Goal: Task Accomplishment & Management: Manage account settings

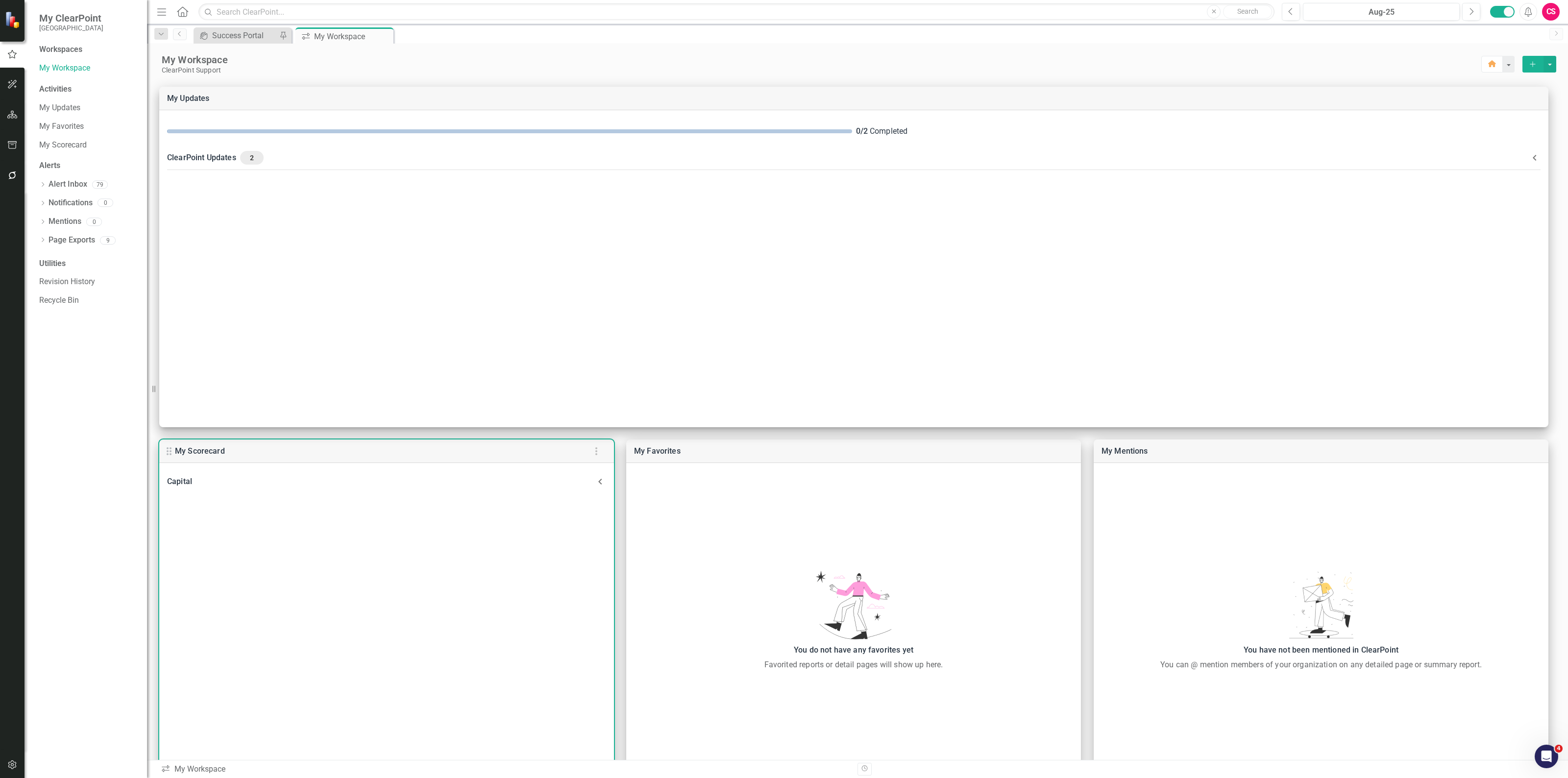
click at [400, 487] on div "Capital" at bounding box center [381, 482] width 427 height 14
click at [400, 487] on div "Capital" at bounding box center [381, 487] width 427 height 14
click at [400, 487] on div "Capital" at bounding box center [381, 482] width 427 height 14
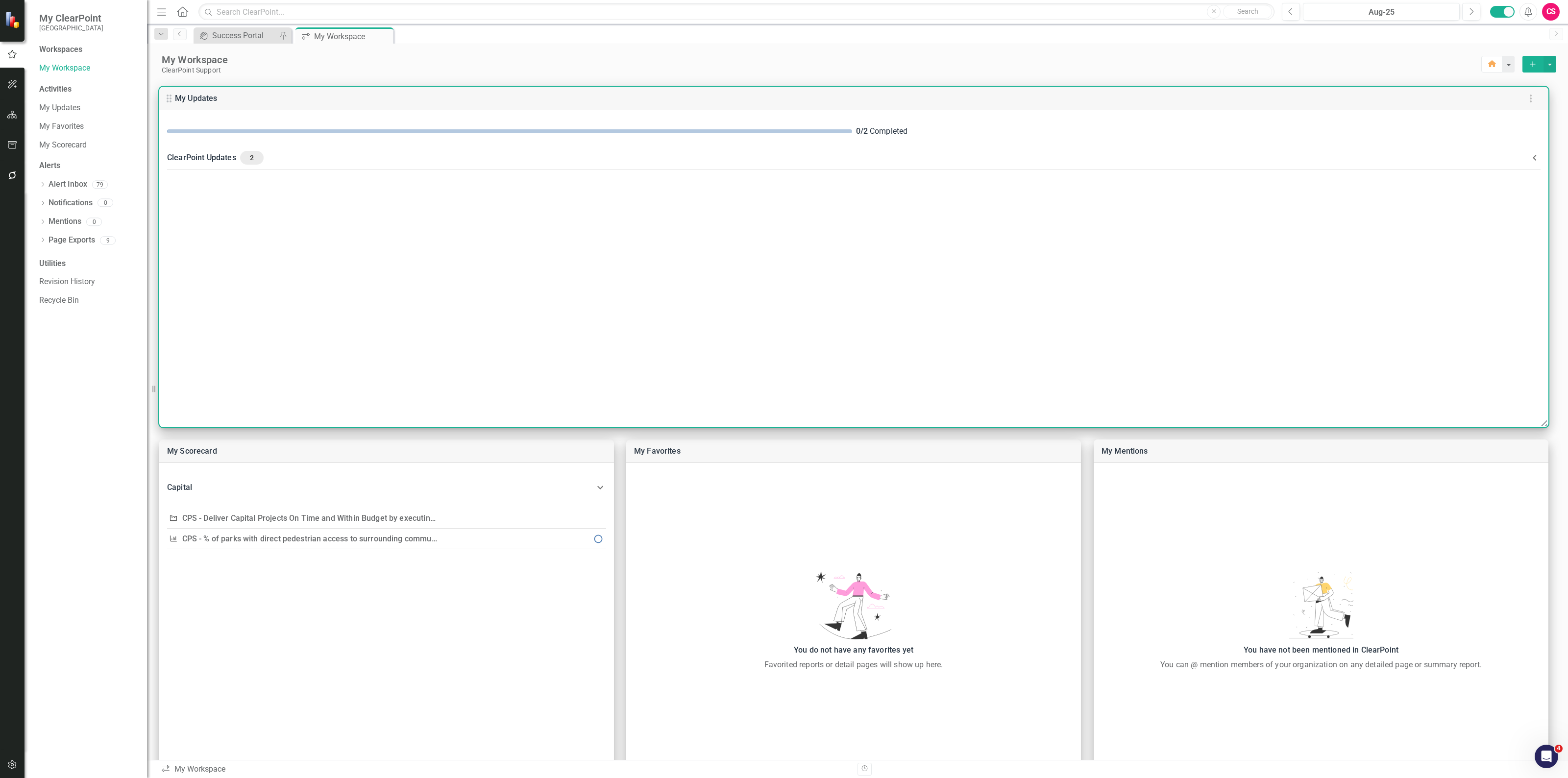
click at [285, 160] on div "ClearPoint Updates 2" at bounding box center [848, 158] width 1362 height 14
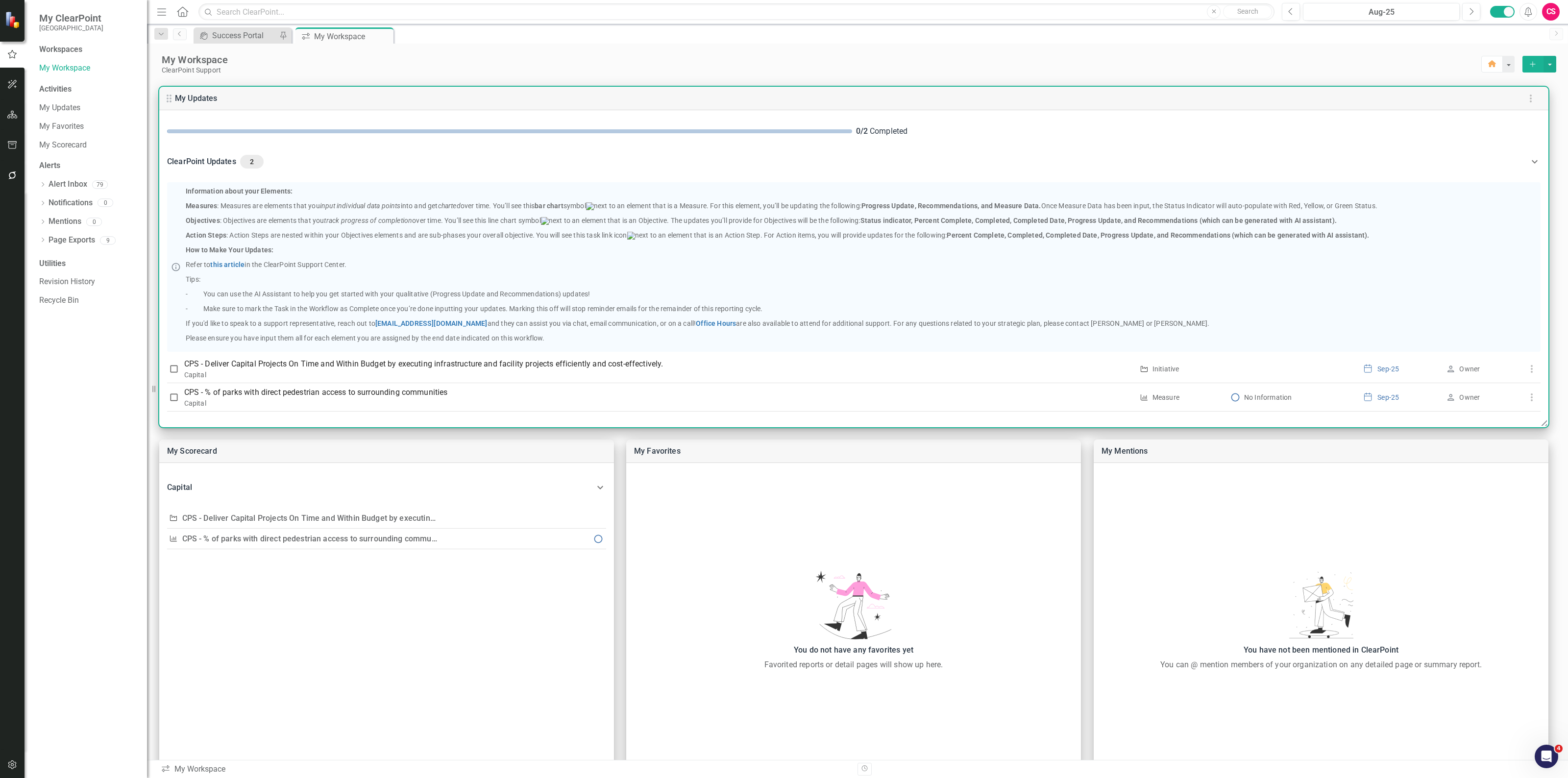
click at [285, 160] on div "ClearPoint Updates 2" at bounding box center [848, 162] width 1362 height 14
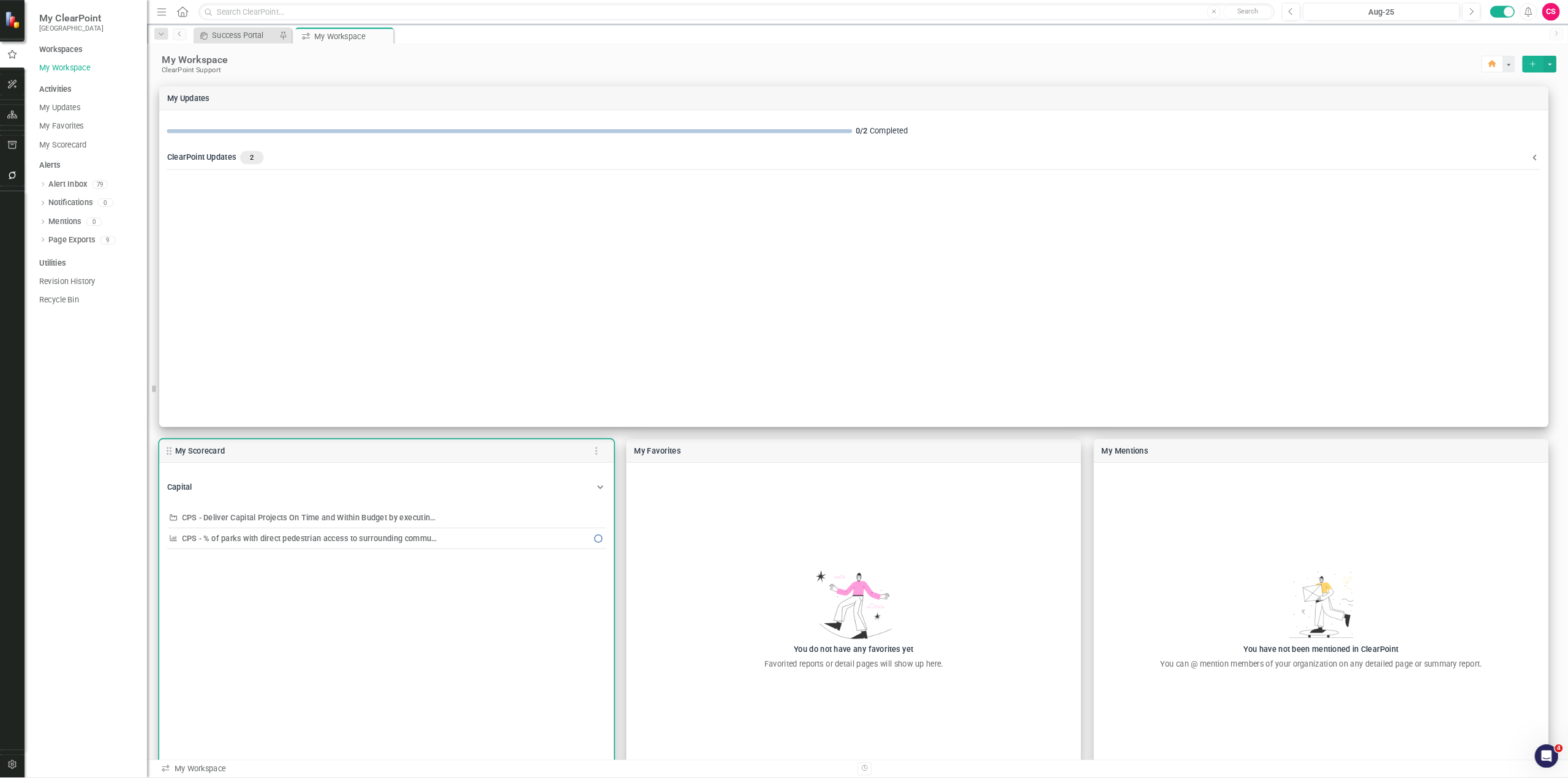
scroll to position [68, 0]
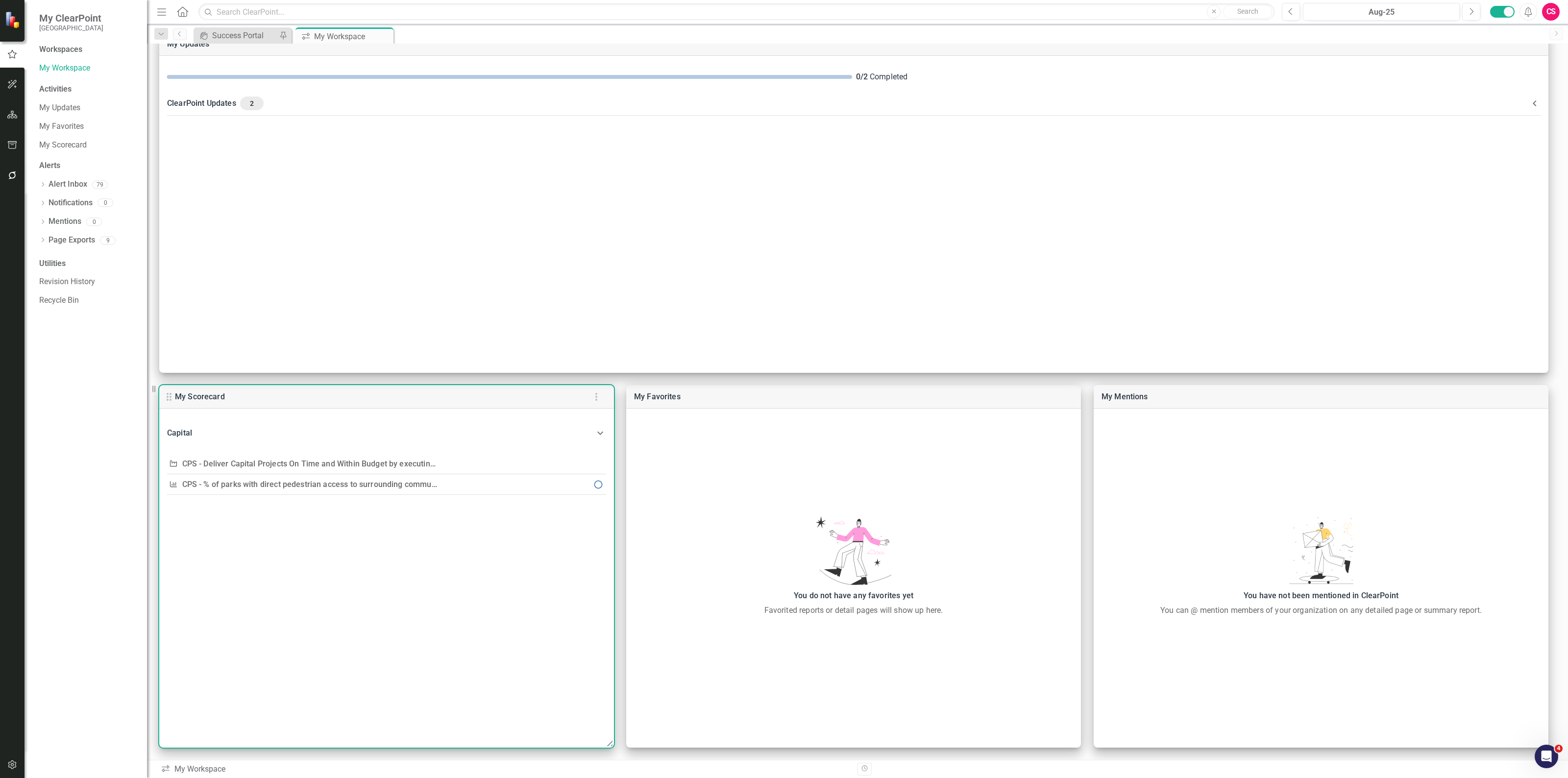
click at [360, 429] on div "Capital" at bounding box center [381, 433] width 427 height 14
click at [360, 429] on div "Capital" at bounding box center [381, 428] width 427 height 14
click at [352, 436] on div "Capital" at bounding box center [381, 433] width 427 height 14
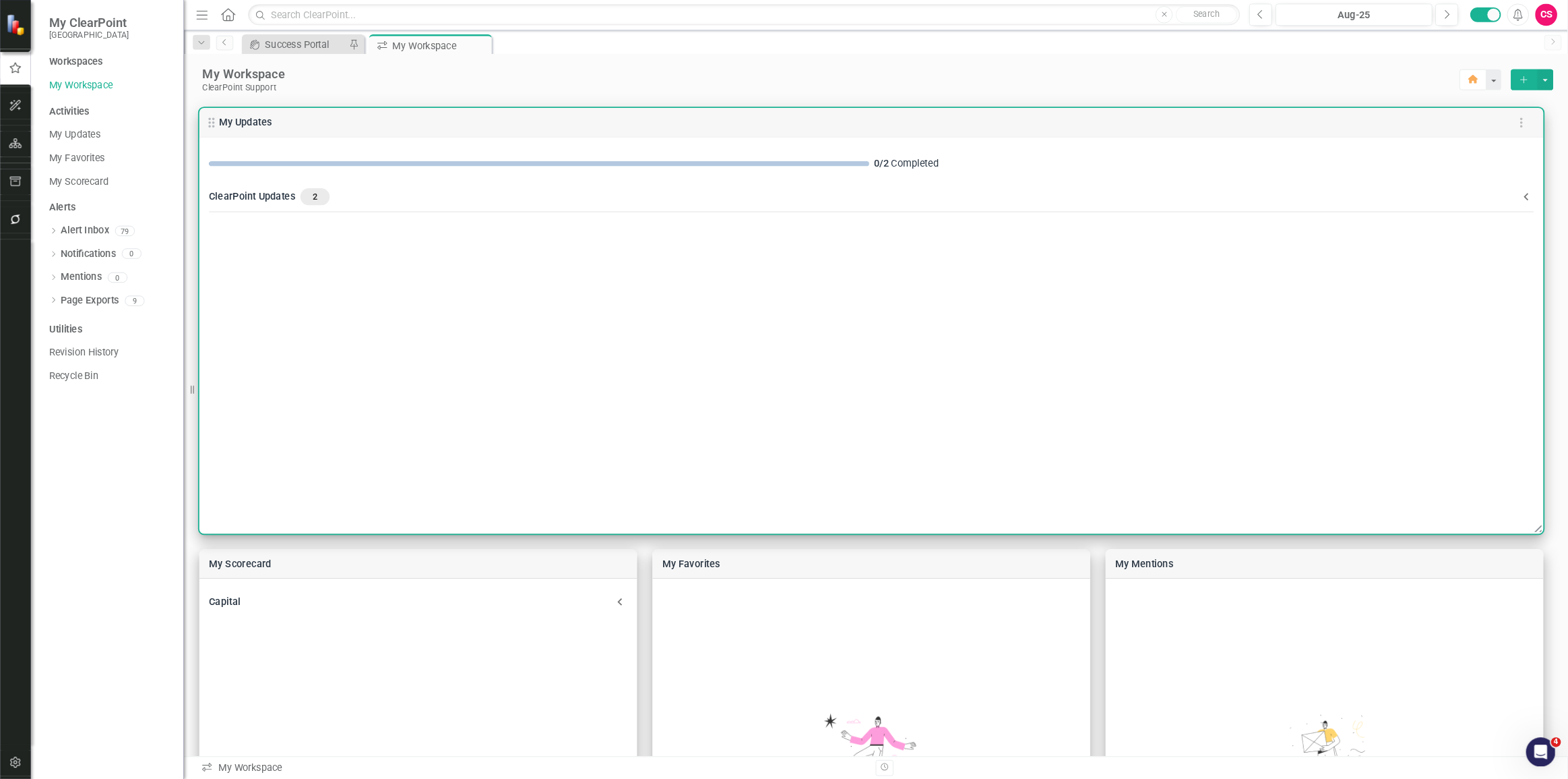
scroll to position [0, 0]
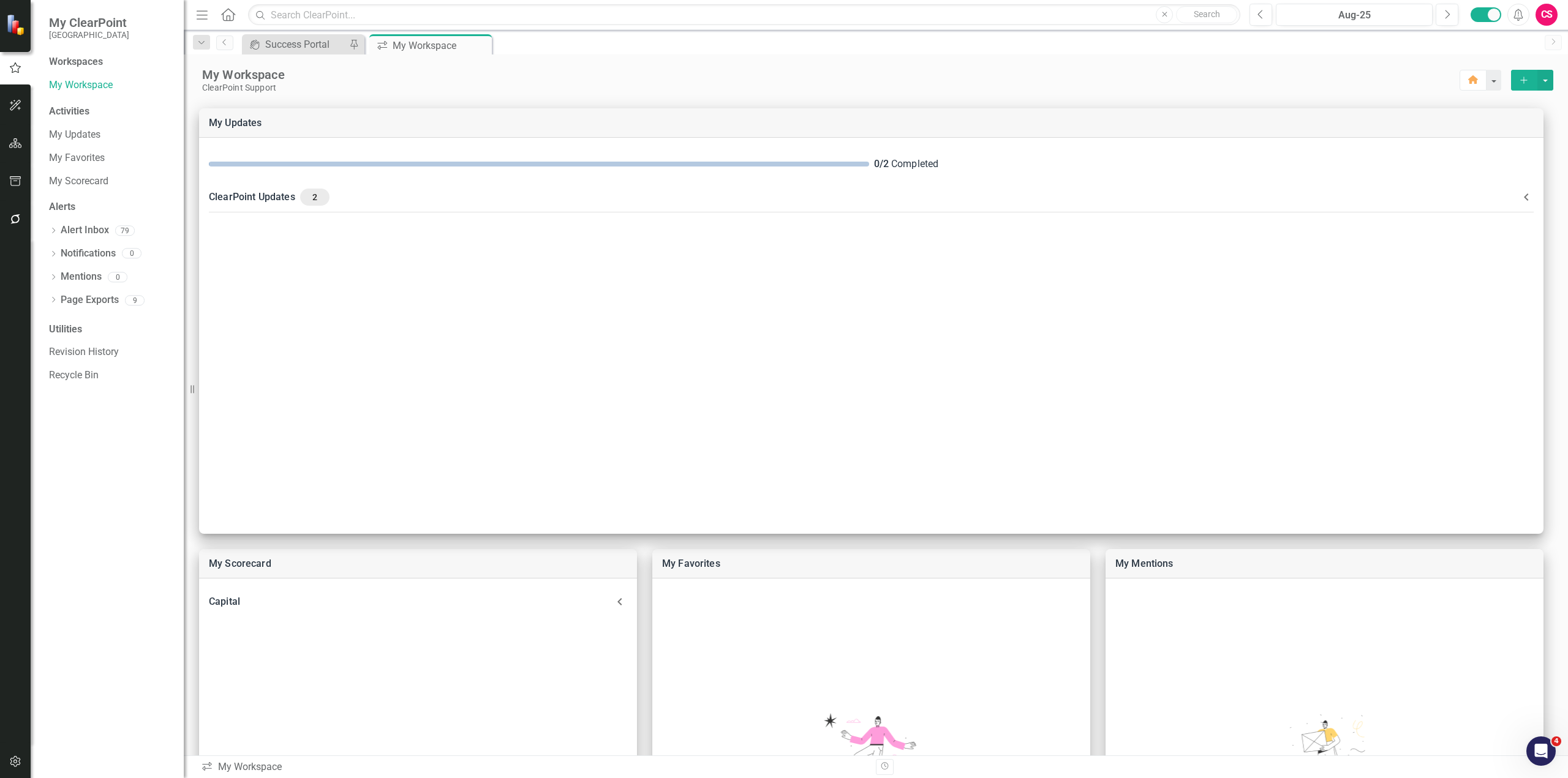
drag, startPoint x: 1542, startPoint y: 1, endPoint x: 1302, endPoint y: 102, distance: 260.4
click at [1302, 102] on div "My Scorecard Capital Objective CPS - Deliver Capital Projects On Time and Withi…" at bounding box center [876, 556] width 1384 height 925
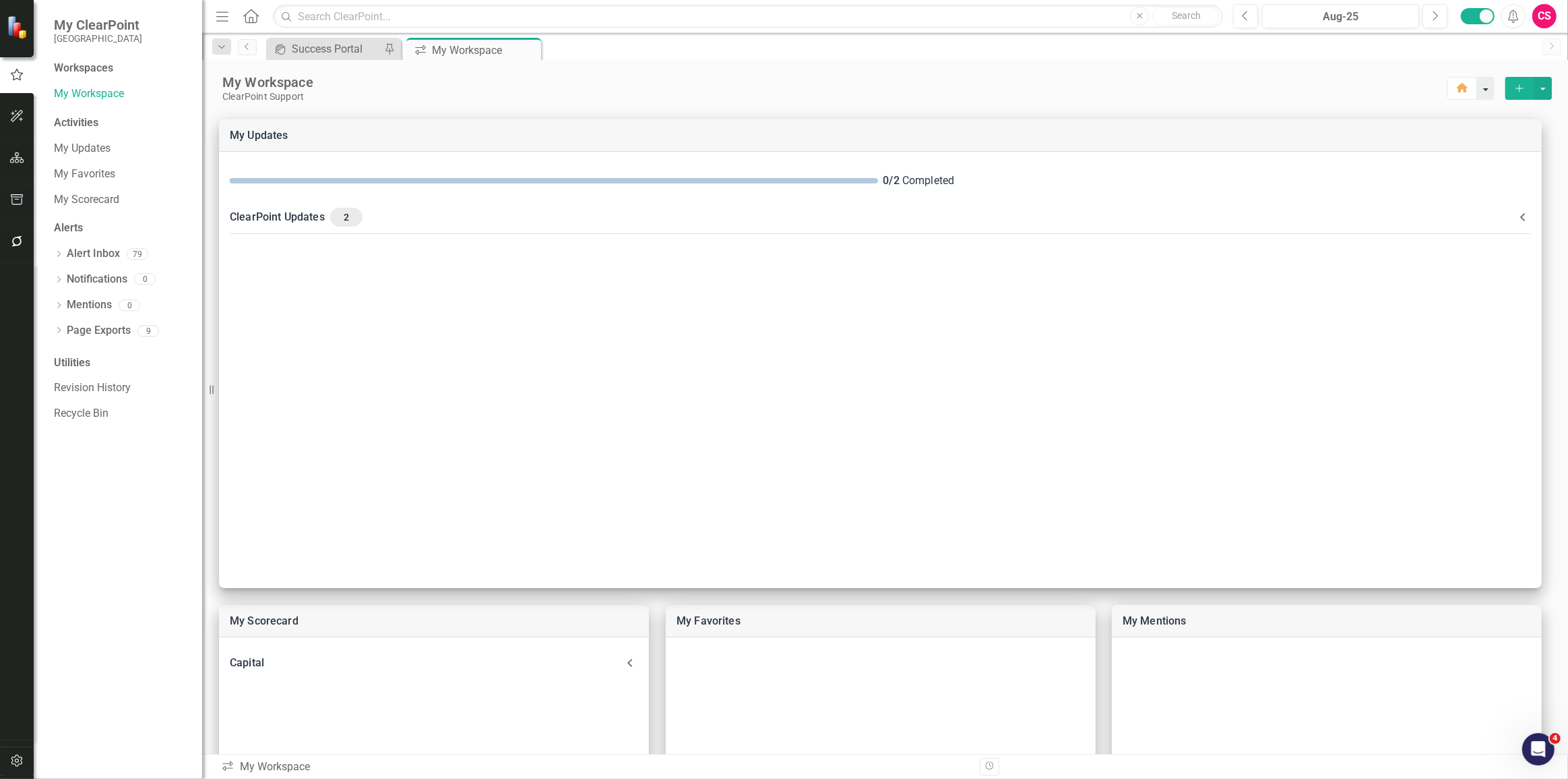
click at [1477, 95] on button "button" at bounding box center [1486, 88] width 17 height 23
click at [1244, 99] on div "ClearPoint Support" at bounding box center [836, 97] width 1227 height 12
click at [1477, 89] on button "button" at bounding box center [1486, 88] width 17 height 23
click at [1415, 134] on link "Group Bulk Set Home Page" at bounding box center [1420, 137] width 130 height 25
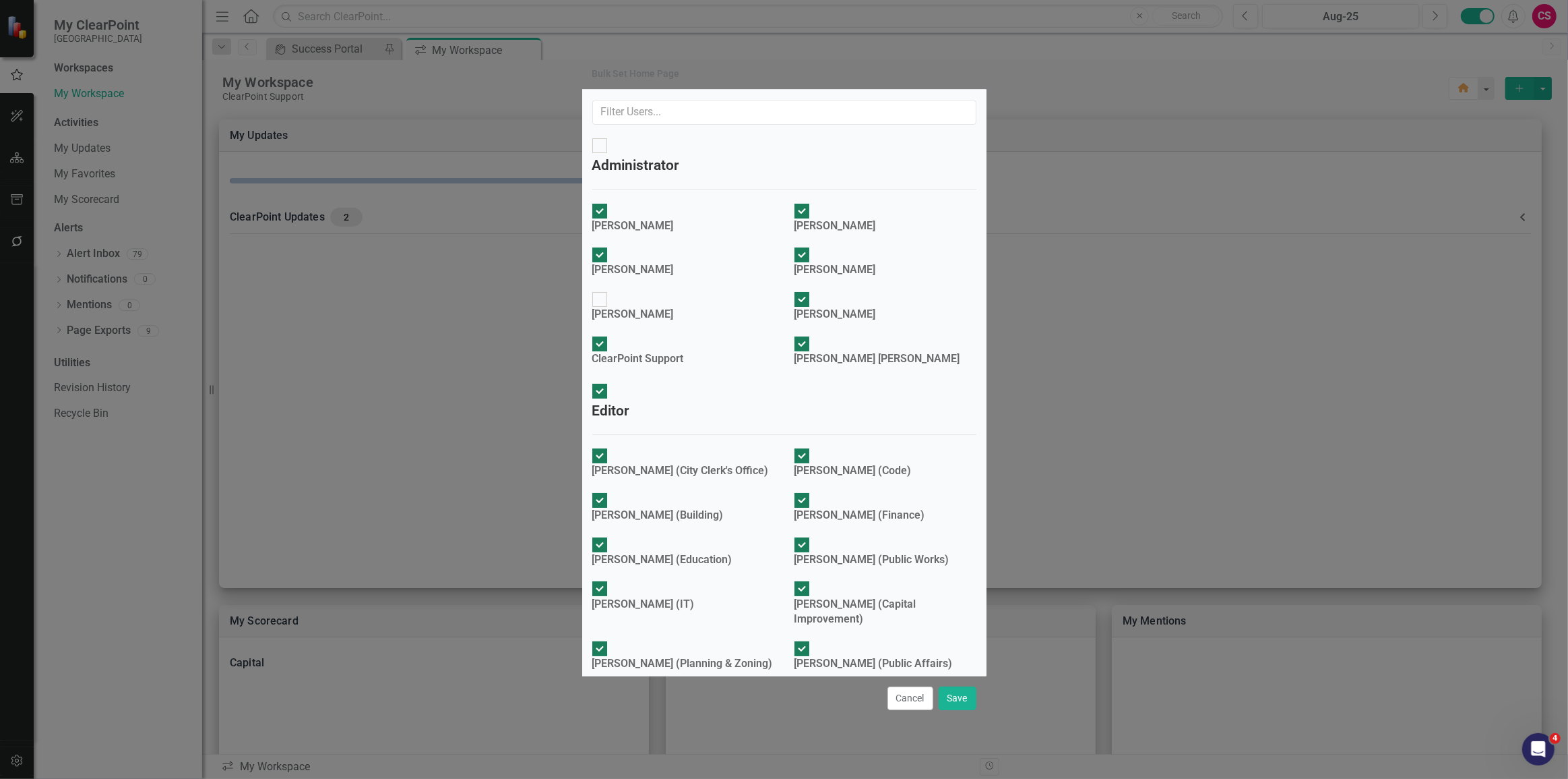
click at [652, 307] on div "Diane Sheetz" at bounding box center [633, 315] width 81 height 15
click at [609, 289] on input "Diane Sheetz" at bounding box center [600, 300] width 21 height 21
checkbox input "true"
click at [947, 686] on button "Save" at bounding box center [957, 698] width 38 height 23
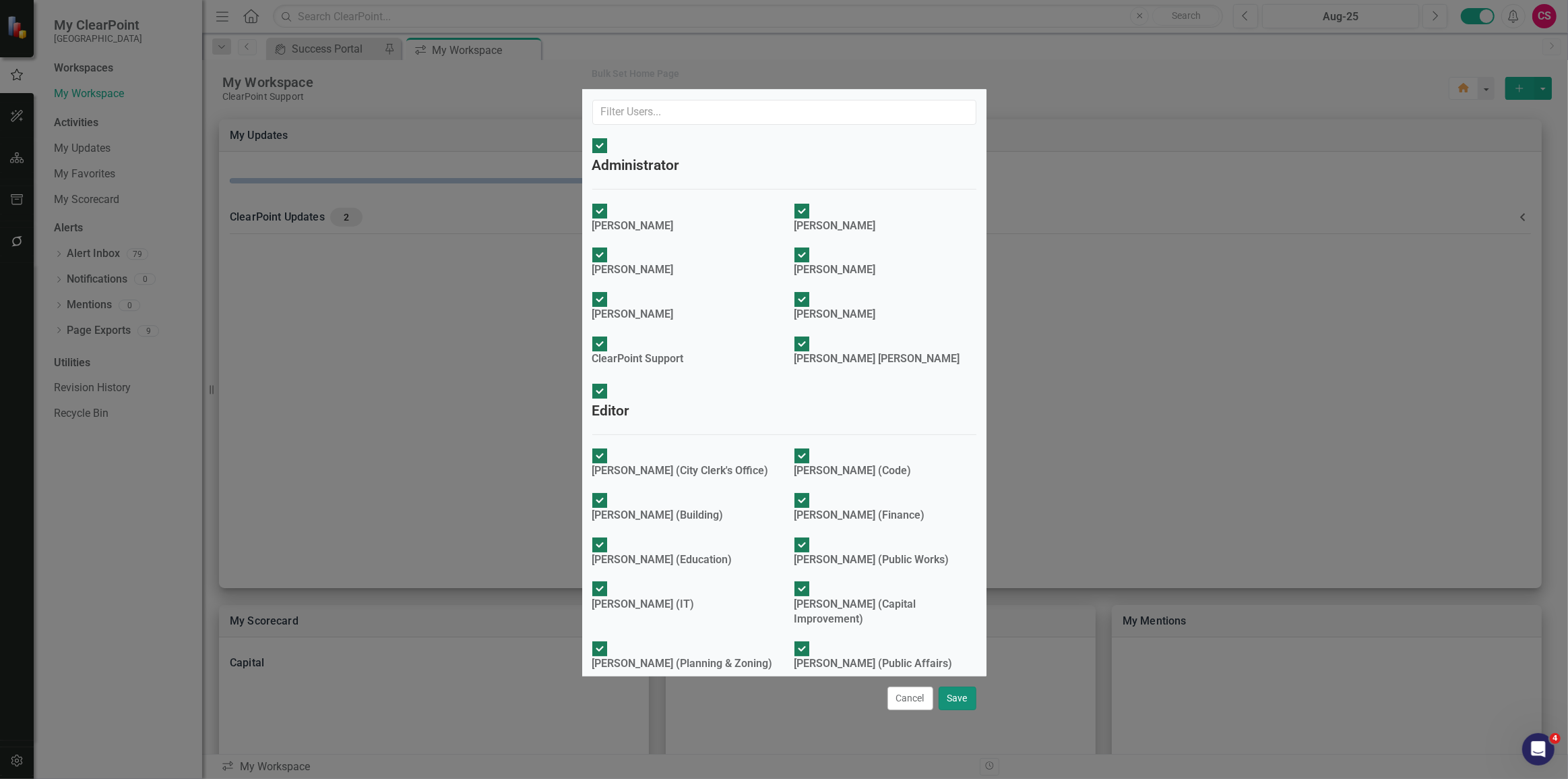
click at [953, 686] on button "Save" at bounding box center [957, 698] width 38 height 23
click at [957, 686] on button "Save" at bounding box center [957, 698] width 38 height 23
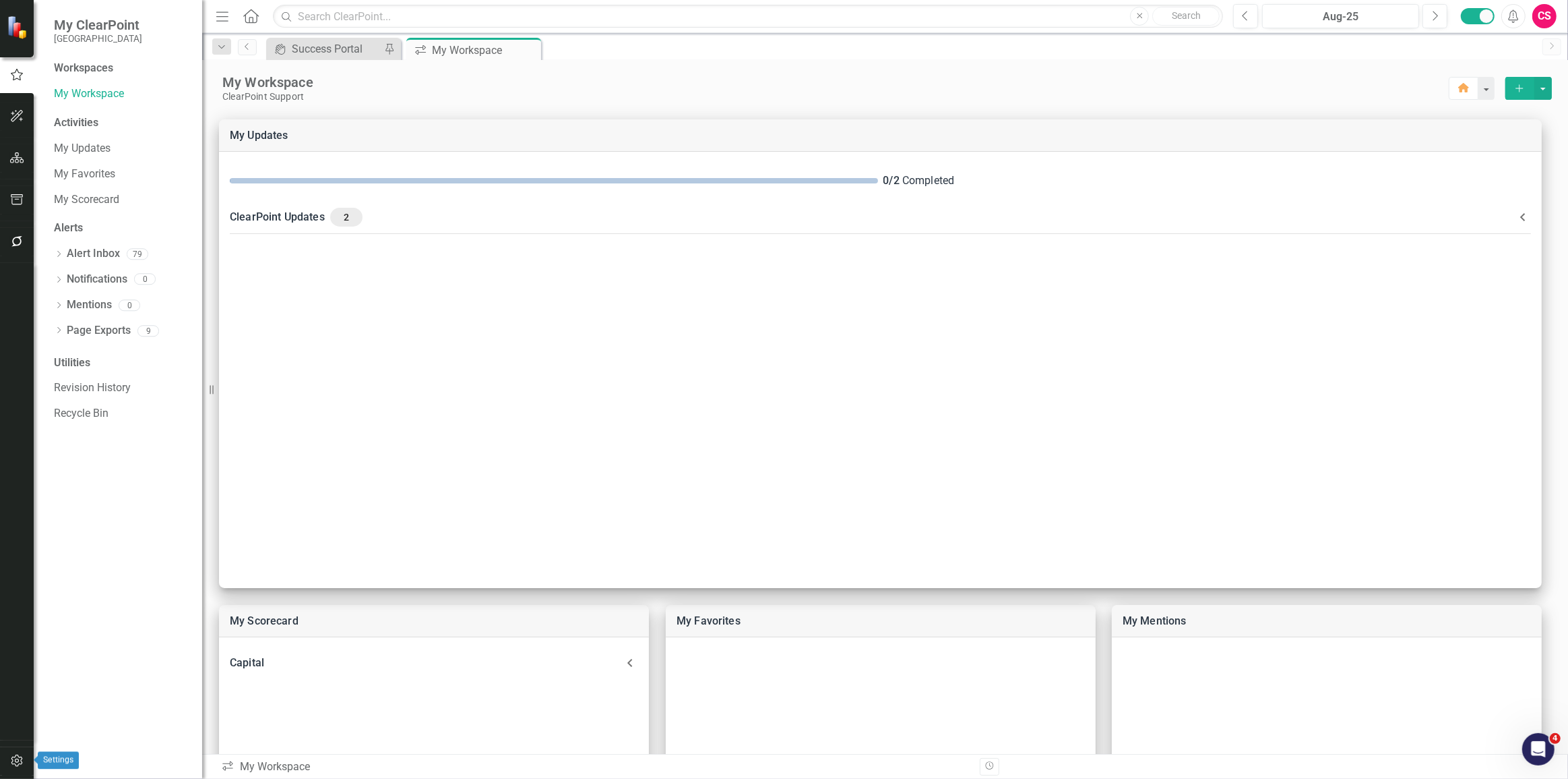
click at [19, 765] on icon "button" at bounding box center [16, 760] width 15 height 11
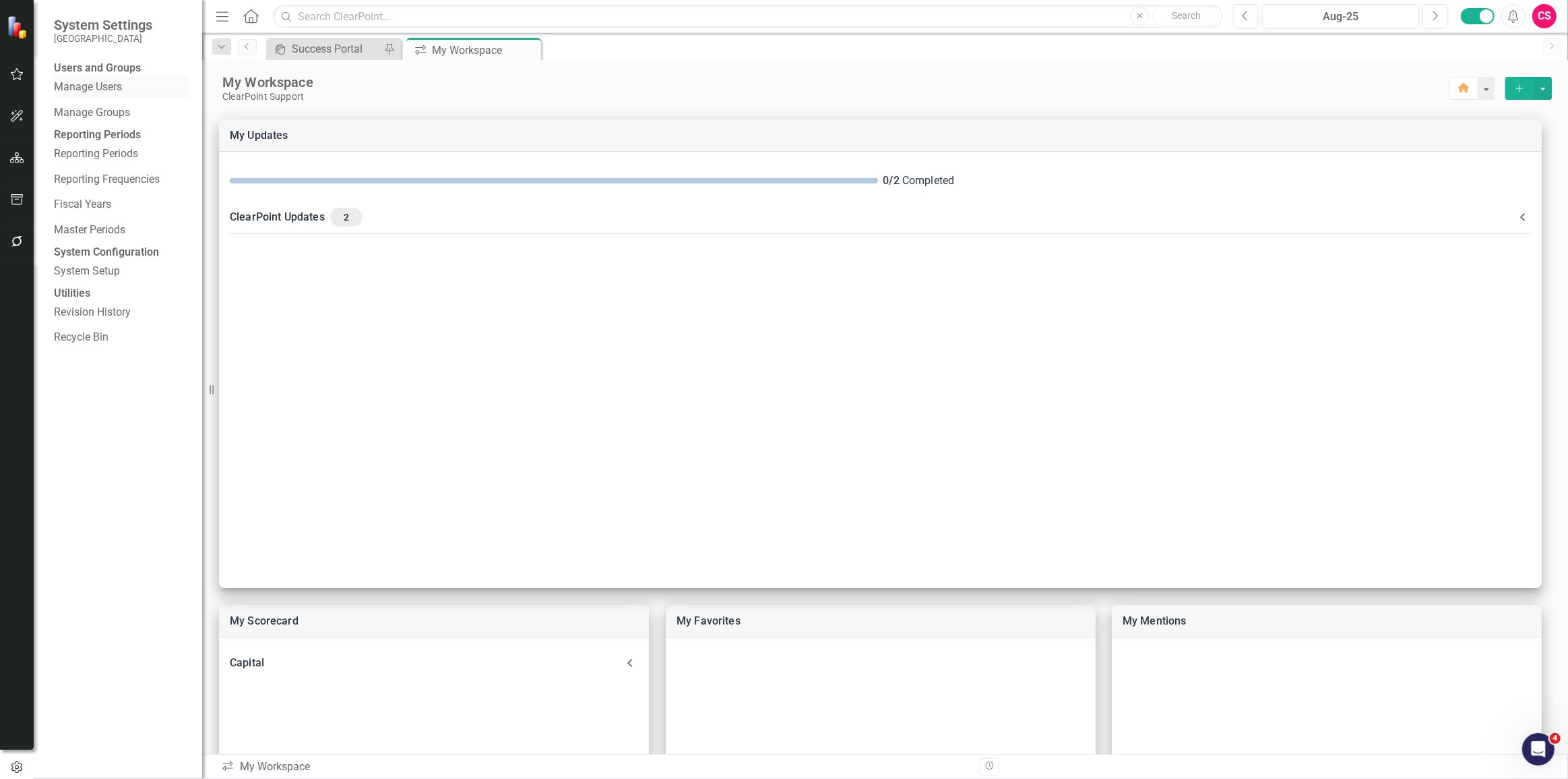
click at [102, 95] on link "Manage Users" at bounding box center [121, 87] width 134 height 15
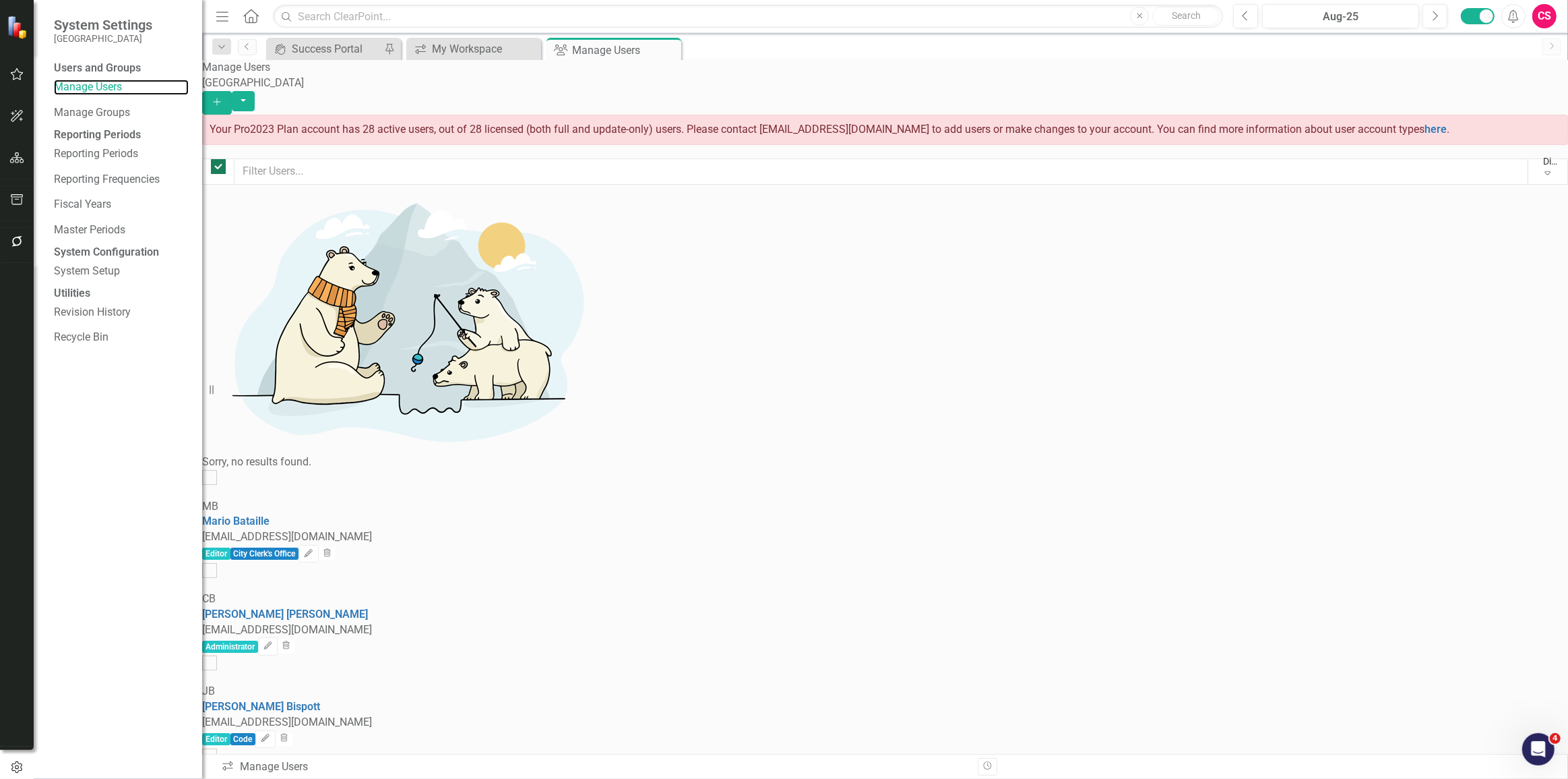
checkbox input "false"
click at [434, 159] on input "text" at bounding box center [881, 171] width 1294 height 26
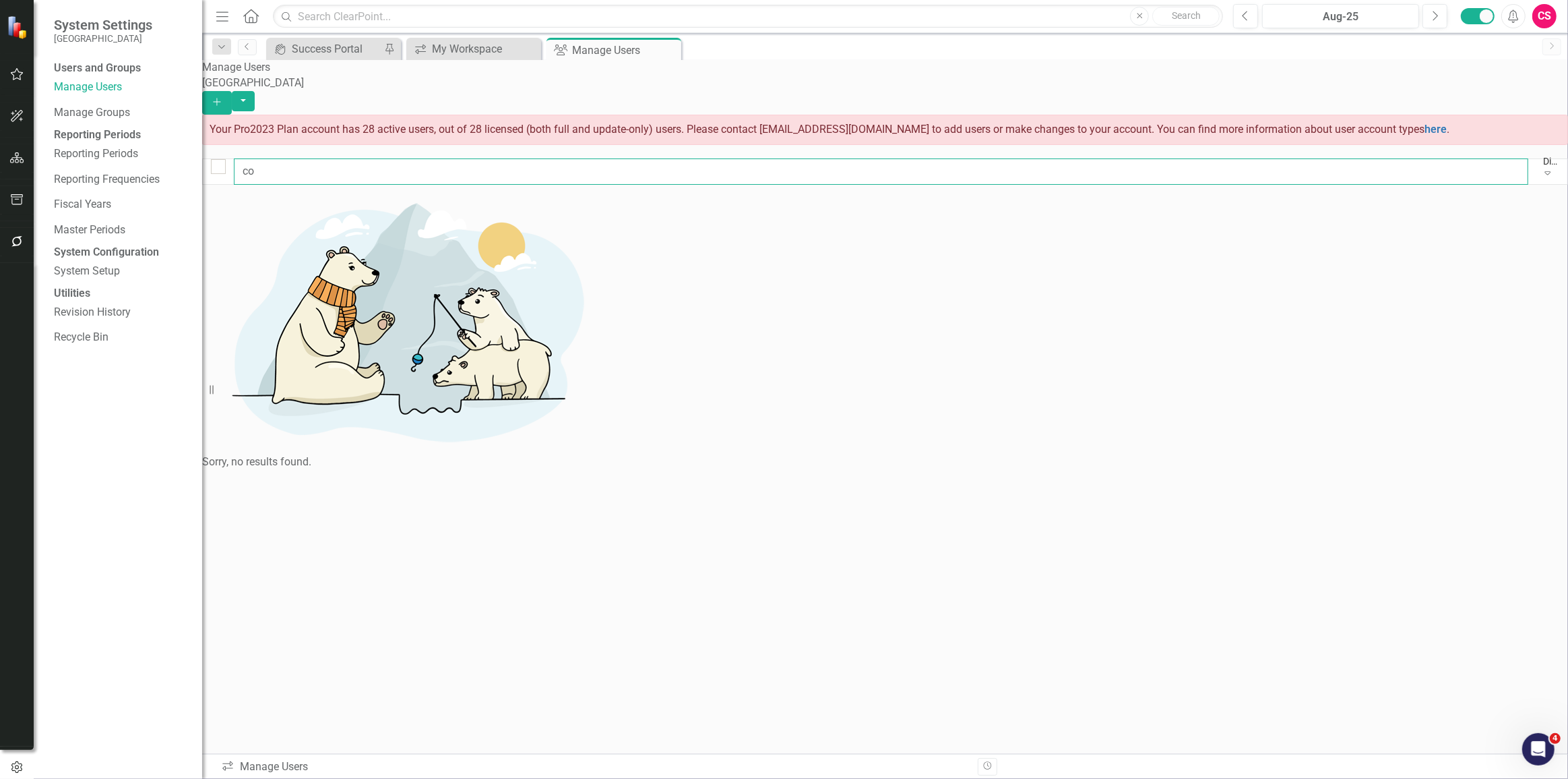
type input "c"
checkbox input "false"
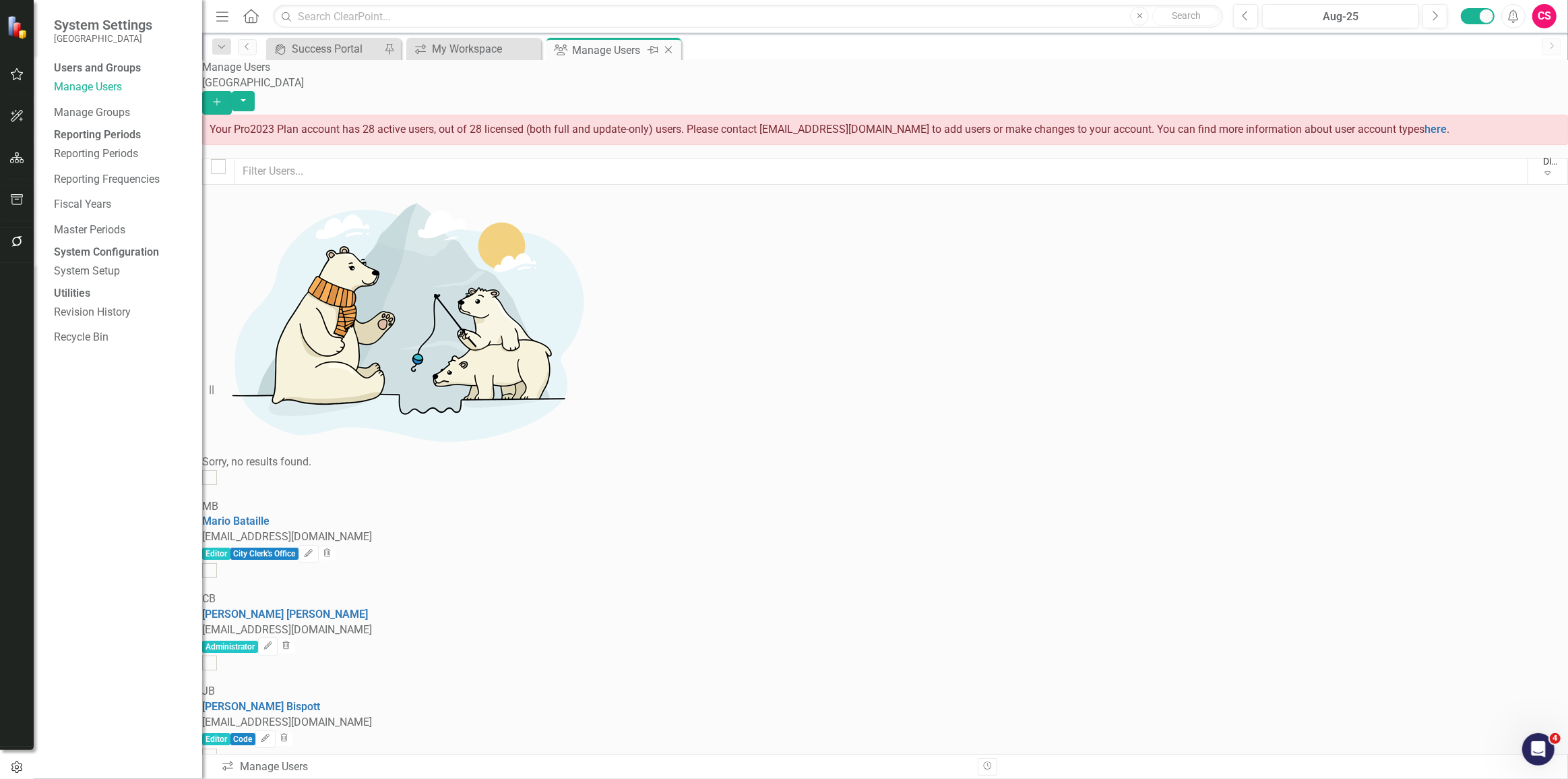
click at [671, 47] on icon "Close" at bounding box center [668, 49] width 14 height 11
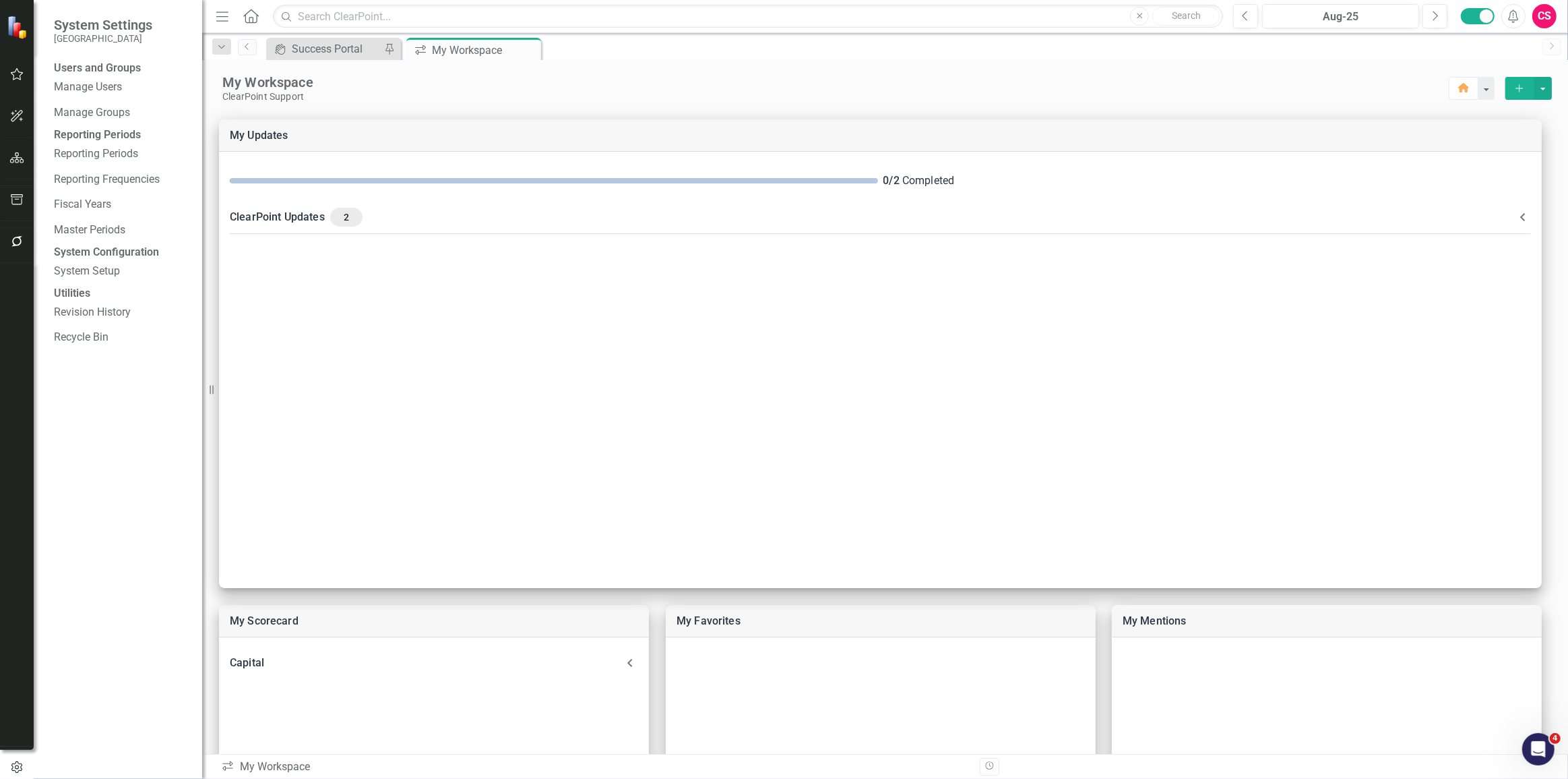
click at [222, 18] on icon "Menu" at bounding box center [222, 15] width 17 height 15
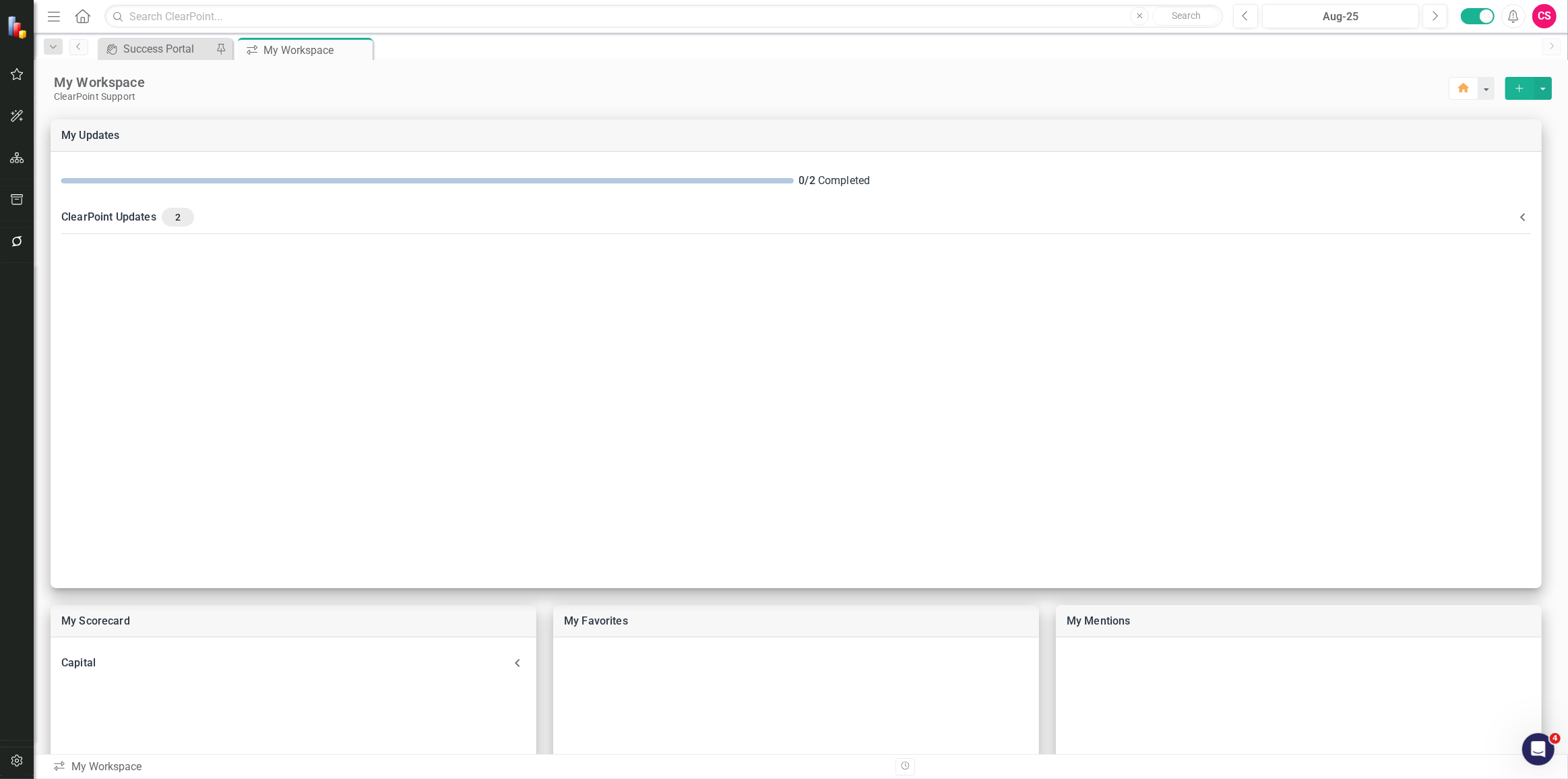
click at [59, 18] on icon "Menu" at bounding box center [54, 15] width 17 height 15
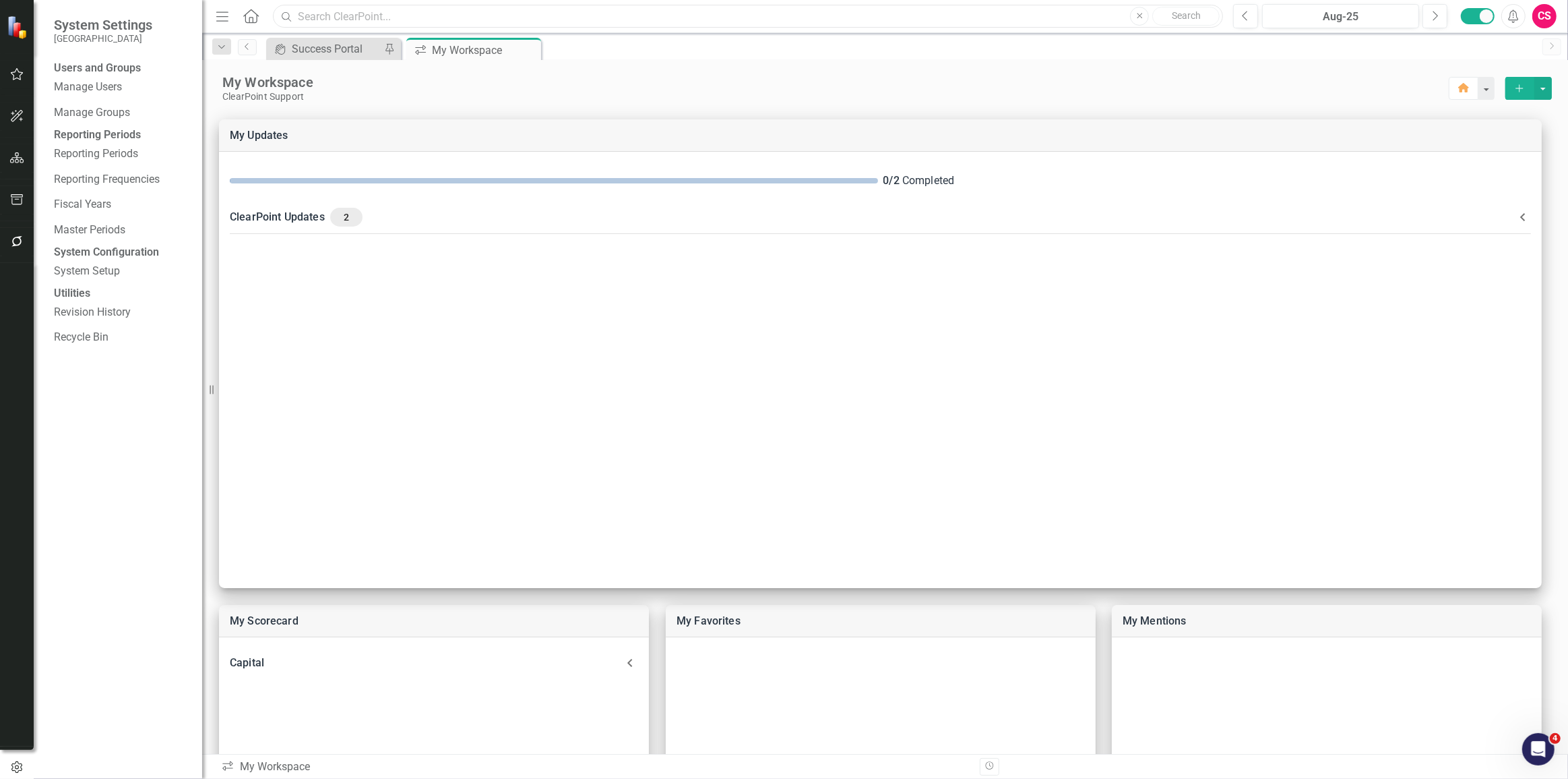
click at [441, 15] on input "text" at bounding box center [748, 16] width 950 height 23
click at [766, 61] on div "My Workspace ClearPoint Support Home Add" at bounding box center [885, 81] width 1366 height 43
click at [584, 24] on input "text" at bounding box center [748, 16] width 950 height 23
click at [714, 76] on div "My Workspace" at bounding box center [836, 82] width 1227 height 17
click at [424, 657] on div "Capital" at bounding box center [426, 663] width 392 height 19
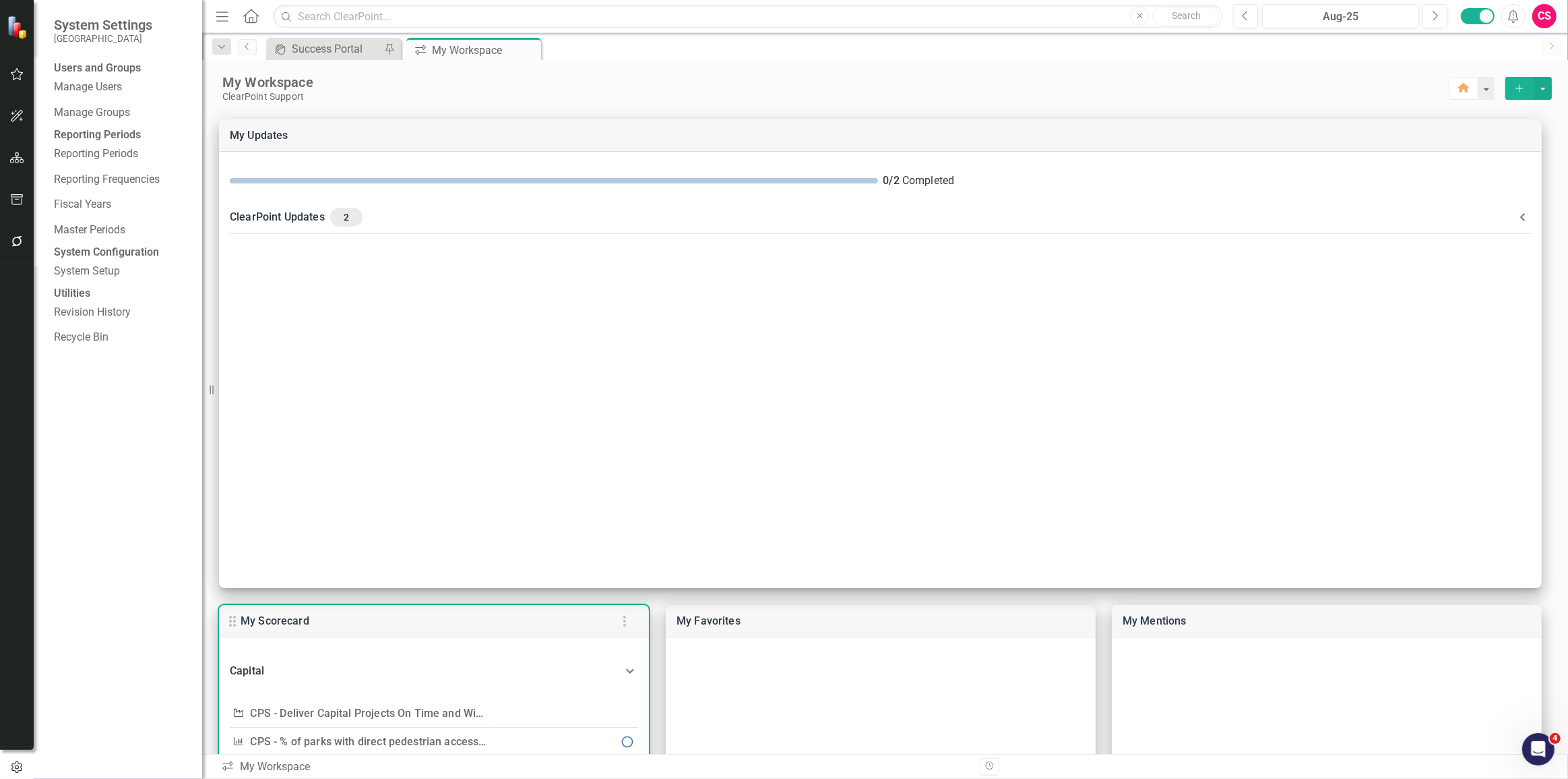
click at [424, 657] on div "Capital" at bounding box center [433, 670] width 429 height 45
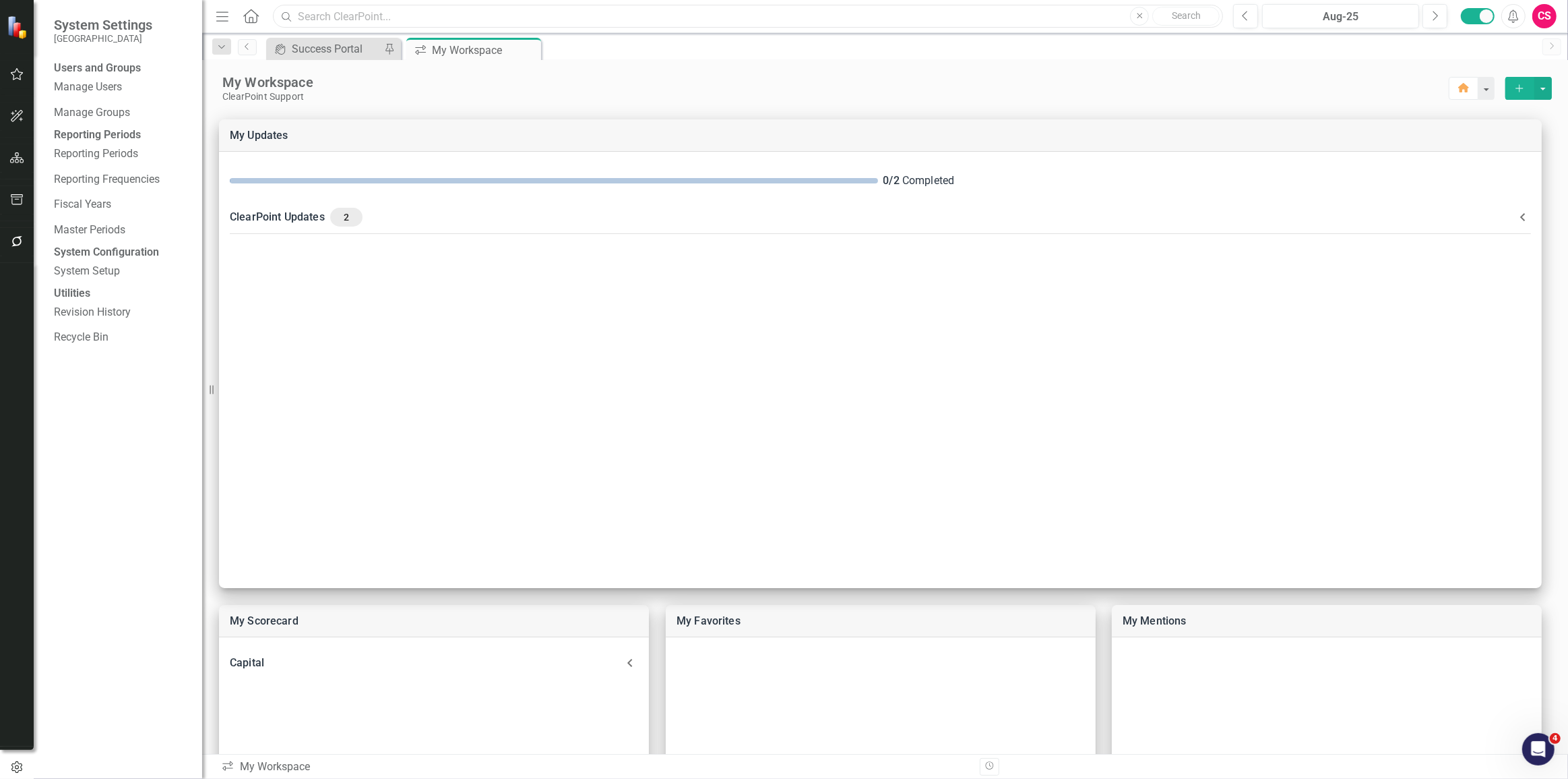
click at [415, 14] on input "text" at bounding box center [748, 16] width 950 height 23
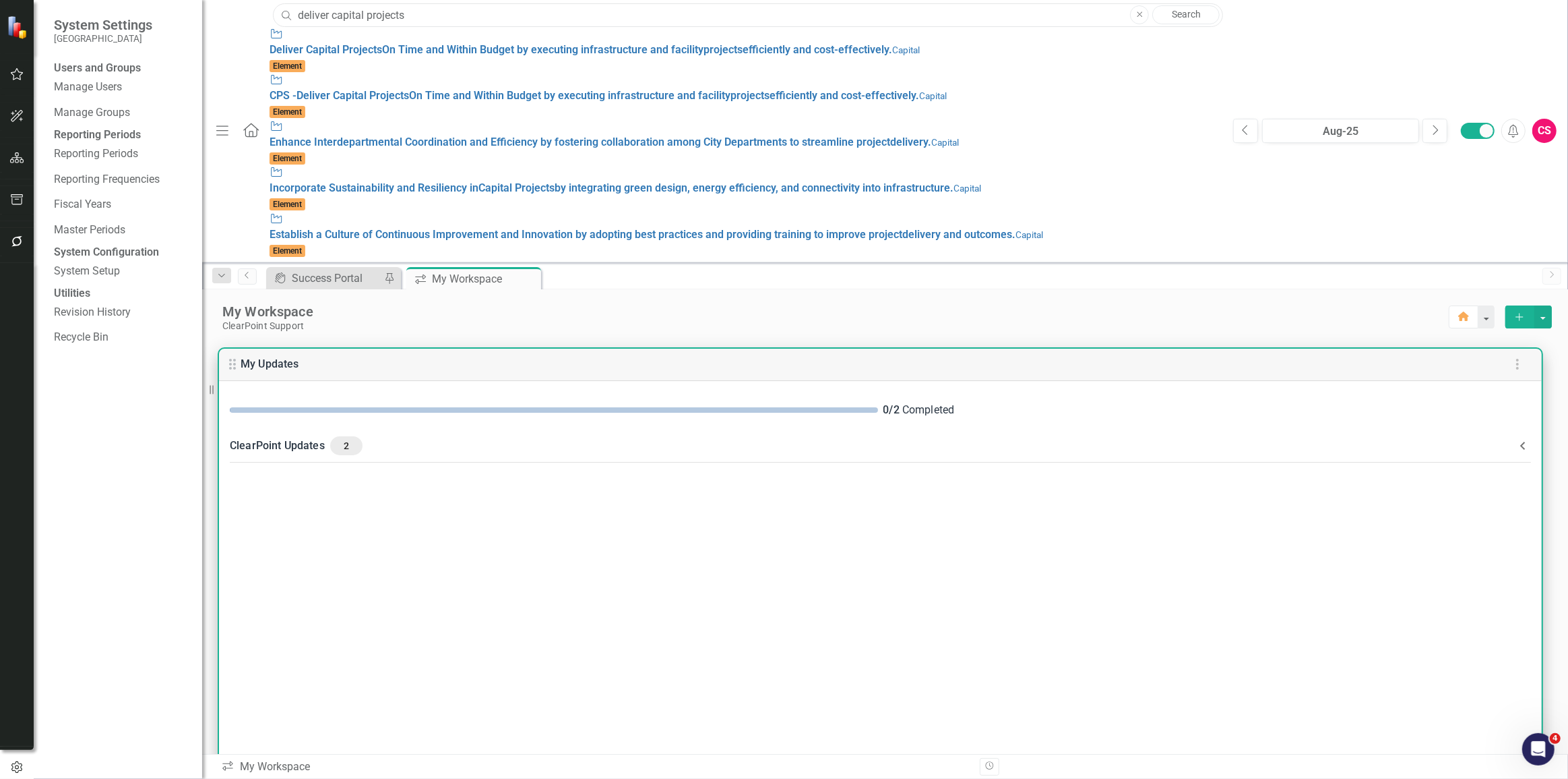
type input "deliver capital projects"
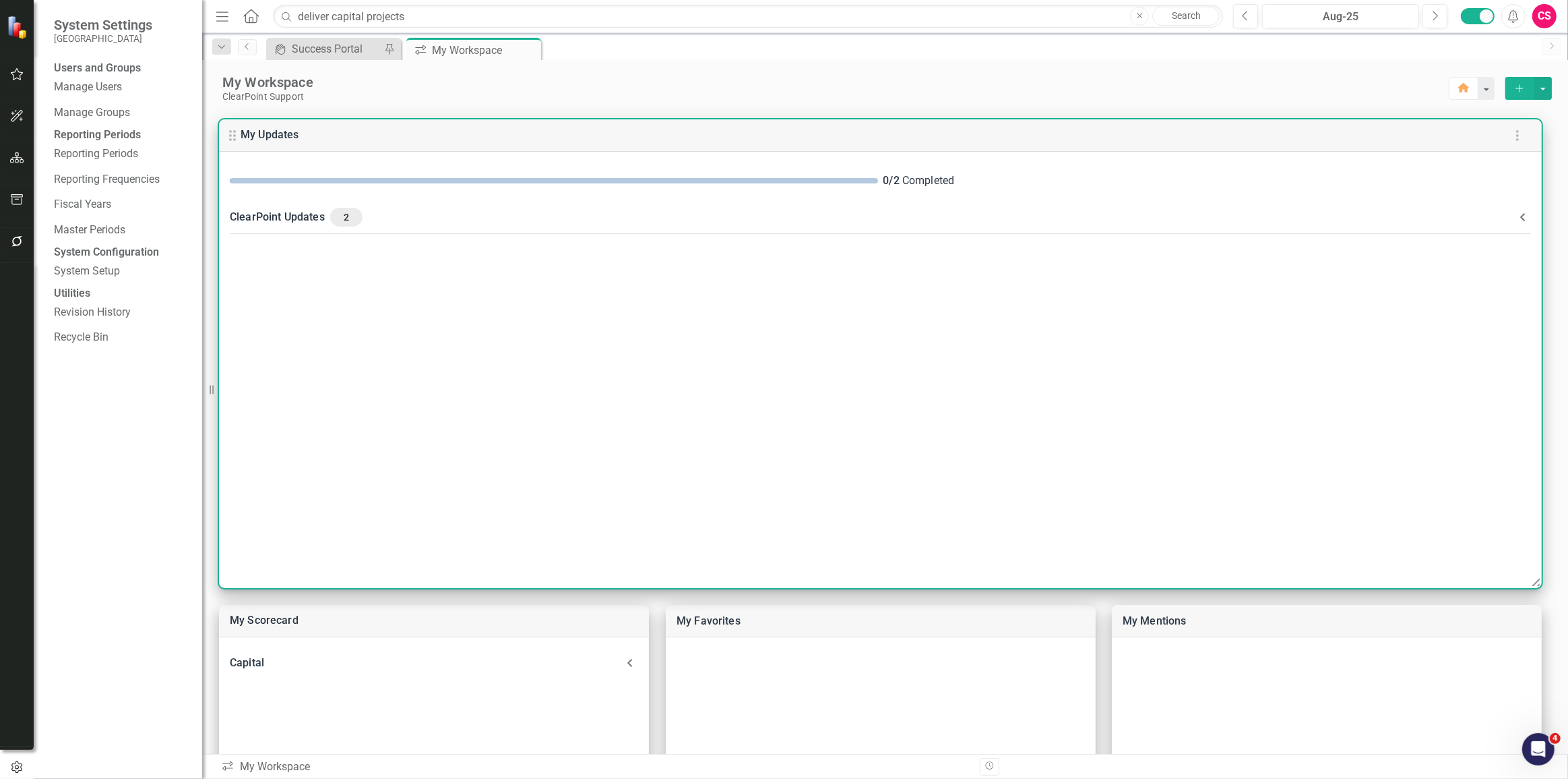
click at [482, 310] on div "0 / 2 Completed ClearPoint Updates 2 Information about your Elements: Measures …" at bounding box center [879, 370] width 1322 height 436
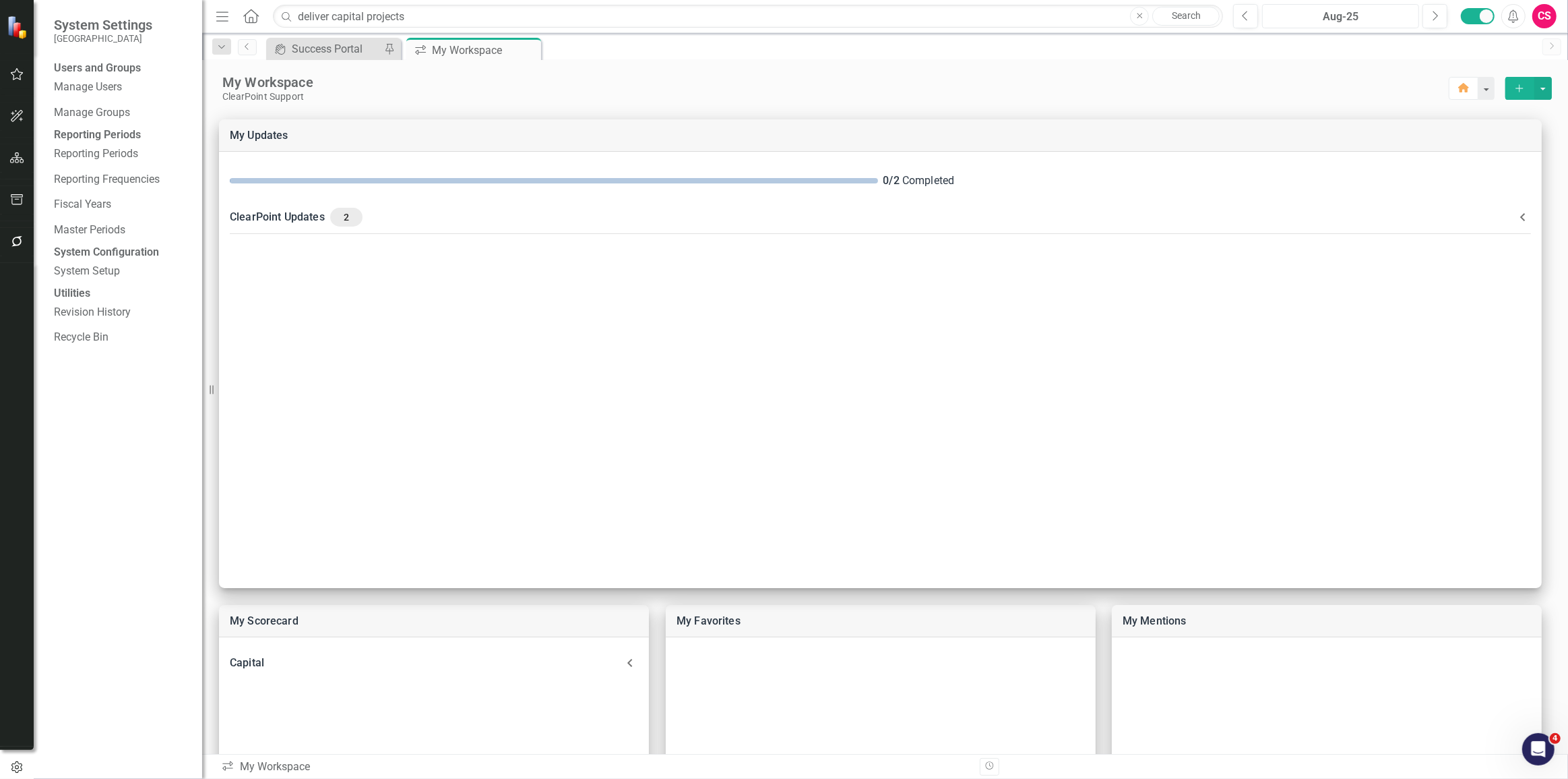
click at [1373, 16] on div "Aug-25" at bounding box center [1341, 16] width 148 height 16
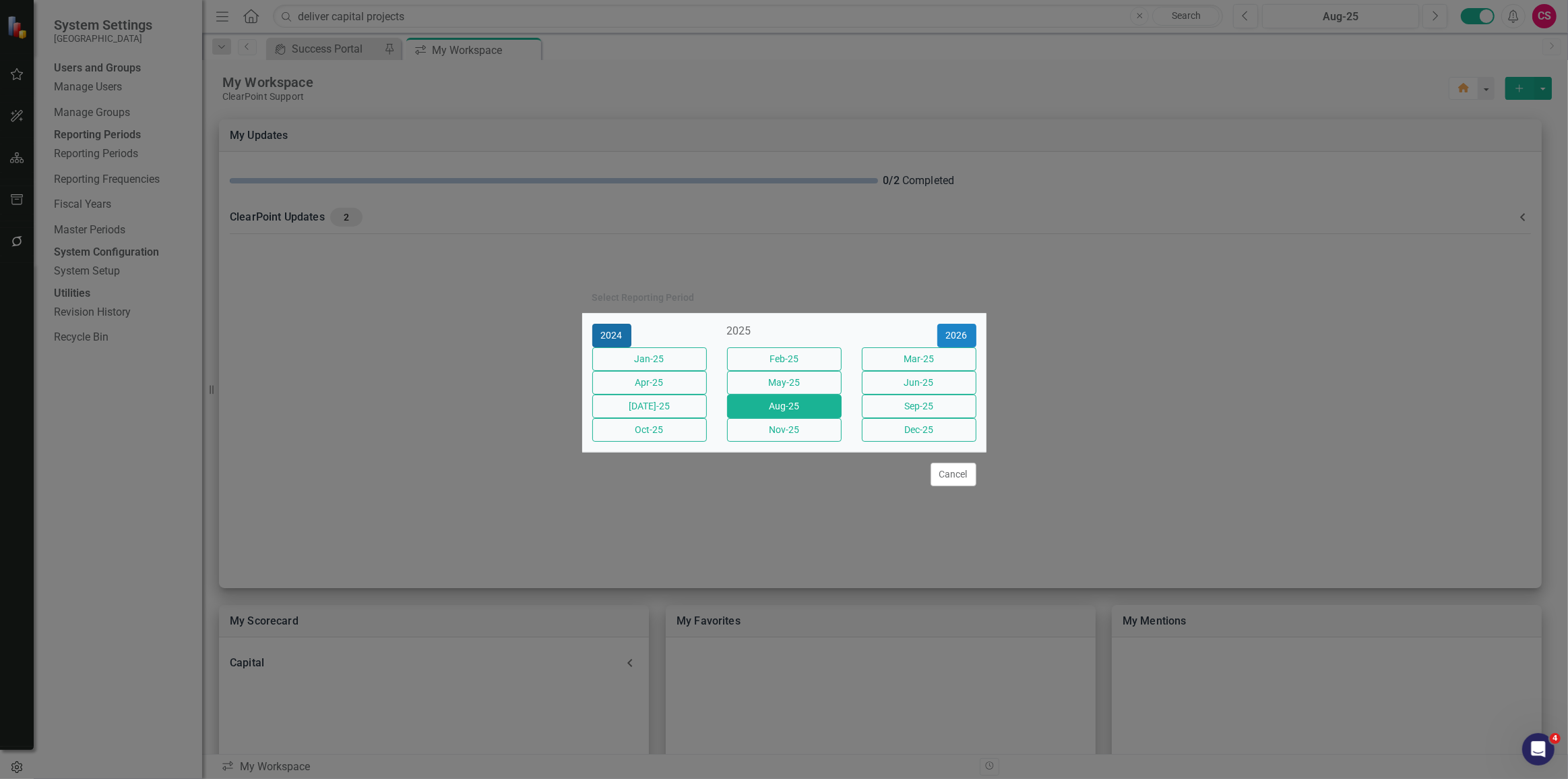
click at [603, 325] on button "2024" at bounding box center [611, 335] width 39 height 23
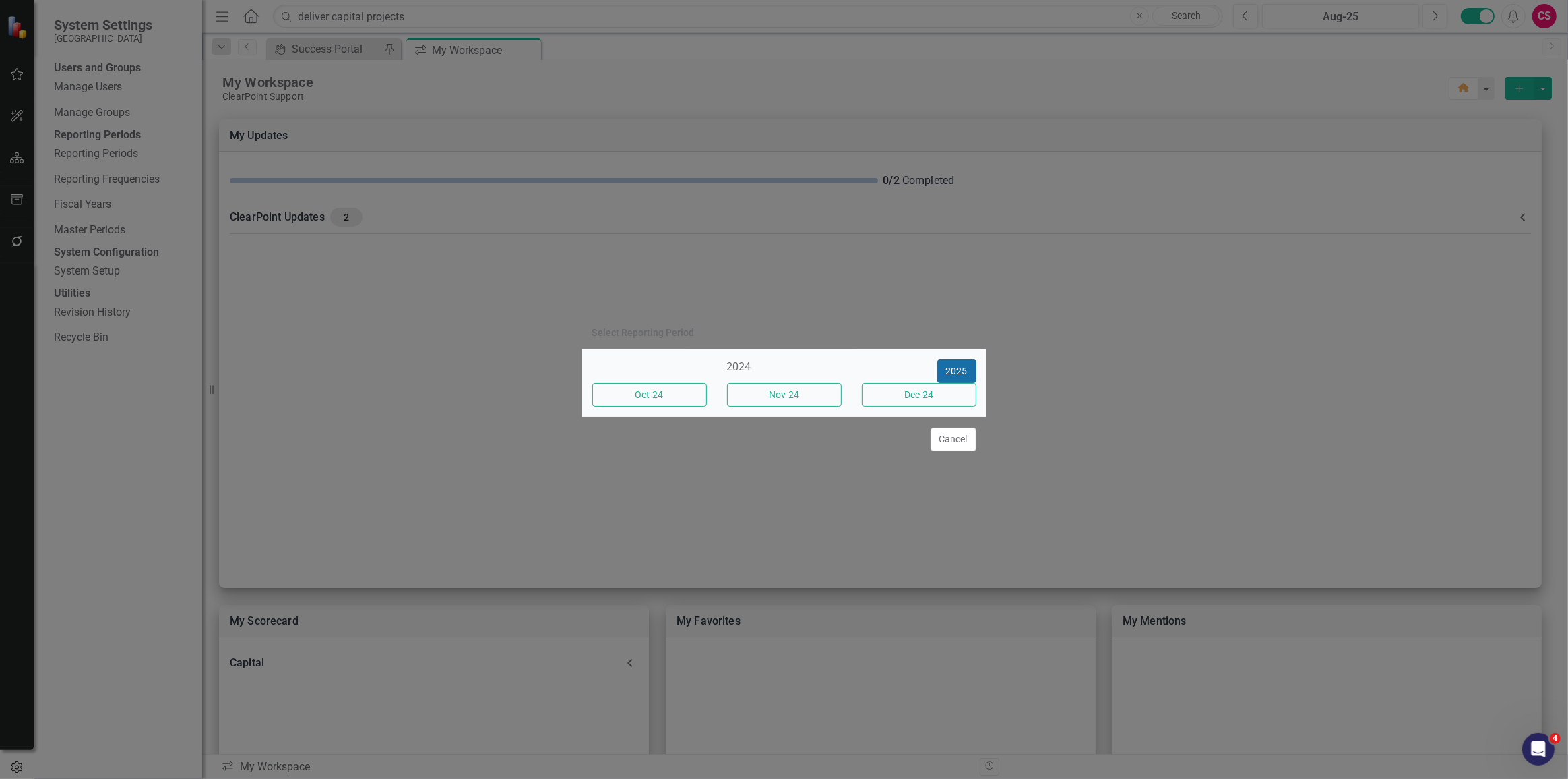
click at [969, 371] on button "2025" at bounding box center [957, 371] width 39 height 23
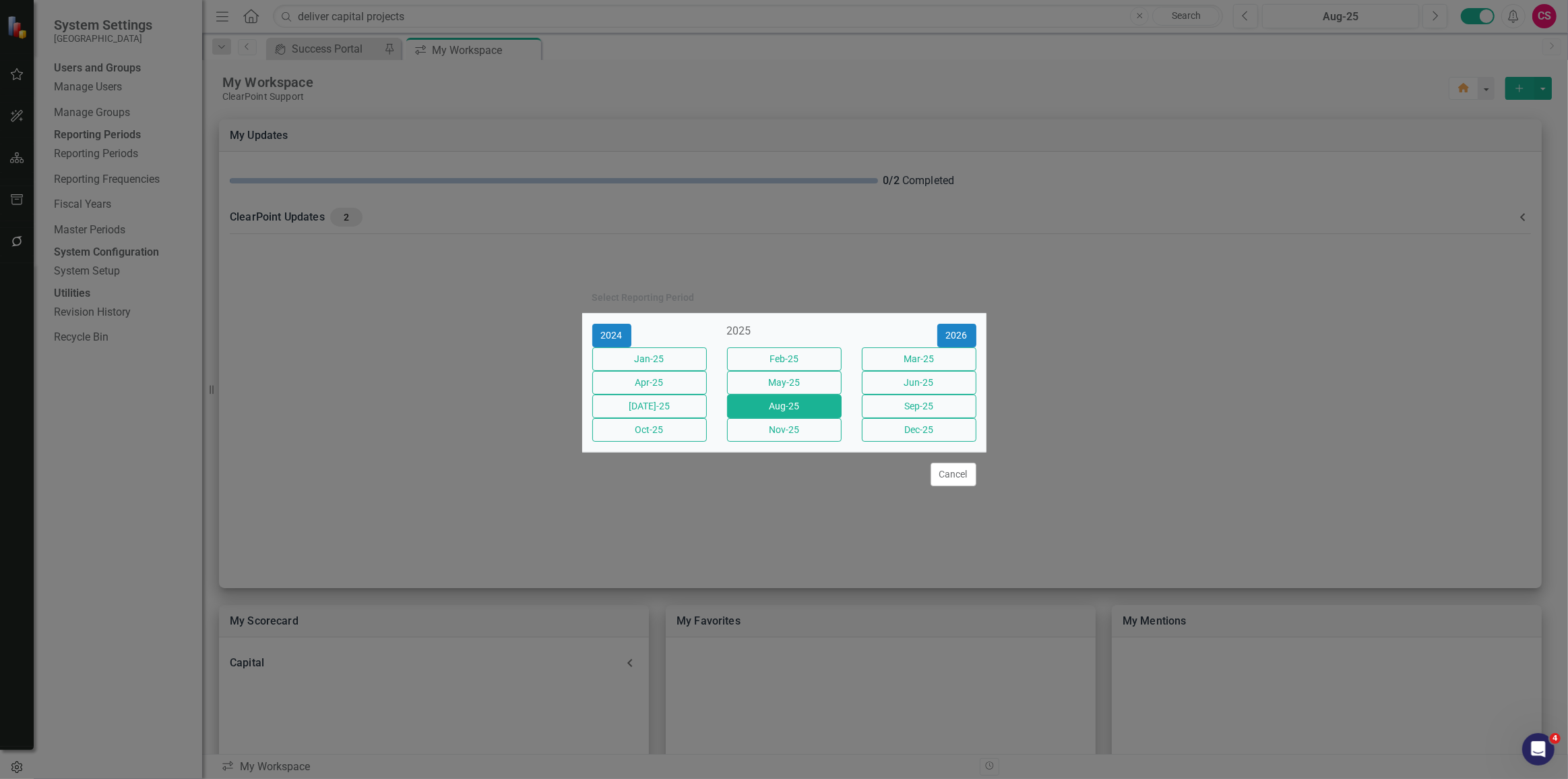
click at [847, 486] on div "Cancel" at bounding box center [784, 474] width 404 height 45
click at [638, 357] on button "Jan-25" at bounding box center [649, 359] width 114 height 23
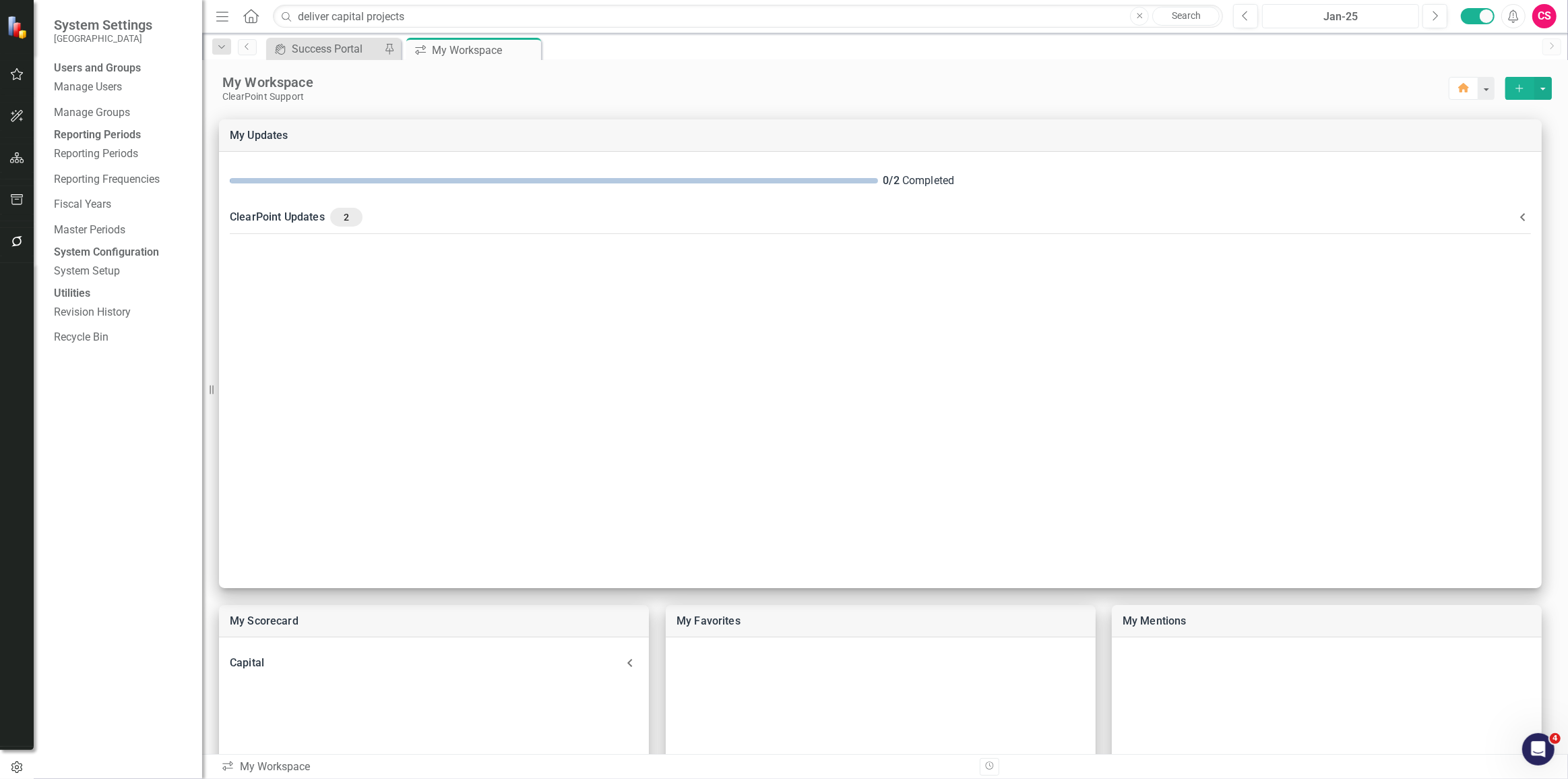
click at [1357, 17] on div "Jan-25" at bounding box center [1341, 16] width 148 height 16
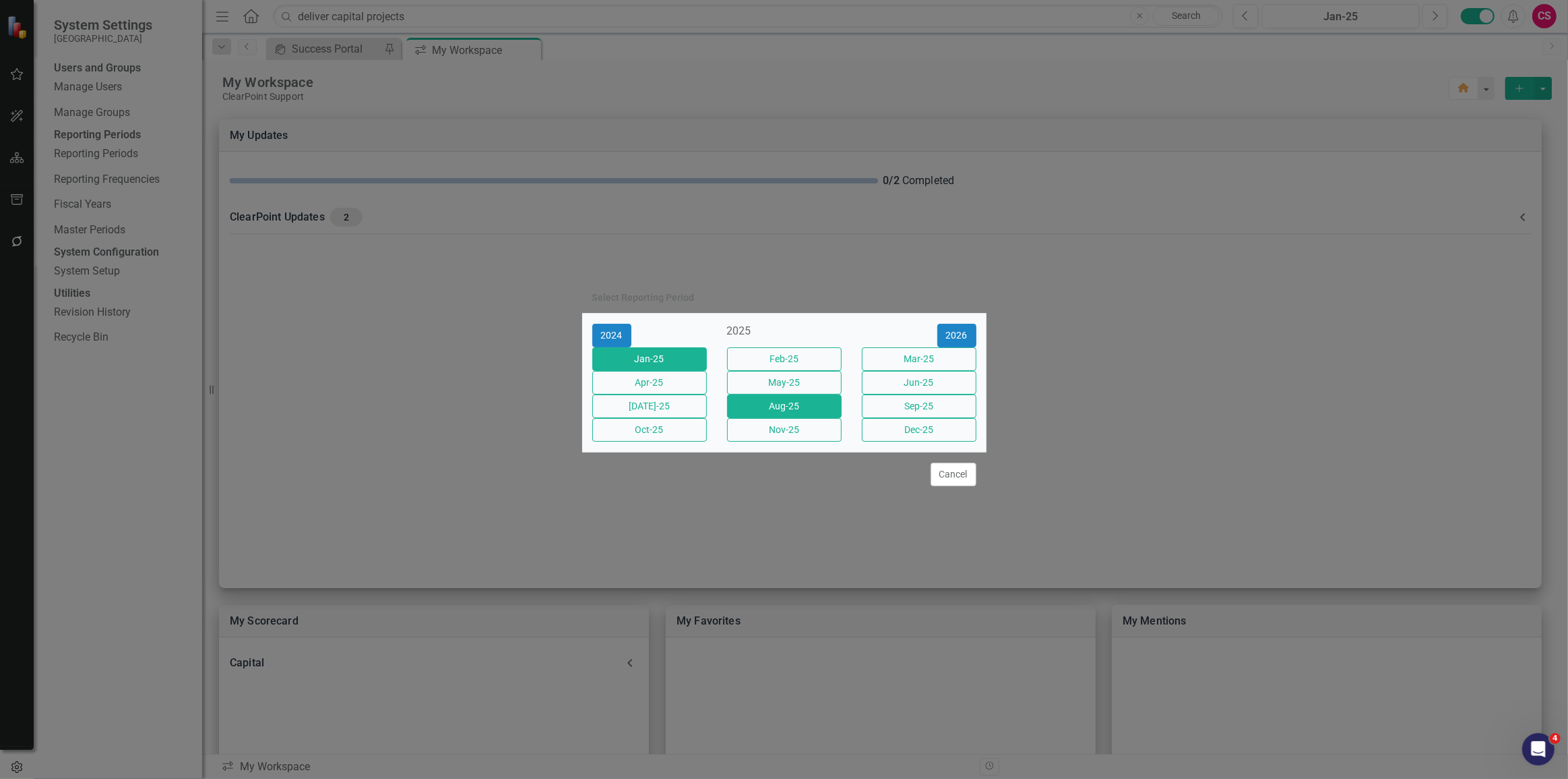
click at [804, 405] on button "Aug-25" at bounding box center [784, 405] width 114 height 23
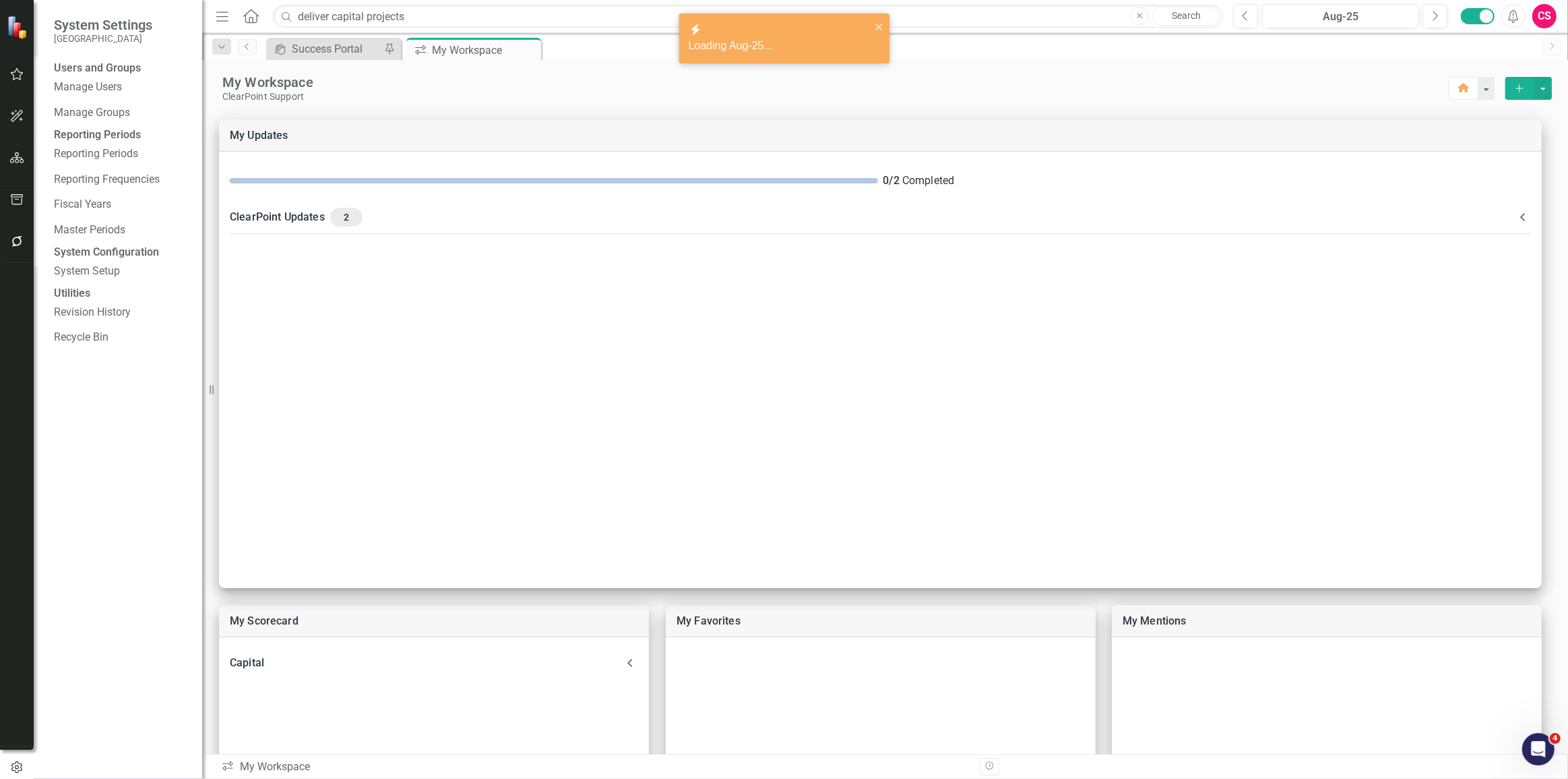
click at [1366, 60] on div "My Workspace ClearPoint Support Home Add" at bounding box center [885, 81] width 1366 height 43
click at [1523, 15] on button "Alerts" at bounding box center [1513, 15] width 24 height 24
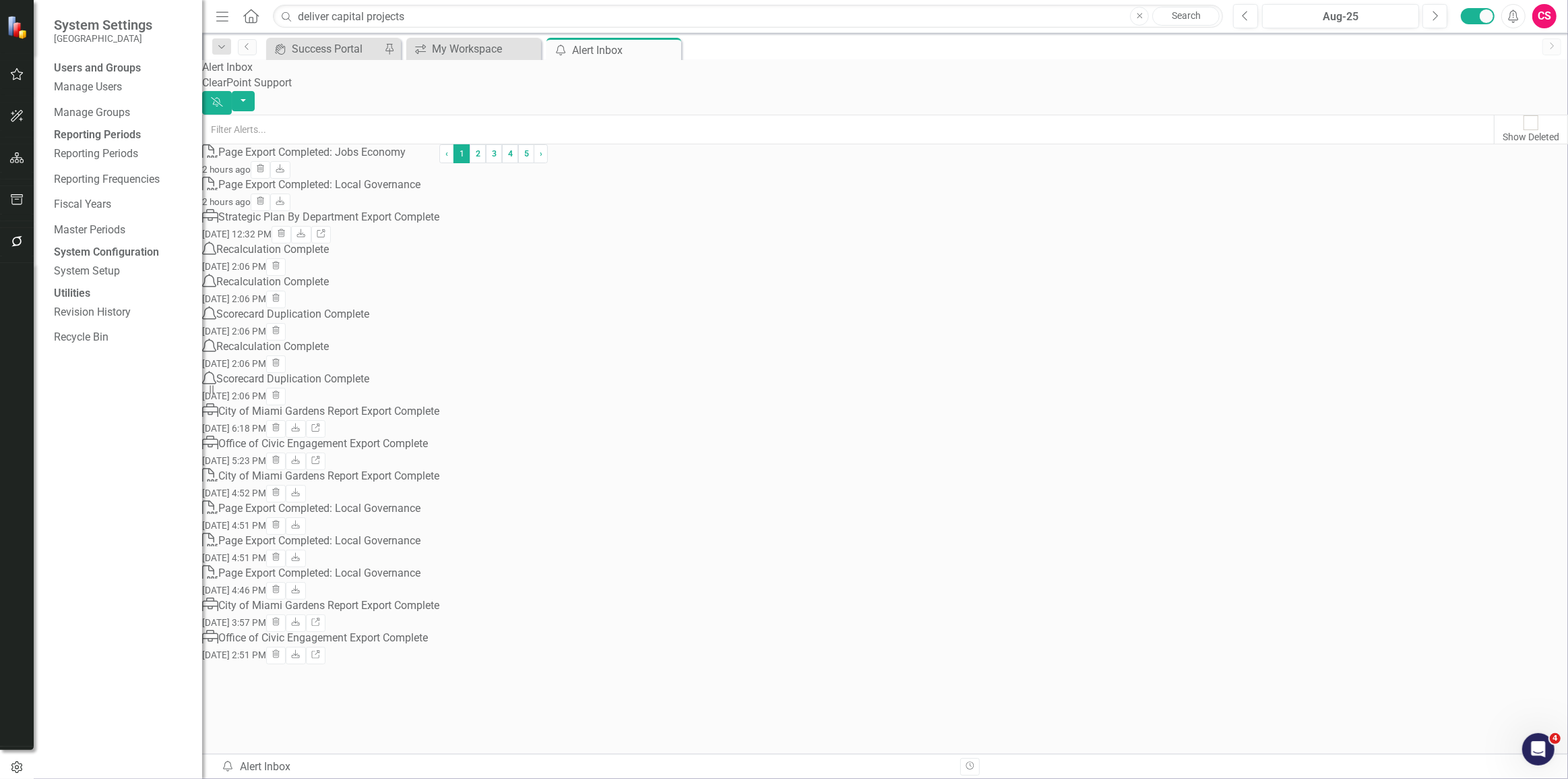
click at [1552, 15] on div "CS" at bounding box center [1544, 15] width 24 height 24
click at [1495, 38] on link "User Edit Profile" at bounding box center [1502, 42] width 106 height 25
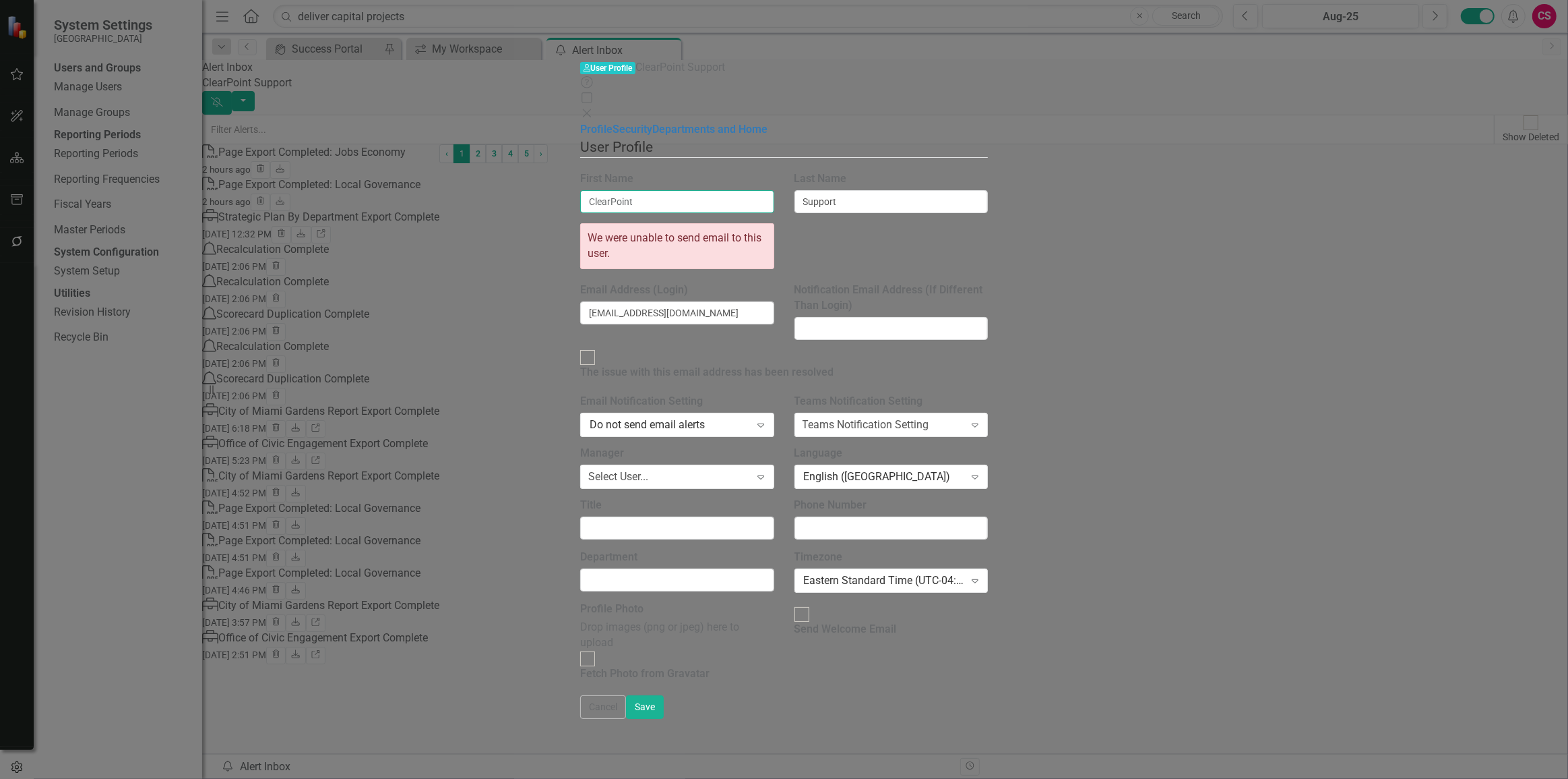
click at [694, 190] on input "ClearPoint" at bounding box center [677, 201] width 194 height 23
drag, startPoint x: 626, startPoint y: 382, endPoint x: 611, endPoint y: 441, distance: 60.9
click at [611, 441] on fieldset "User Profile ClearPoint has a wealth of options to help you ensure that people …" at bounding box center [784, 415] width 407 height 558
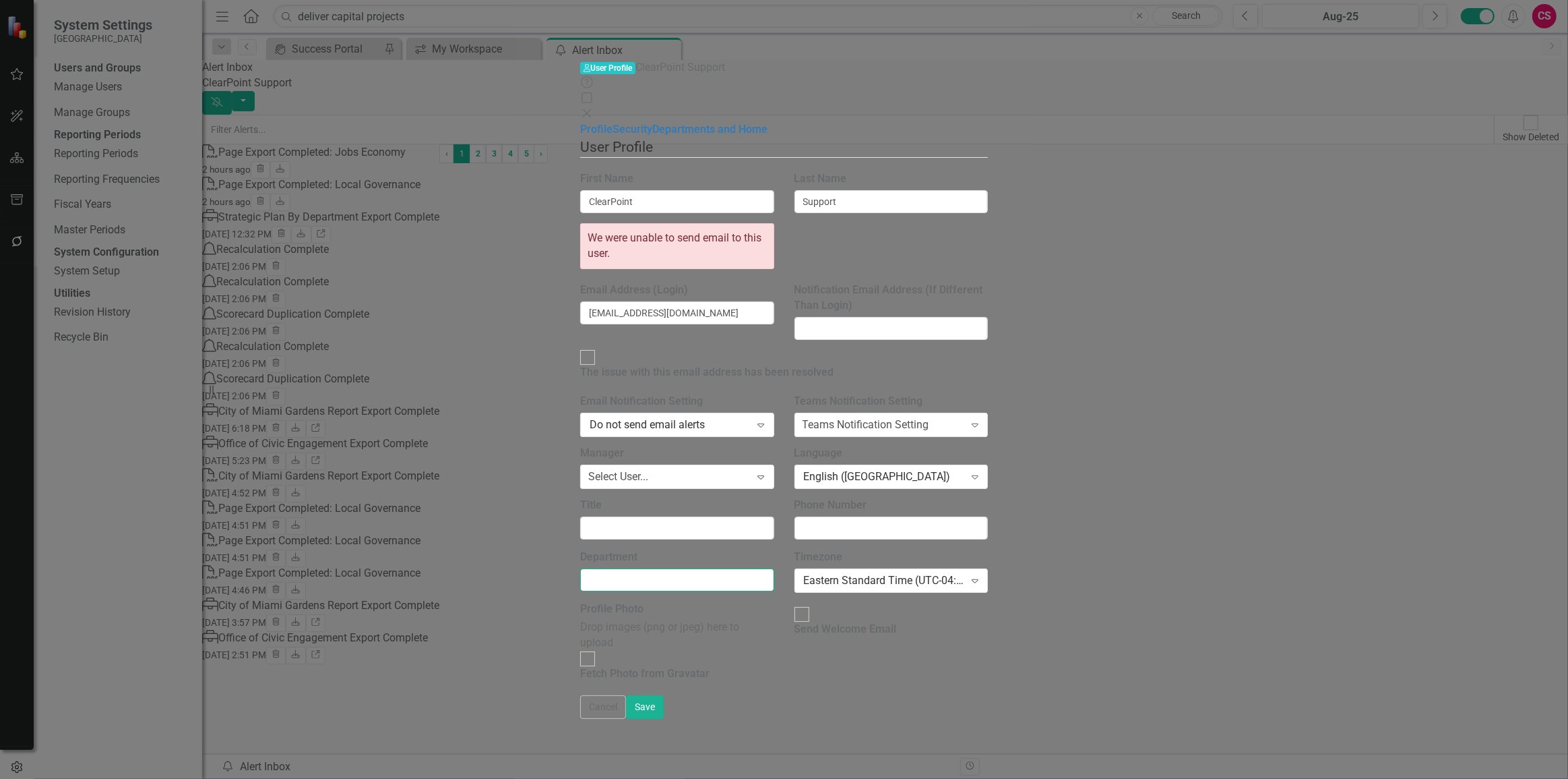
click at [611, 568] on input "Department" at bounding box center [677, 580] width 194 height 23
click at [988, 614] on div "User Profile ClearPoint has a wealth of options to help you ensure that people …" at bounding box center [784, 415] width 407 height 558
click at [626, 719] on button "Cancel" at bounding box center [603, 706] width 45 height 23
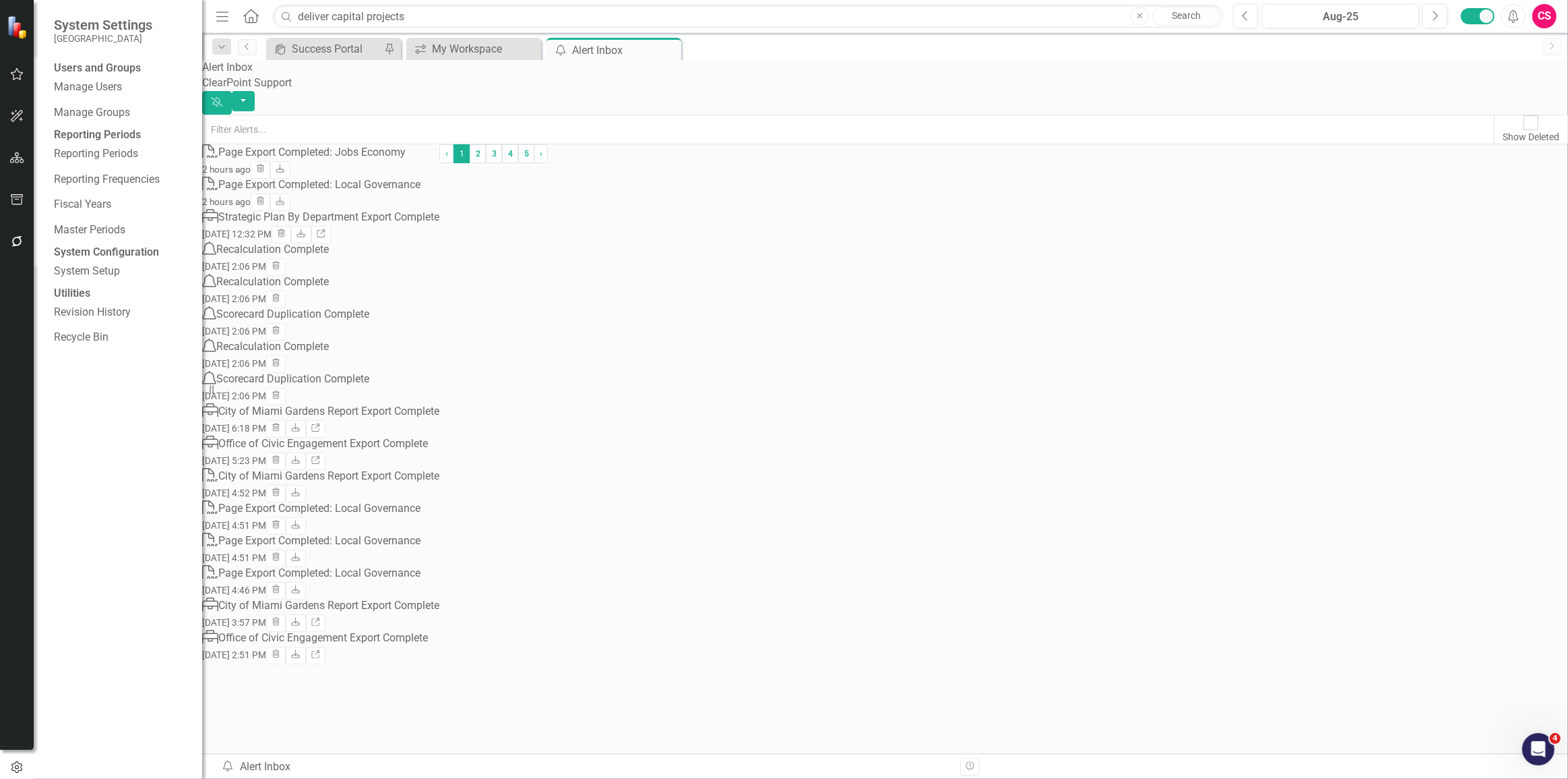
click at [1539, 23] on div "CS" at bounding box center [1544, 15] width 24 height 24
click at [1517, 92] on link "Help Support Center" at bounding box center [1502, 94] width 106 height 25
click at [592, 91] on div "ClearPoint Support" at bounding box center [885, 83] width 1366 height 15
click at [1550, 18] on div "CS" at bounding box center [1544, 15] width 24 height 24
click at [1510, 116] on link "icon.tutorial Show Tutorials" at bounding box center [1502, 118] width 106 height 25
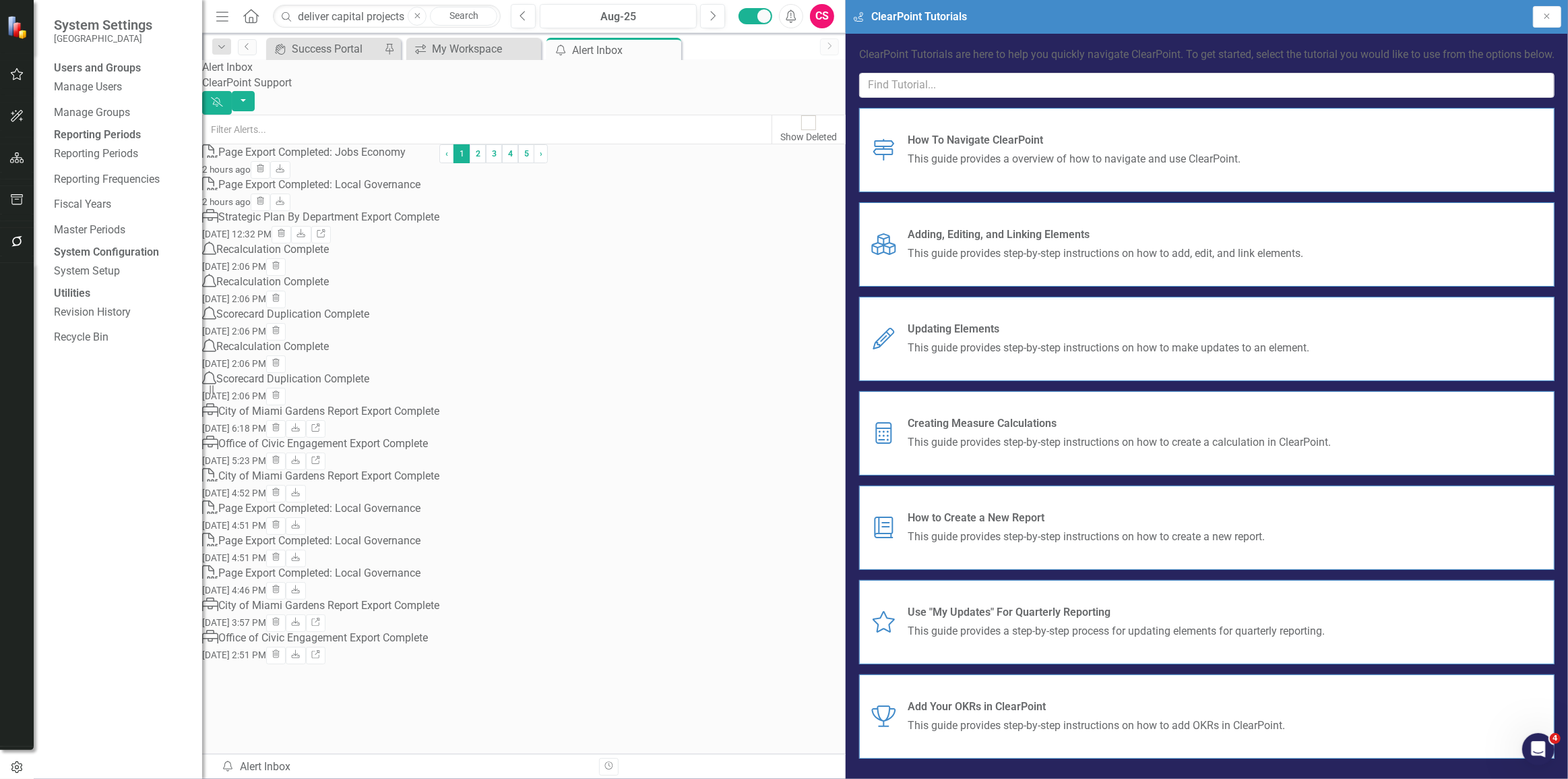
click at [1240, 148] on span "How To Navigate ClearPoint" at bounding box center [1074, 140] width 333 height 15
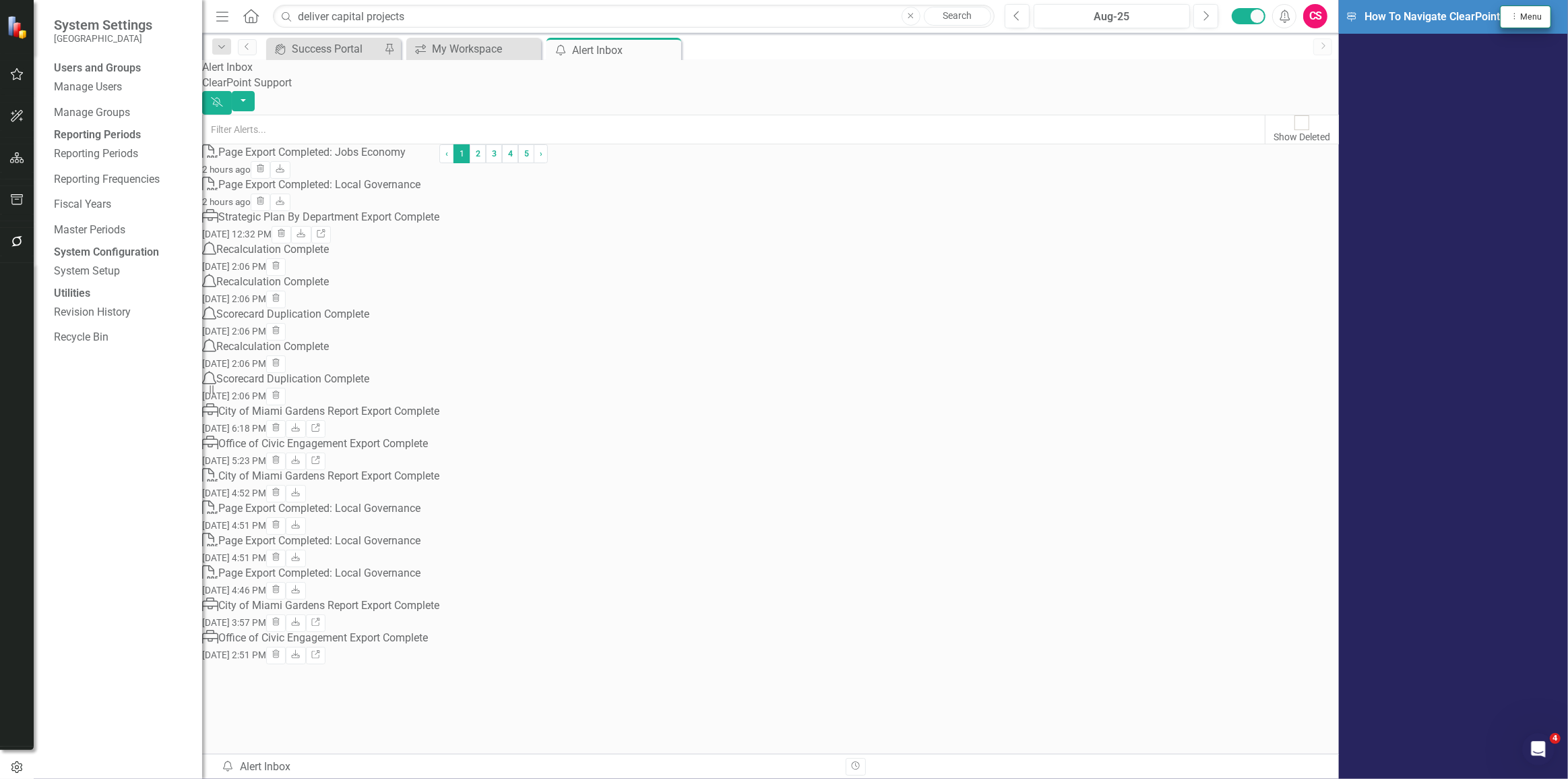
click at [1540, 11] on div "Dropdown Menu Menu" at bounding box center [1524, 16] width 32 height 13
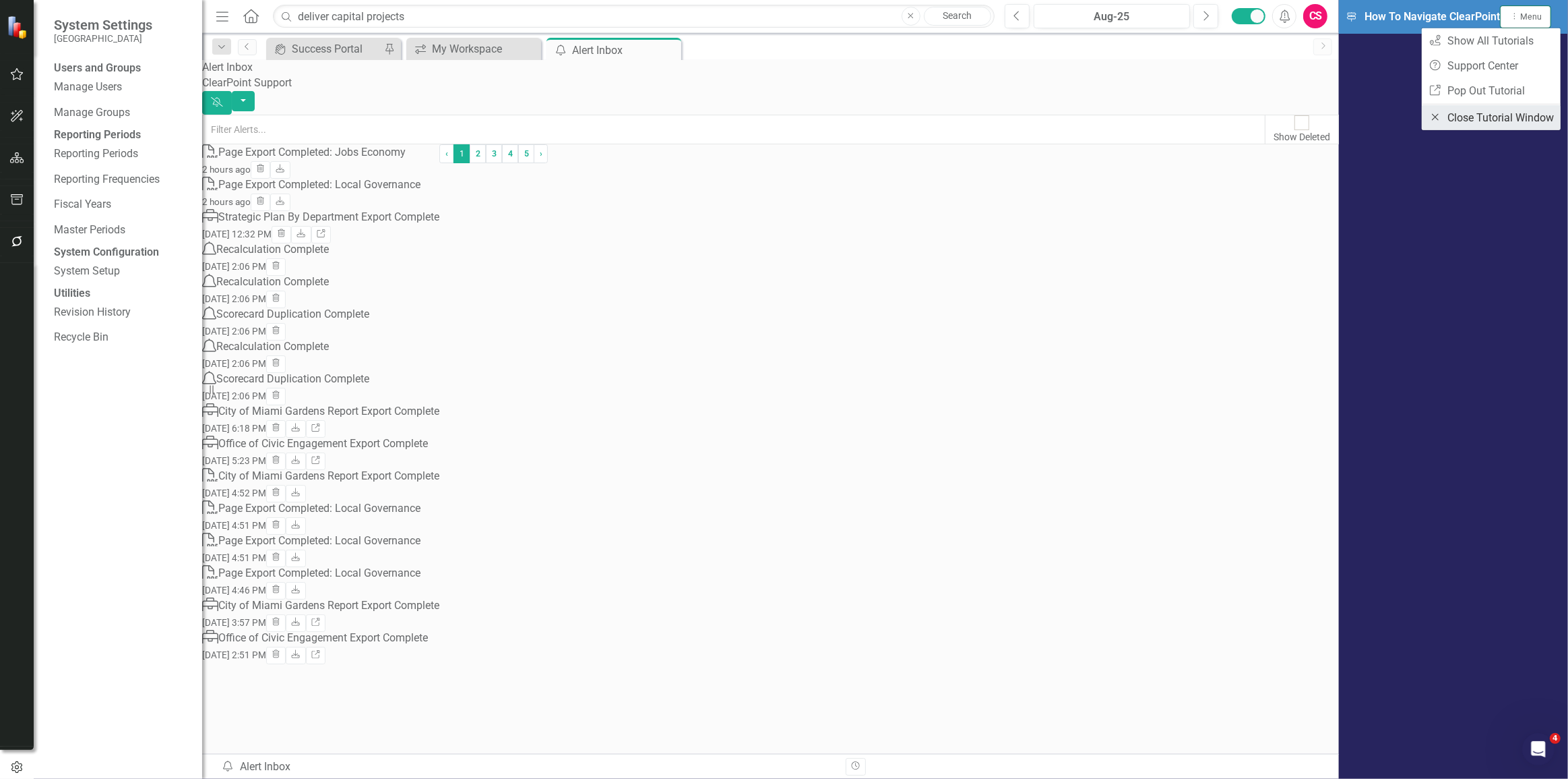
click at [1489, 117] on link "Close Close Tutorial Window" at bounding box center [1491, 118] width 138 height 25
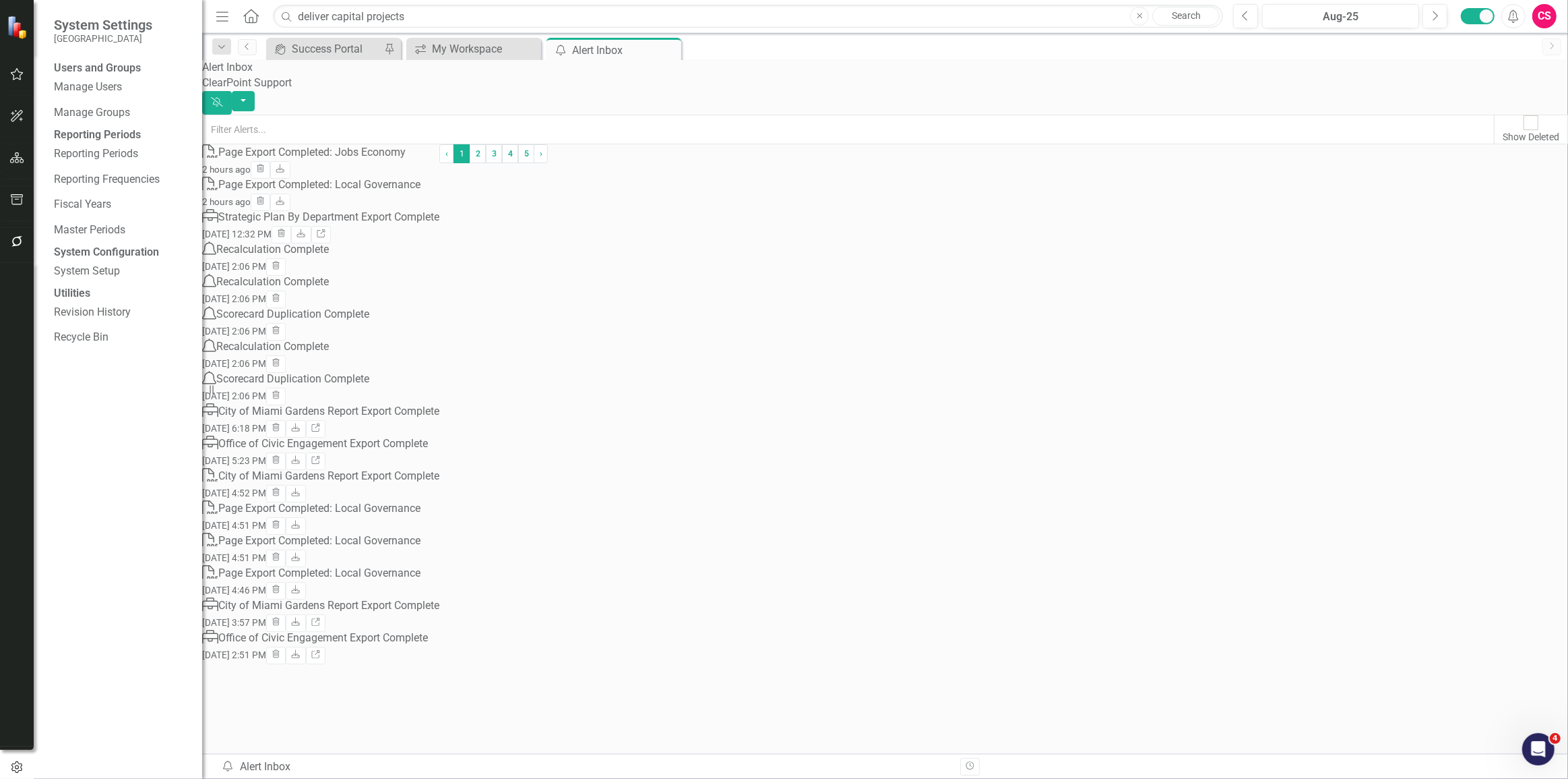
click at [1411, 68] on div "Alert Inbox ClearPoint Support Dismiss Alerts Show Deleted PDF Page Export Comp…" at bounding box center [885, 361] width 1366 height 602
click at [458, 47] on div "My Workspace" at bounding box center [478, 48] width 92 height 16
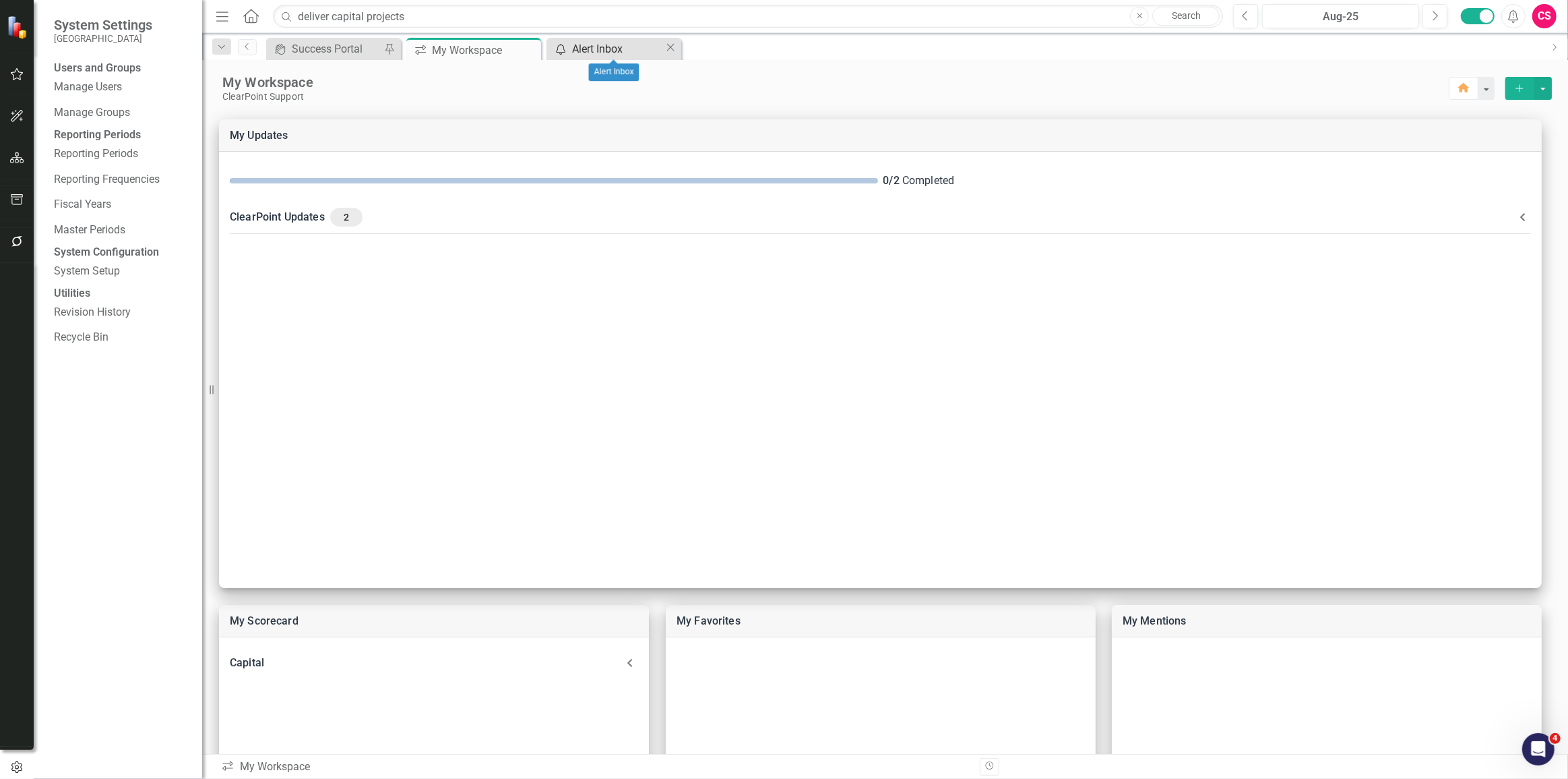
click at [611, 52] on div "Alert Inbox" at bounding box center [617, 48] width 92 height 16
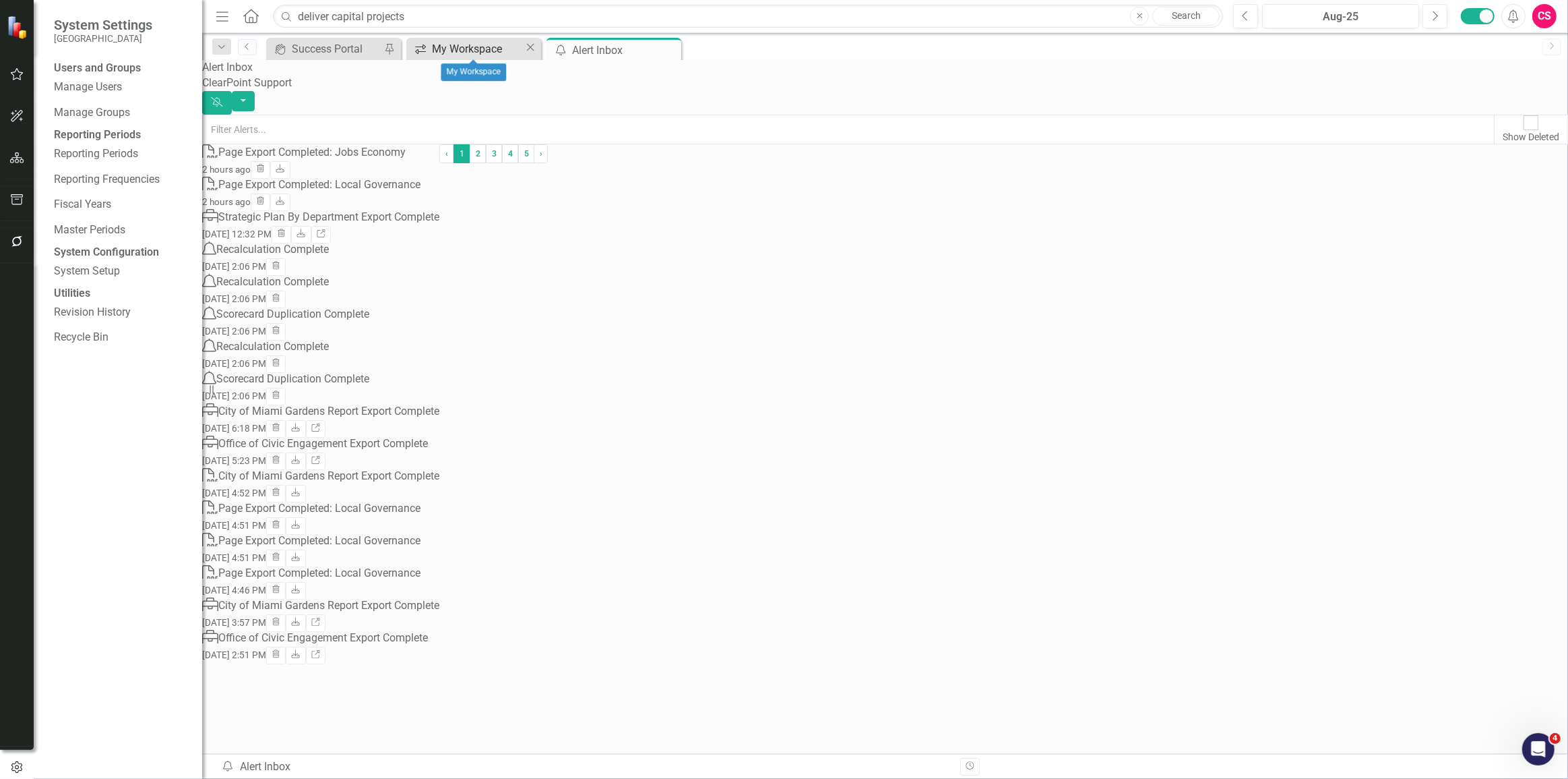
click at [434, 45] on div "My Workspace" at bounding box center [478, 48] width 92 height 16
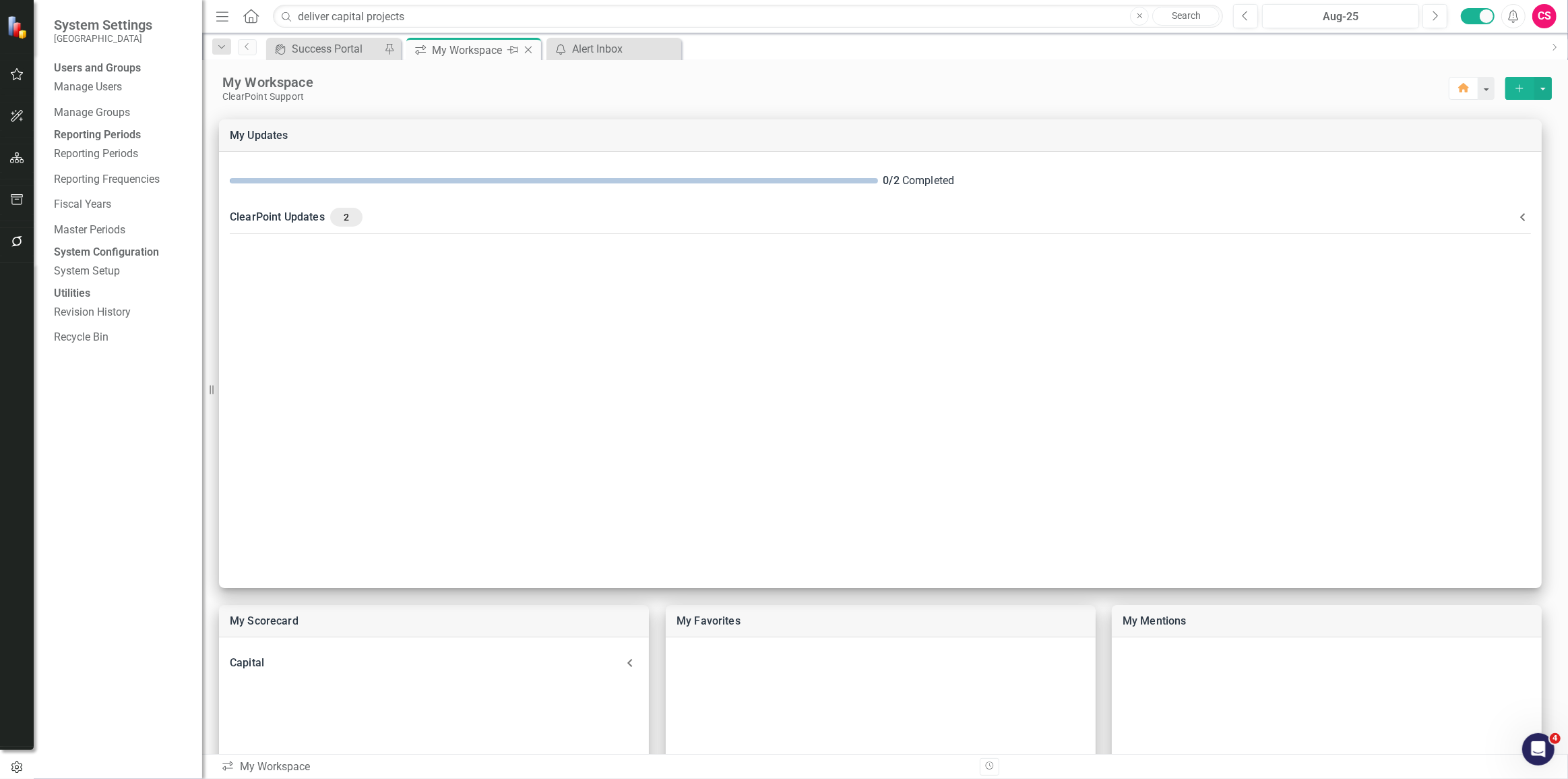
click at [510, 49] on icon at bounding box center [513, 49] width 11 height 8
click at [530, 47] on icon at bounding box center [531, 51] width 11 height 8
click at [217, 46] on icon "Dropdown" at bounding box center [222, 47] width 13 height 10
click at [289, 73] on input "text" at bounding box center [321, 77] width 204 height 23
click at [221, 45] on icon "Dropdown" at bounding box center [222, 47] width 13 height 10
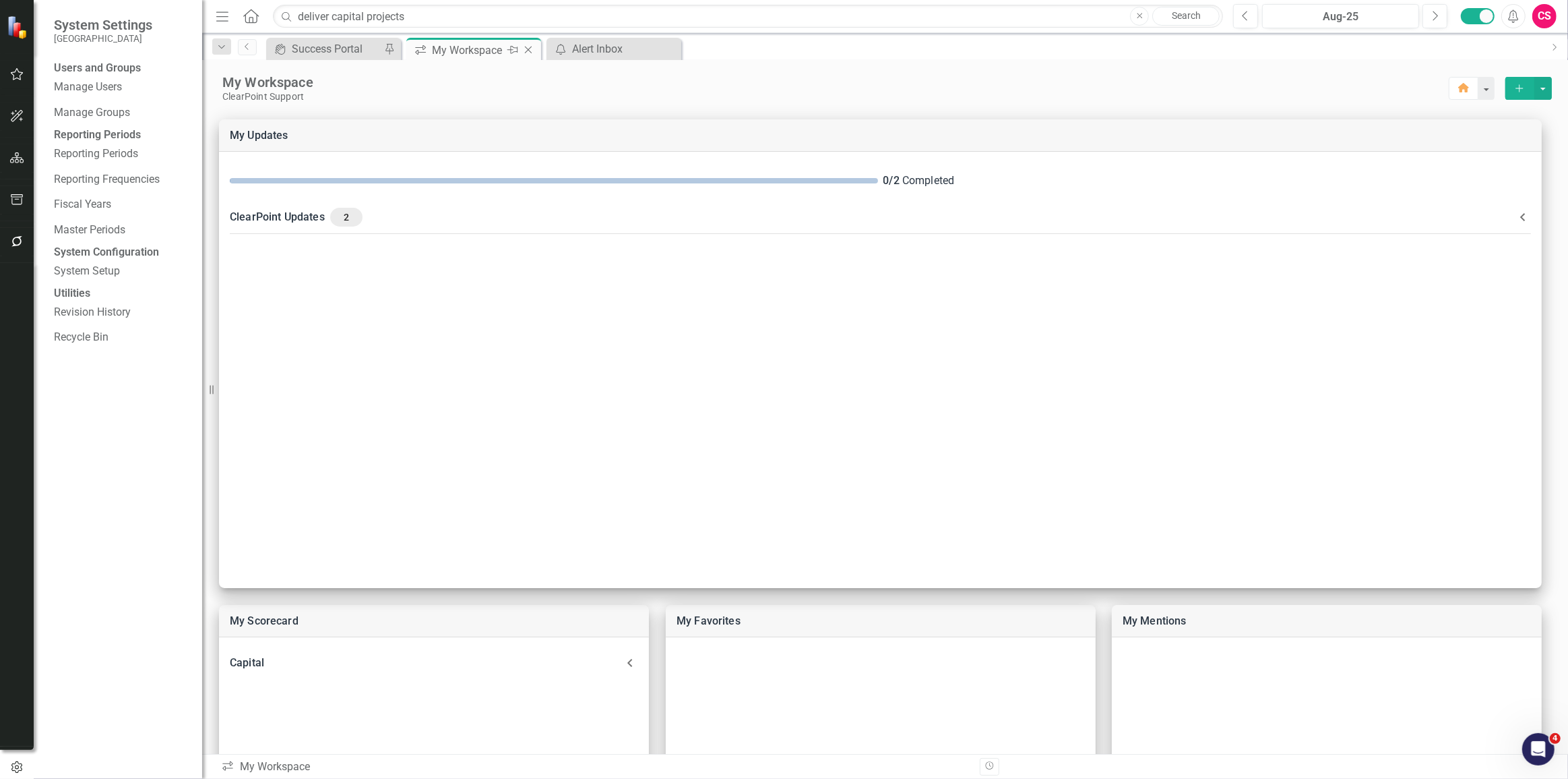
click at [405, 101] on div "ClearPoint Support" at bounding box center [836, 97] width 1227 height 12
click at [1538, 749] on icon "Open Intercom Messenger" at bounding box center [1536, 747] width 22 height 22
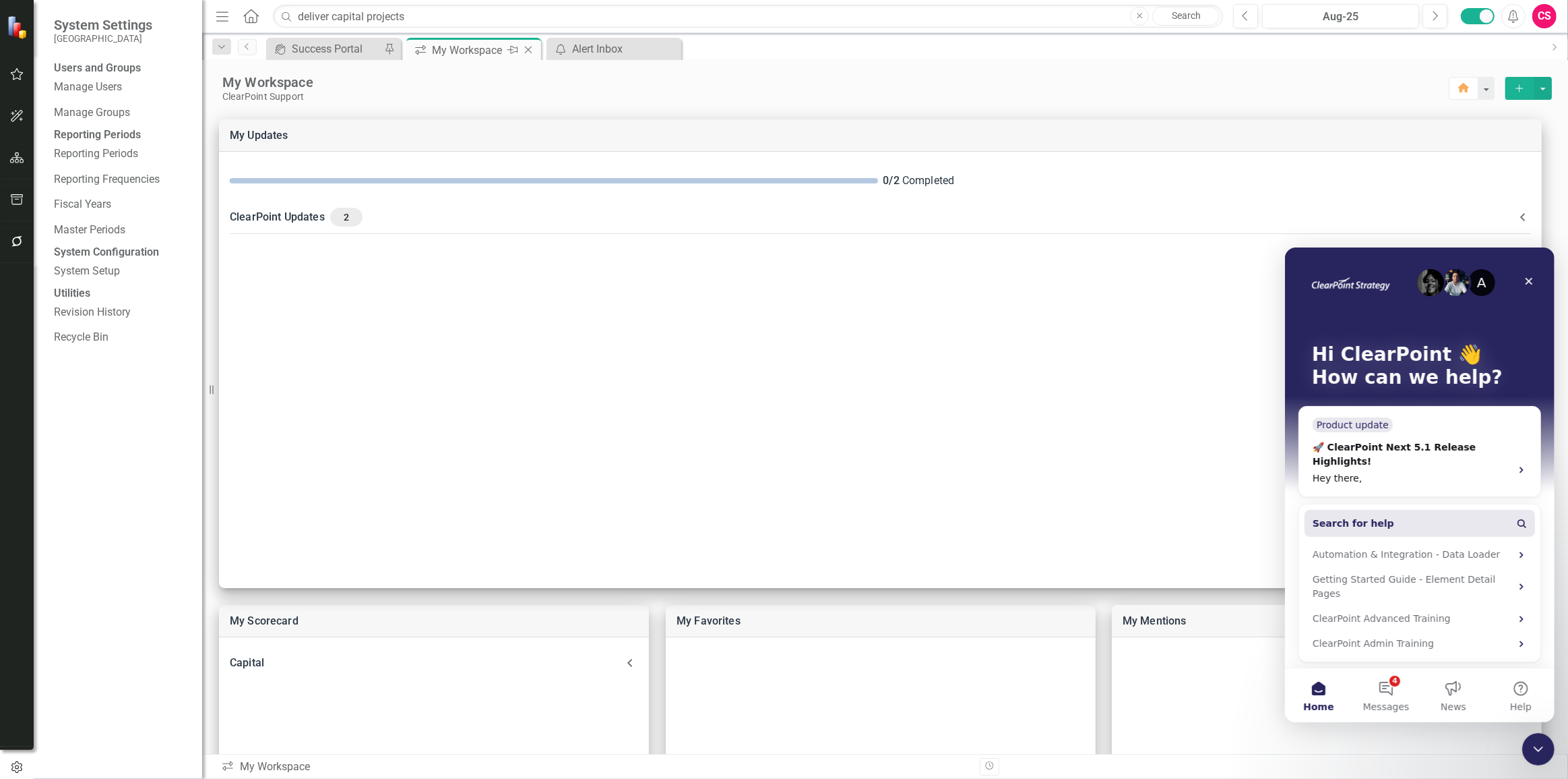
click at [1427, 509] on button "Search for help" at bounding box center [1419, 523] width 230 height 27
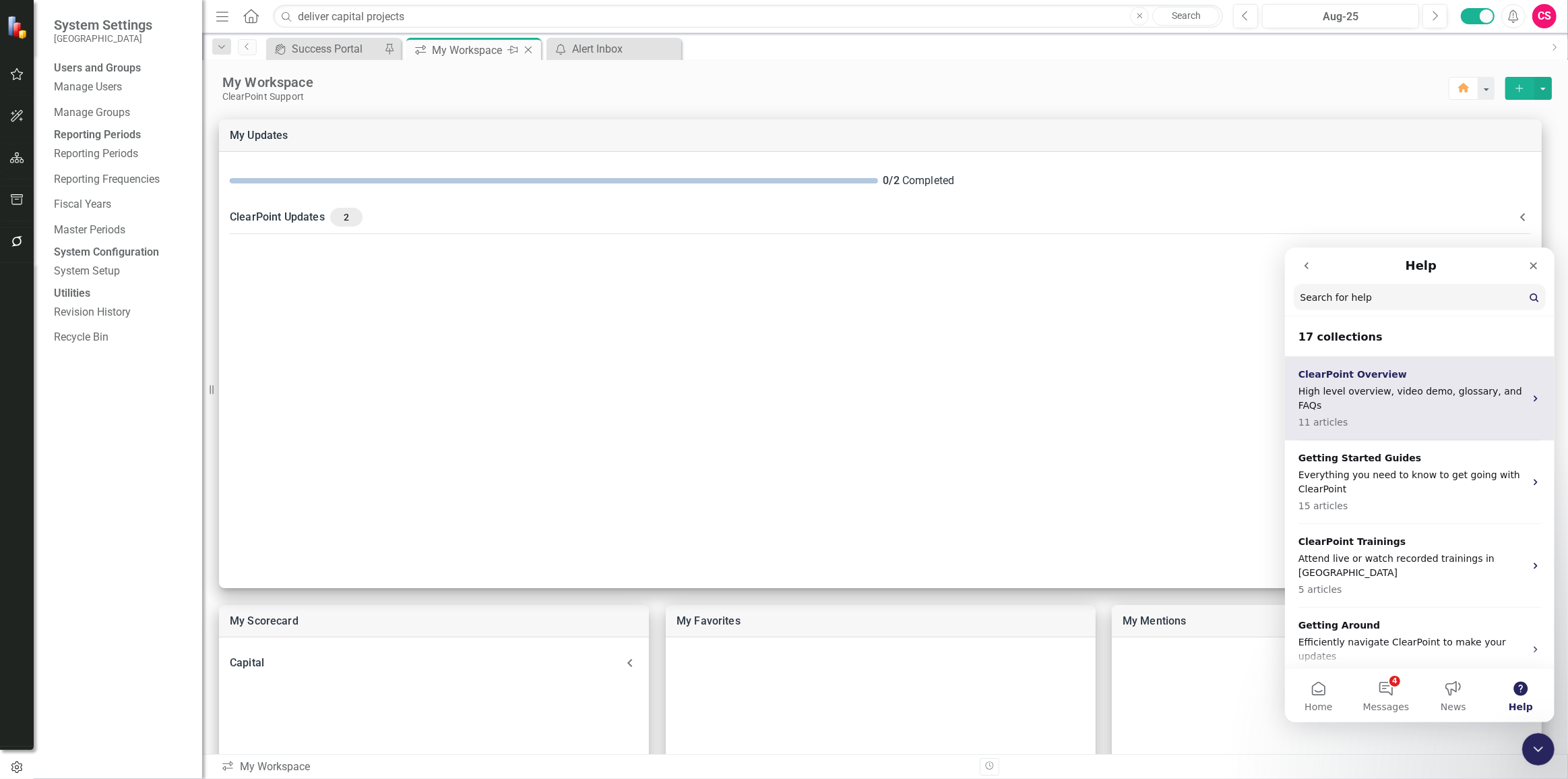
click at [1418, 387] on p "High level overview, video demo, glossary, and FAQs" at bounding box center [1411, 397] width 226 height 28
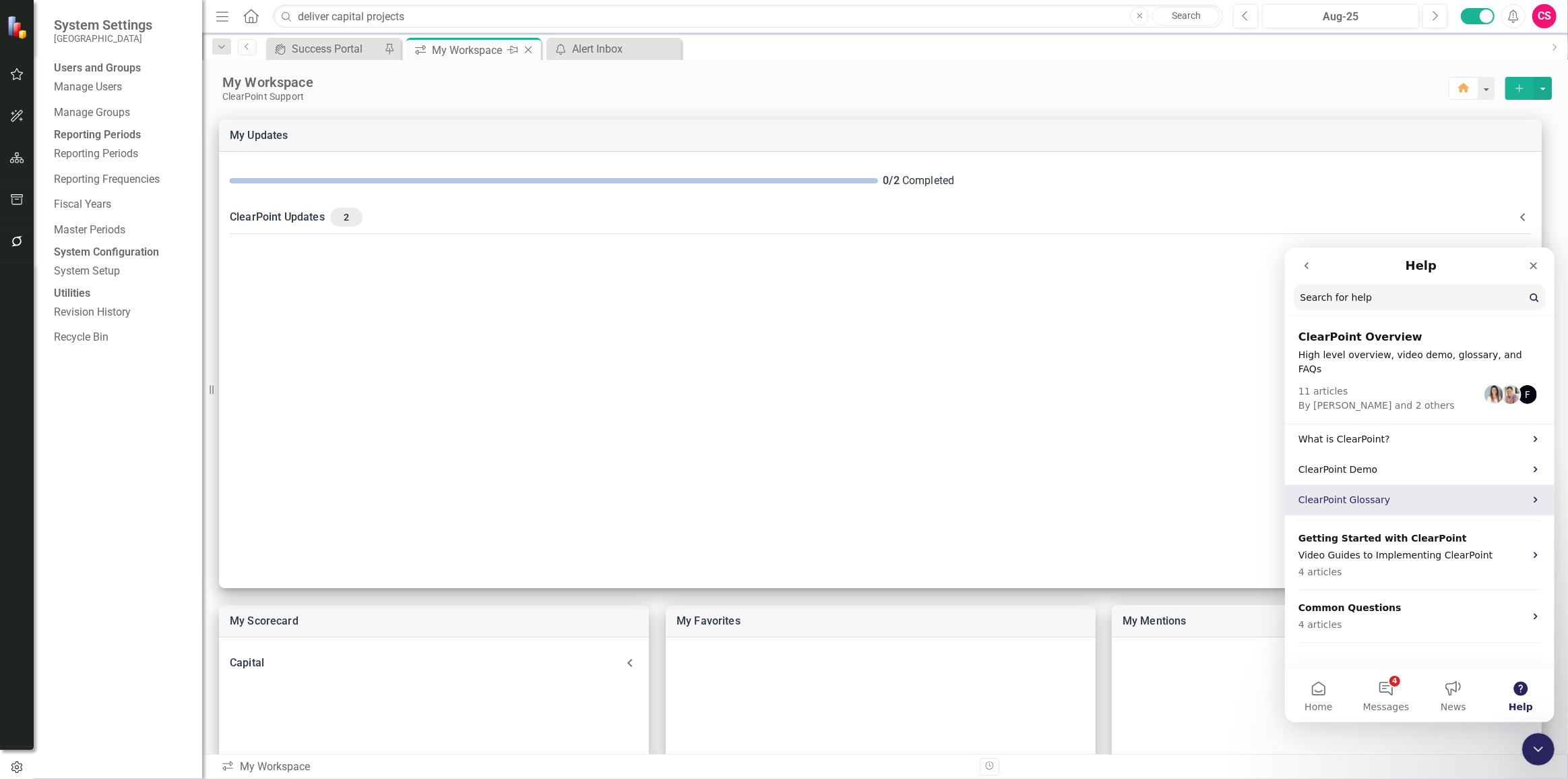
click at [1397, 494] on div "ClearPoint Glossary" at bounding box center [1419, 498] width 270 height 30
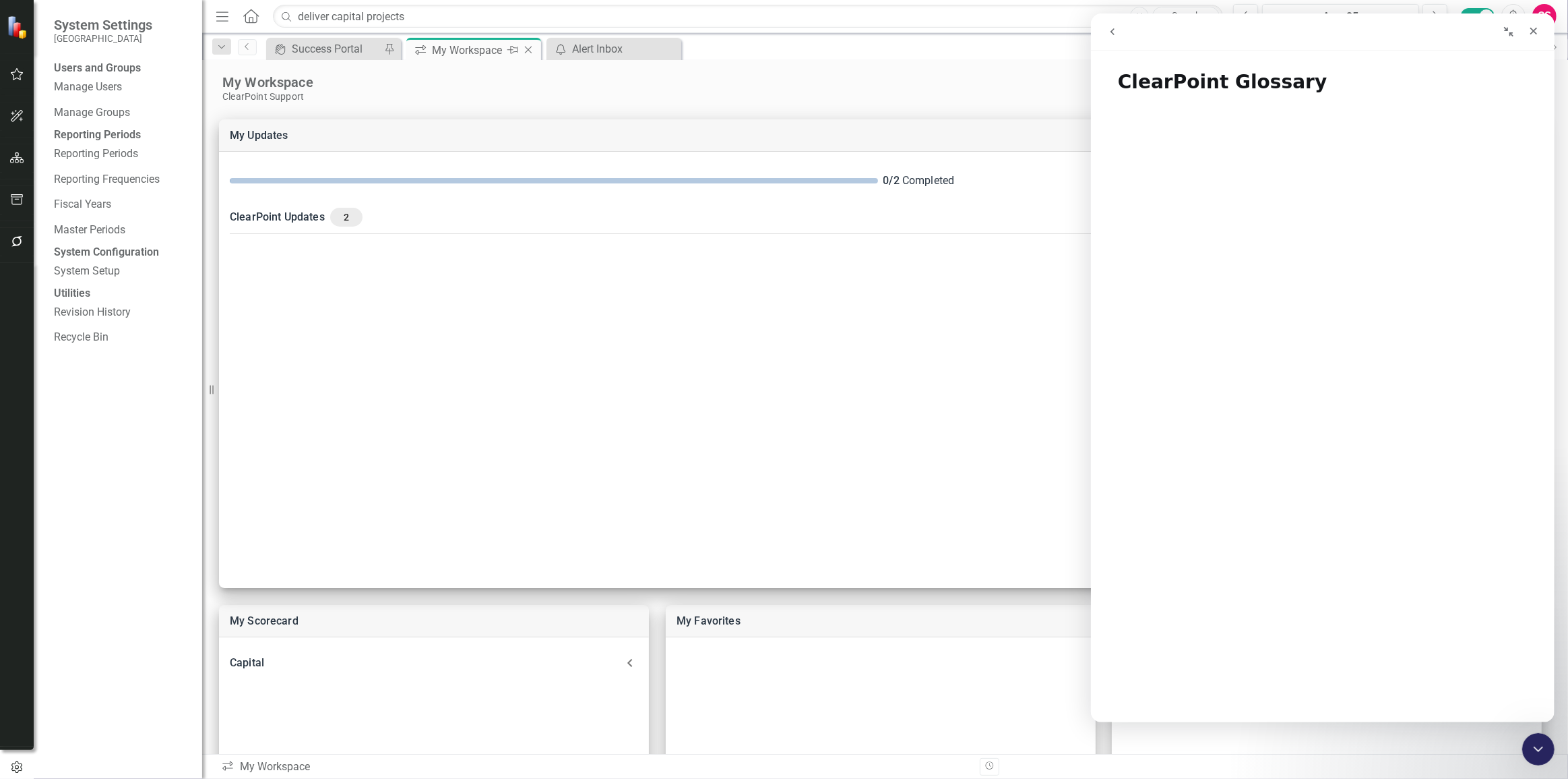
click at [1107, 26] on icon "go back" at bounding box center [1111, 31] width 11 height 11
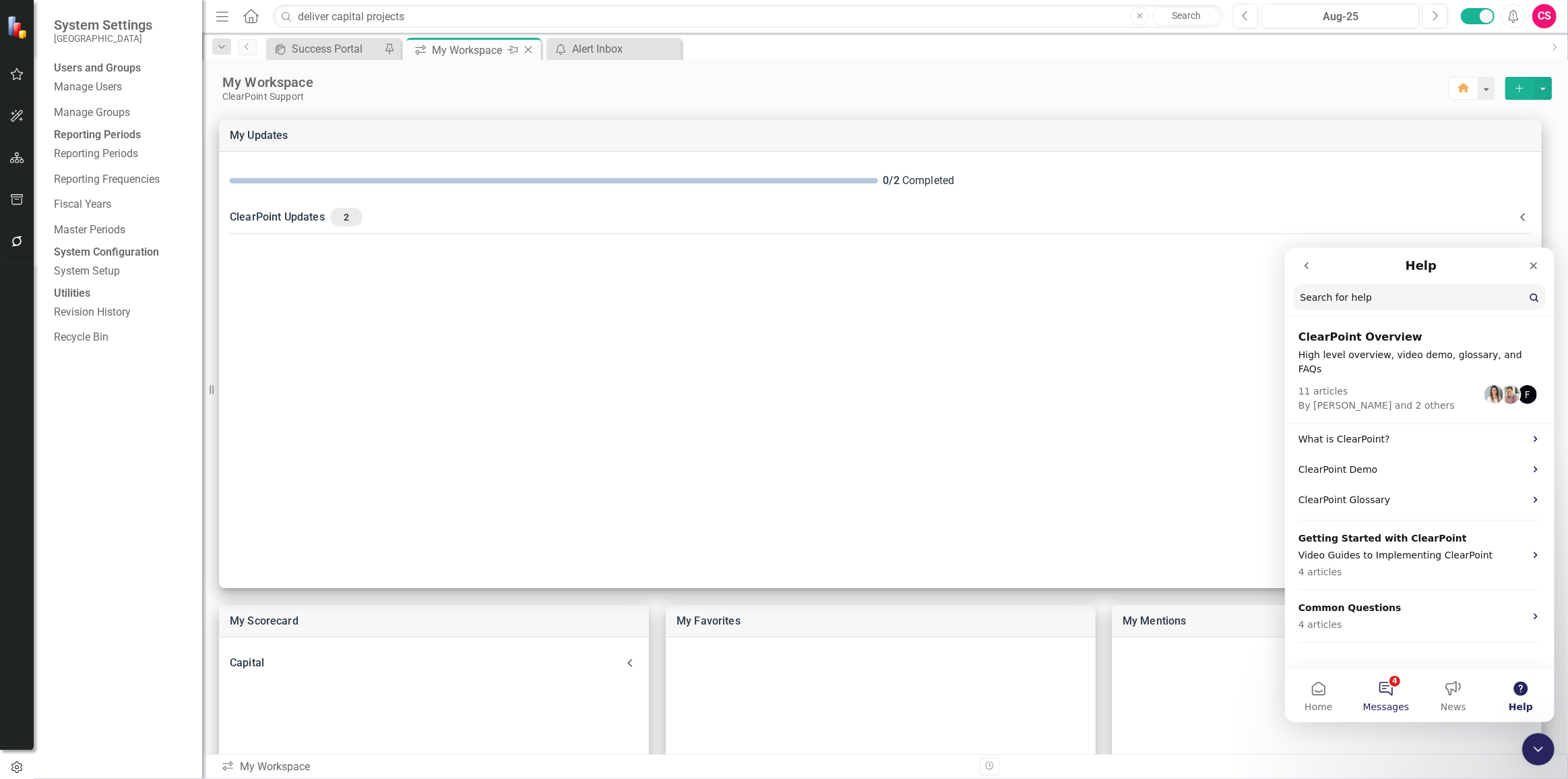
click at [1394, 681] on button "4 Messages" at bounding box center [1385, 695] width 68 height 54
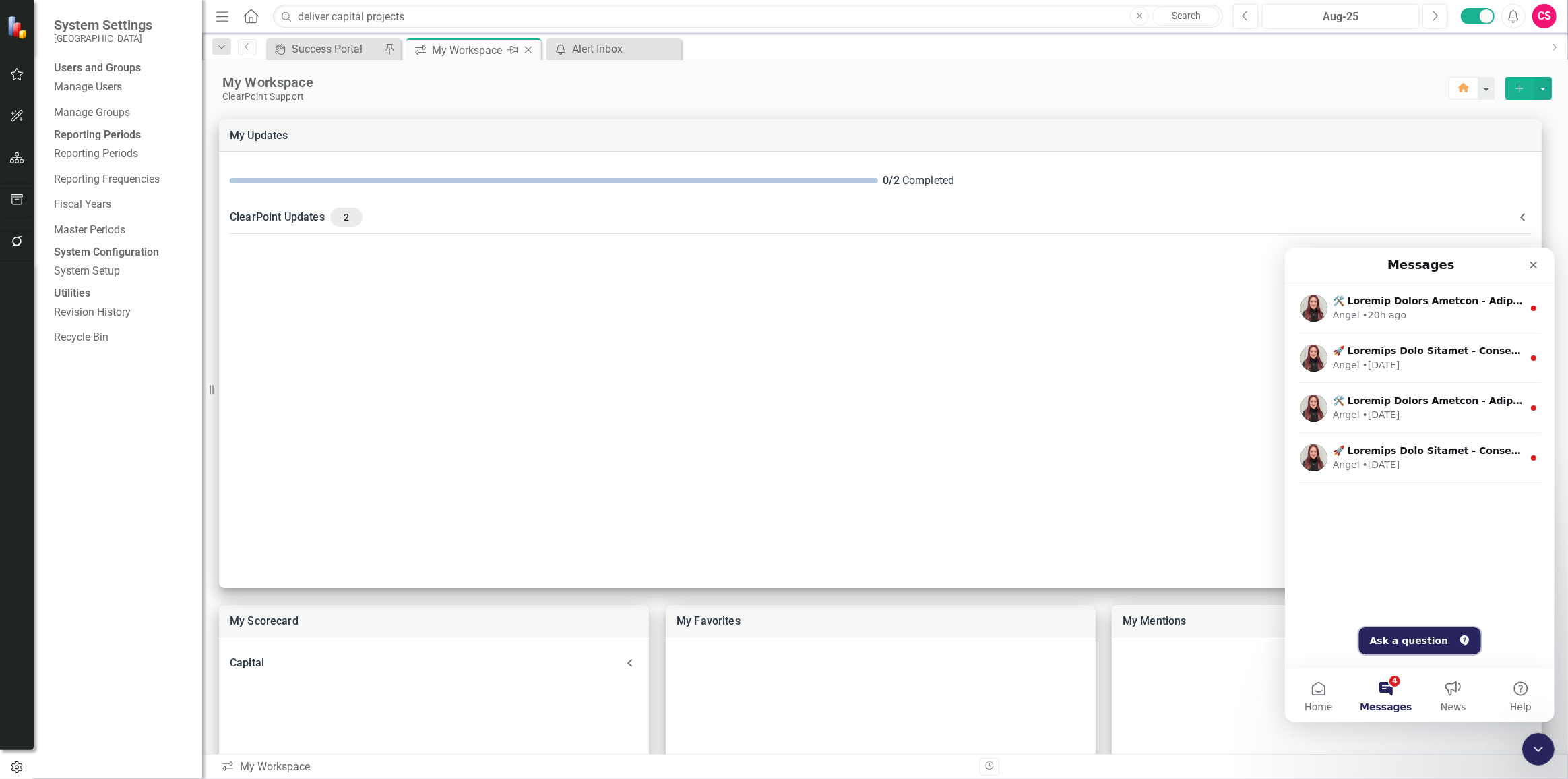
click at [1418, 643] on button "Ask a question" at bounding box center [1419, 640] width 122 height 27
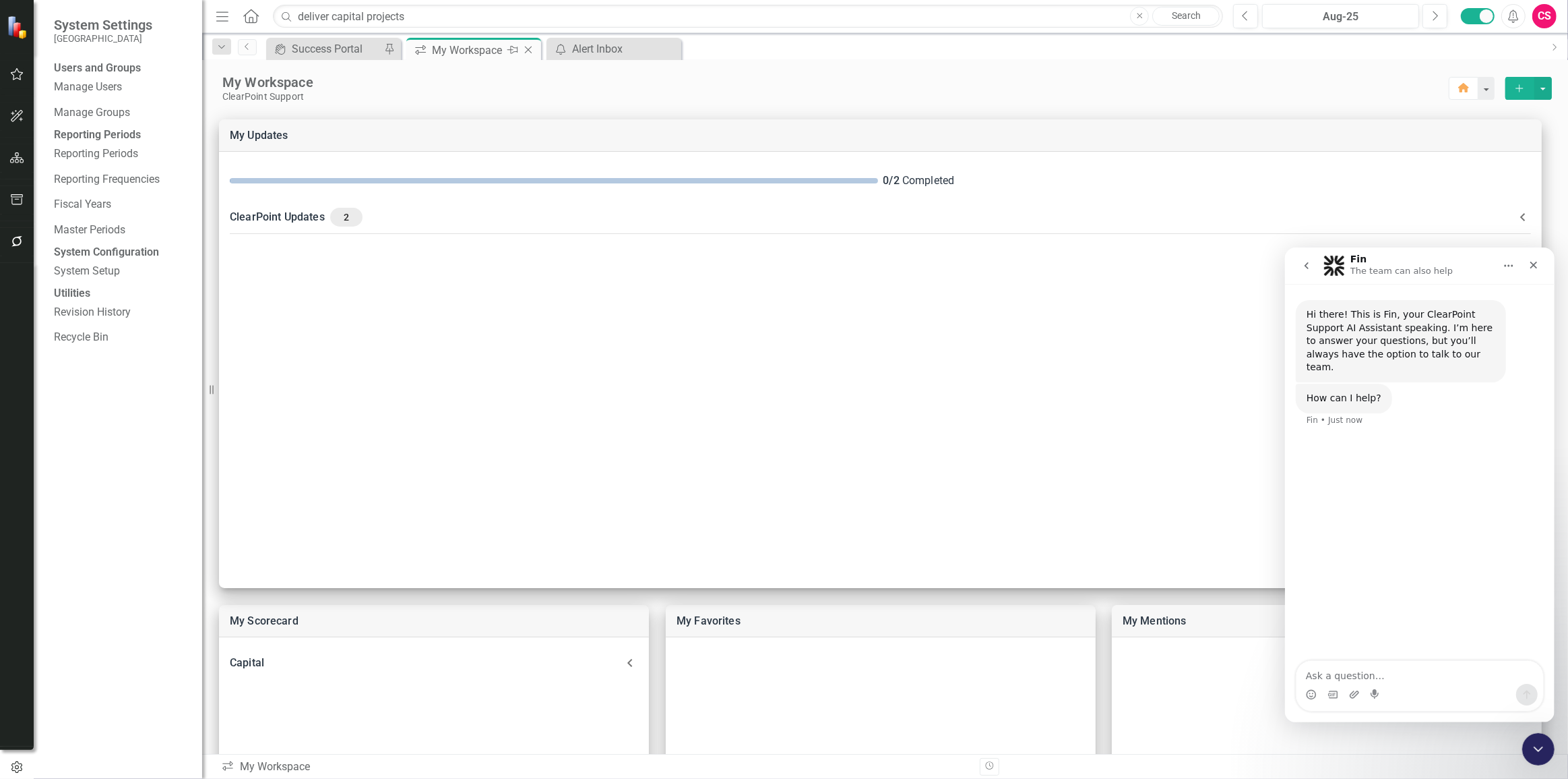
click at [1404, 668] on textarea "Ask a question…" at bounding box center [1419, 672] width 247 height 23
type textarea "how do i make my updates"
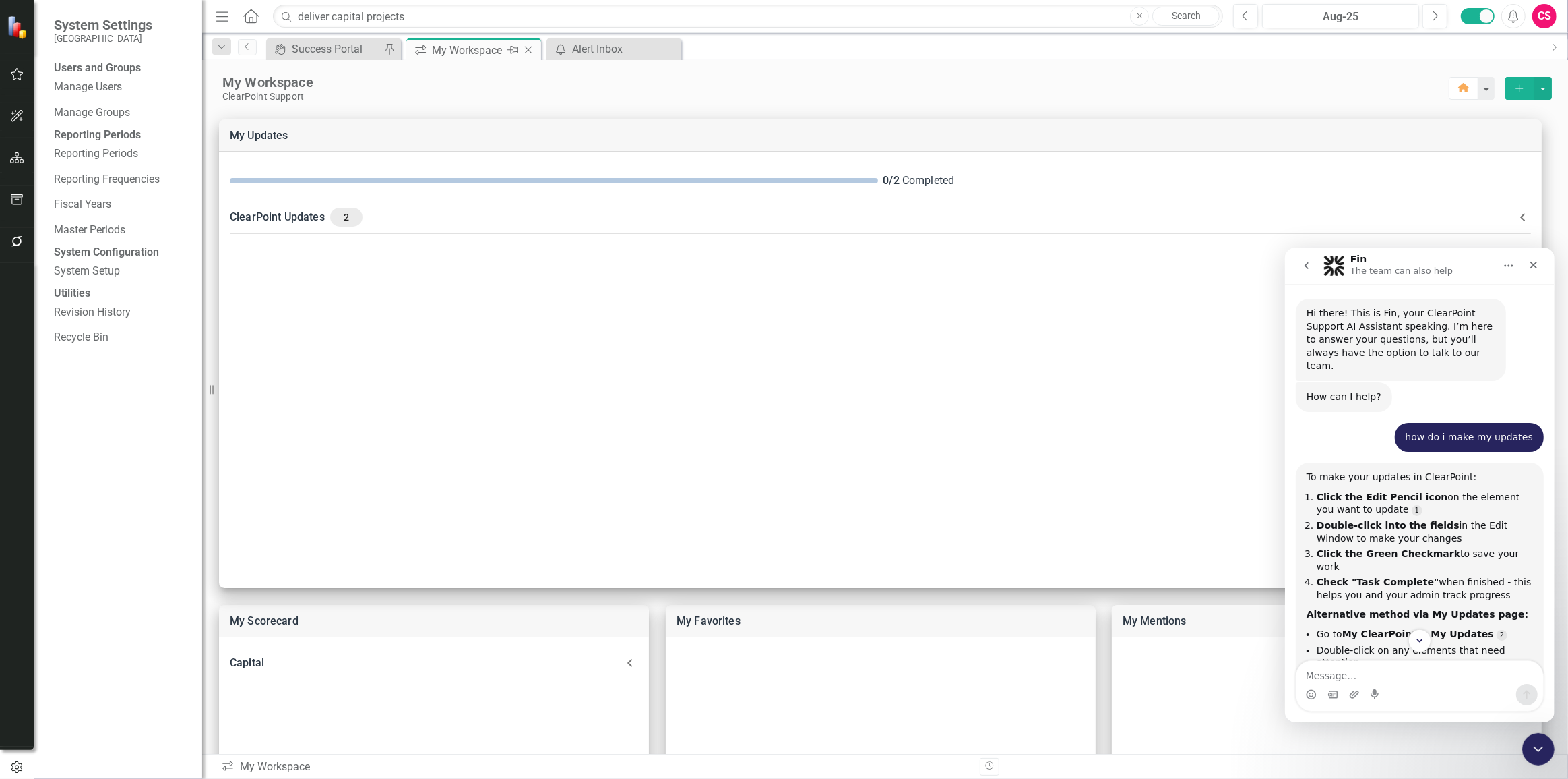
scroll to position [147, 0]
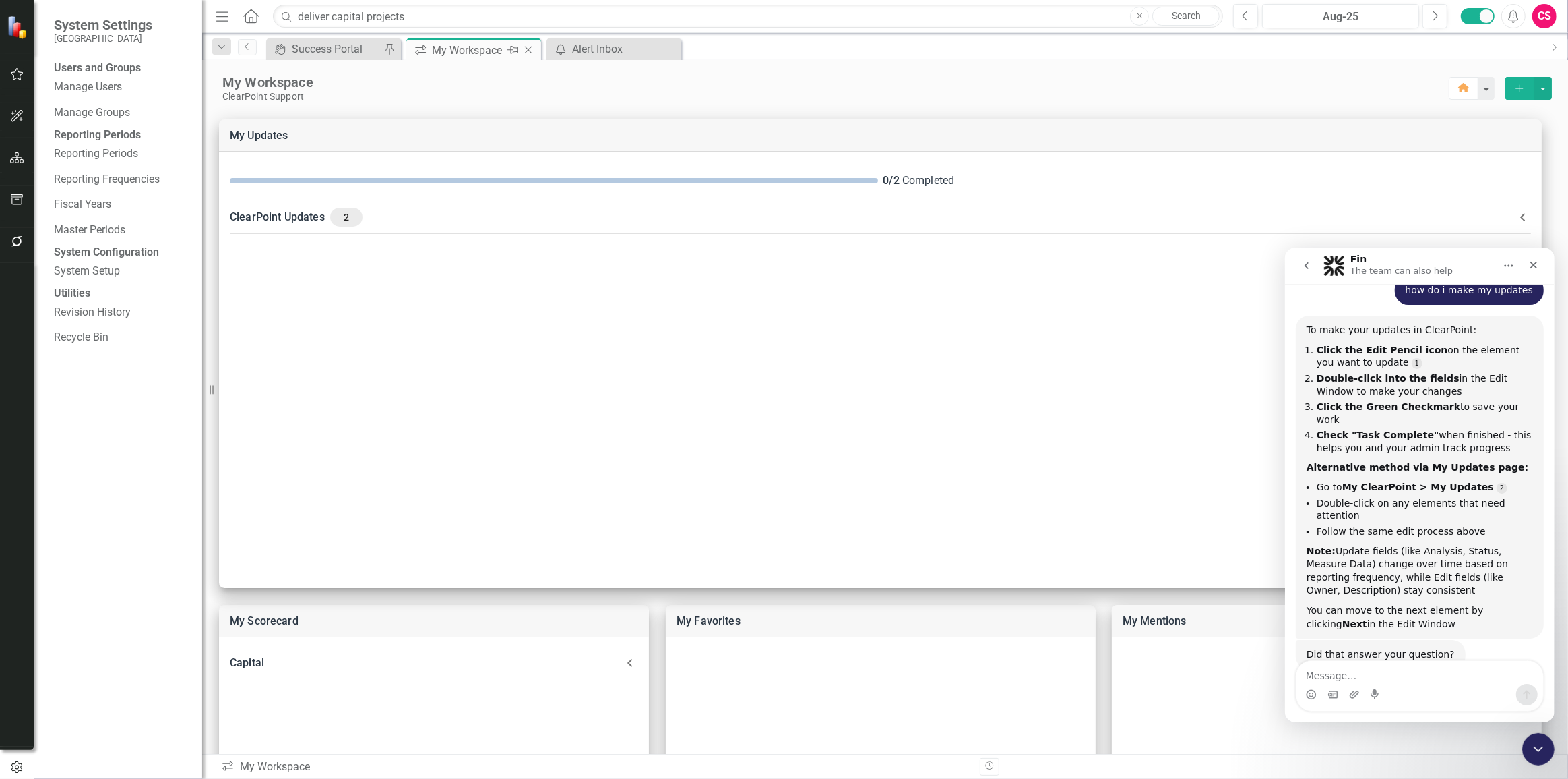
click at [1314, 263] on button "go back" at bounding box center [1306, 265] width 25 height 25
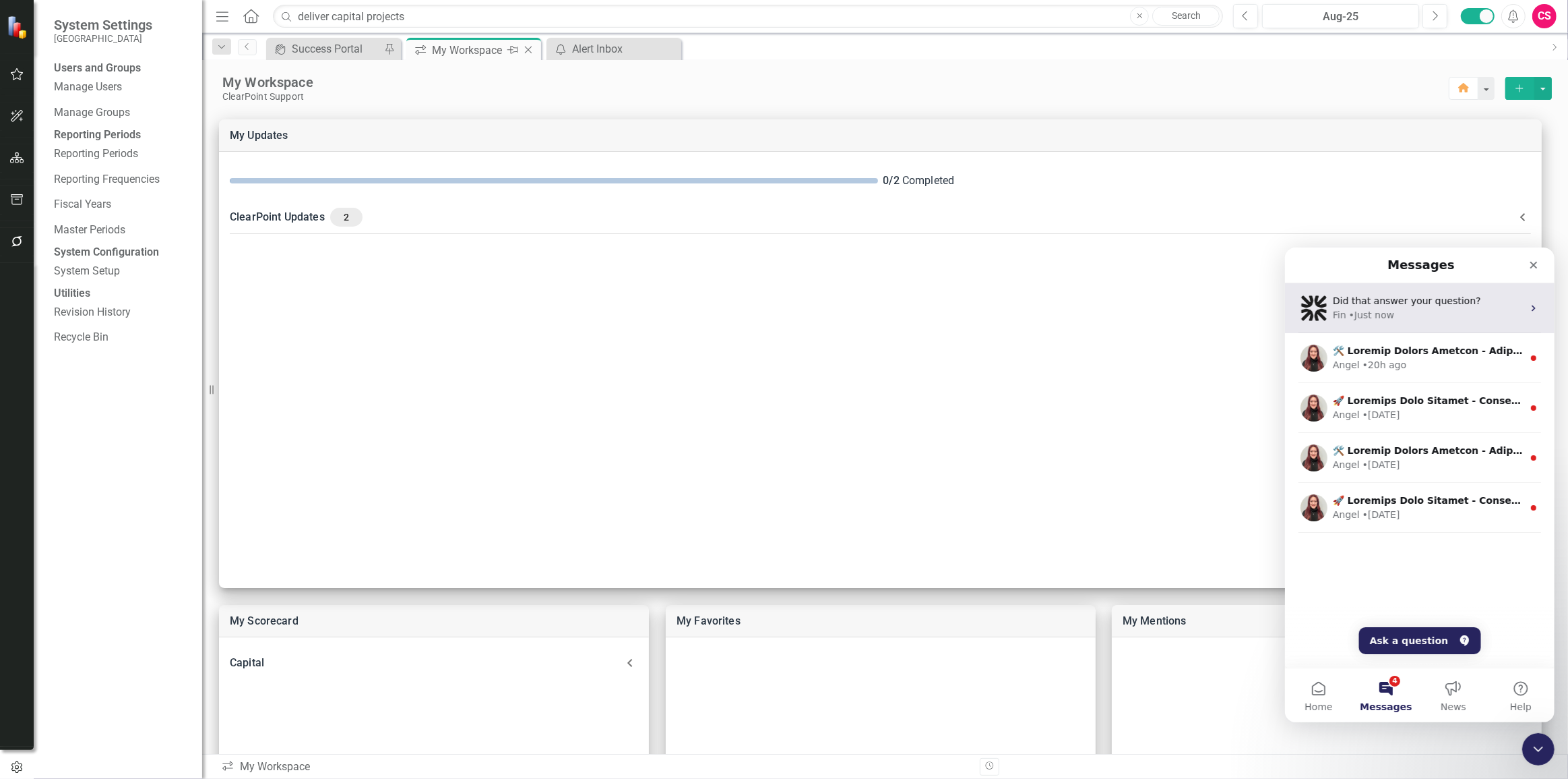
scroll to position [0, 0]
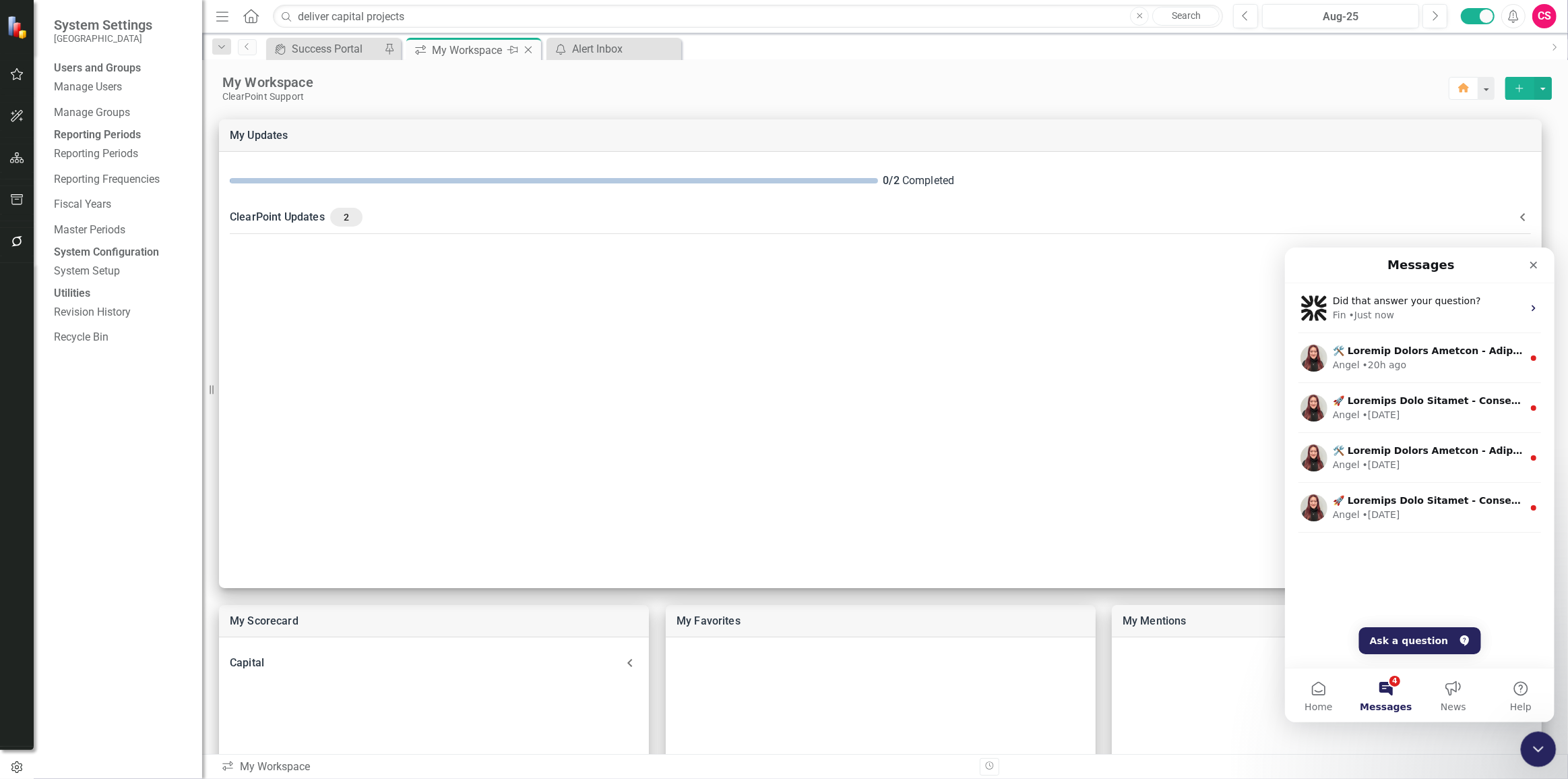
click at [1538, 743] on icon "Close Intercom Messenger" at bounding box center [1536, 746] width 16 height 16
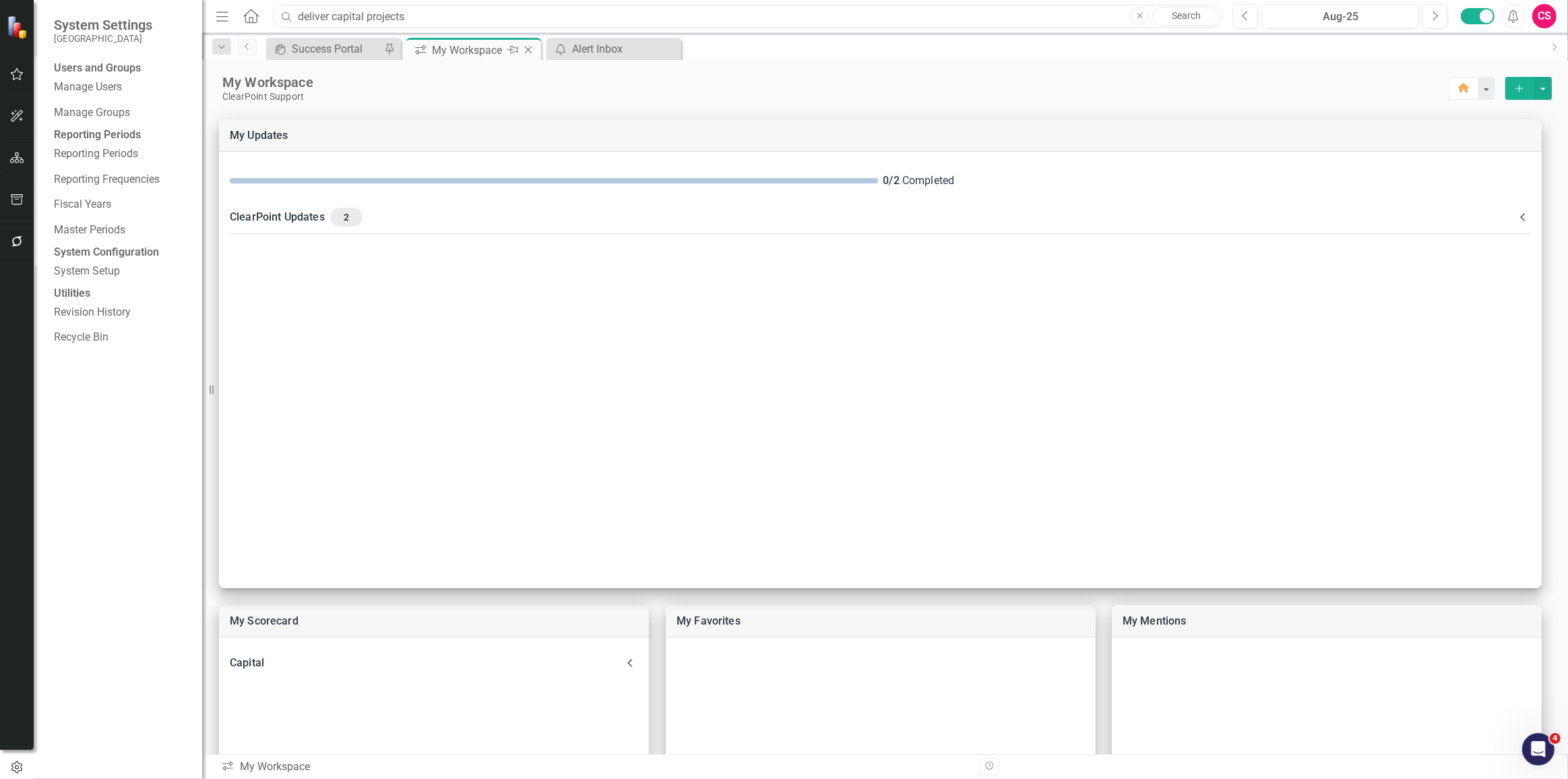
click at [1007, 24] on input "deliver capital projects" at bounding box center [748, 16] width 950 height 23
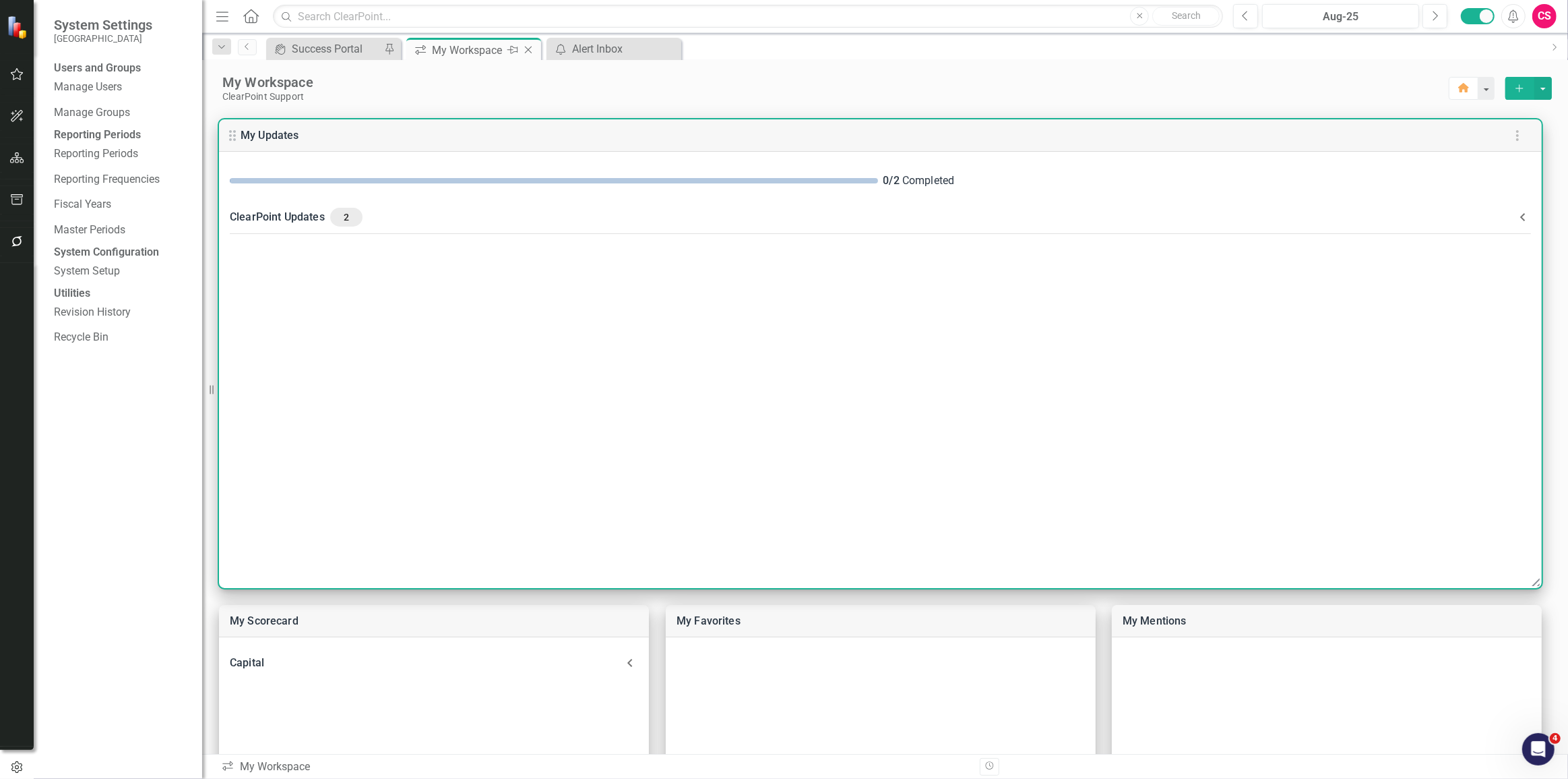
click at [976, 123] on div "My Updates" at bounding box center [879, 135] width 1322 height 32
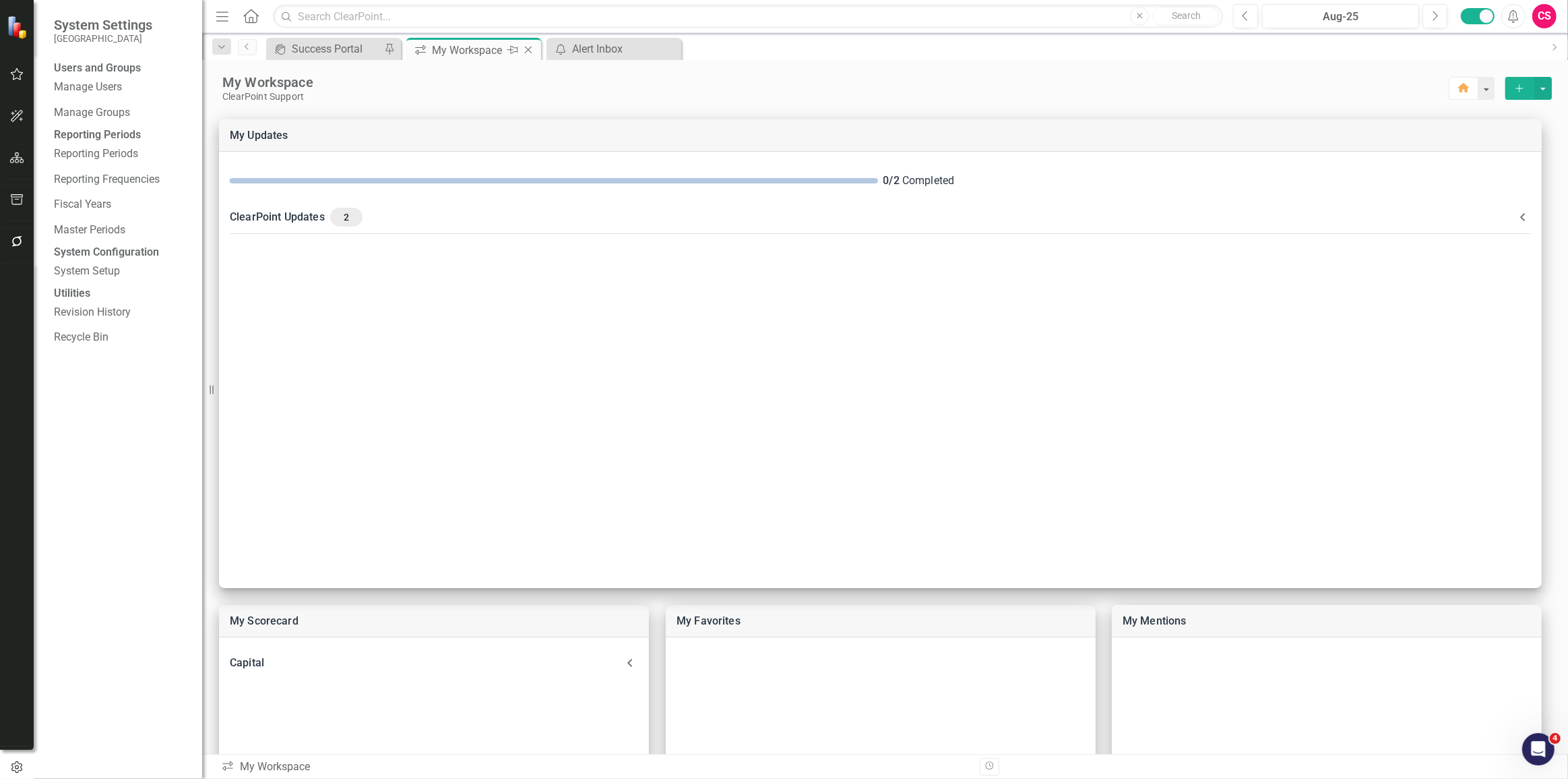
click at [950, 58] on div "icon.portal Success Portal Pin icon.workspace My Workspace Pin Close icon.alert…" at bounding box center [902, 48] width 1278 height 21
click at [21, 75] on icon "button" at bounding box center [16, 74] width 15 height 11
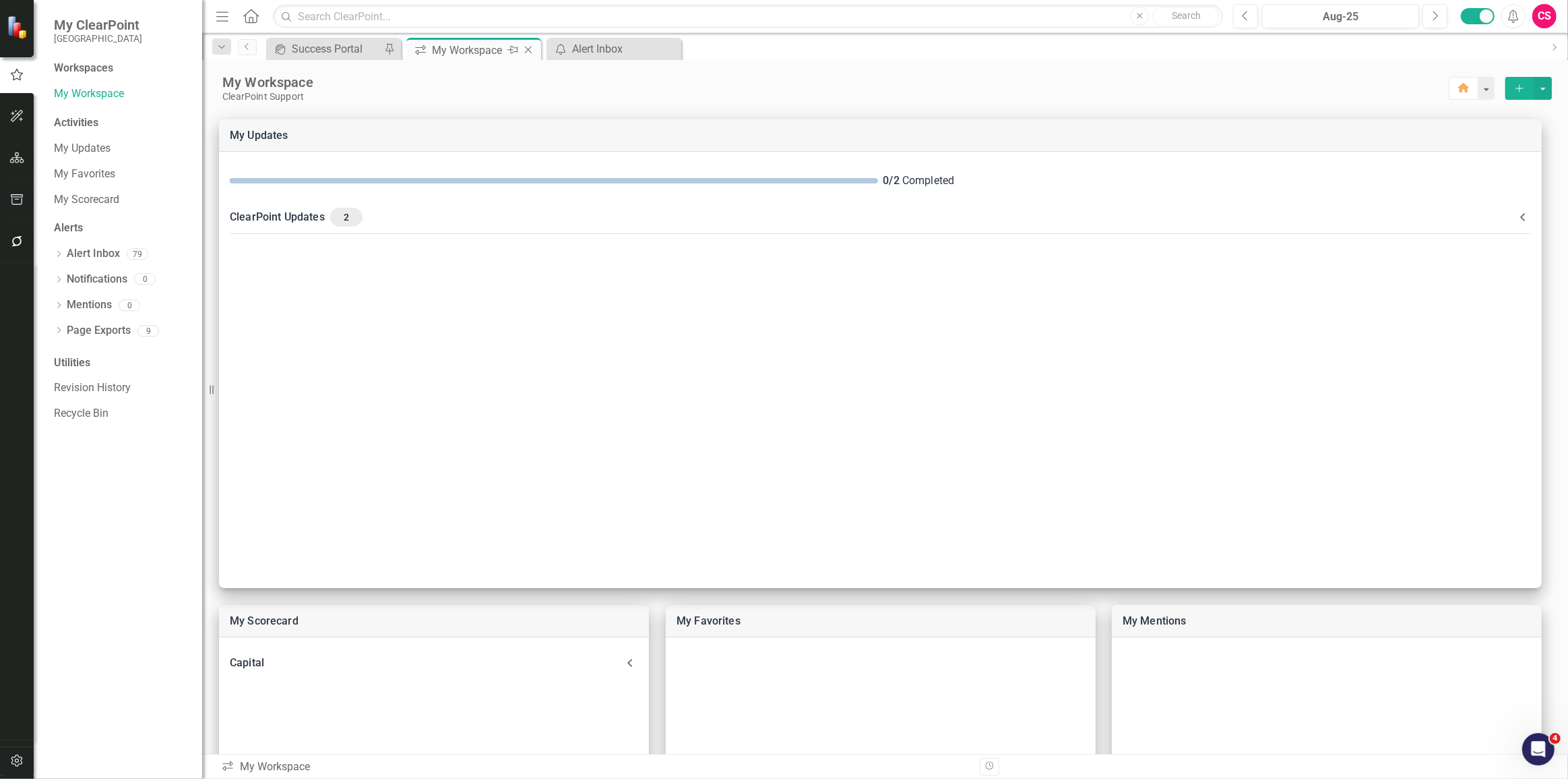
click at [350, 90] on div "My Workspace" at bounding box center [836, 82] width 1227 height 17
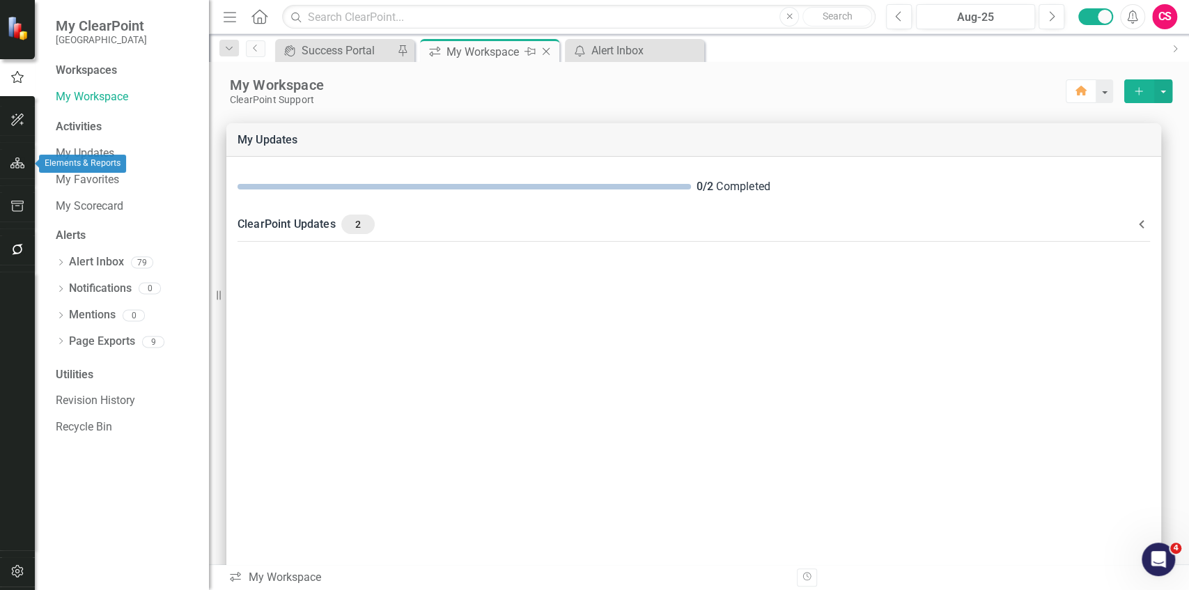
click at [18, 154] on button "button" at bounding box center [17, 163] width 31 height 29
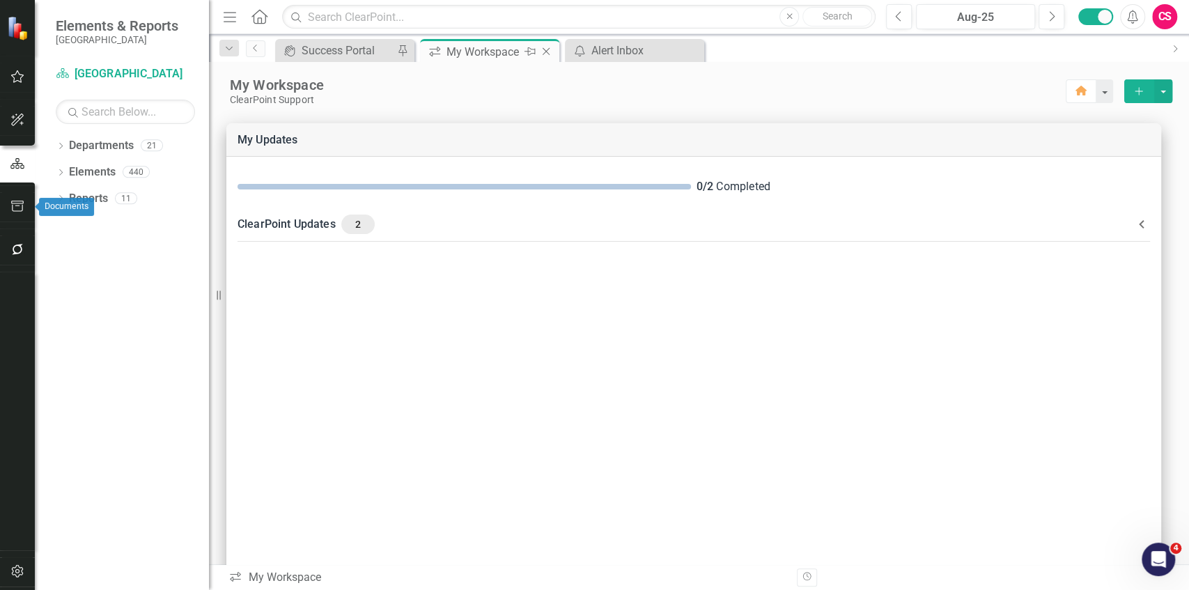
click at [21, 209] on icon "button" at bounding box center [17, 206] width 15 height 11
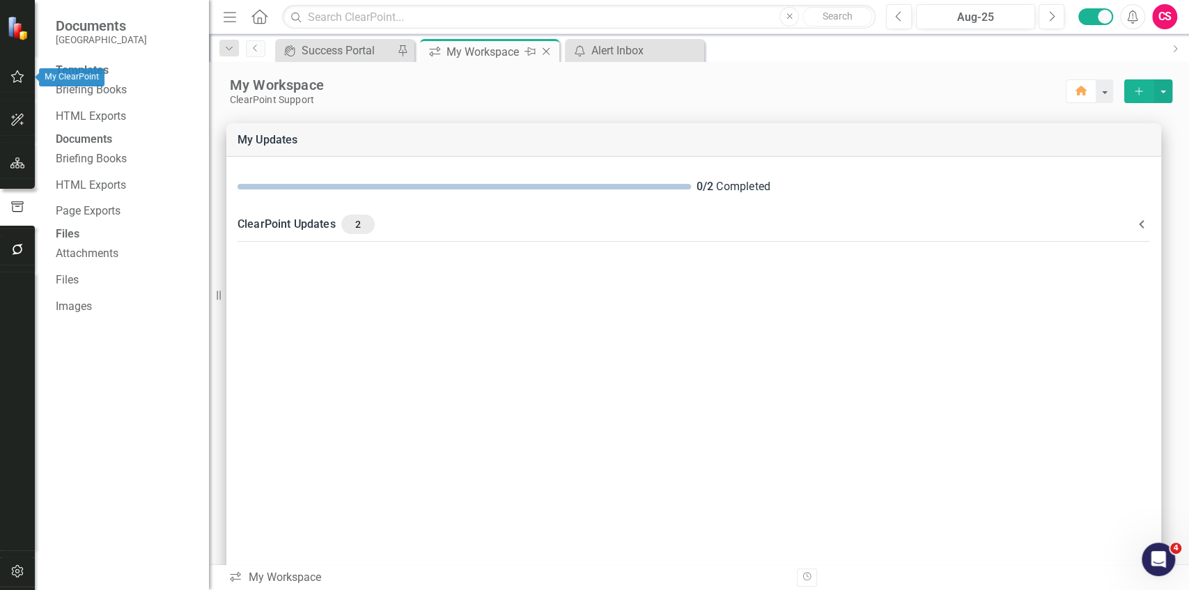
click at [22, 82] on button "button" at bounding box center [17, 77] width 31 height 29
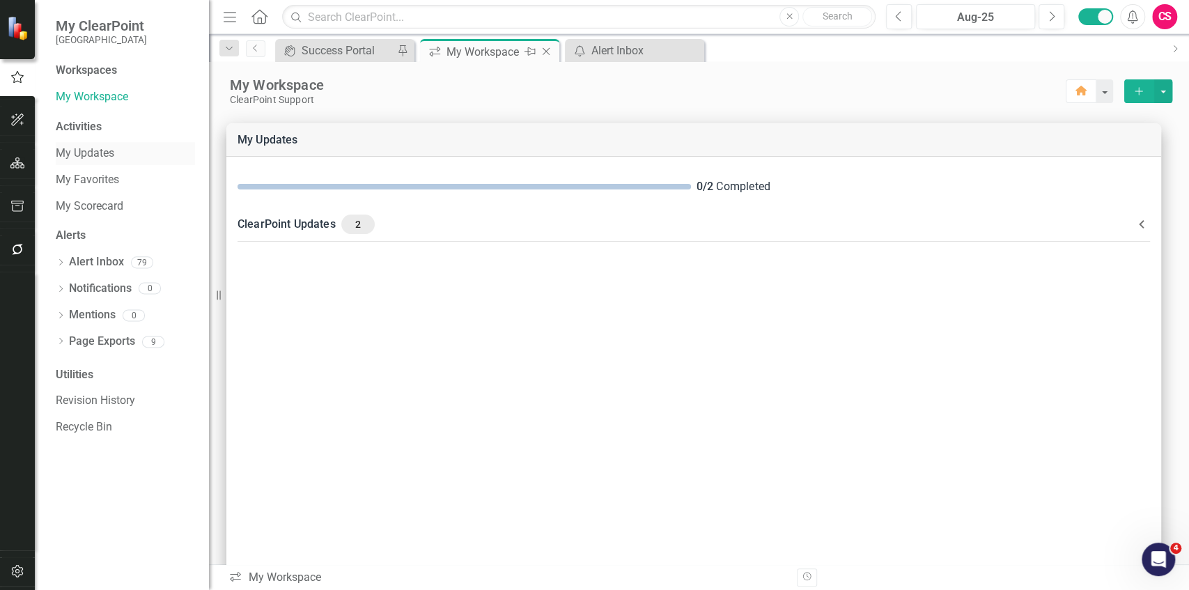
click at [72, 151] on link "My Updates" at bounding box center [125, 154] width 139 height 16
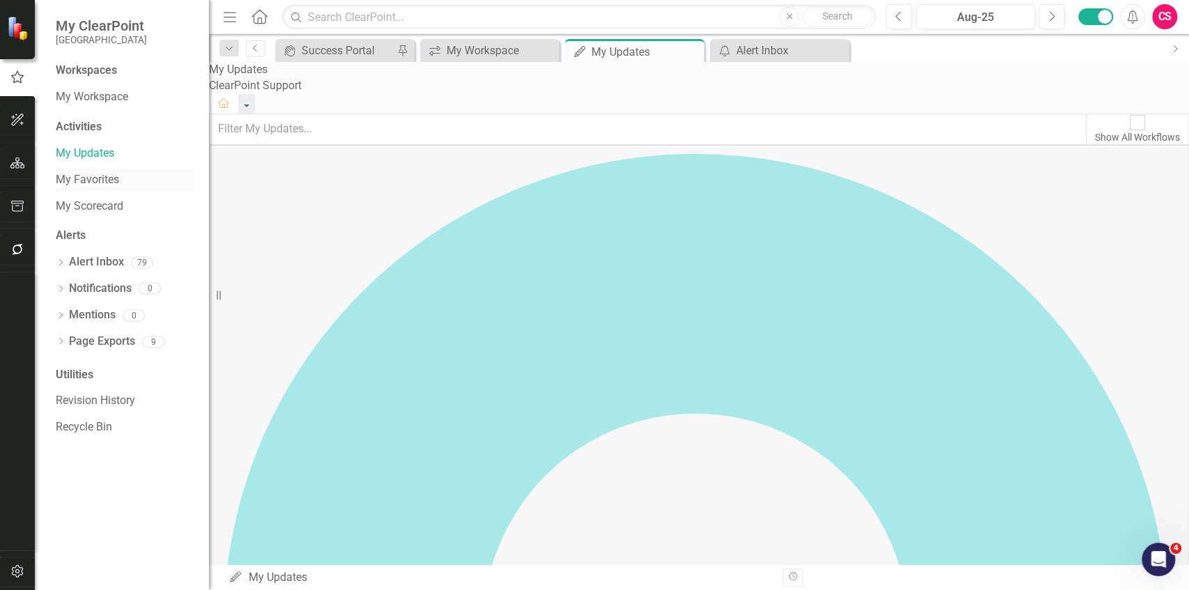
click at [83, 182] on link "My Favorites" at bounding box center [125, 180] width 139 height 16
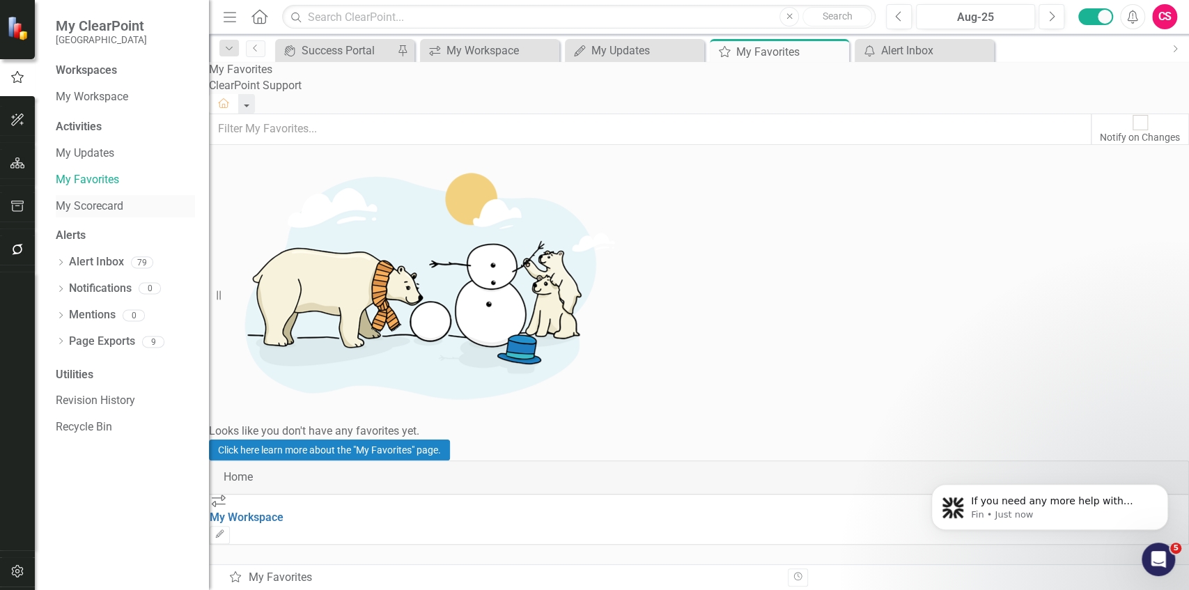
click at [96, 214] on link "My Scorecard" at bounding box center [125, 207] width 139 height 16
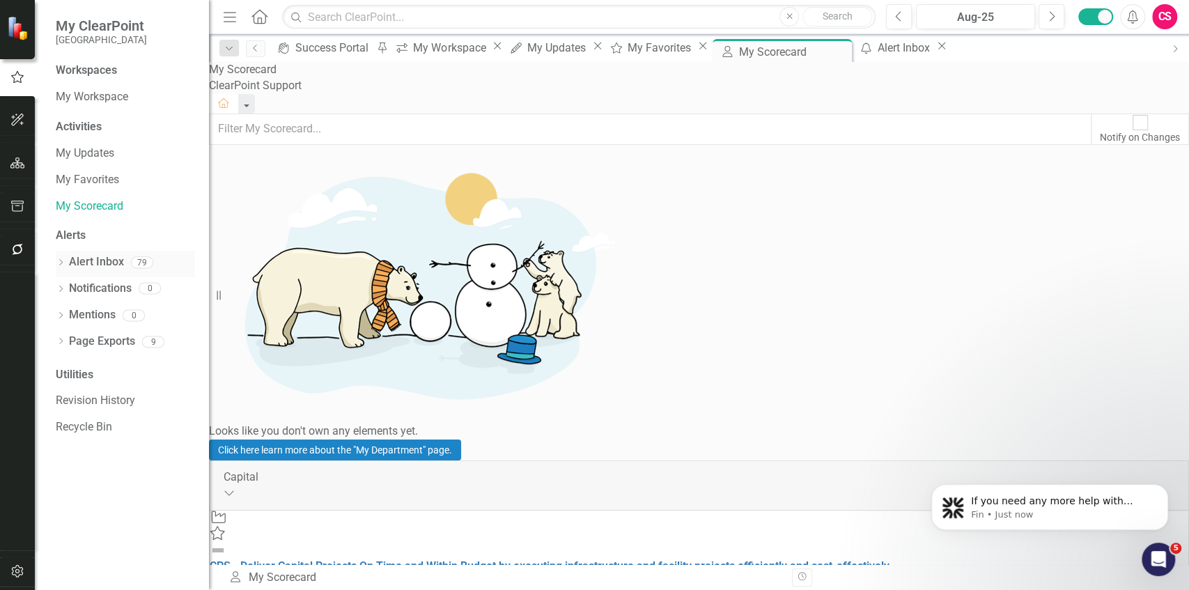
click at [75, 256] on link "Alert Inbox" at bounding box center [96, 262] width 55 height 16
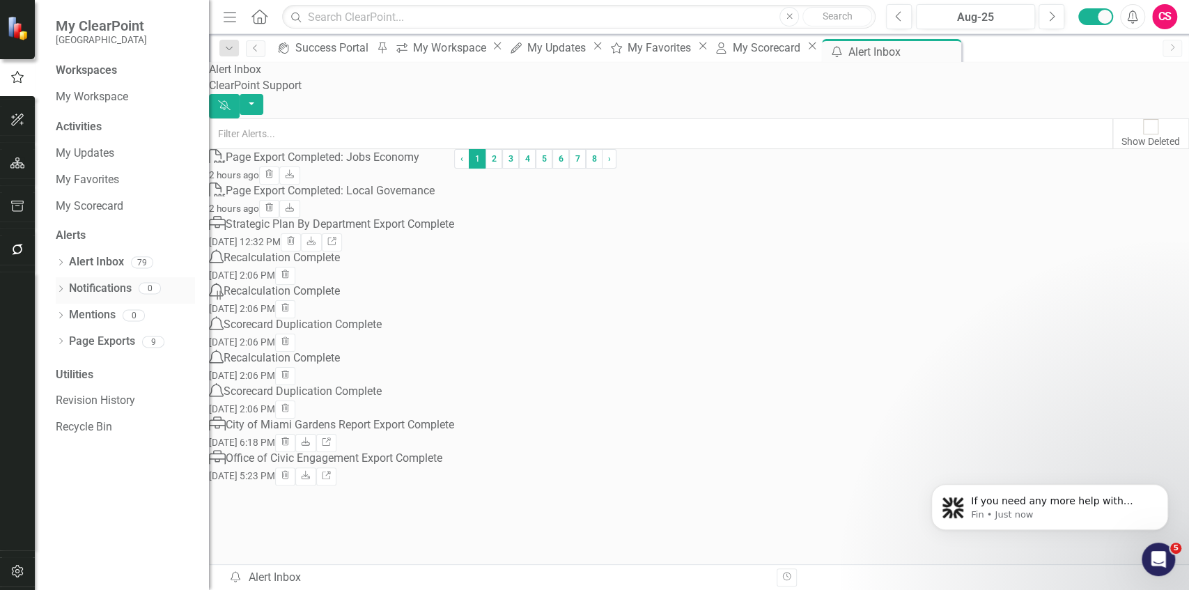
click at [110, 288] on link "Notifications" at bounding box center [100, 289] width 63 height 16
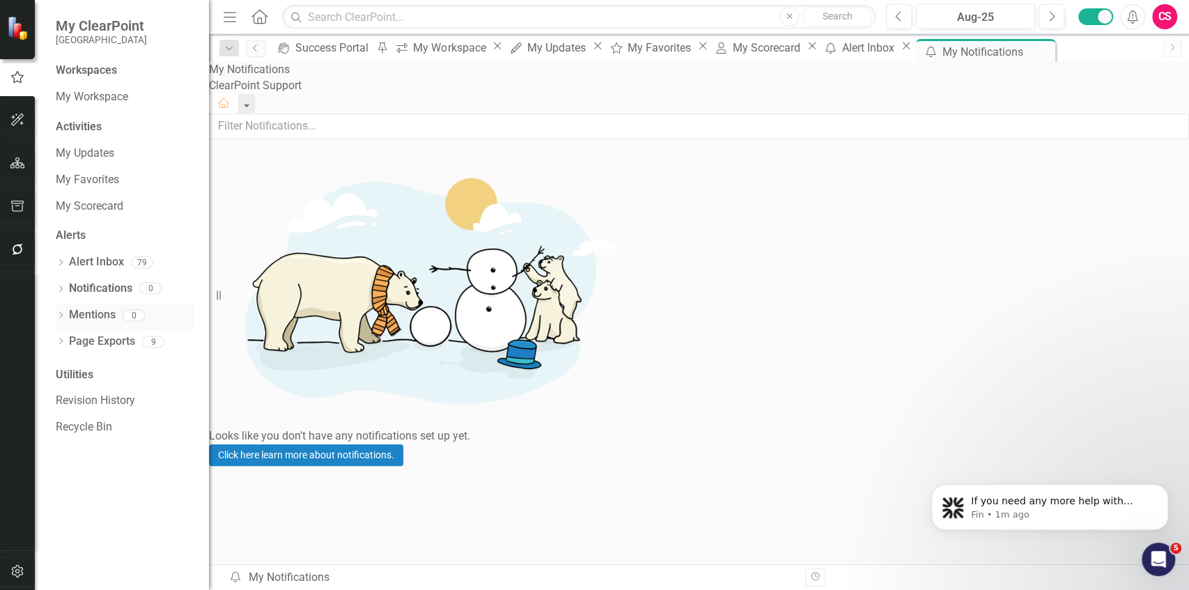
click at [103, 318] on link "Mentions" at bounding box center [92, 315] width 47 height 16
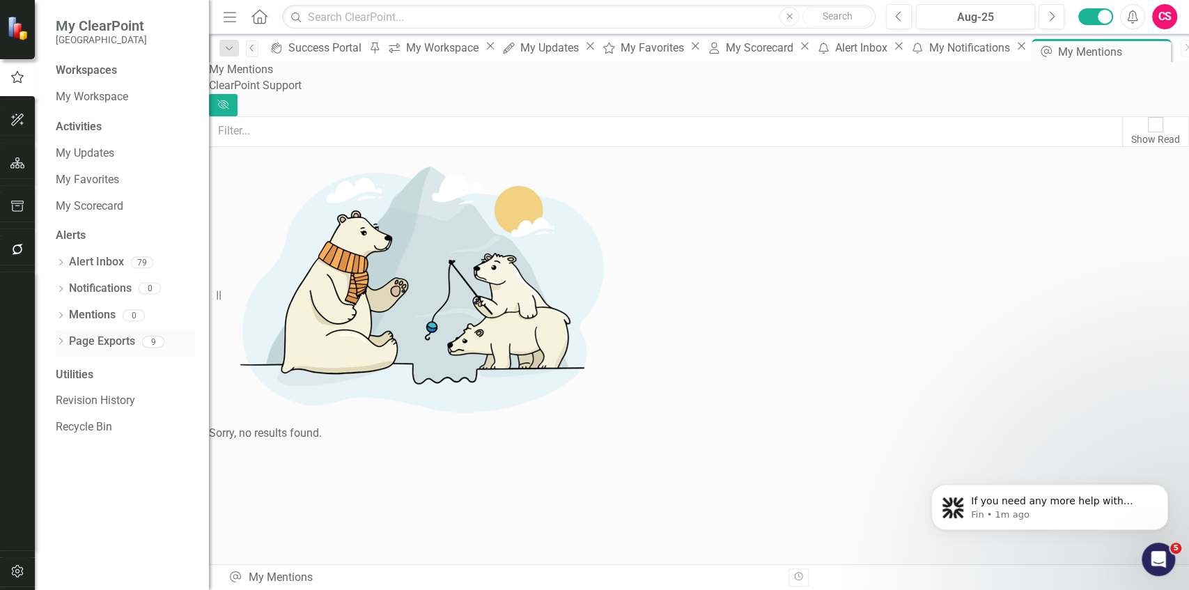
click at [93, 348] on link "Page Exports" at bounding box center [102, 342] width 66 height 16
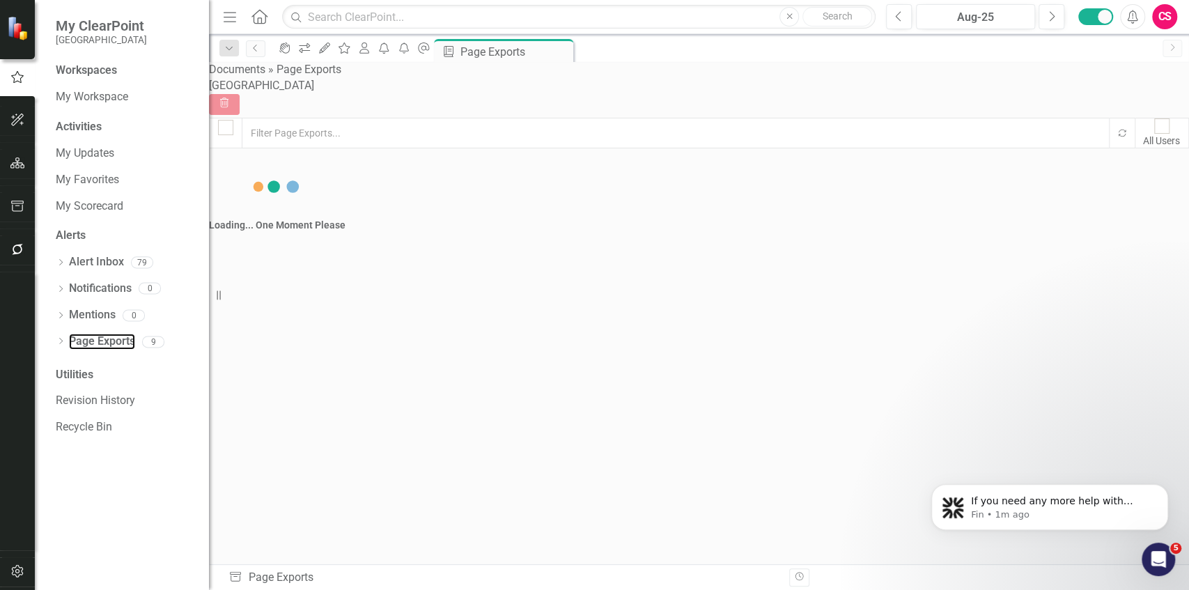
checkbox input "false"
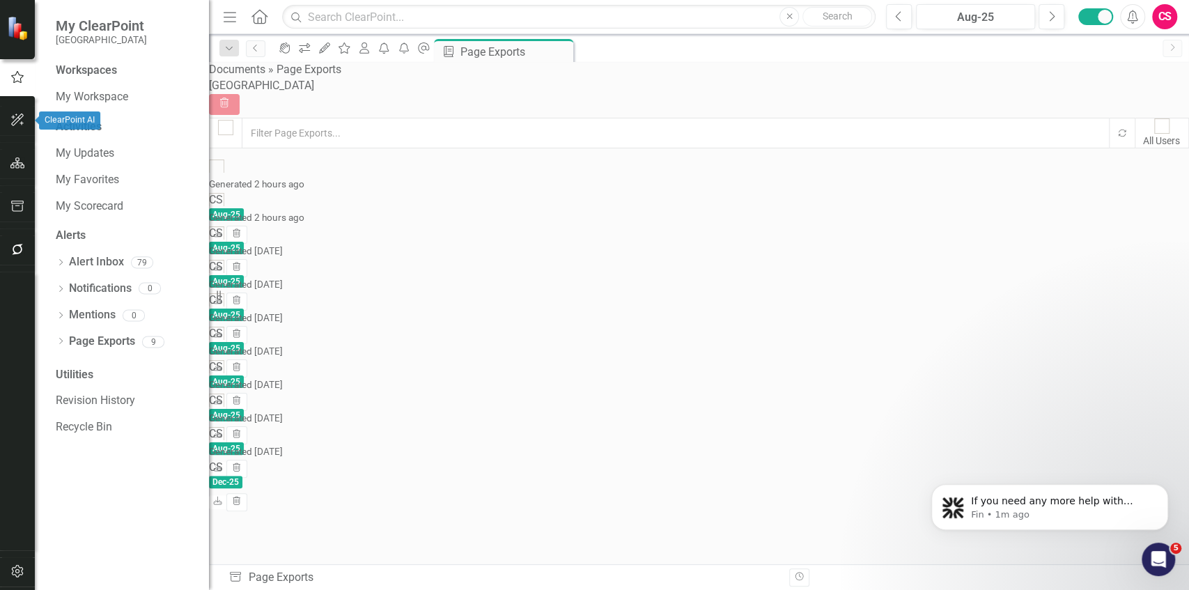
click at [17, 123] on icon "button" at bounding box center [17, 119] width 15 height 11
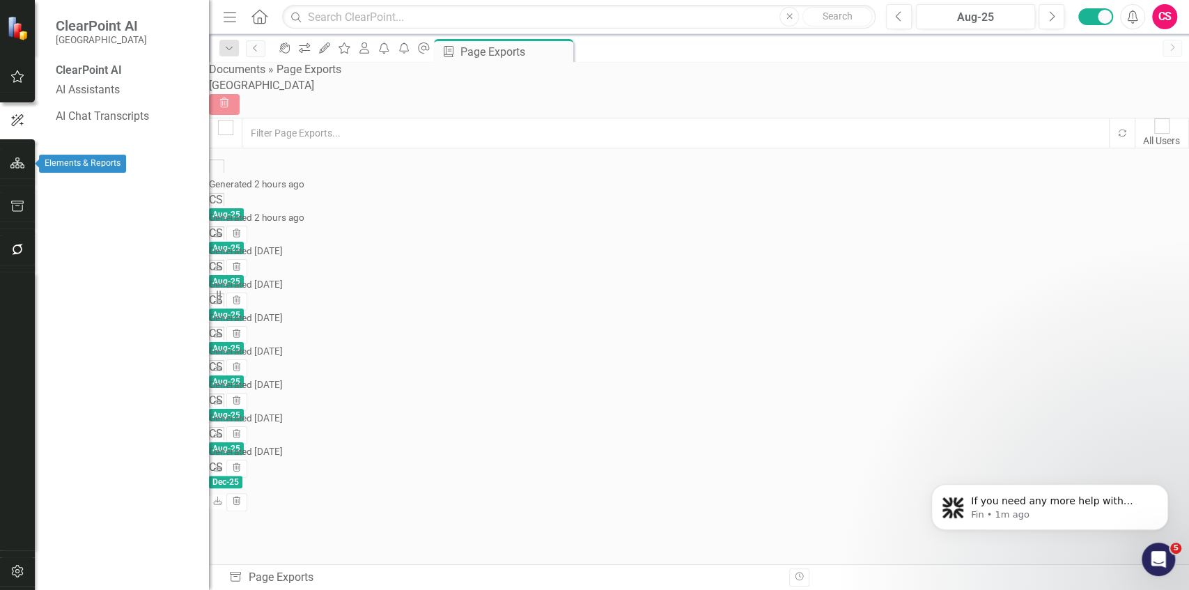
click at [21, 172] on button "button" at bounding box center [17, 163] width 31 height 29
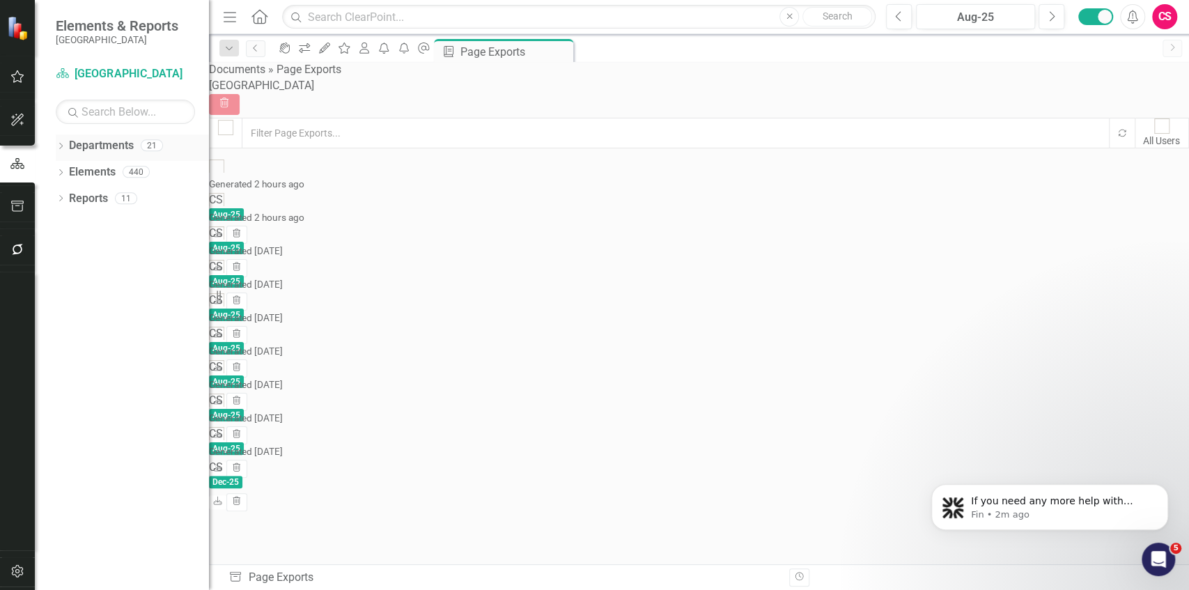
click at [56, 148] on icon "Dropdown" at bounding box center [61, 147] width 10 height 8
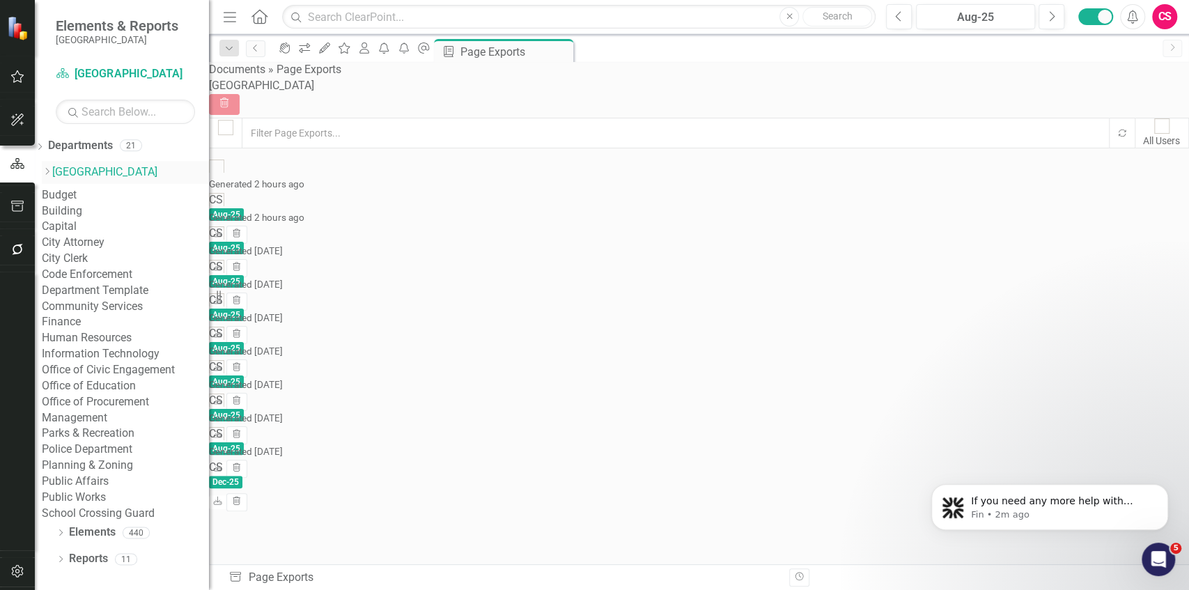
click at [52, 172] on icon "Dropdown" at bounding box center [47, 171] width 10 height 8
click at [45, 144] on icon "Dropdown" at bounding box center [40, 148] width 10 height 8
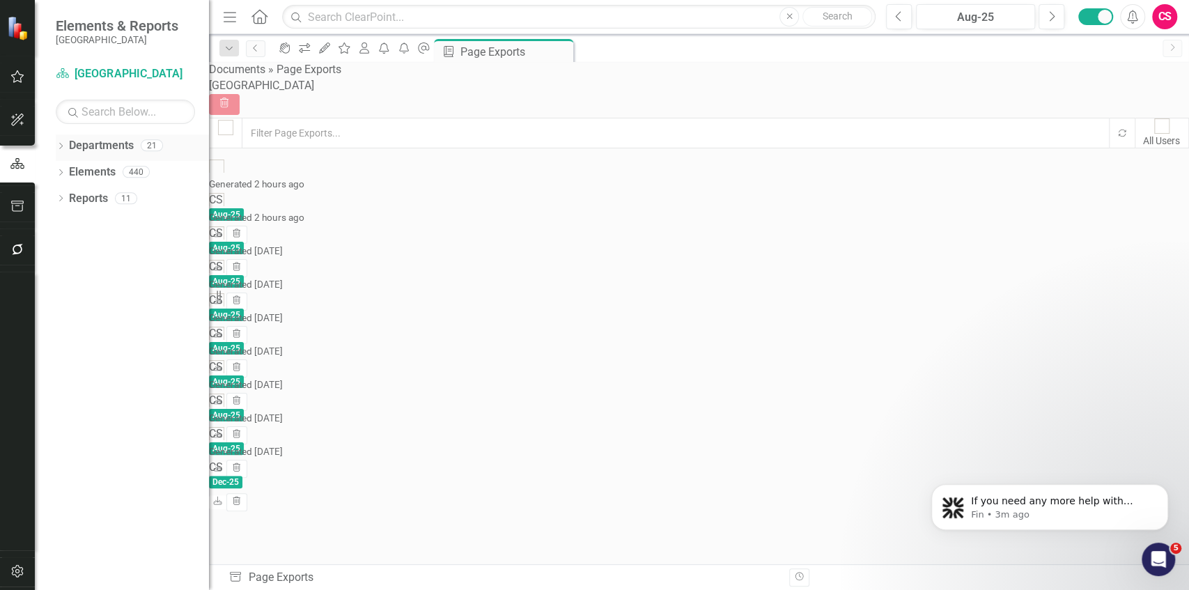
click at [59, 143] on icon "Dropdown" at bounding box center [61, 147] width 10 height 8
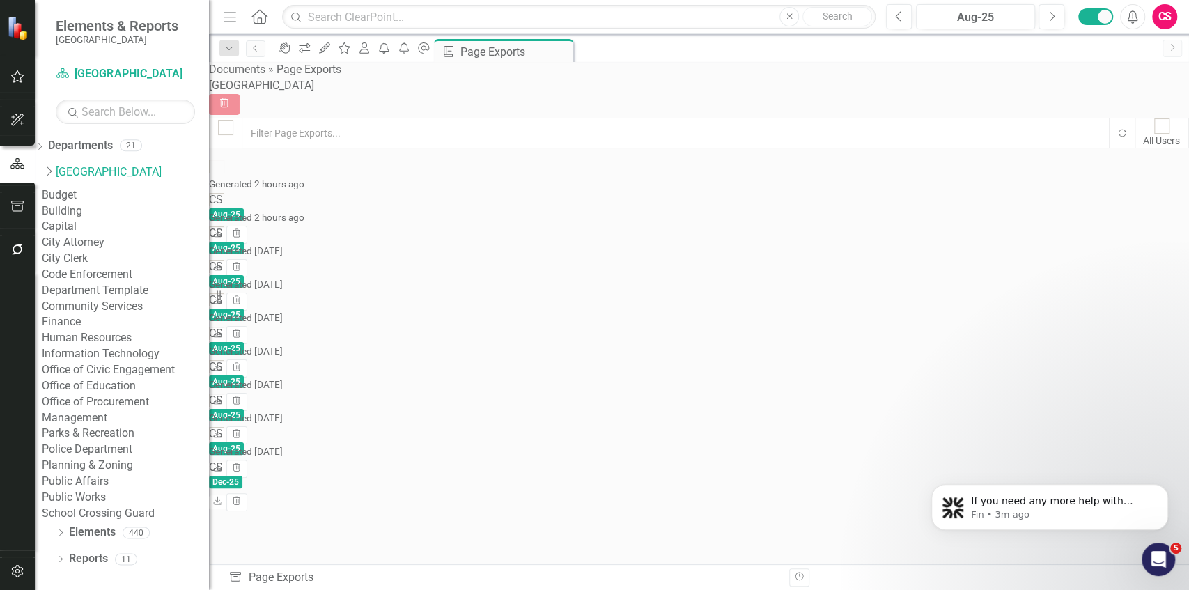
click at [117, 235] on link "Capital" at bounding box center [125, 227] width 167 height 16
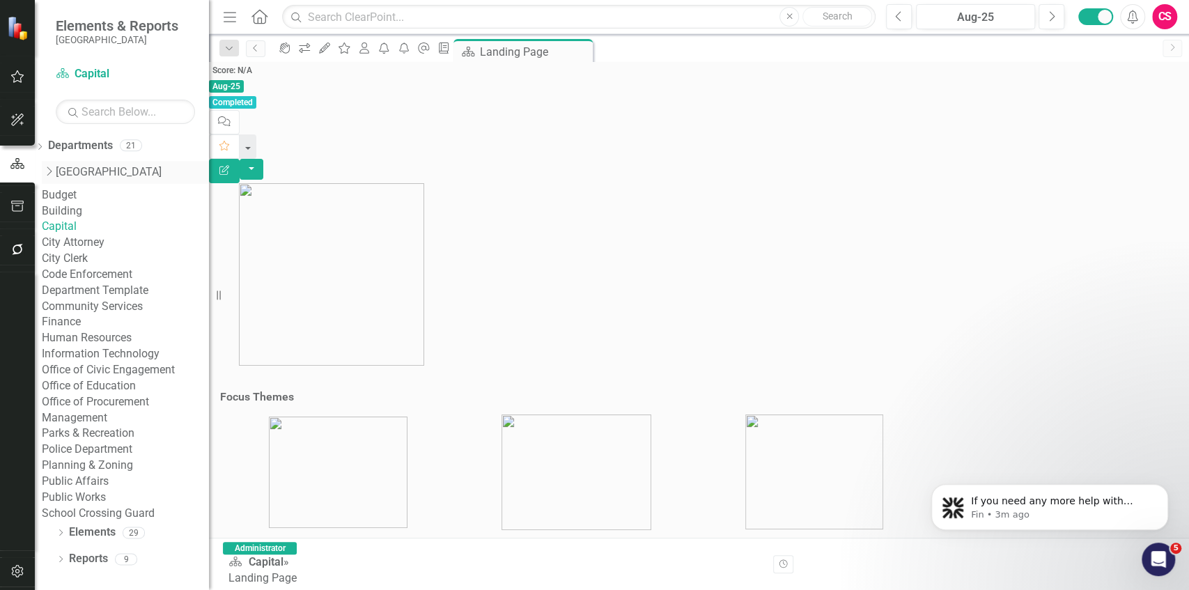
click at [52, 171] on icon at bounding box center [49, 170] width 5 height 9
click at [42, 146] on icon at bounding box center [39, 146] width 3 height 6
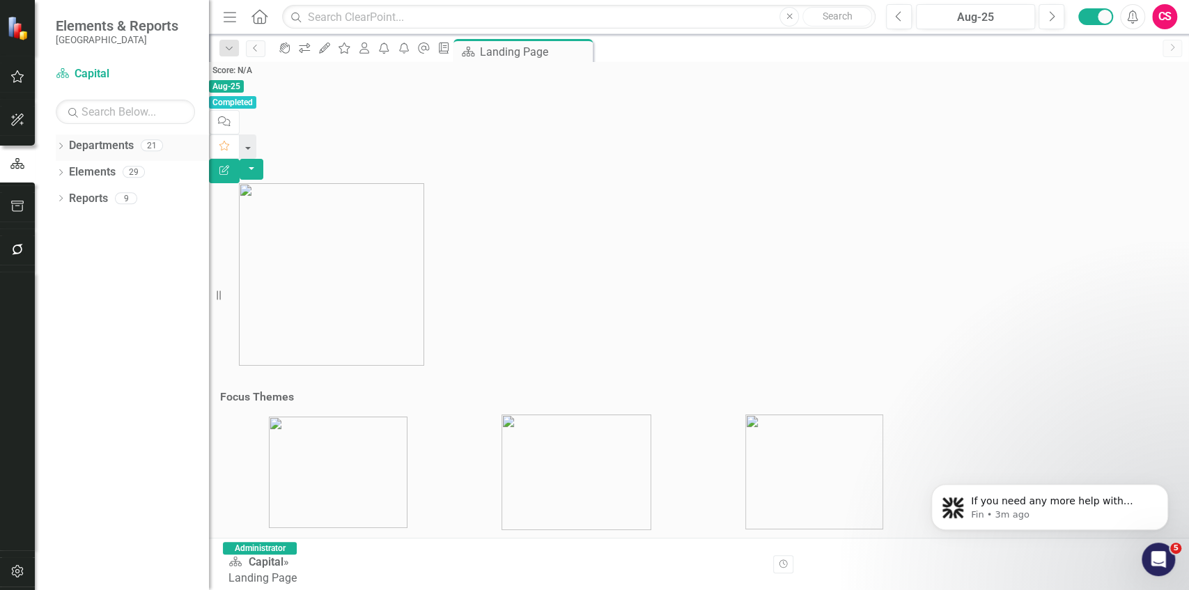
click at [60, 143] on icon "Dropdown" at bounding box center [61, 147] width 10 height 8
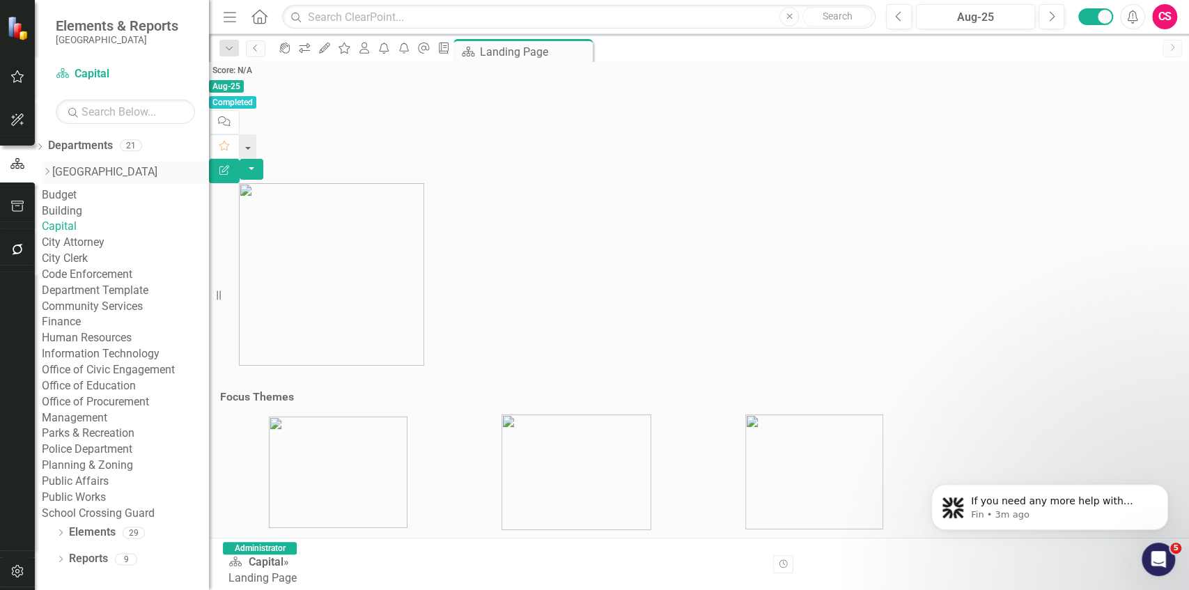
click at [52, 171] on icon "Dropdown" at bounding box center [47, 171] width 10 height 8
click at [139, 330] on link "Human Resources" at bounding box center [125, 338] width 167 height 16
click at [141, 330] on link "Human Resources" at bounding box center [125, 338] width 167 height 16
click at [45, 144] on icon "Dropdown" at bounding box center [40, 148] width 10 height 8
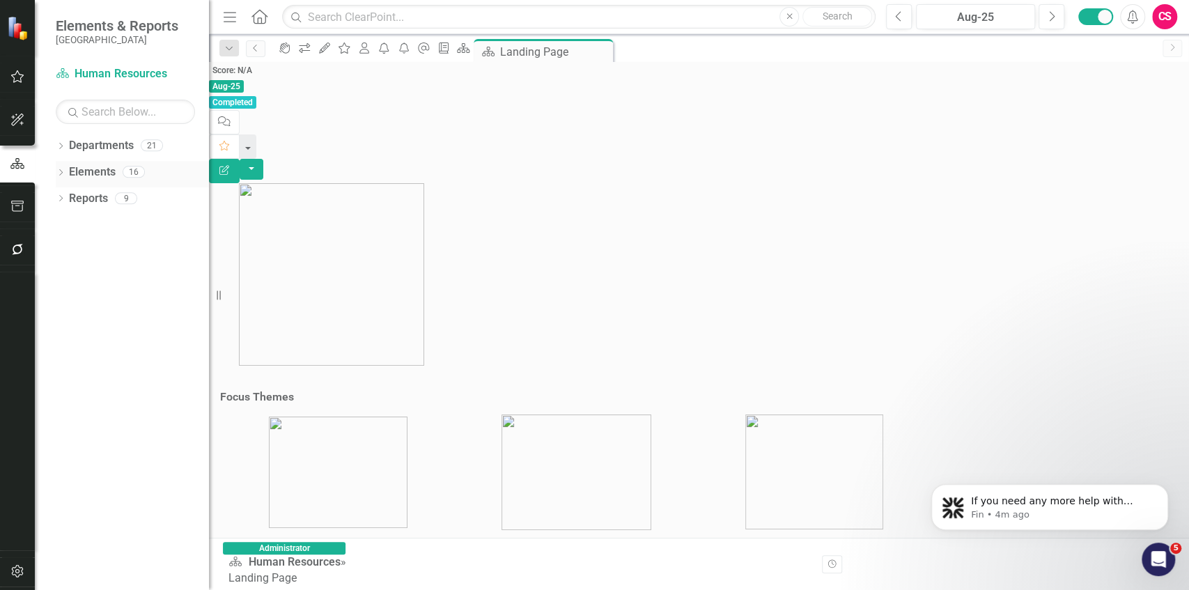
click at [60, 175] on icon "Dropdown" at bounding box center [61, 174] width 10 height 8
click at [45, 227] on icon "Dropdown" at bounding box center [40, 226] width 10 height 8
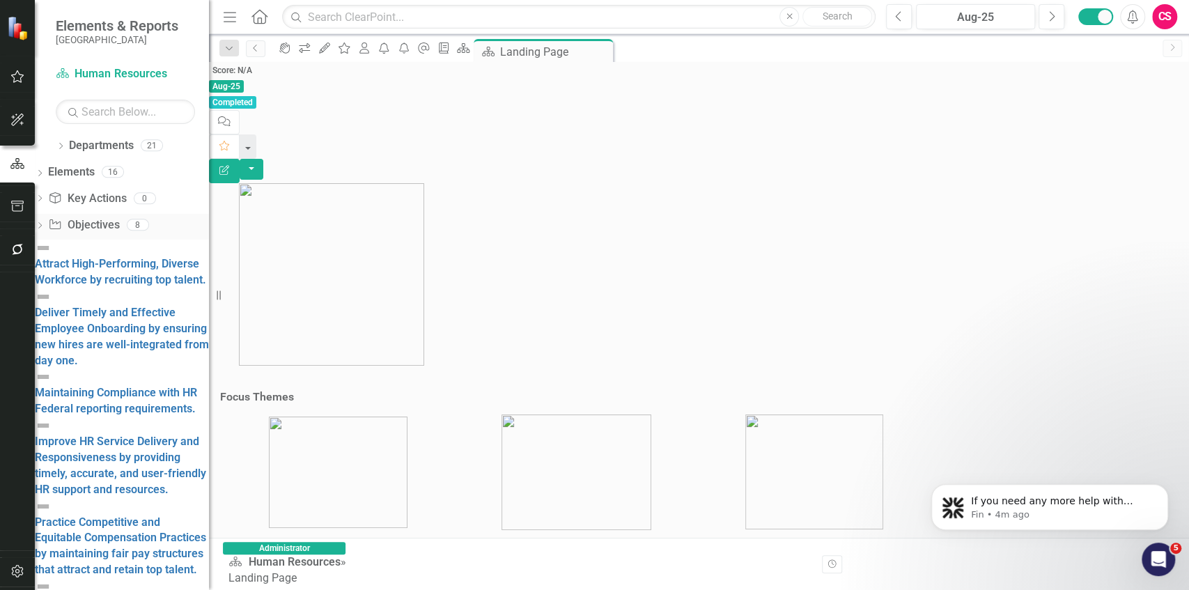
click at [45, 228] on div "Dropdown" at bounding box center [40, 227] width 10 height 16
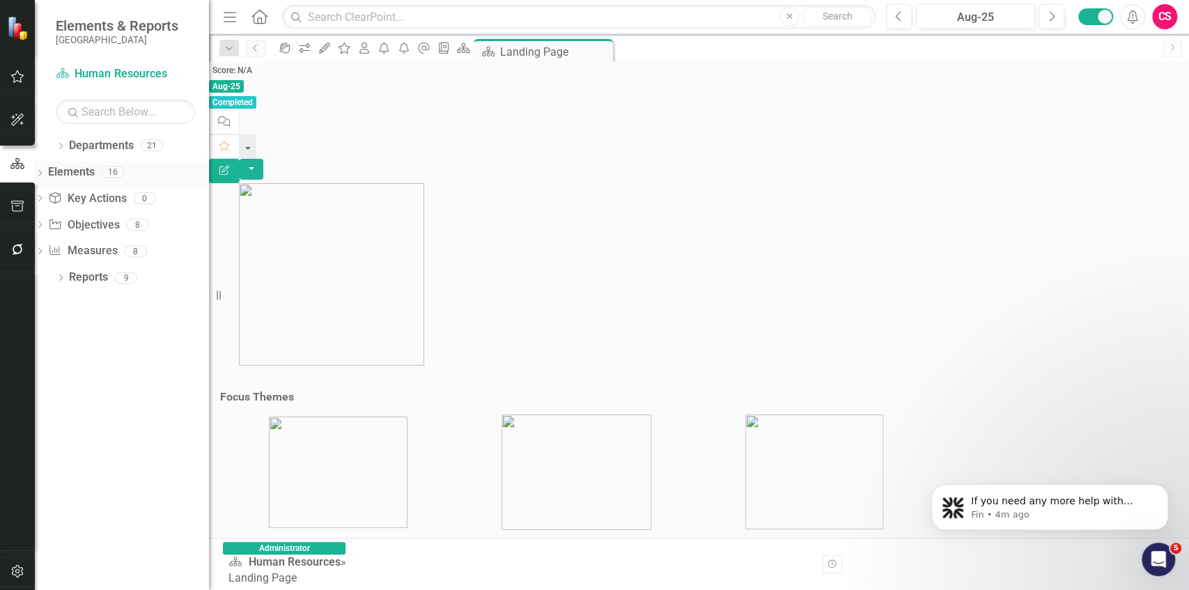
click at [45, 171] on icon "Dropdown" at bounding box center [40, 175] width 10 height 8
click at [60, 170] on icon "Dropdown" at bounding box center [61, 174] width 10 height 8
click at [45, 171] on icon "Dropdown" at bounding box center [40, 175] width 10 height 8
click at [56, 171] on icon "Dropdown" at bounding box center [61, 174] width 10 height 8
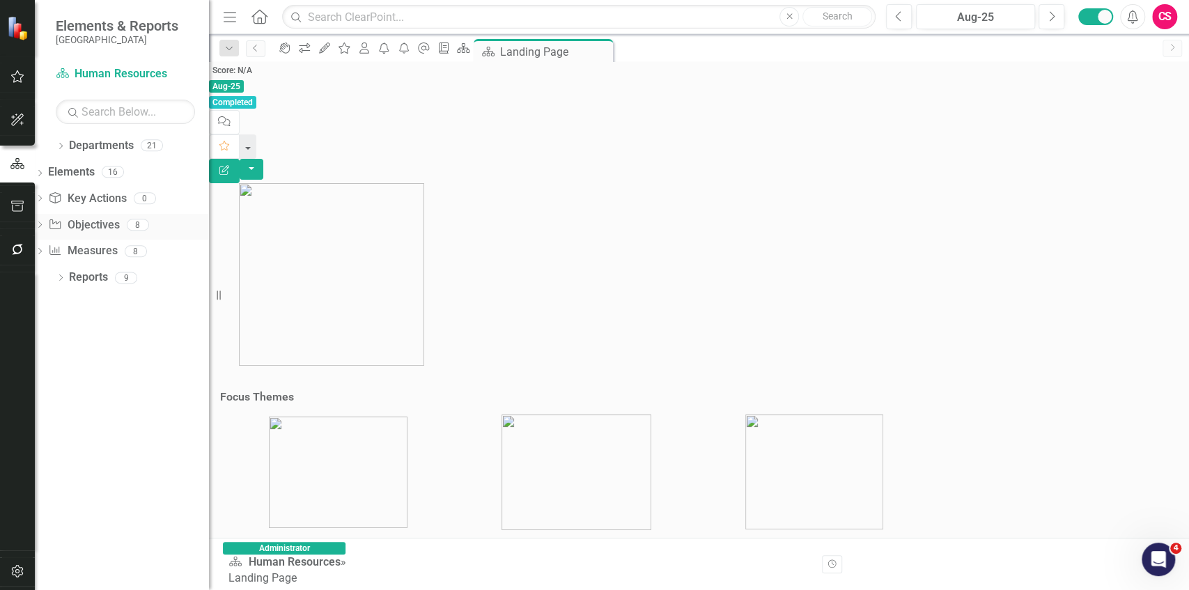
click at [45, 221] on div "Dropdown" at bounding box center [40, 227] width 10 height 12
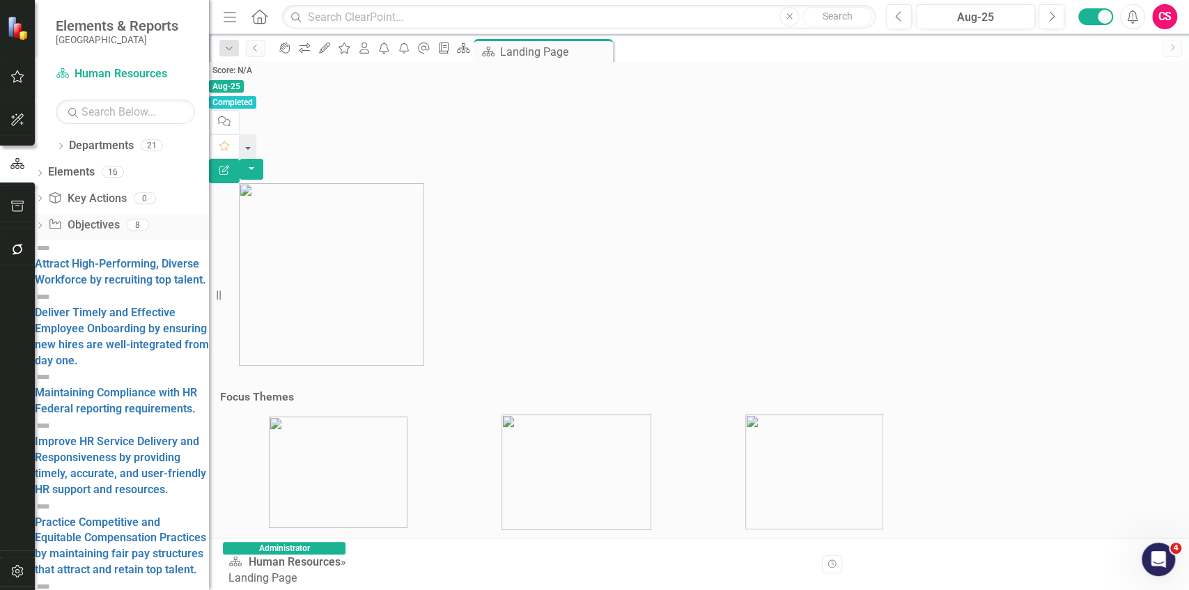
click at [45, 223] on icon "Dropdown" at bounding box center [40, 227] width 10 height 8
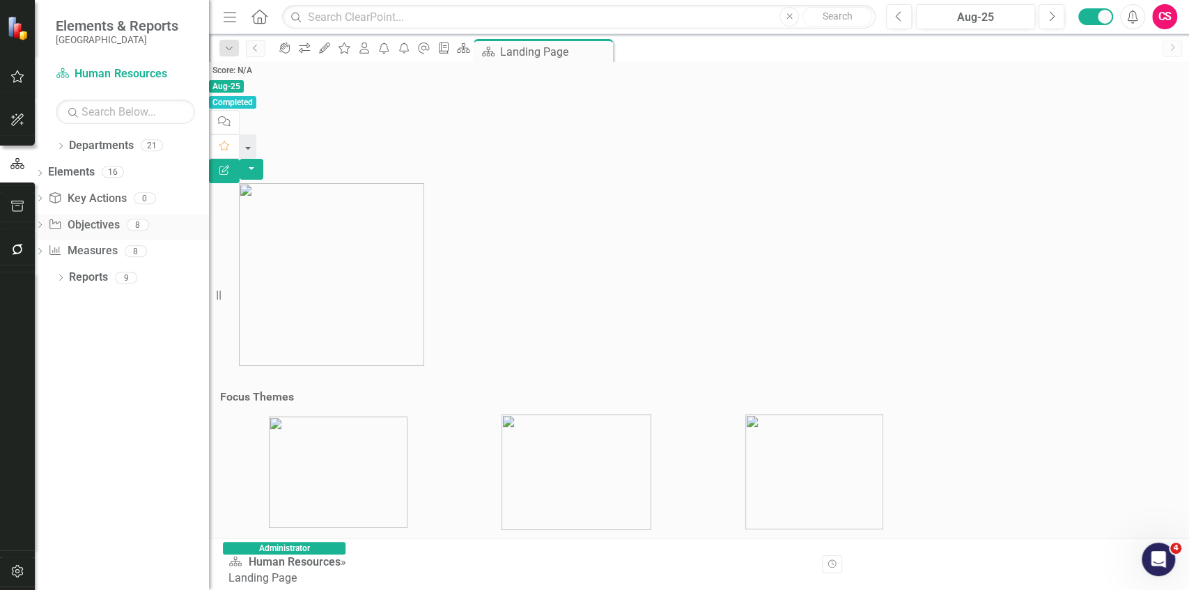
click at [45, 227] on icon "Dropdown" at bounding box center [40, 226] width 10 height 8
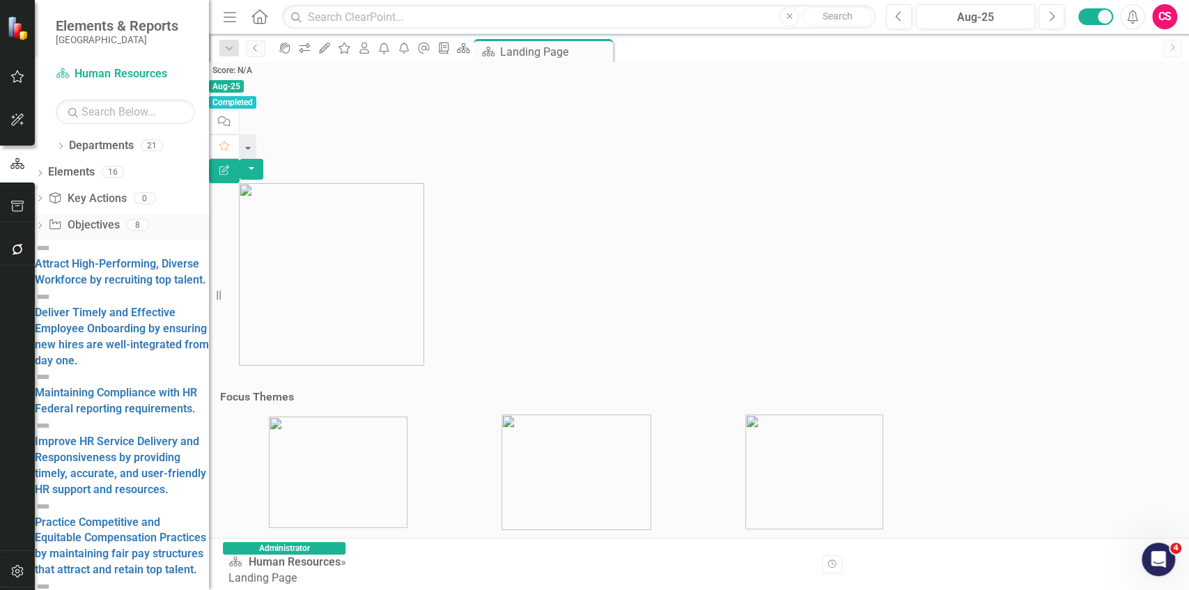
click at [45, 227] on icon "Dropdown" at bounding box center [40, 227] width 10 height 8
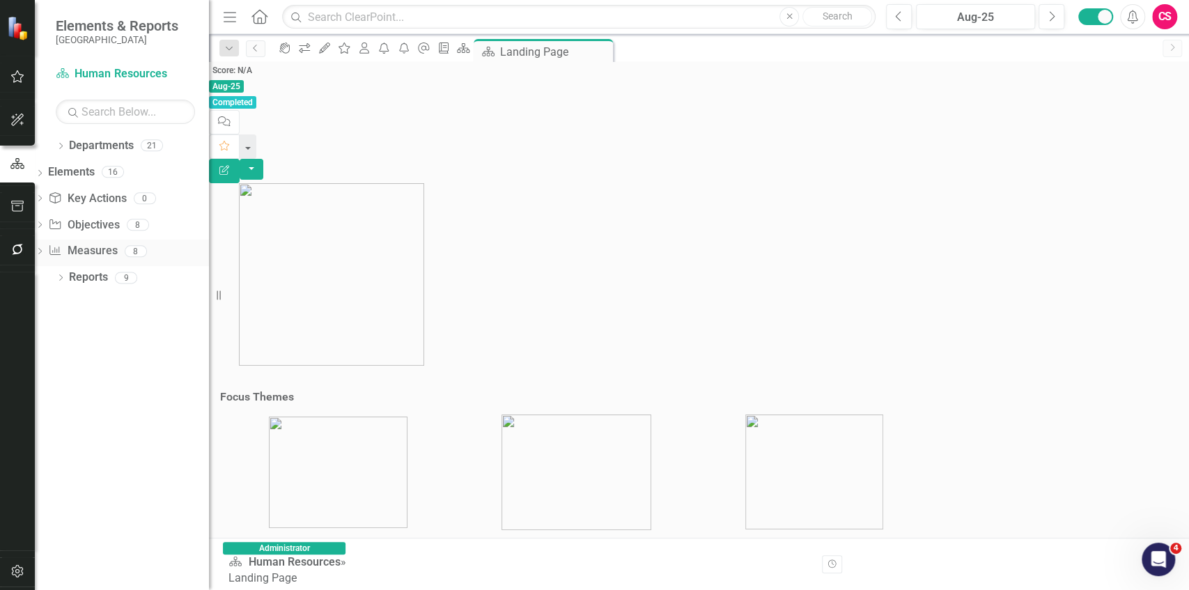
click at [45, 254] on icon "Dropdown" at bounding box center [40, 253] width 10 height 8
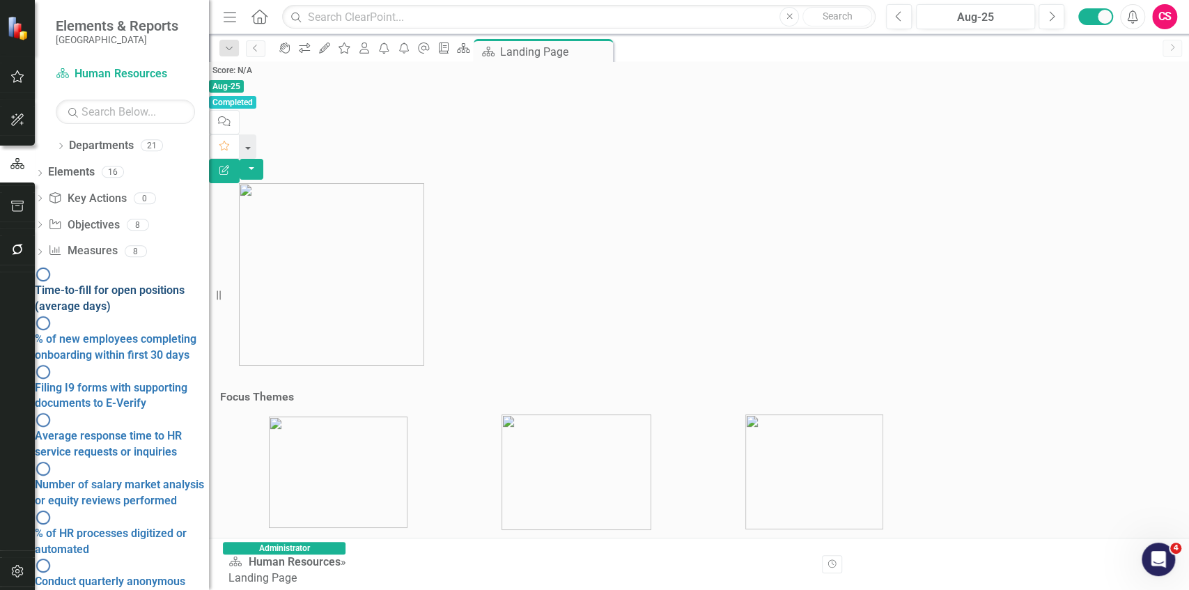
click at [147, 283] on div "Time-to-fill for open positions (average days)" at bounding box center [122, 299] width 174 height 32
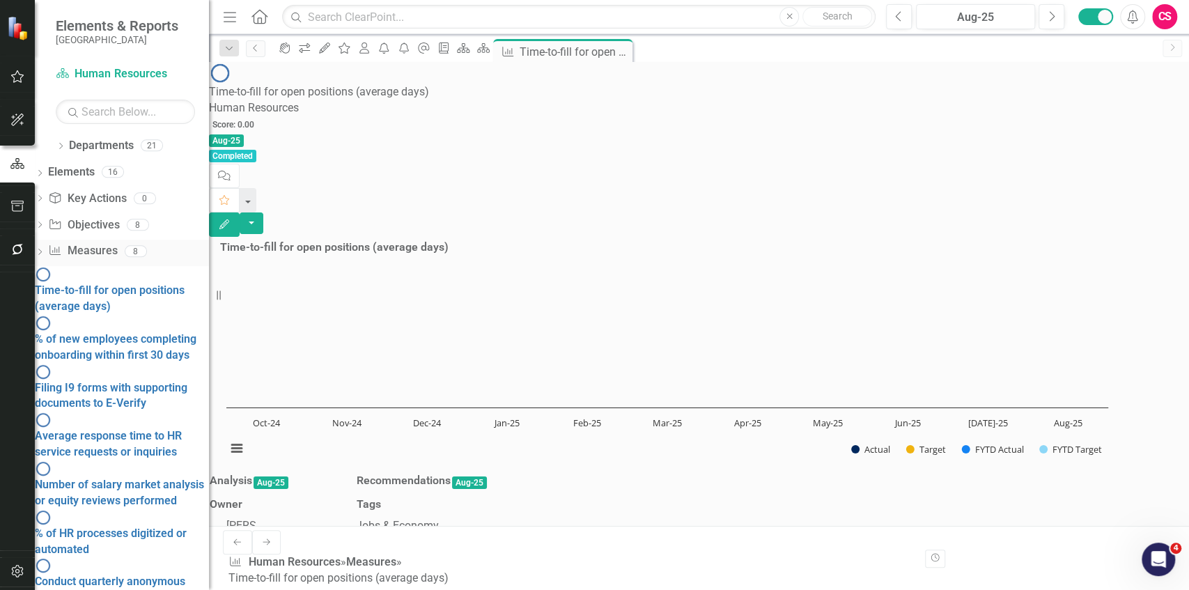
click at [45, 251] on icon "Dropdown" at bounding box center [40, 253] width 10 height 8
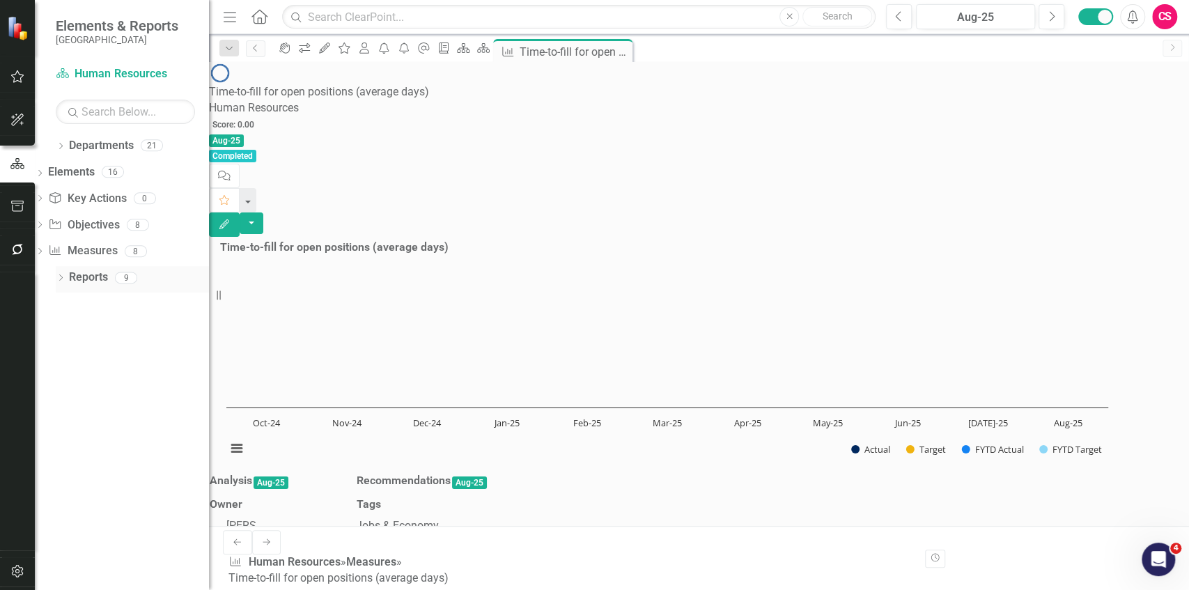
click at [61, 278] on icon at bounding box center [60, 277] width 3 height 6
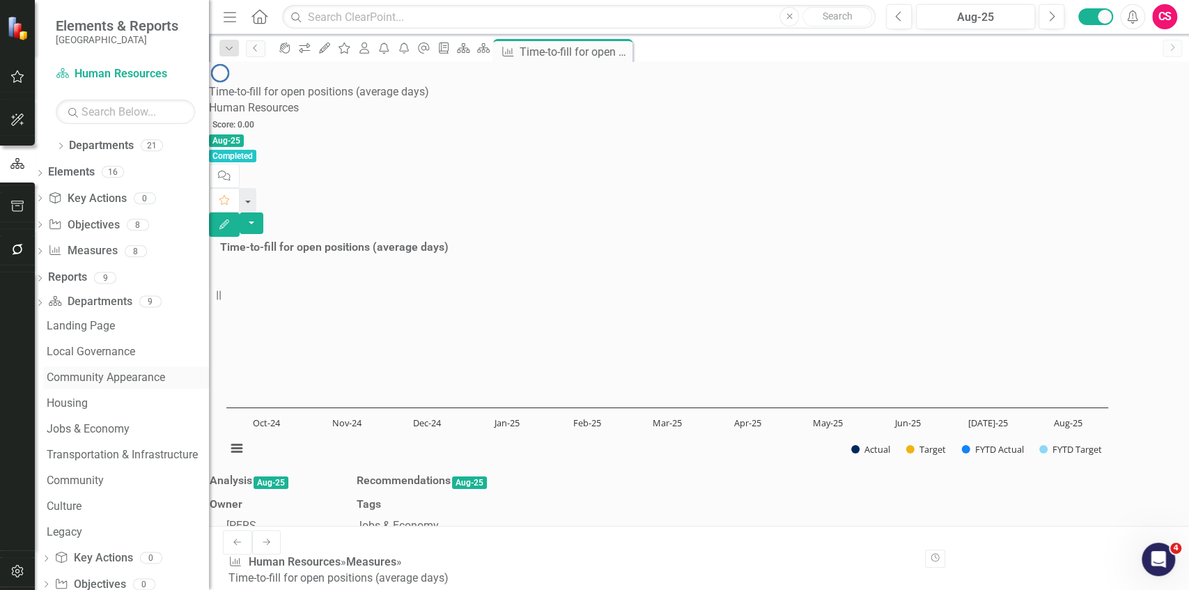
scroll to position [56, 0]
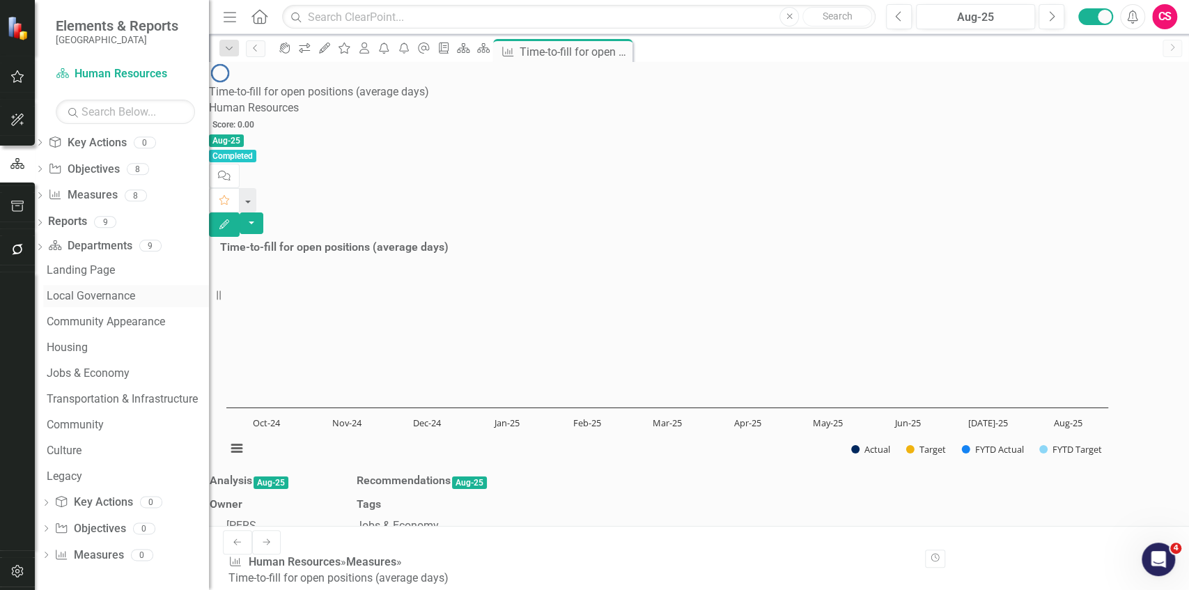
click at [117, 295] on div "Local Governance" at bounding box center [128, 296] width 162 height 13
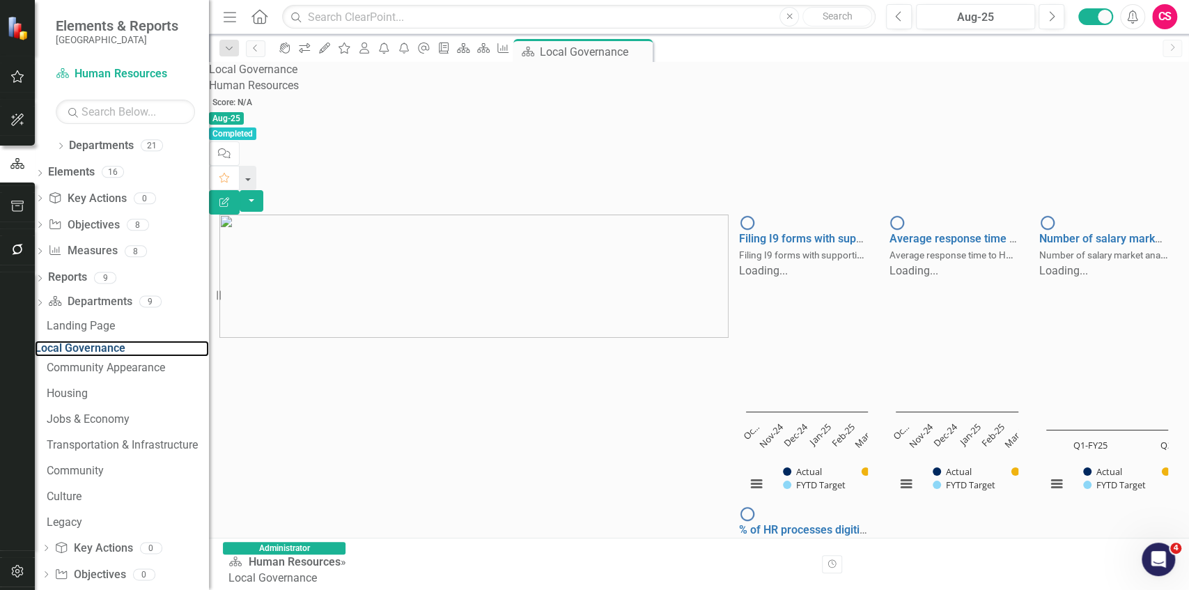
scroll to position [542, 0]
click at [42, 302] on icon at bounding box center [39, 303] width 3 height 6
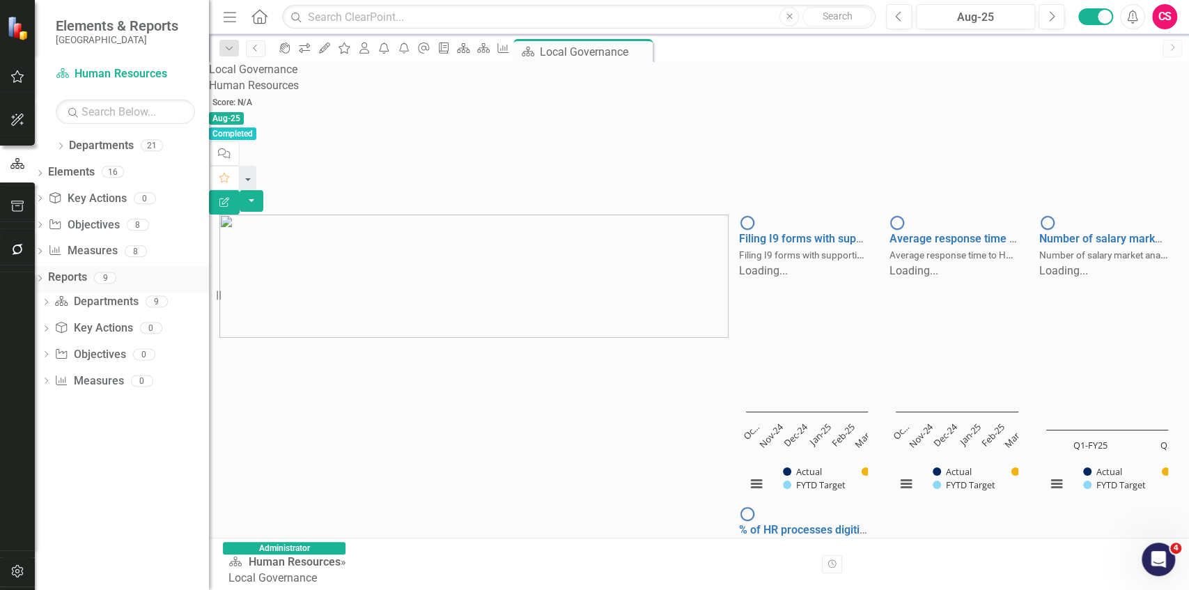
click at [42, 277] on icon at bounding box center [39, 278] width 3 height 6
click at [45, 171] on icon "Dropdown" at bounding box center [40, 175] width 10 height 8
click at [240, 166] on button "Favorite" at bounding box center [224, 178] width 31 height 24
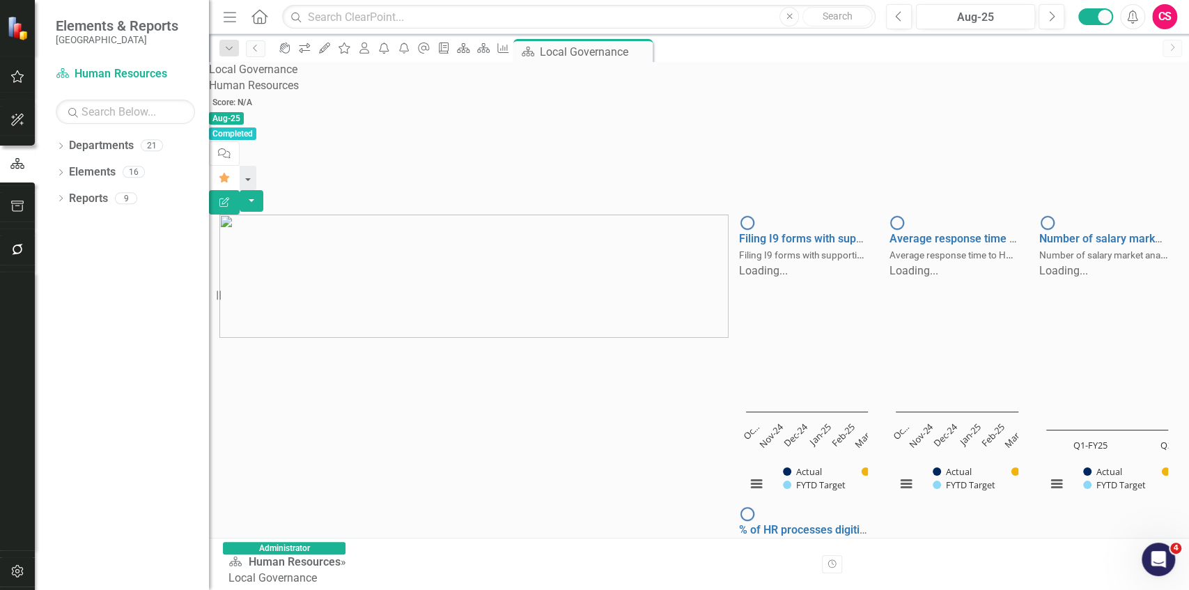
scroll to position [0, 0]
click at [107, 74] on link "Department Human Resources" at bounding box center [125, 74] width 139 height 16
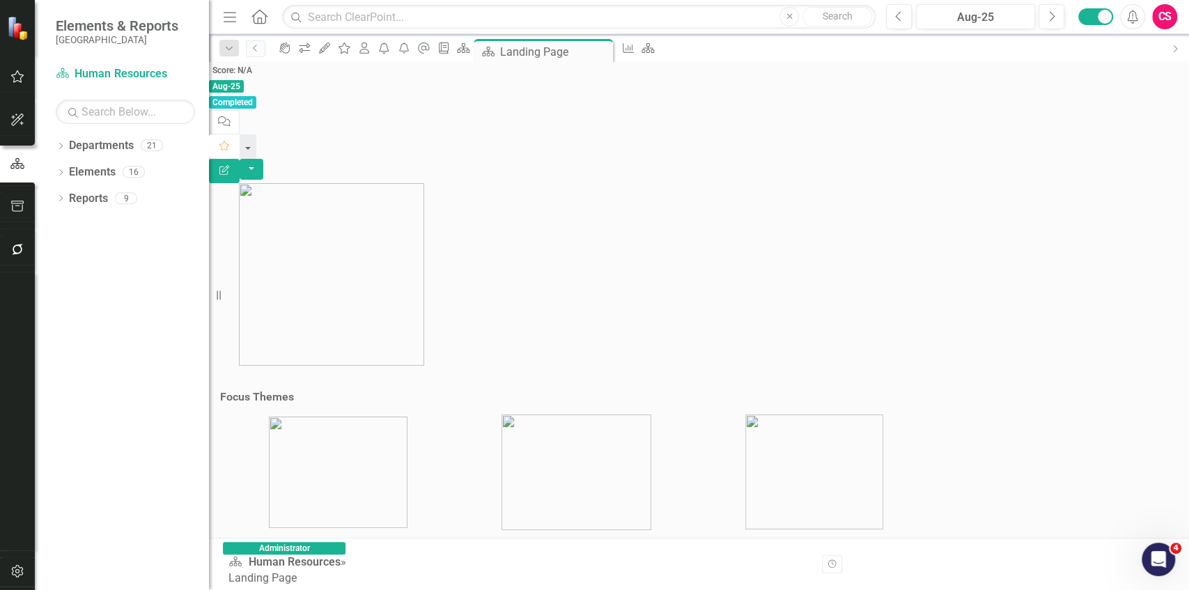
click at [231, 141] on icon "Favorite" at bounding box center [224, 146] width 13 height 10
click at [56, 146] on icon "Dropdown" at bounding box center [61, 147] width 10 height 8
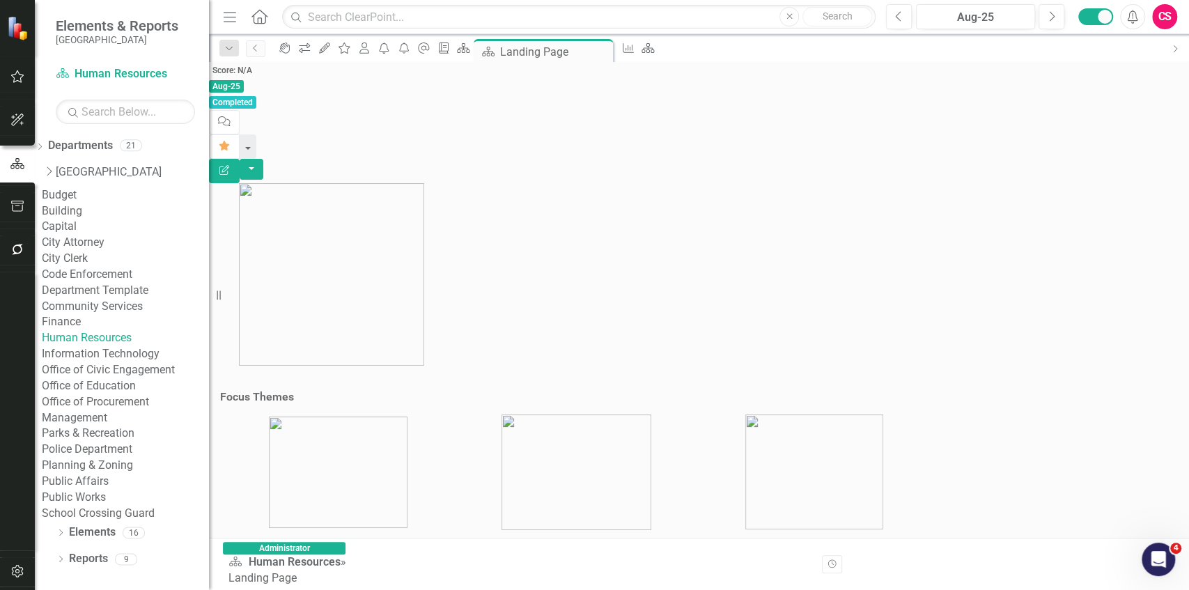
click at [124, 346] on link "Human Resources" at bounding box center [125, 338] width 167 height 16
click at [101, 68] on link "Department Human Resources" at bounding box center [125, 74] width 139 height 16
click at [45, 146] on icon "Dropdown" at bounding box center [40, 148] width 10 height 8
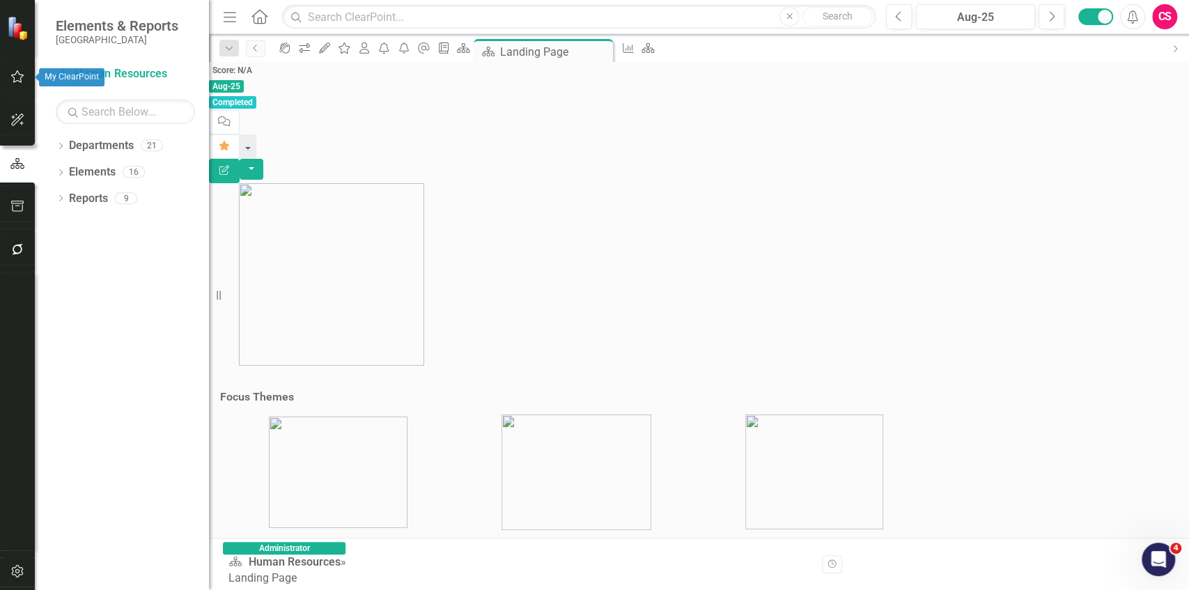
click at [17, 88] on button "button" at bounding box center [17, 77] width 31 height 29
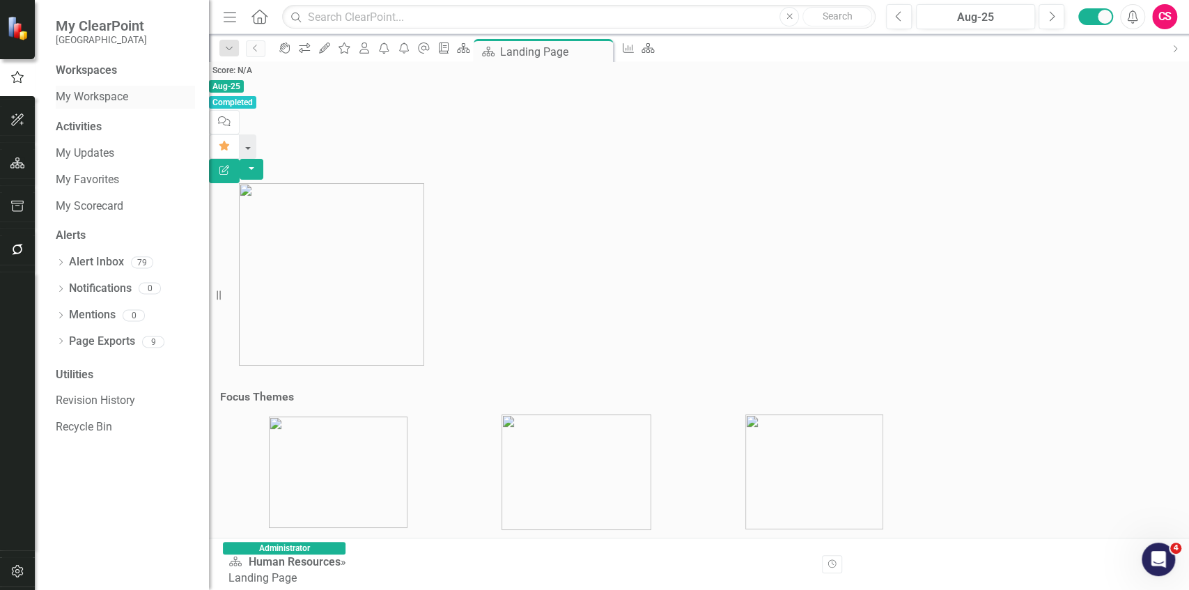
click at [82, 91] on link "My Workspace" at bounding box center [125, 97] width 139 height 16
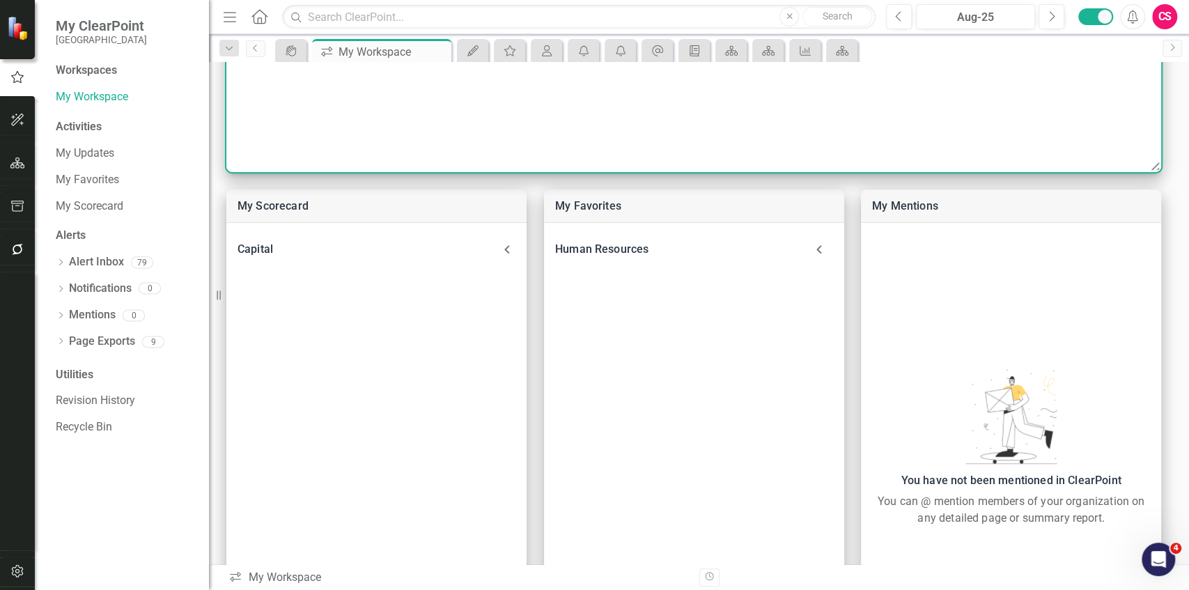
scroll to position [437, 0]
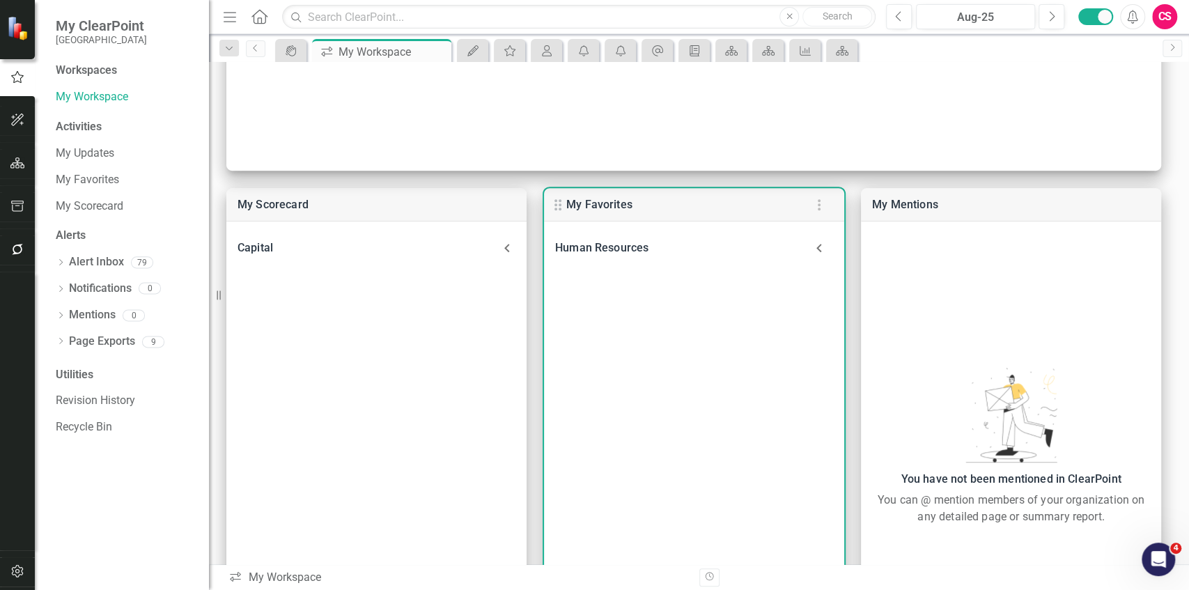
click at [600, 247] on div "Human Resources" at bounding box center [680, 248] width 250 height 20
click at [623, 286] on link "Landing Page" at bounding box center [624, 285] width 70 height 13
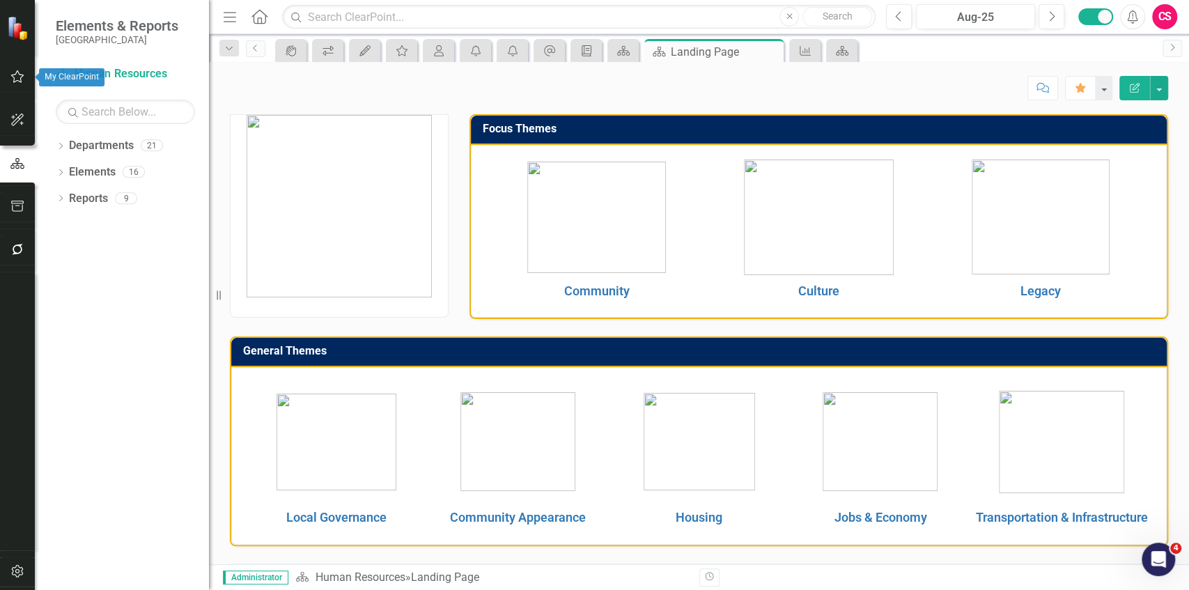
click at [20, 75] on icon "button" at bounding box center [17, 76] width 15 height 11
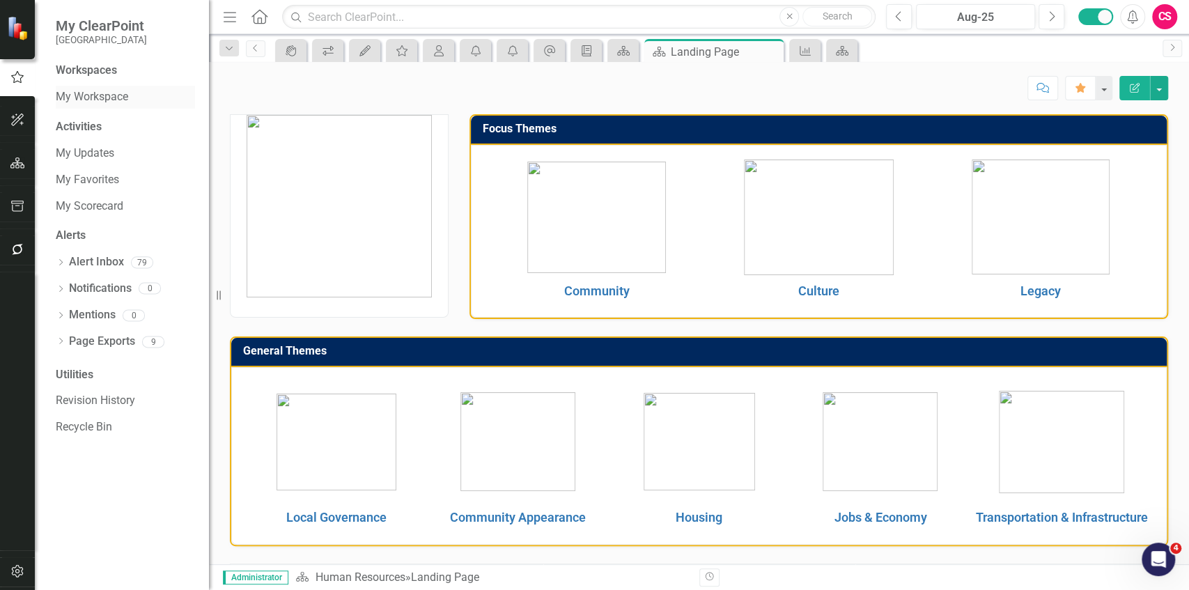
click at [86, 96] on link "My Workspace" at bounding box center [125, 97] width 139 height 16
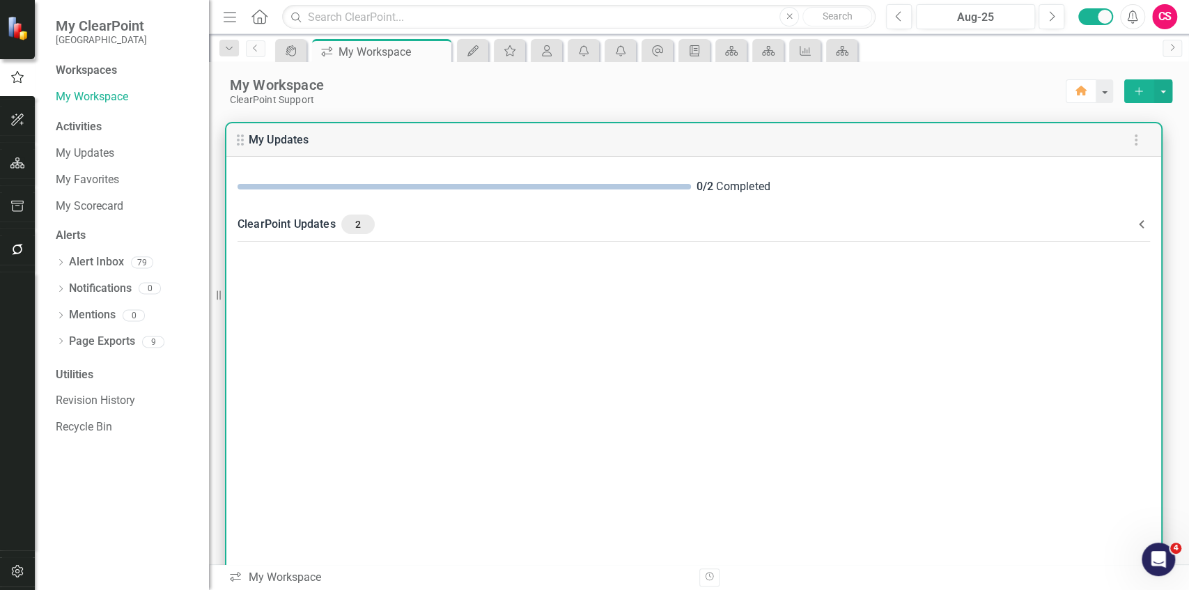
click at [277, 223] on div "ClearPoint Updates 2" at bounding box center [686, 225] width 896 height 20
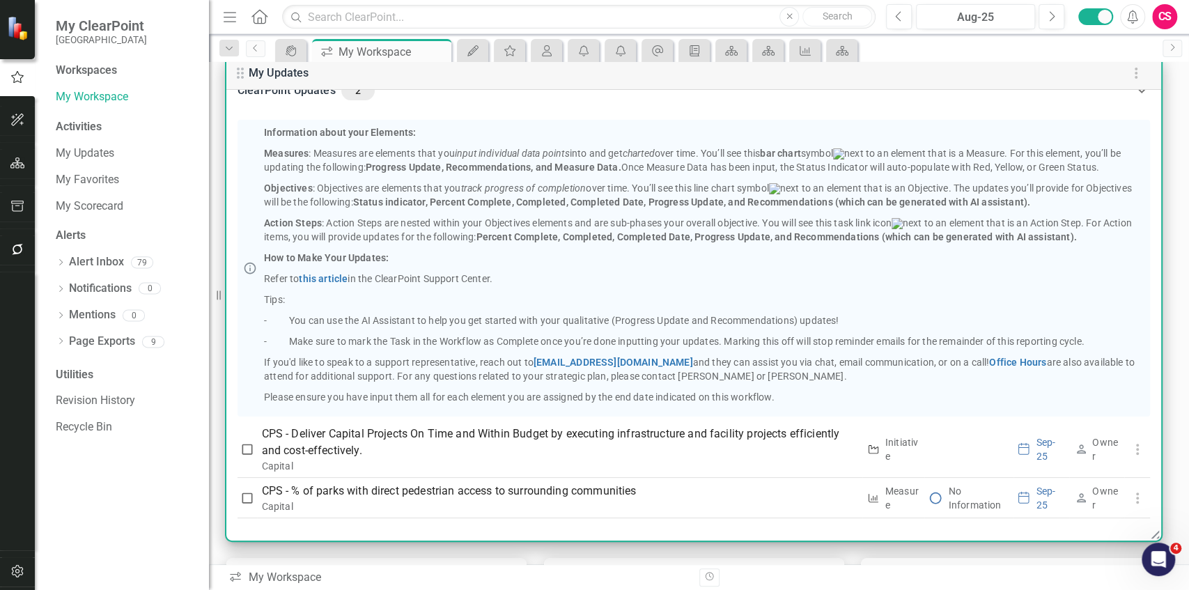
scroll to position [68, 0]
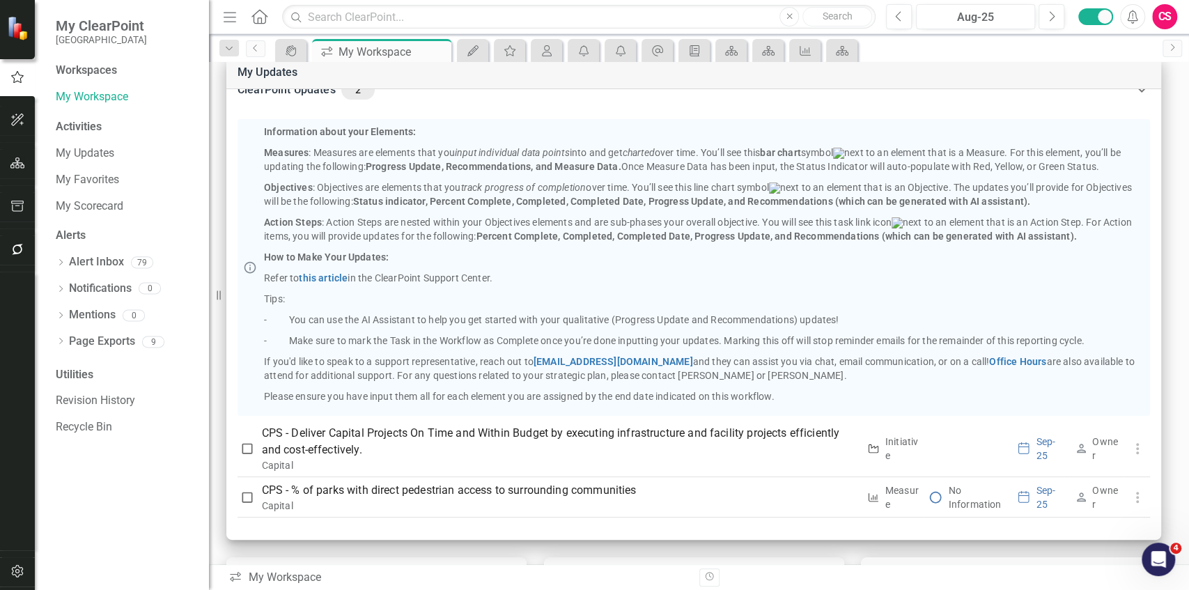
click at [228, 13] on icon "Menu" at bounding box center [230, 16] width 18 height 15
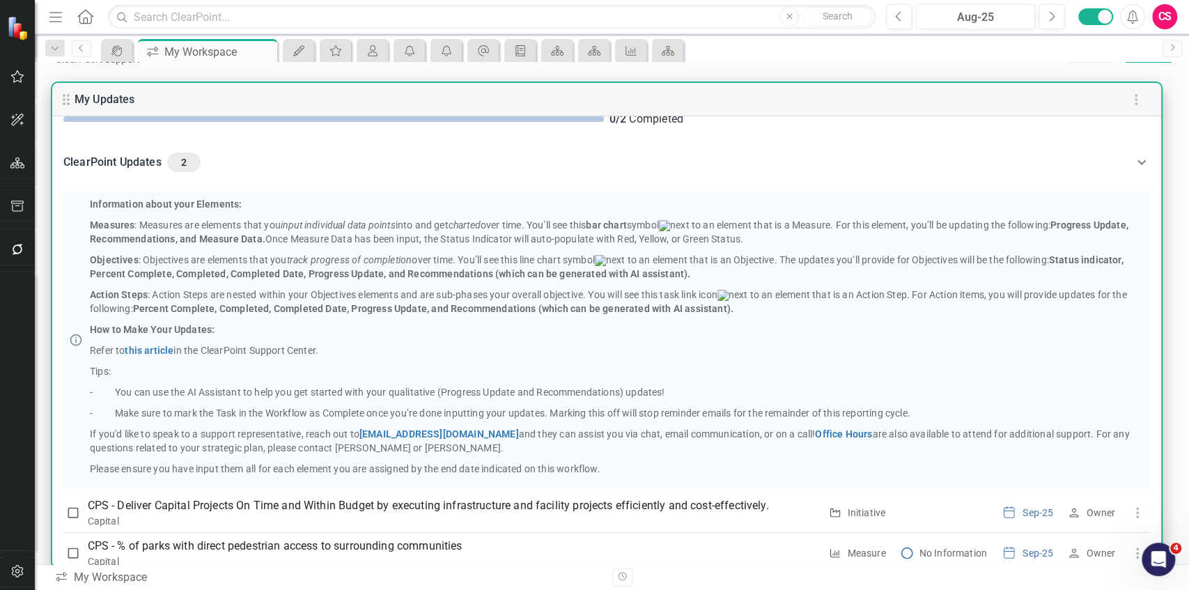
scroll to position [0, 0]
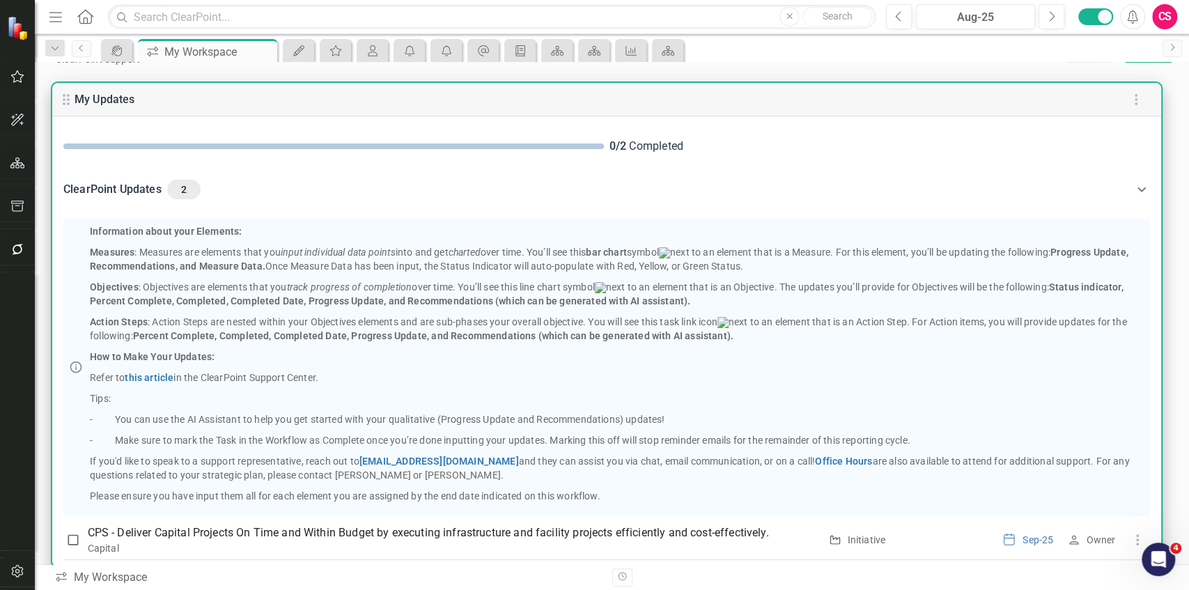
click at [376, 189] on div "ClearPoint Updates 2" at bounding box center [598, 190] width 1070 height 20
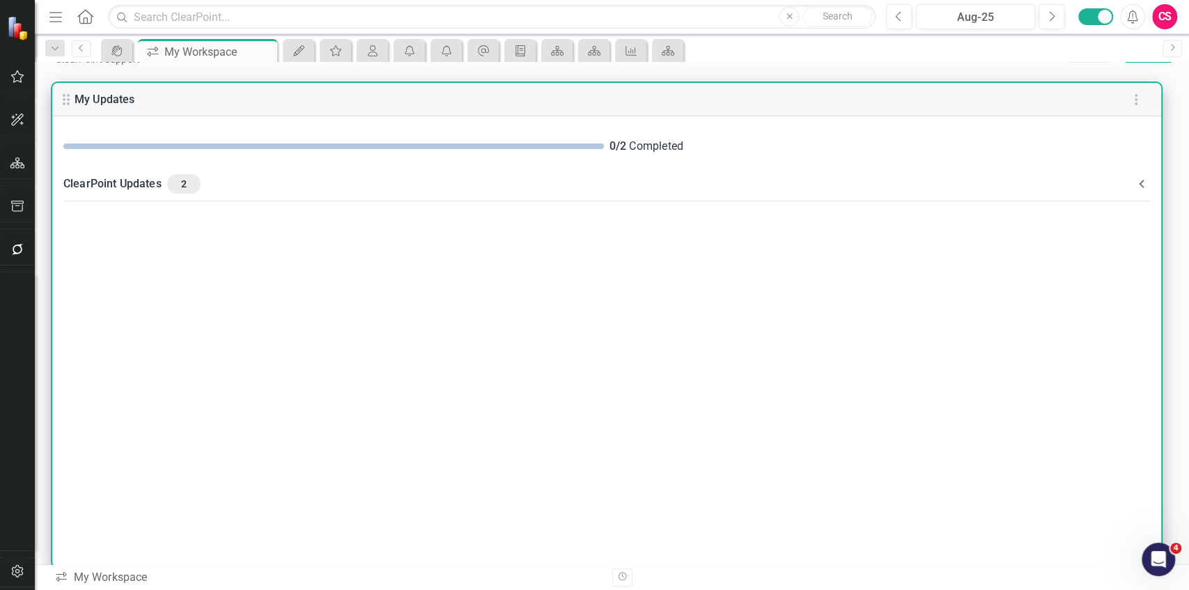
click at [376, 189] on div "ClearPoint Updates 2" at bounding box center [598, 184] width 1070 height 20
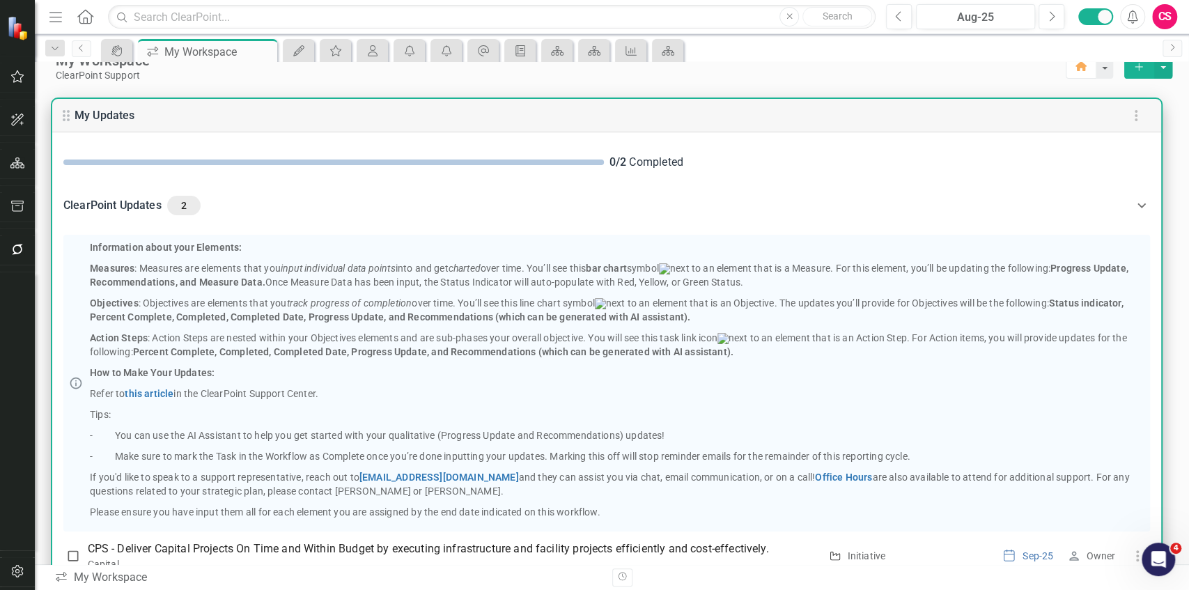
click at [340, 201] on div "ClearPoint Updates 2" at bounding box center [598, 206] width 1070 height 20
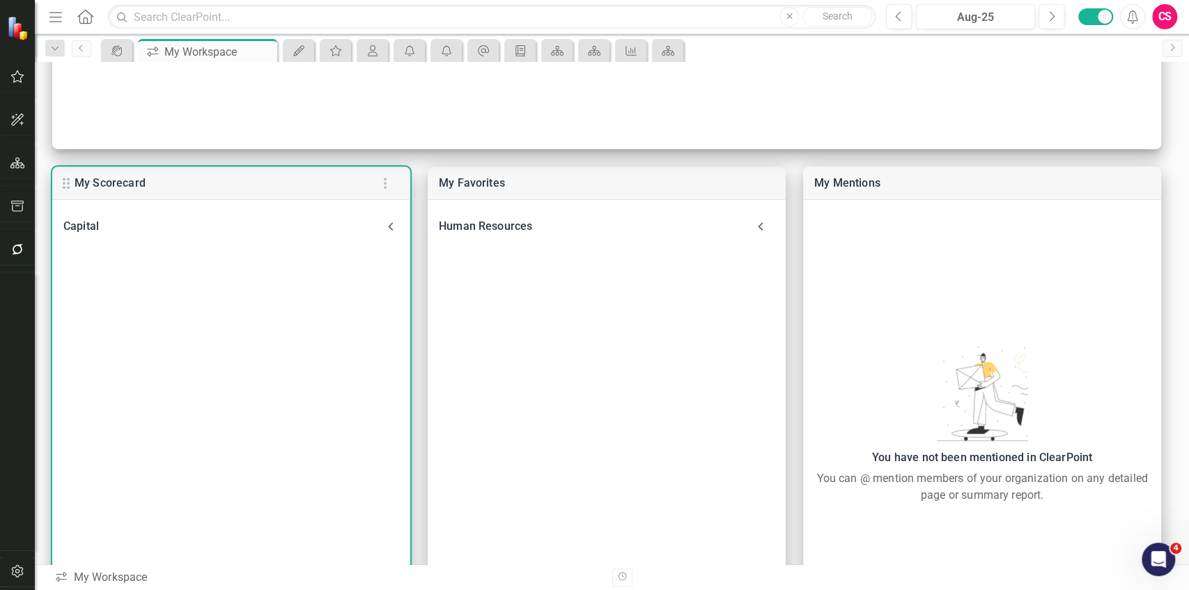
scroll to position [467, 0]
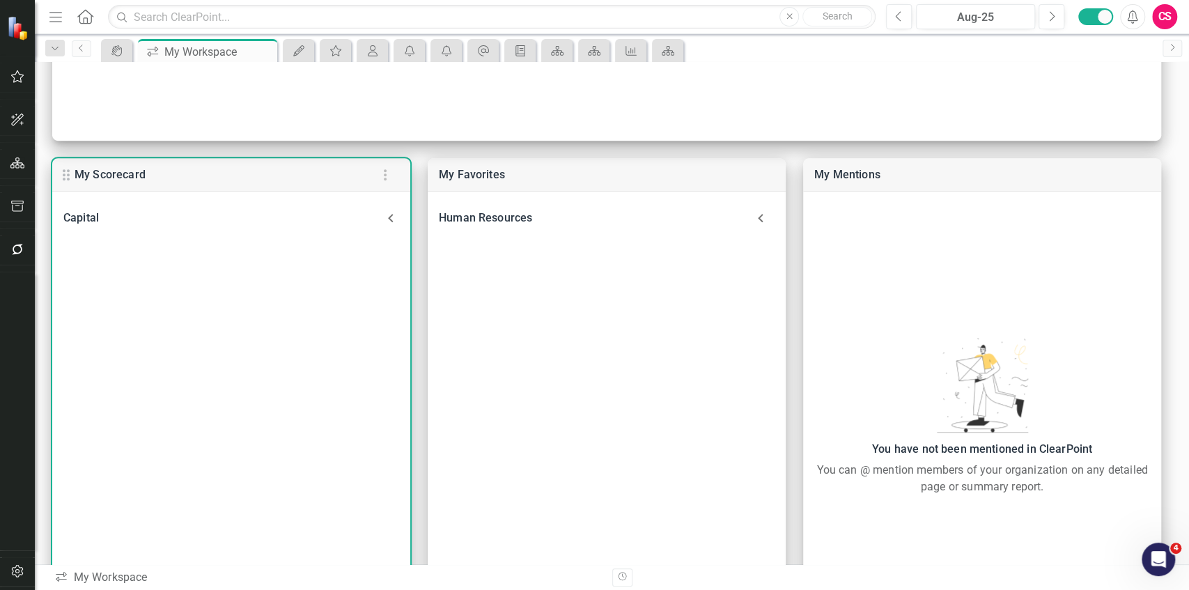
click at [326, 215] on div "Capital" at bounding box center [222, 218] width 319 height 20
click at [326, 215] on div "Capital" at bounding box center [231, 226] width 358 height 47
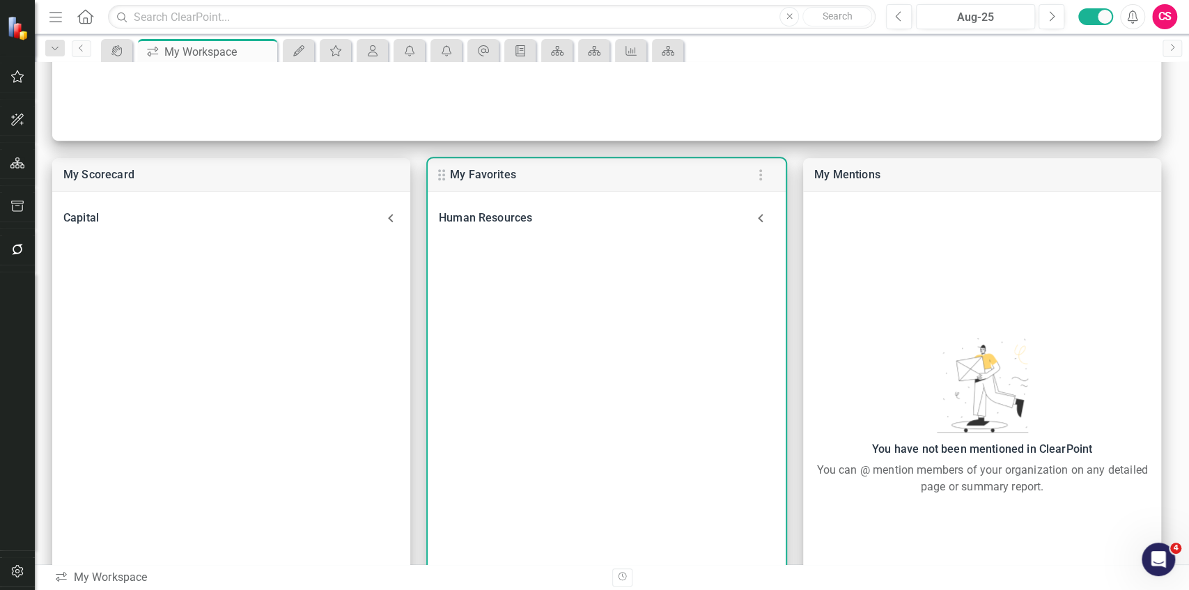
click at [502, 216] on div "Human Resources" at bounding box center [593, 218] width 308 height 20
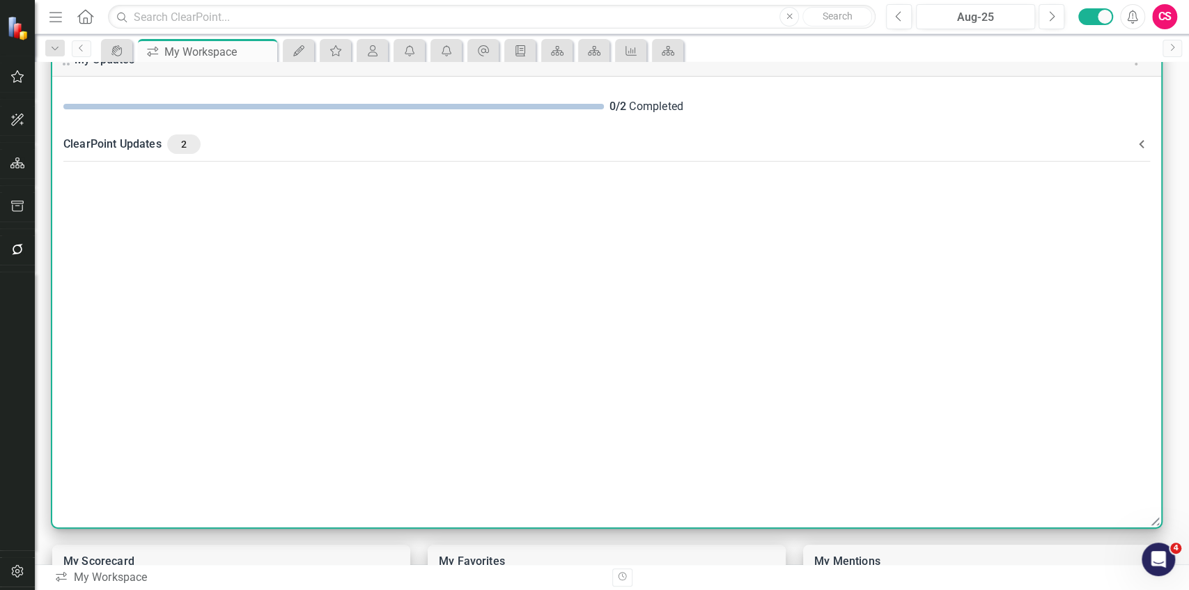
scroll to position [39, 0]
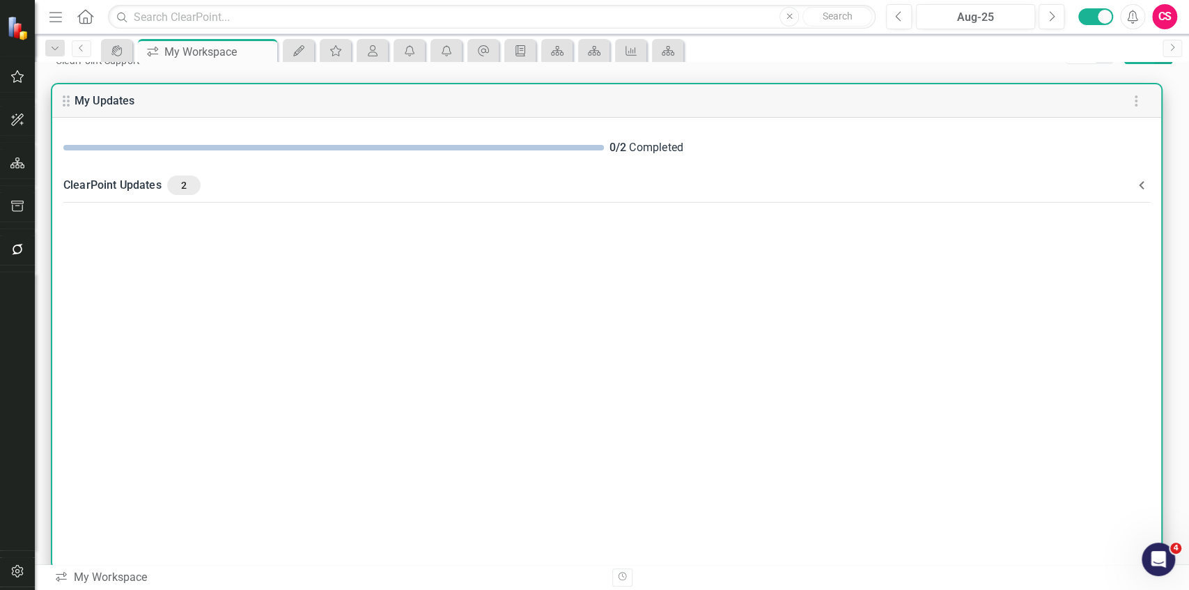
click at [356, 178] on div "ClearPoint Updates 2" at bounding box center [598, 186] width 1070 height 20
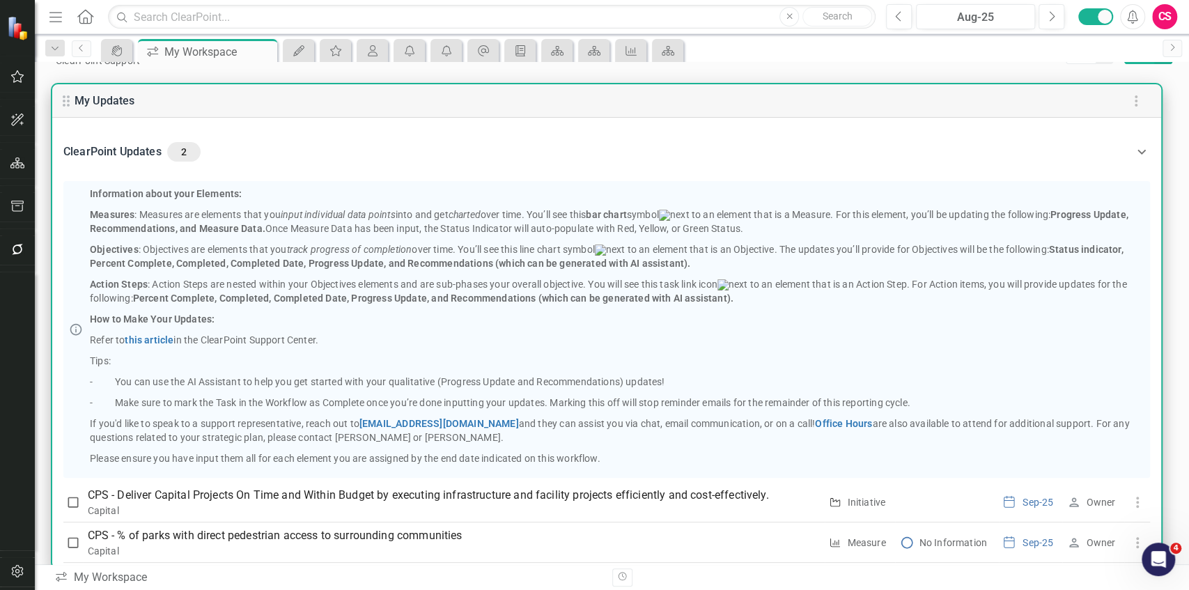
scroll to position [69, 0]
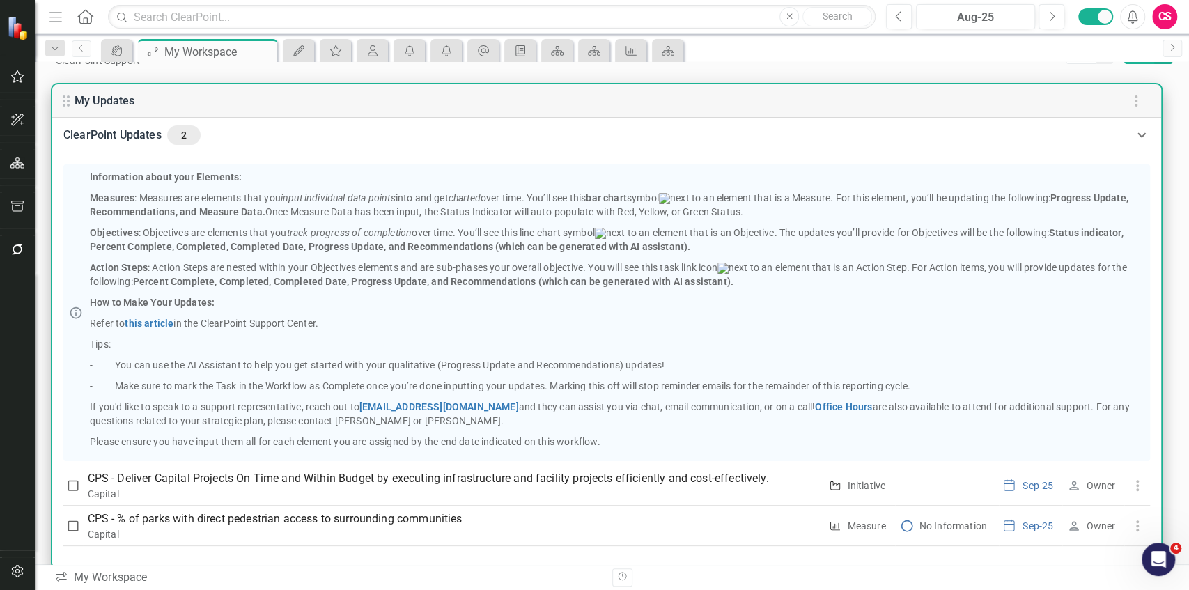
click at [376, 125] on div "ClearPoint Updates 2" at bounding box center [598, 135] width 1070 height 20
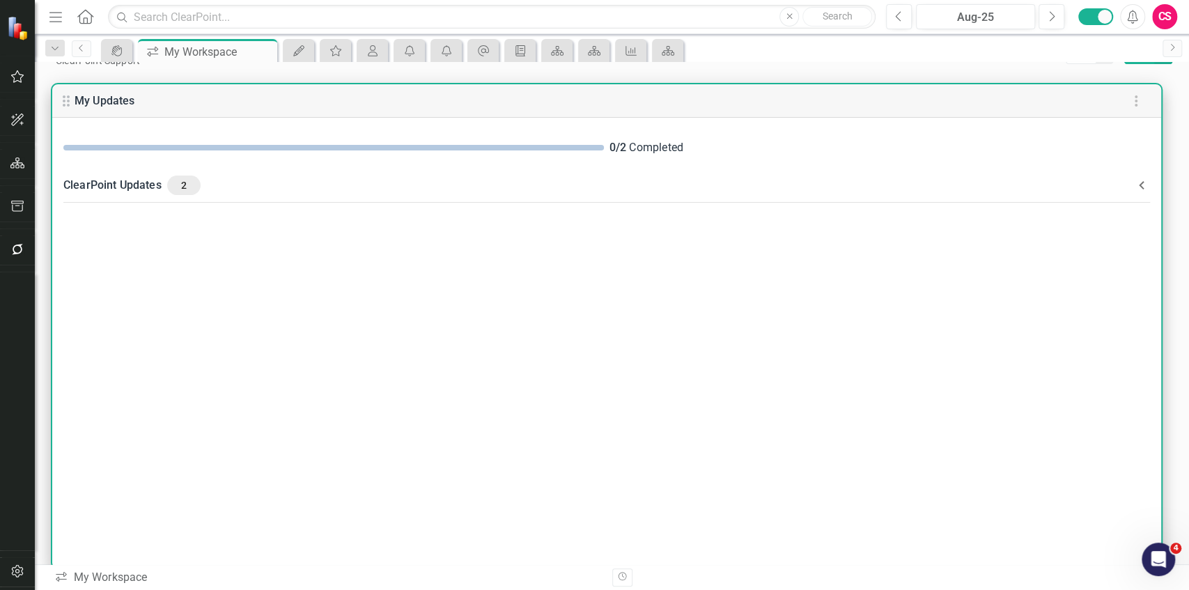
click at [309, 180] on div "ClearPoint Updates 2" at bounding box center [598, 186] width 1070 height 20
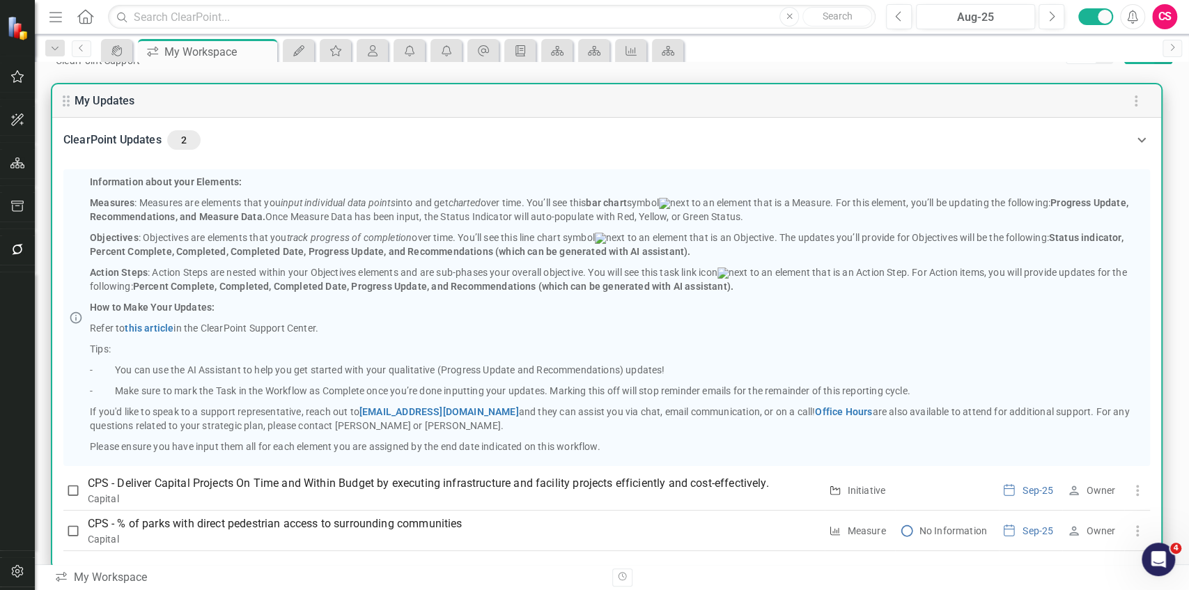
scroll to position [69, 0]
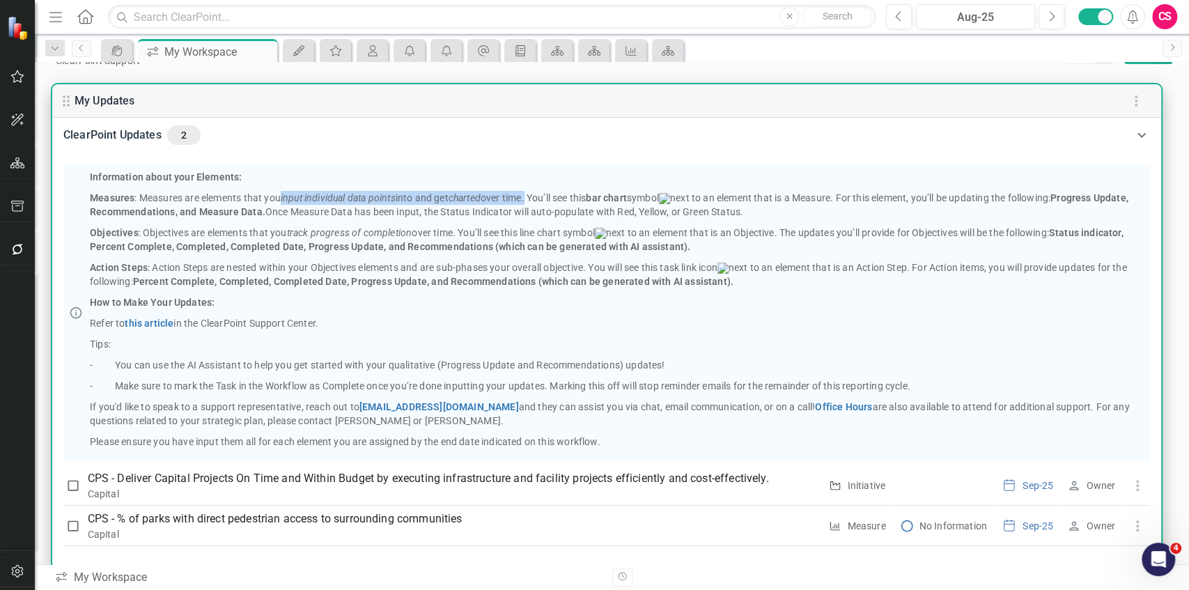
drag, startPoint x: 279, startPoint y: 184, endPoint x: 534, endPoint y: 186, distance: 255.0
click at [534, 191] on p "Measures : Measures are elements that you input individual data points into and…" at bounding box center [617, 205] width 1055 height 28
drag, startPoint x: 236, startPoint y: 199, endPoint x: 294, endPoint y: 210, distance: 58.9
click at [294, 210] on p "Measures : Measures are elements that you input individual data points into and…" at bounding box center [617, 205] width 1055 height 28
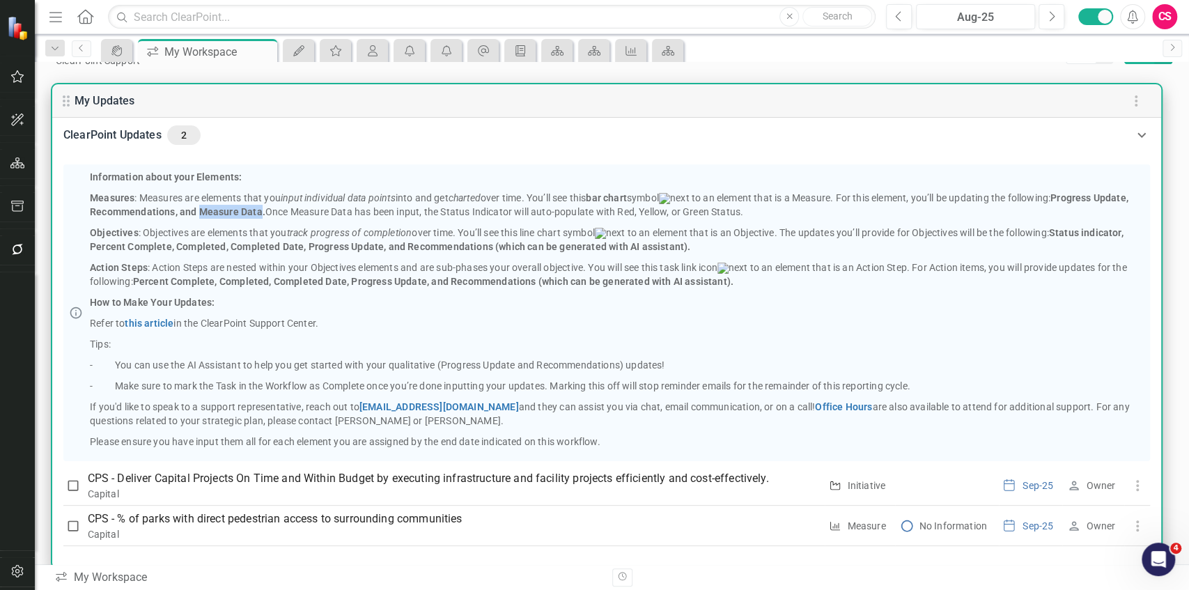
click at [294, 210] on p "Measures : Measures are elements that you input individual data points into and…" at bounding box center [617, 205] width 1055 height 28
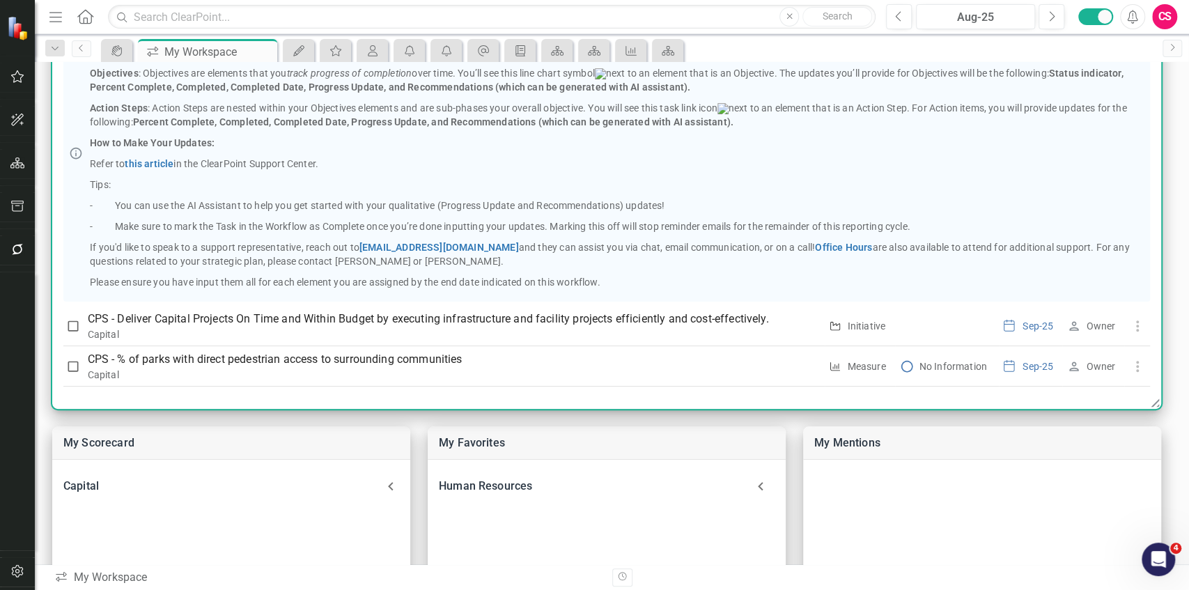
scroll to position [199, 0]
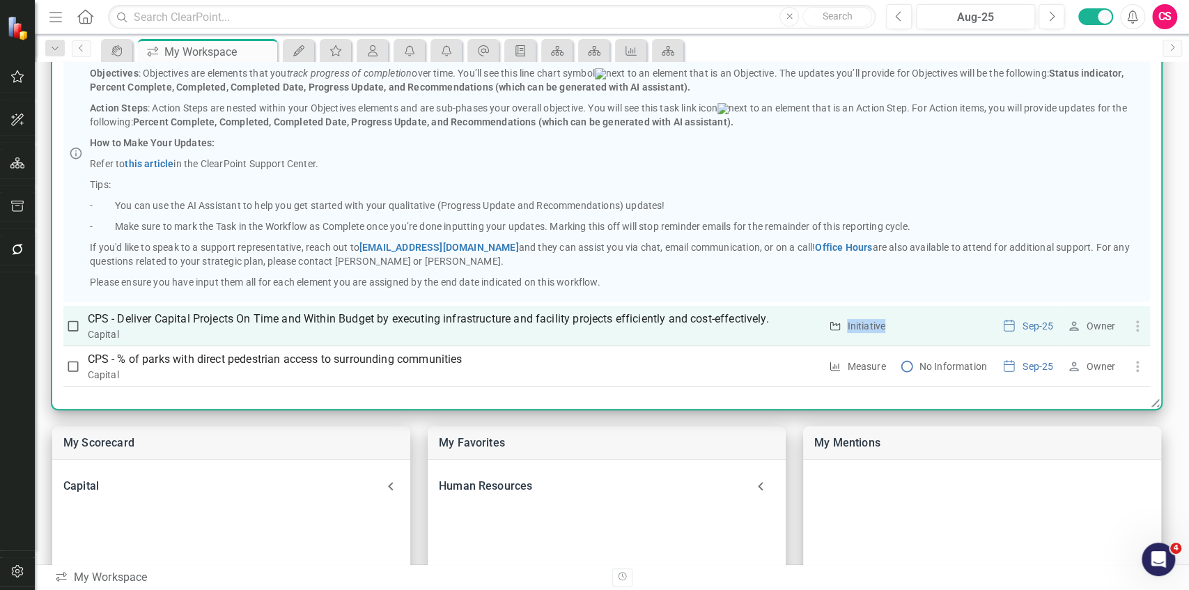
drag, startPoint x: 846, startPoint y: 323, endPoint x: 886, endPoint y: 325, distance: 39.8
click at [886, 325] on div "Objective Initiative" at bounding box center [859, 326] width 61 height 14
click at [871, 325] on div "Initiative" at bounding box center [866, 326] width 38 height 14
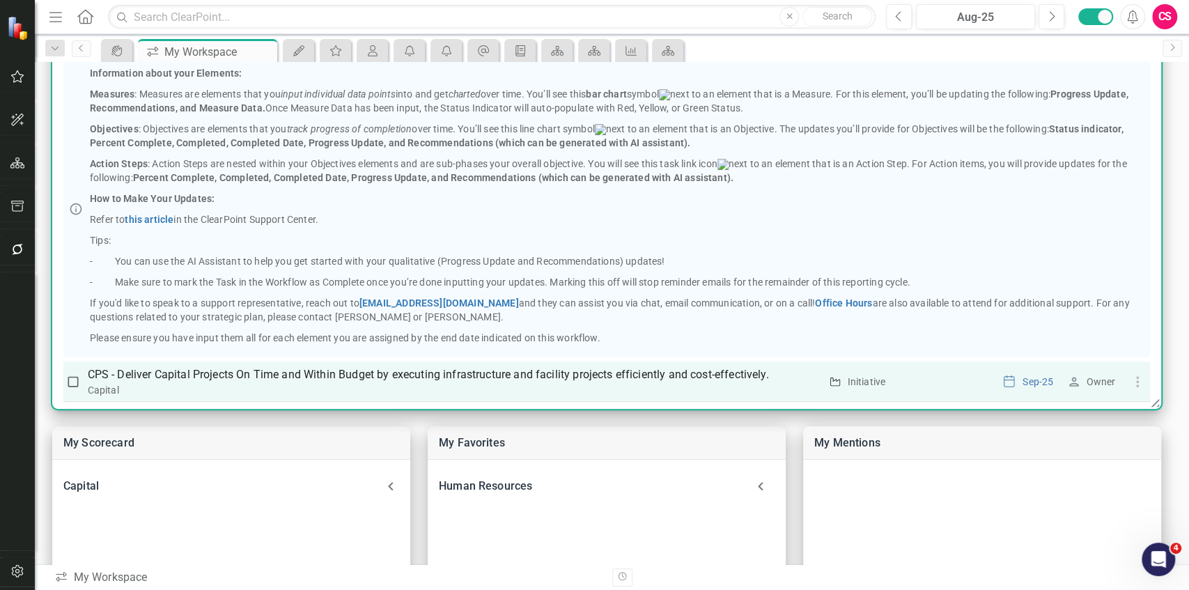
scroll to position [69, 0]
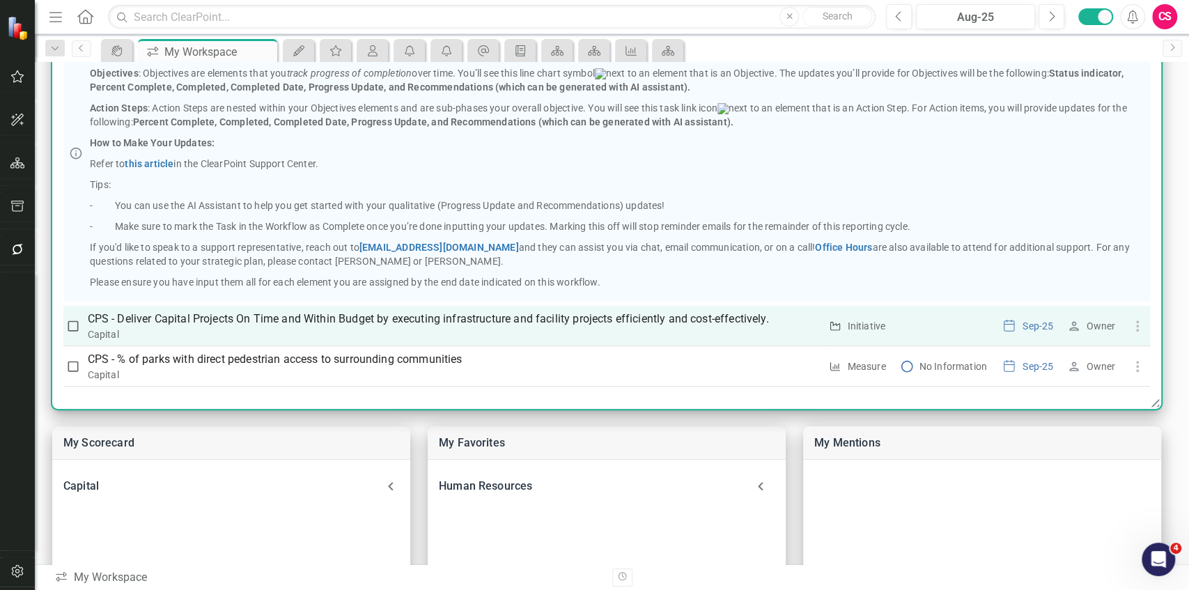
click at [854, 327] on div "Initiative" at bounding box center [866, 326] width 38 height 14
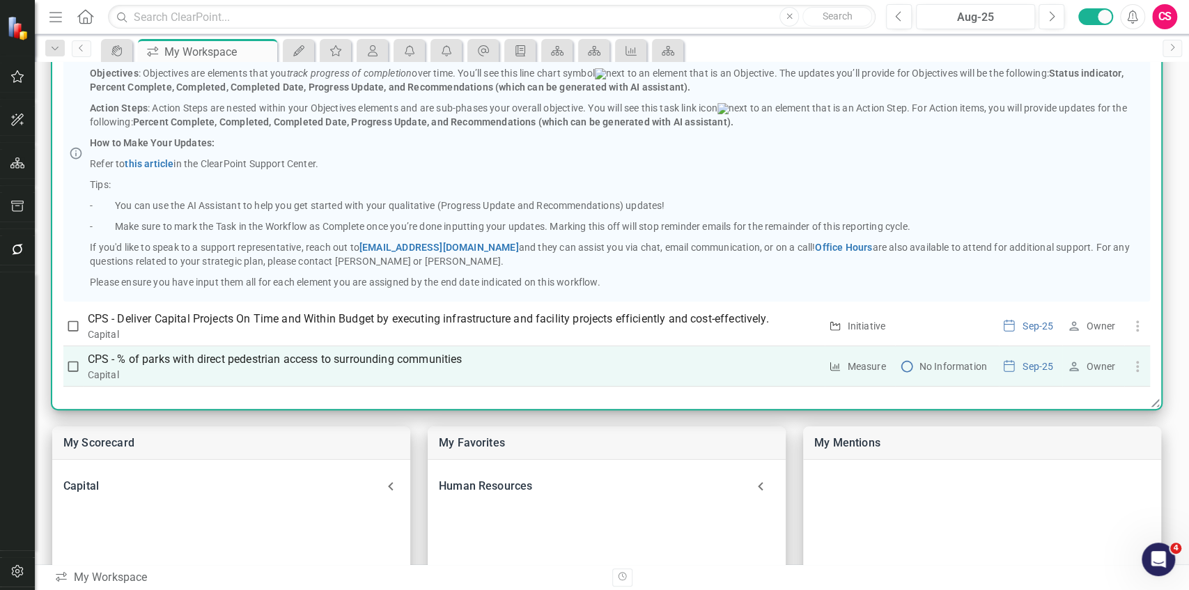
click at [848, 351] on td "Measure Measure" at bounding box center [860, 366] width 70 height 40
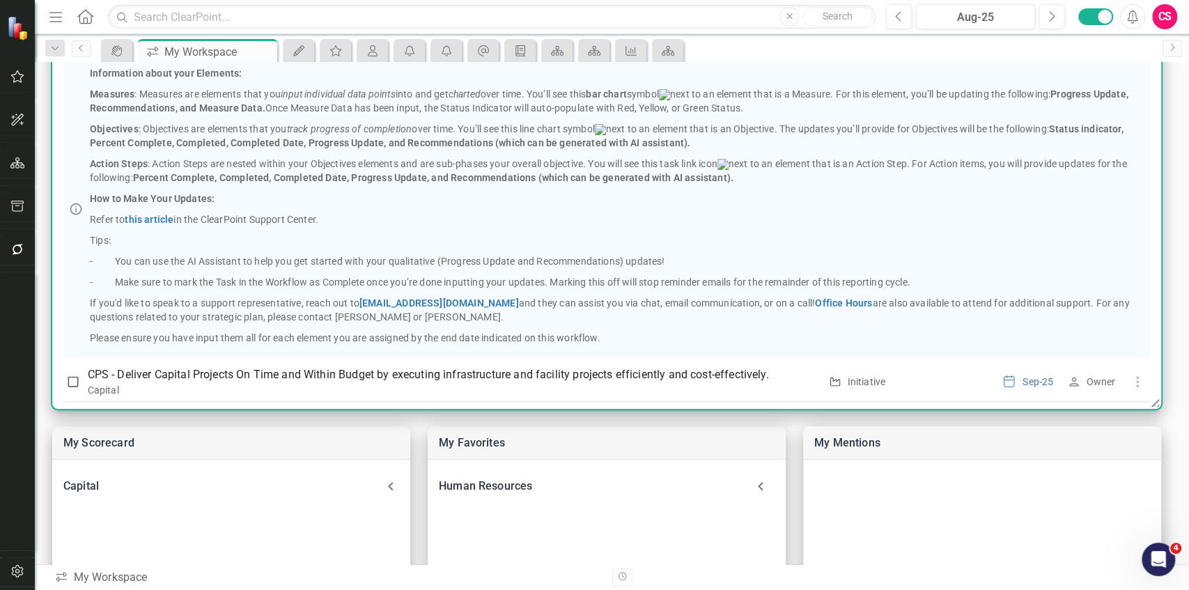
click at [400, 134] on em "track progress of completion" at bounding box center [348, 128] width 125 height 11
drag, startPoint x: 286, startPoint y: 132, endPoint x: 446, endPoint y: 140, distance: 159.7
click at [446, 140] on p "Objectives : Objectives are elements that you track progress of completion over…" at bounding box center [617, 136] width 1055 height 28
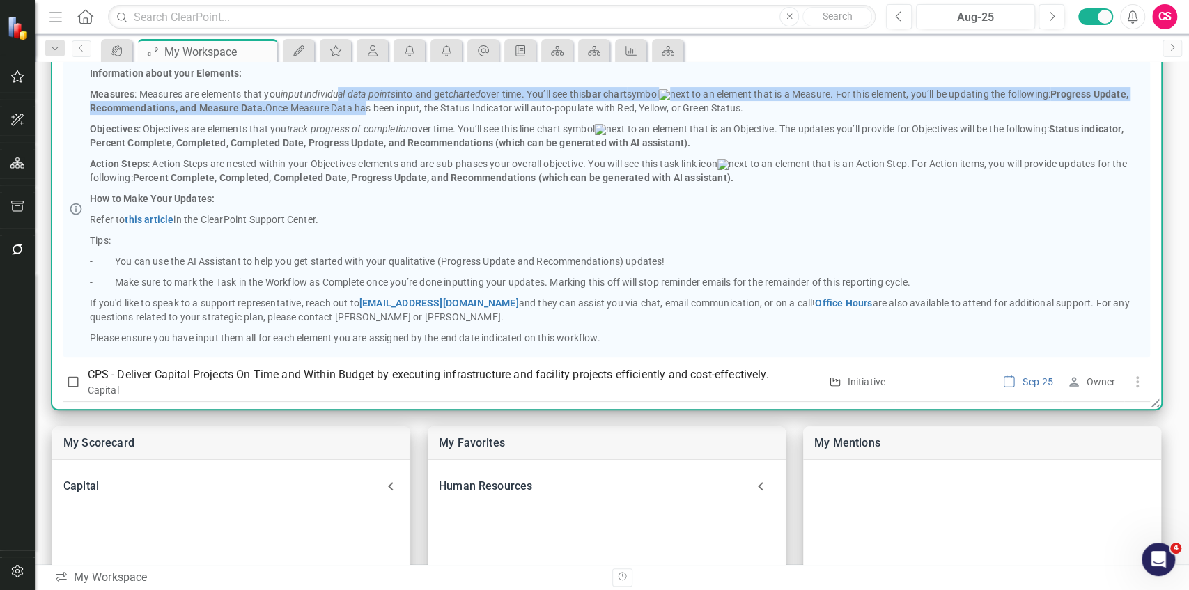
drag, startPoint x: 340, startPoint y: 98, endPoint x: 402, endPoint y: 121, distance: 66.4
click at [402, 115] on p "Measures : Measures are elements that you input individual data points into and…" at bounding box center [617, 101] width 1055 height 28
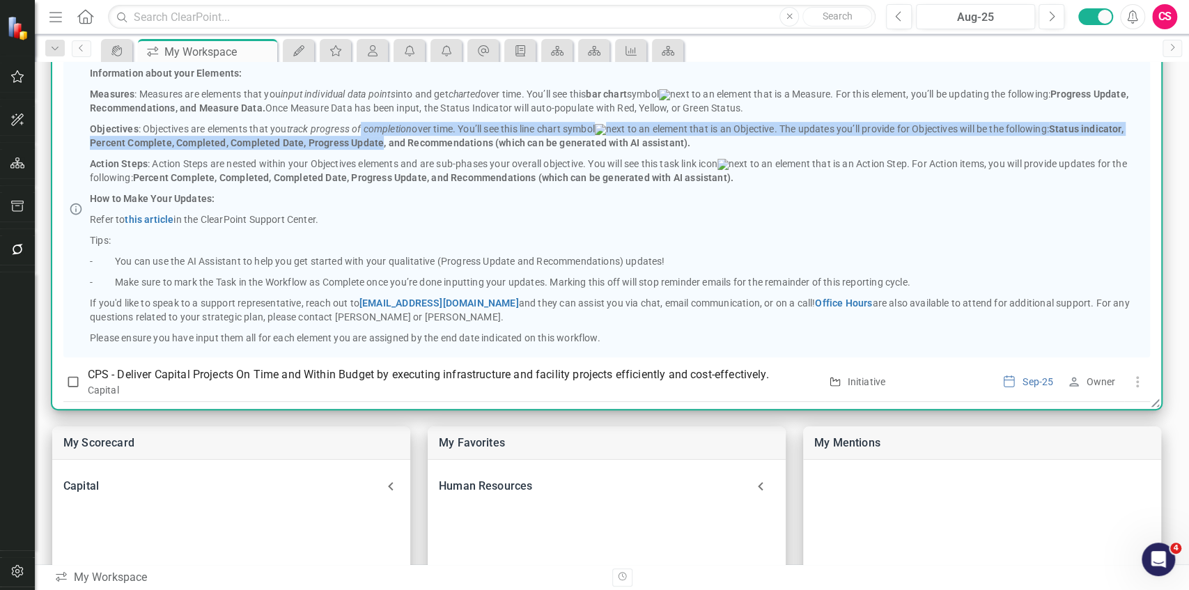
drag, startPoint x: 362, startPoint y: 138, endPoint x: 423, endPoint y: 152, distance: 62.2
click at [423, 150] on p "Objectives : Objectives are elements that you track progress of completion over…" at bounding box center [617, 136] width 1055 height 28
click at [423, 148] on strong "Status indicator, Percent Complete, Completed, Completed Date, Progress Update,…" at bounding box center [606, 135] width 1033 height 25
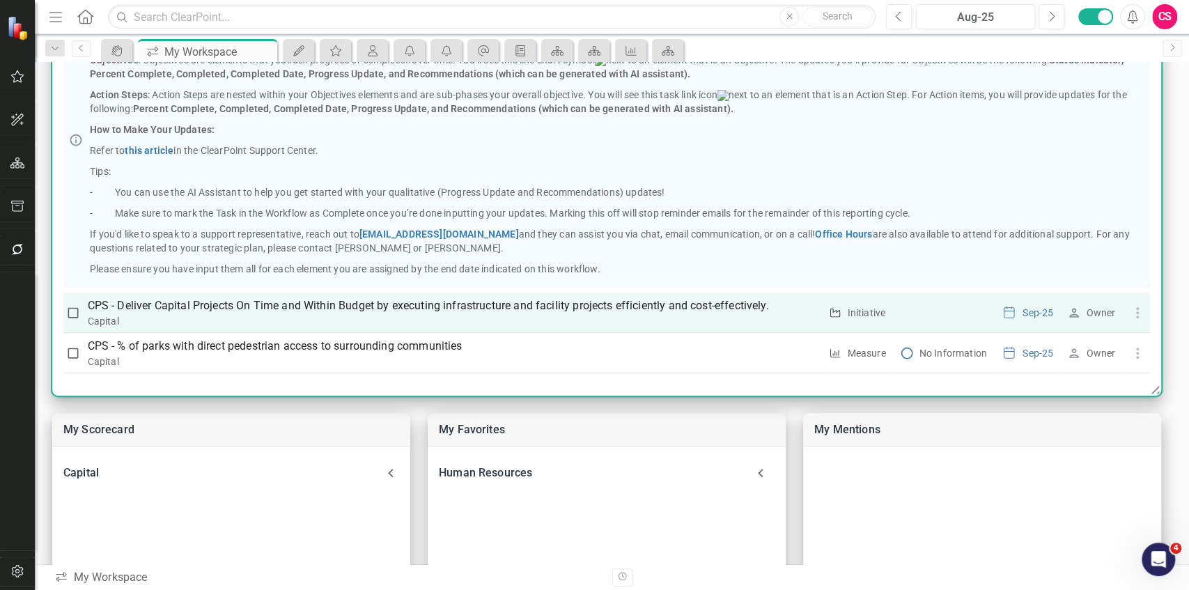
scroll to position [69, 0]
click at [435, 308] on p "CPS - Deliver Capital Projects On Time and Within Budget by executing infrastru…" at bounding box center [454, 305] width 733 height 17
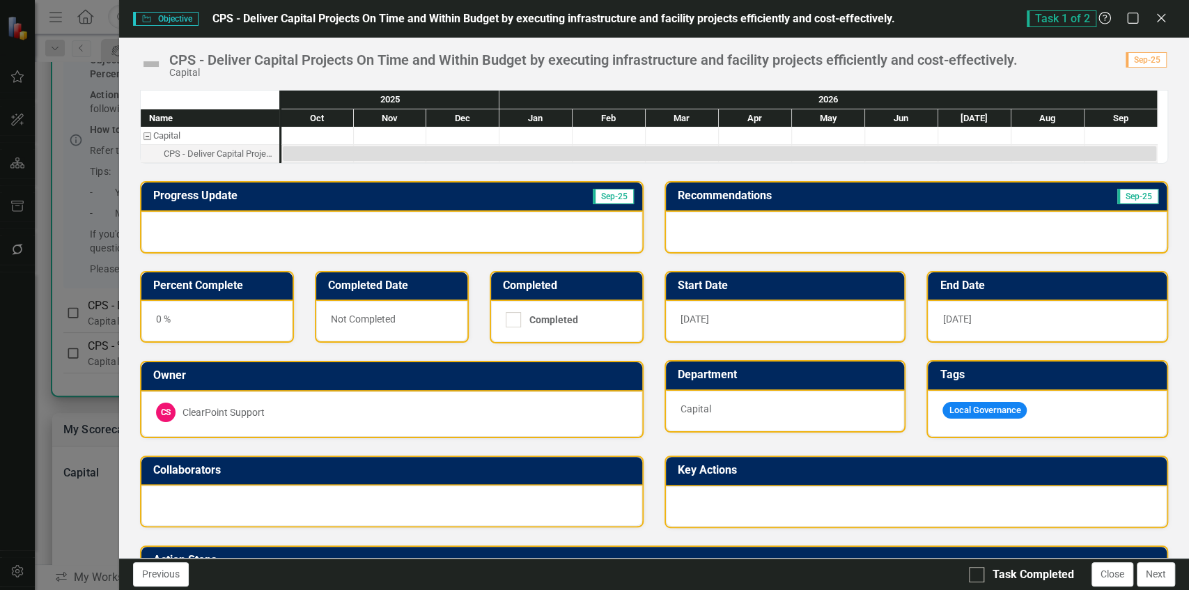
click at [153, 63] on img at bounding box center [151, 64] width 22 height 22
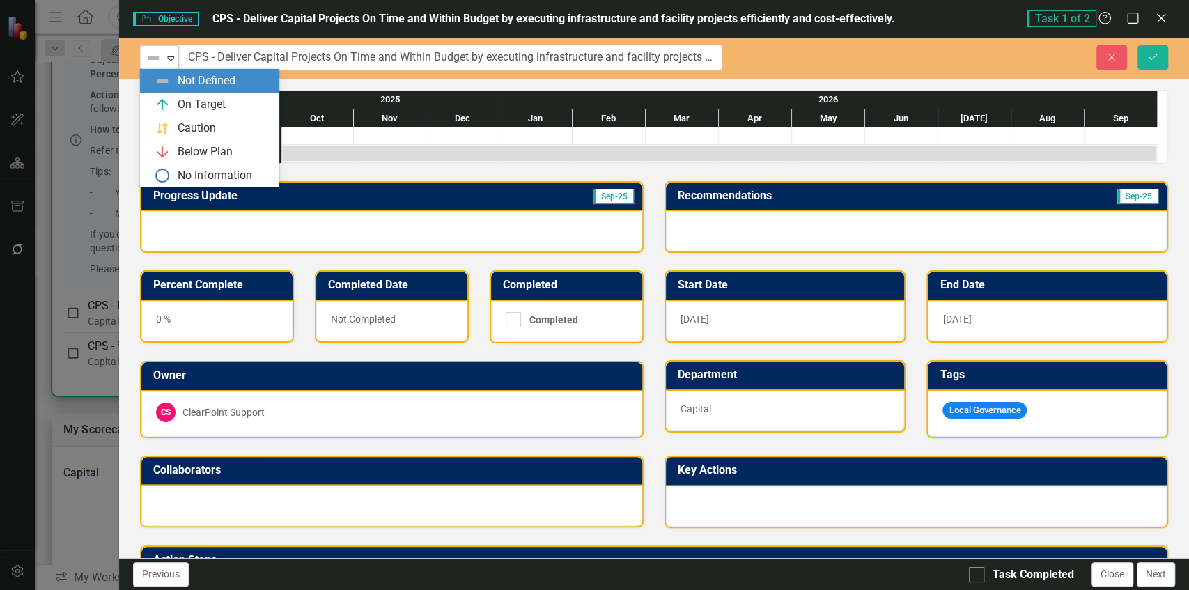
click at [162, 53] on div "Not Defined" at bounding box center [153, 58] width 21 height 20
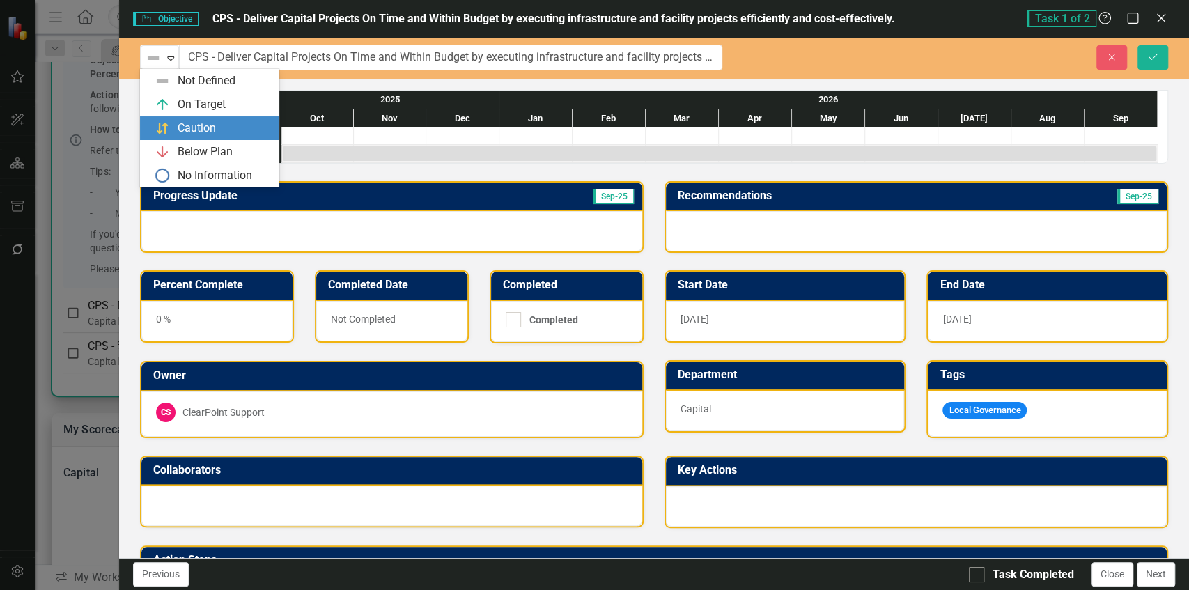
click at [192, 135] on div "Caution" at bounding box center [197, 129] width 38 height 16
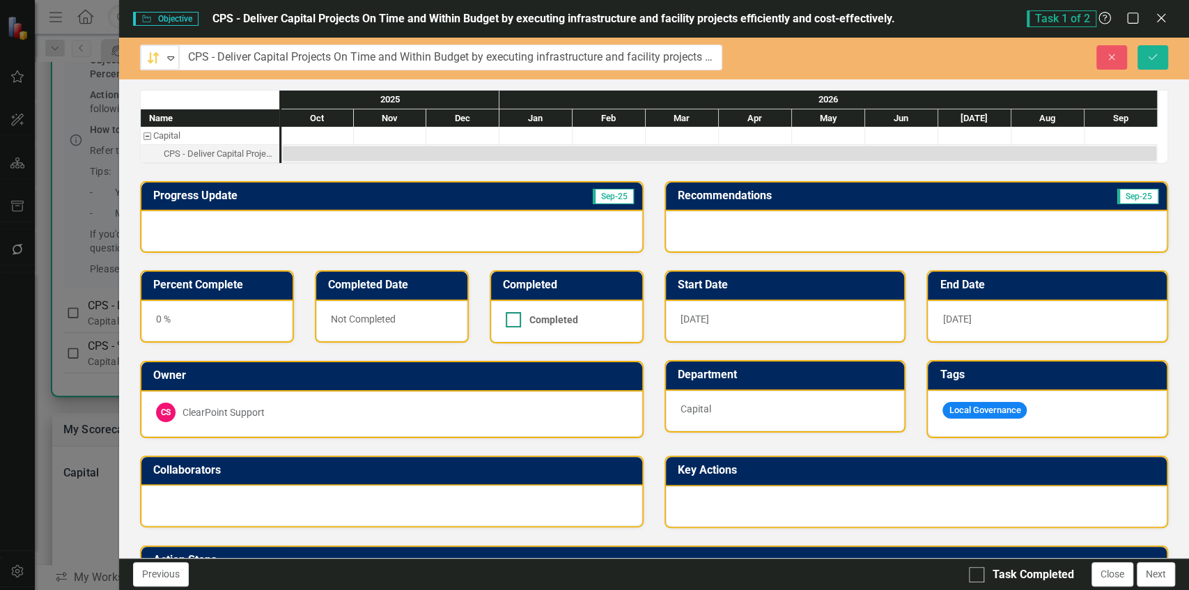
scroll to position [71, 0]
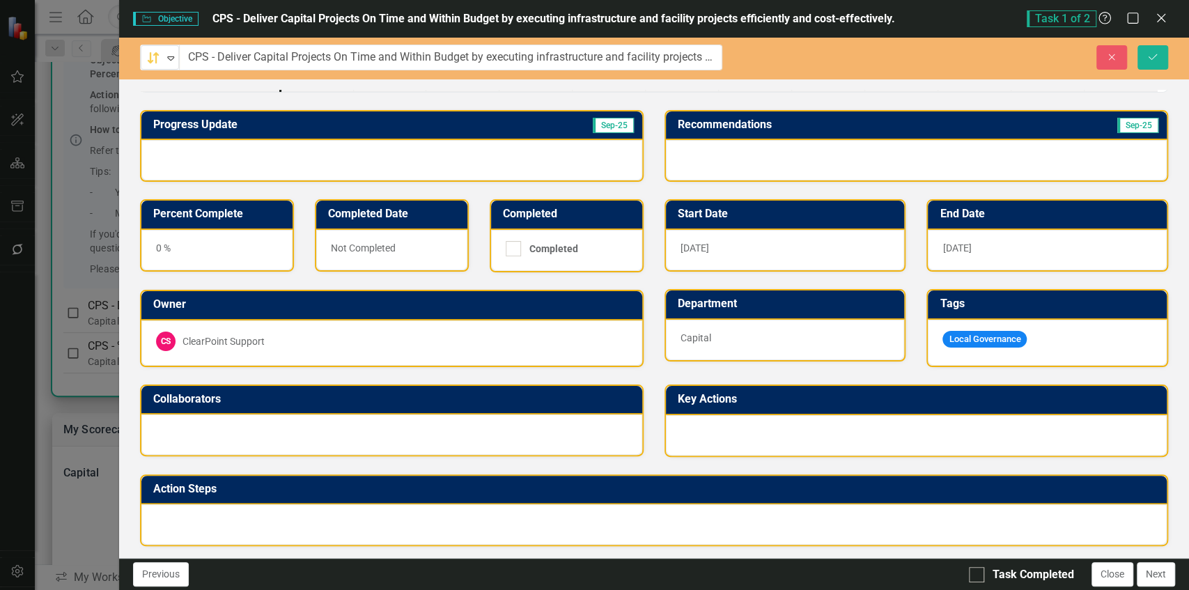
click at [551, 522] on div at bounding box center [653, 524] width 1025 height 40
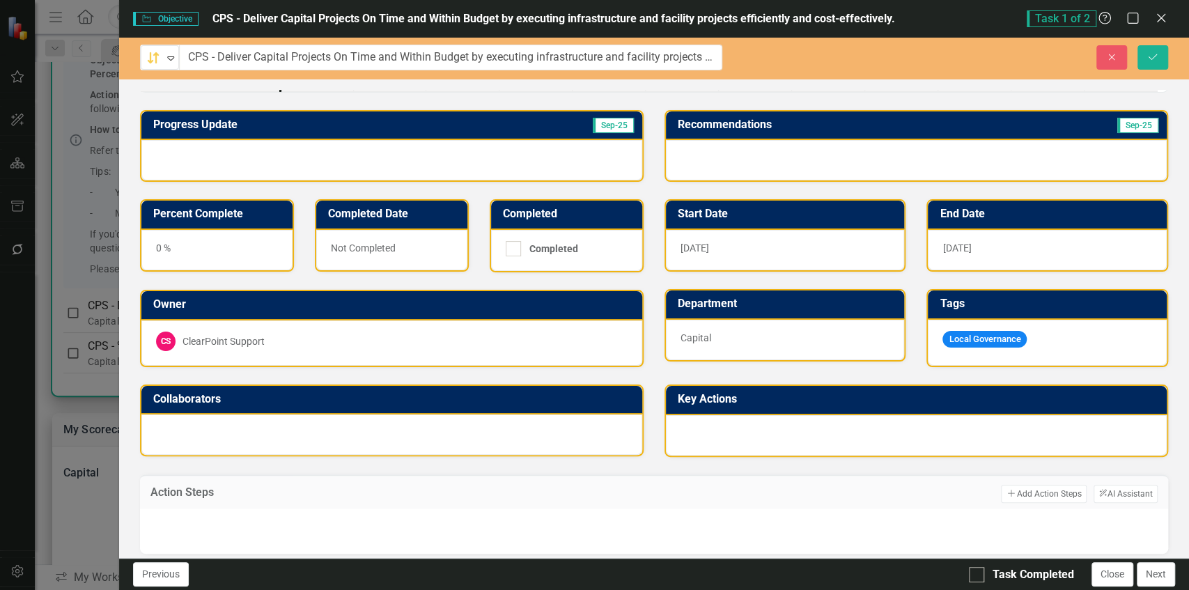
scroll to position [78, 0]
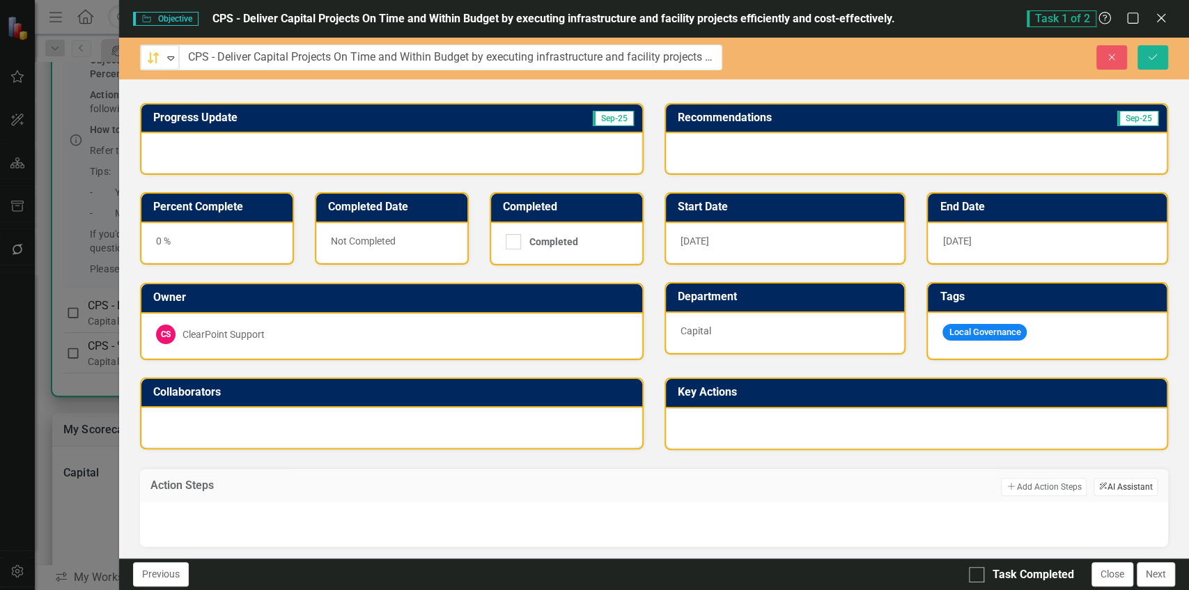
click at [1105, 485] on button "ClearPoint AI AI Assistant" at bounding box center [1126, 487] width 64 height 18
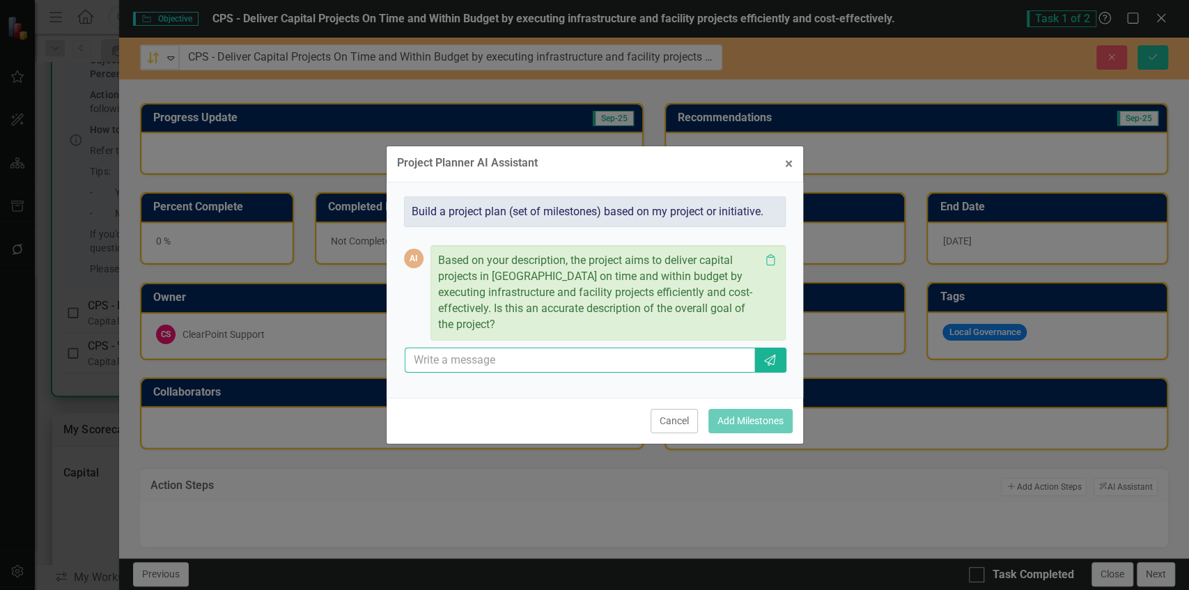
click at [642, 363] on input "text" at bounding box center [580, 361] width 351 height 26
type input "yes"
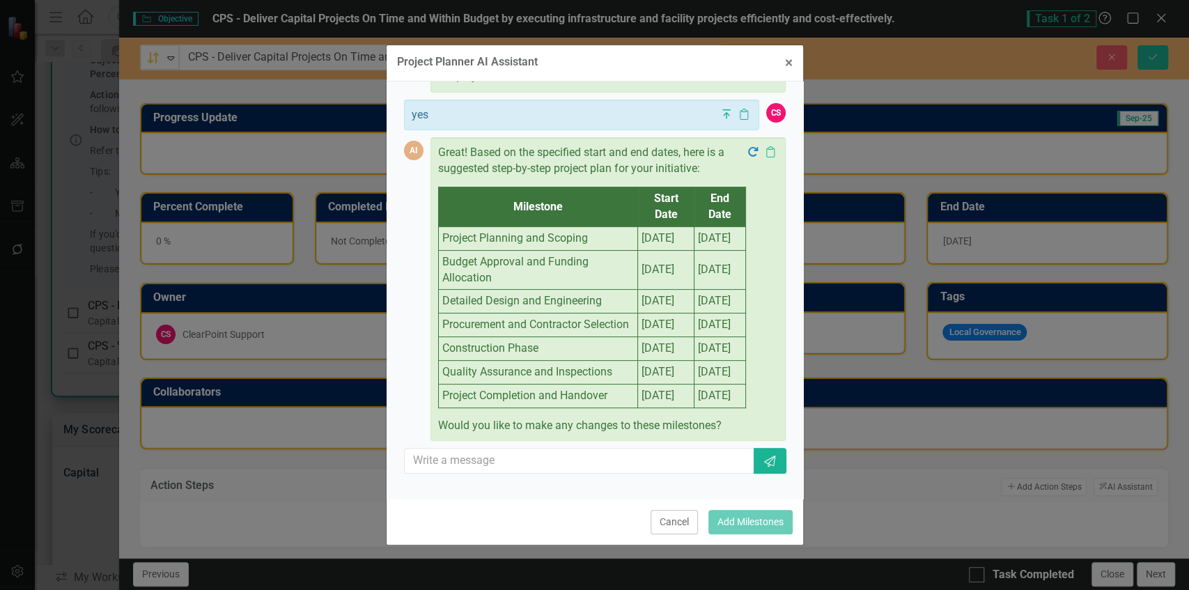
scroll to position [236, 0]
click at [541, 455] on input "text" at bounding box center [580, 461] width 351 height 26
type input "involve stakeholders"
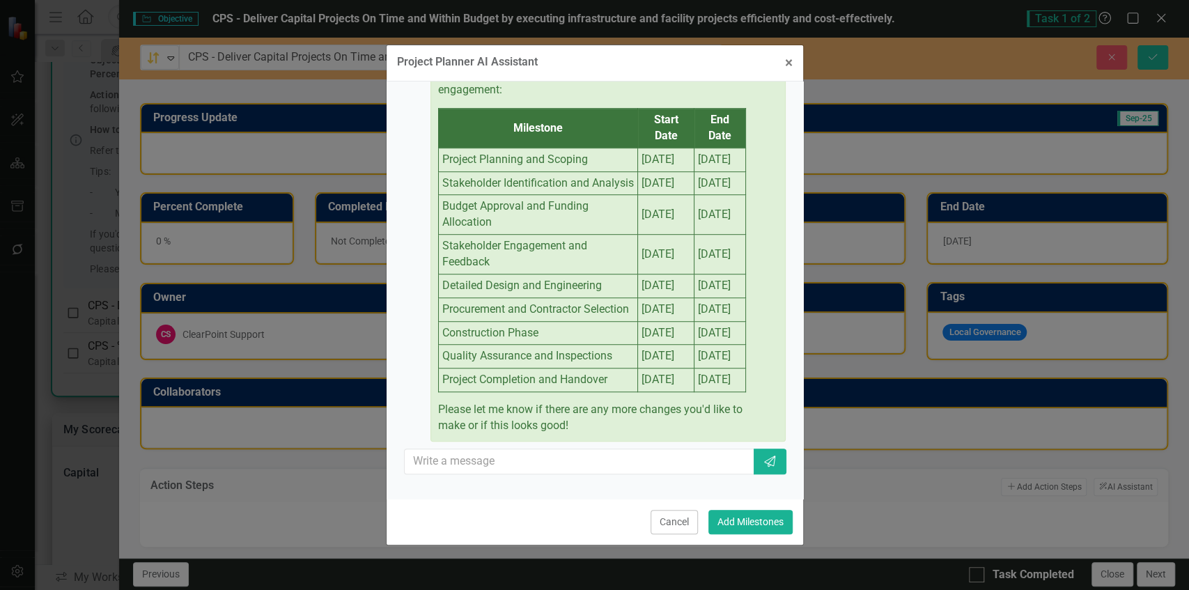
scroll to position [772, 0]
click at [745, 519] on button "Add Milestones" at bounding box center [750, 522] width 84 height 24
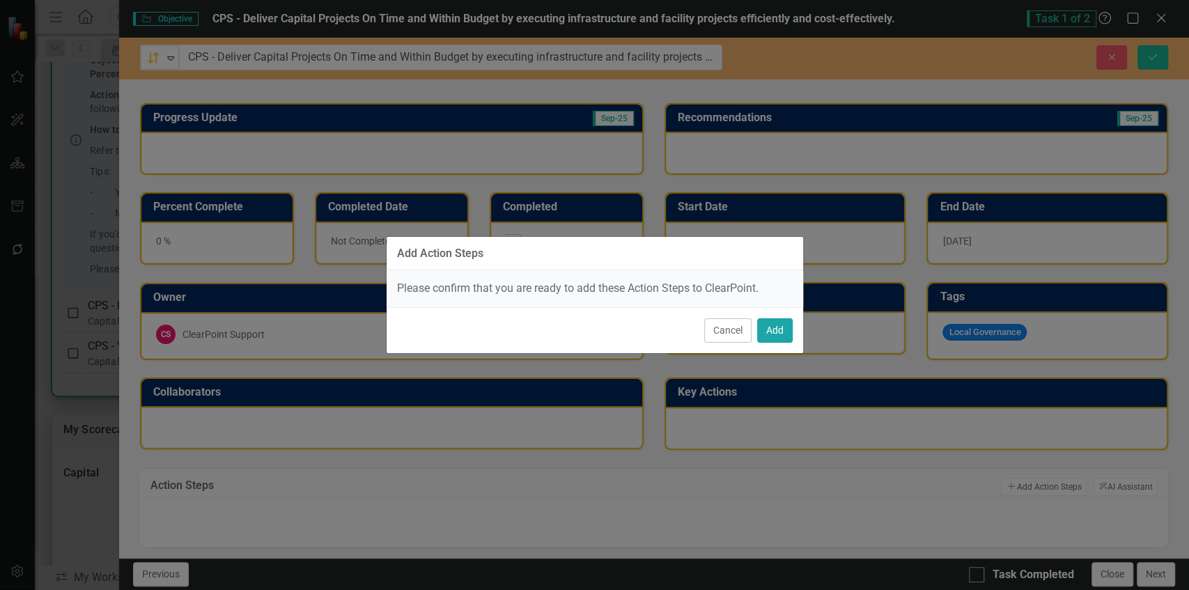
click at [765, 337] on button "Add" at bounding box center [775, 330] width 36 height 24
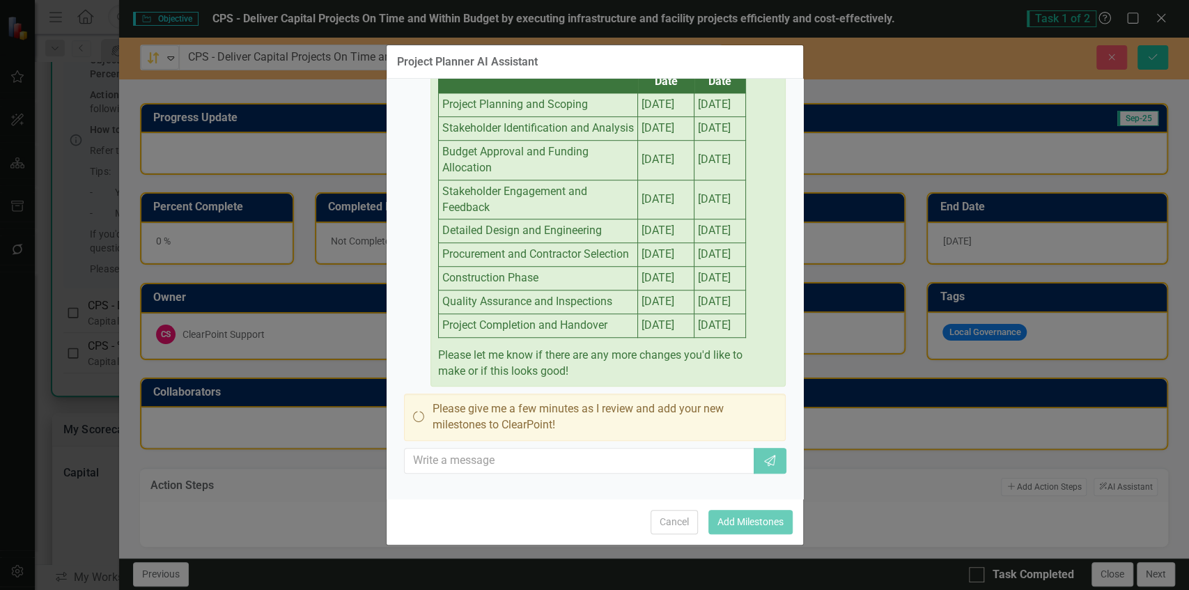
scroll to position [813, 0]
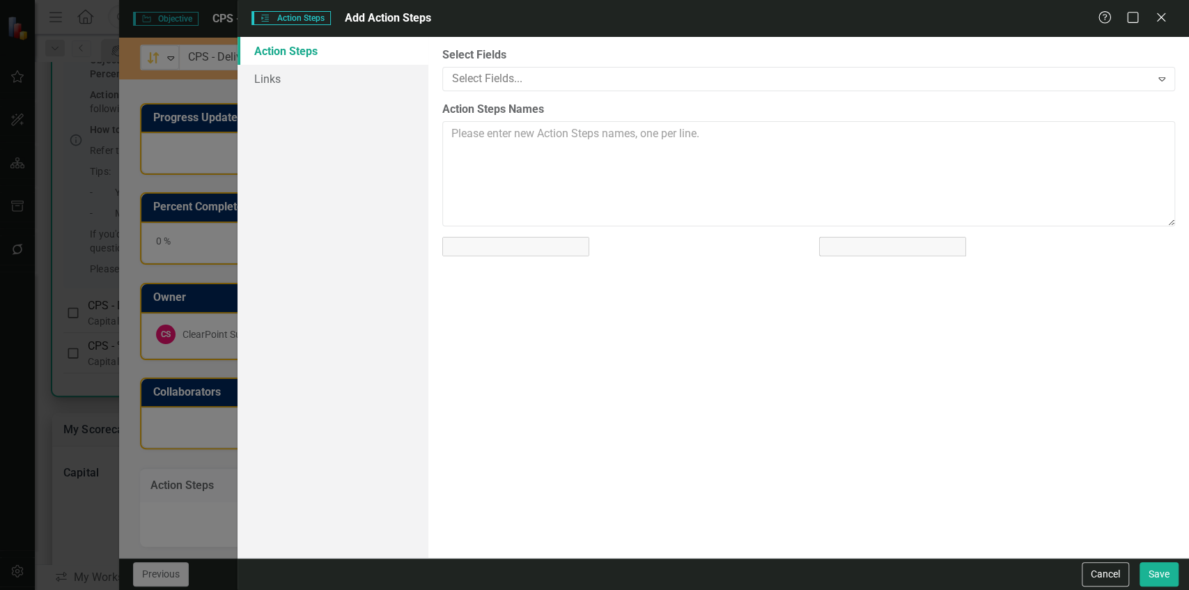
type textarea "Project Planning and Scoping | 2025-10-01 | 2025-10-31 Stakeholder Identificati…"
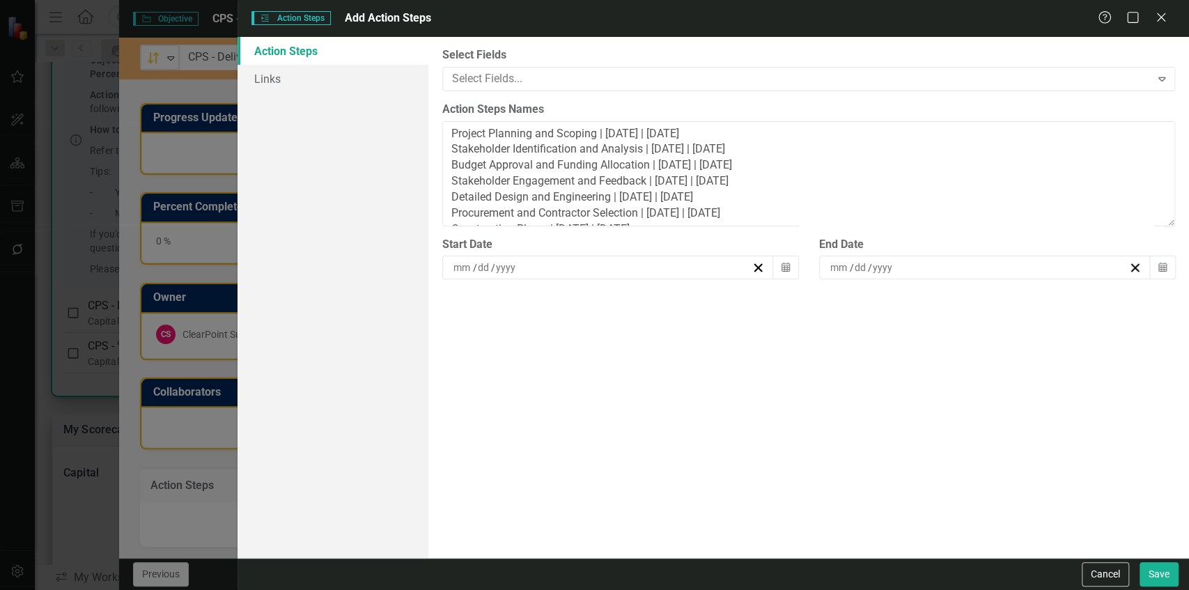
scroll to position [0, 0]
type input "9"
type input "1"
type input "2025"
type input "9"
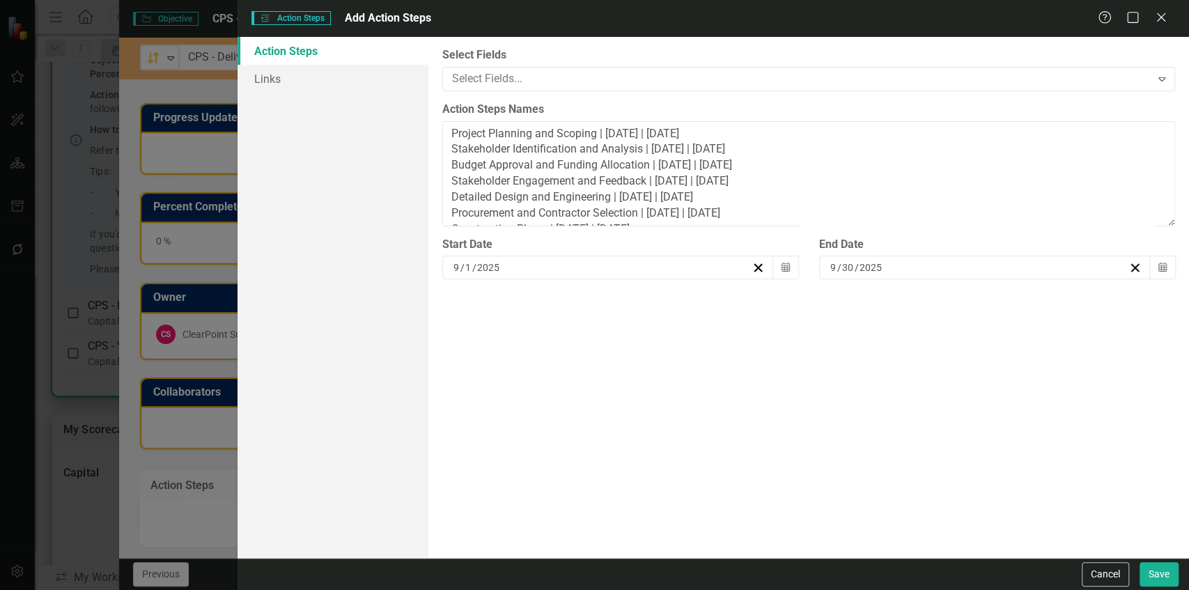
type input "30"
type input "2025"
click at [1154, 563] on button "Save" at bounding box center [1159, 574] width 39 height 24
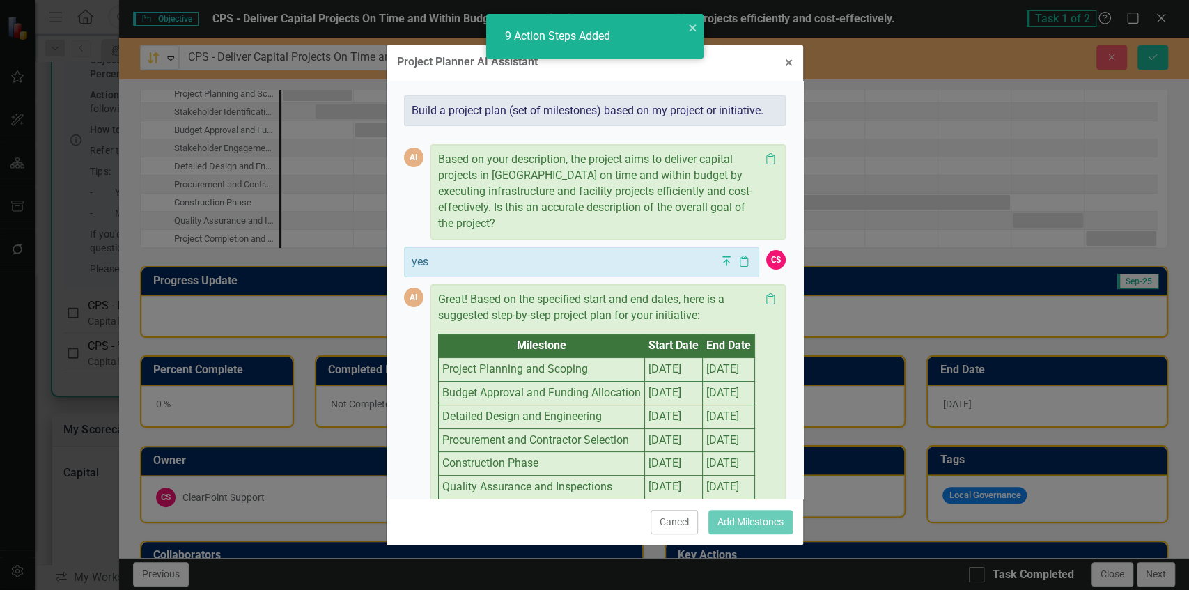
scroll to position [241, 0]
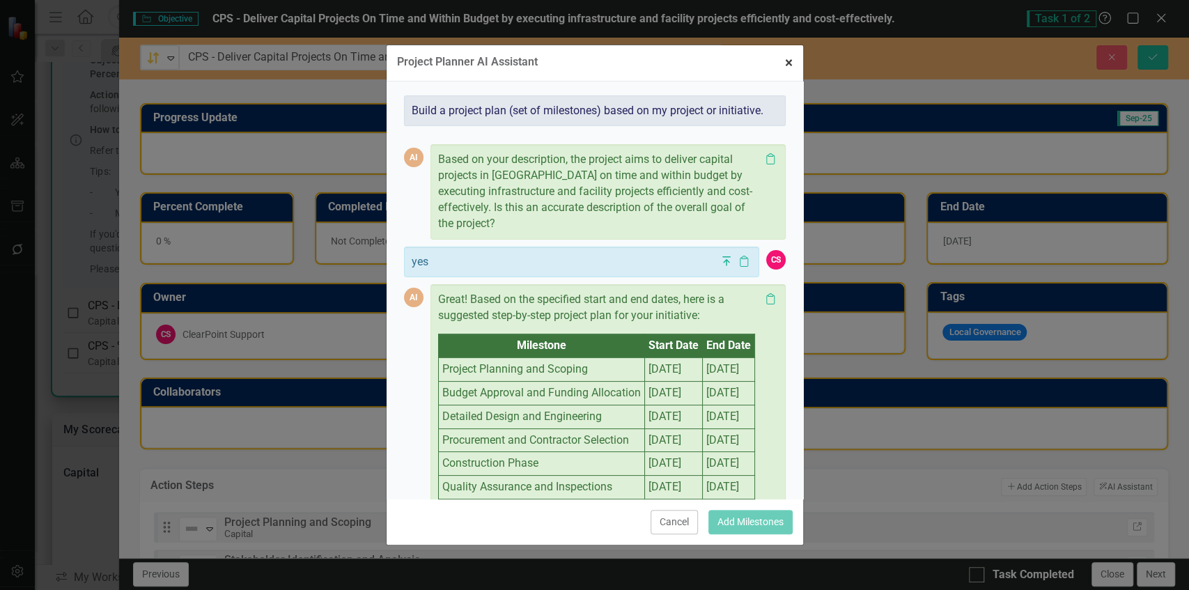
click at [793, 65] on button "× Close" at bounding box center [789, 63] width 29 height 36
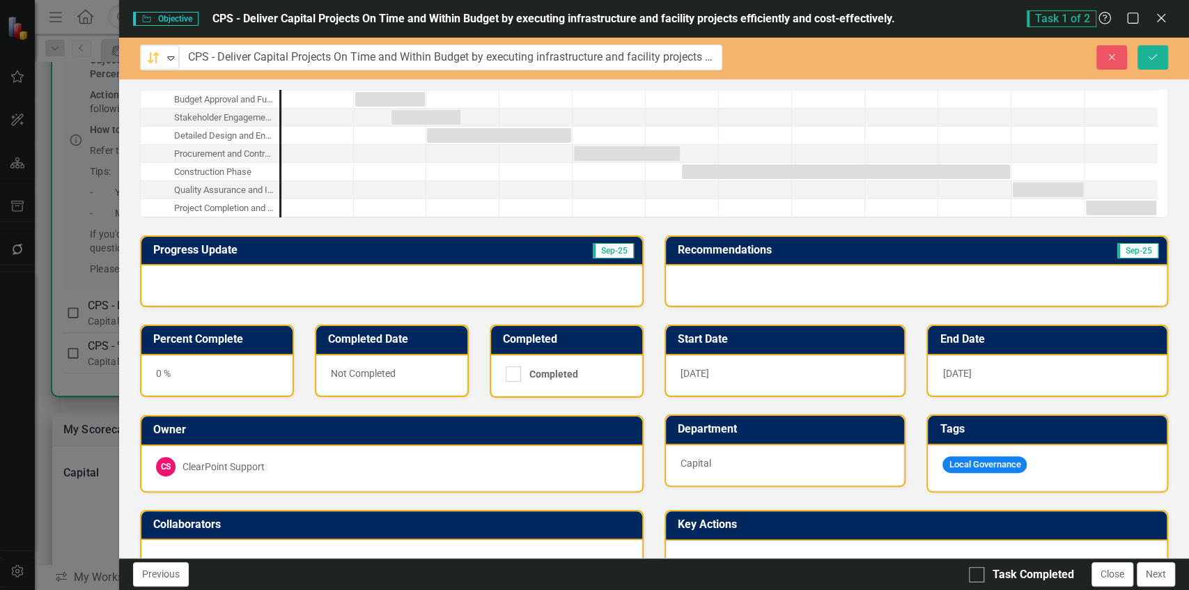
scroll to position [0, 0]
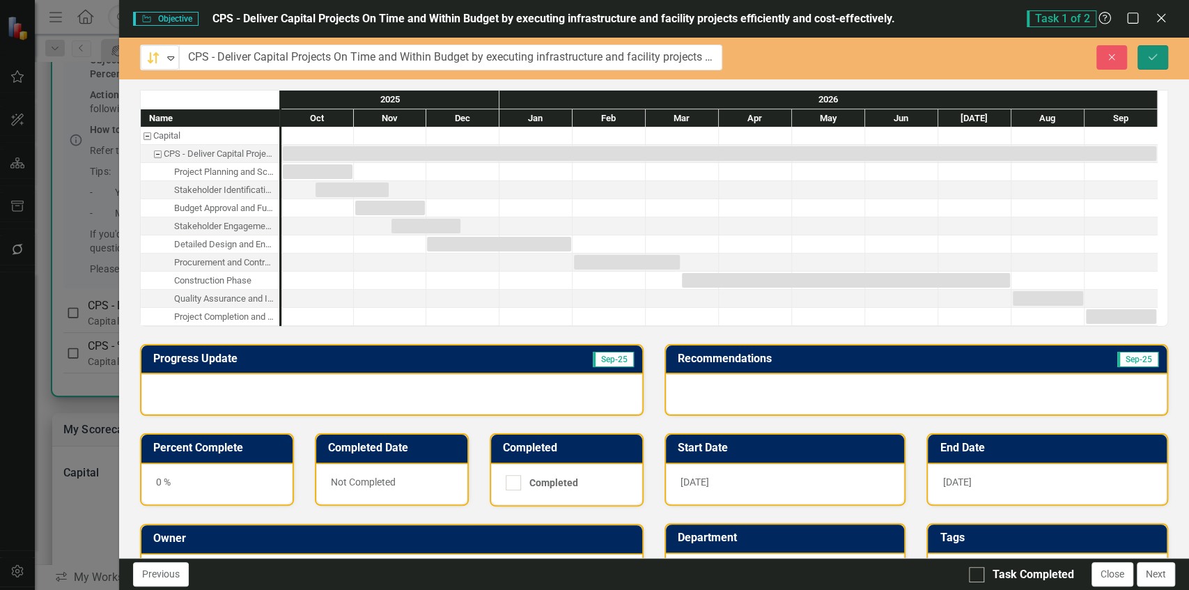
click at [1151, 59] on icon "submit" at bounding box center [1153, 57] width 8 height 6
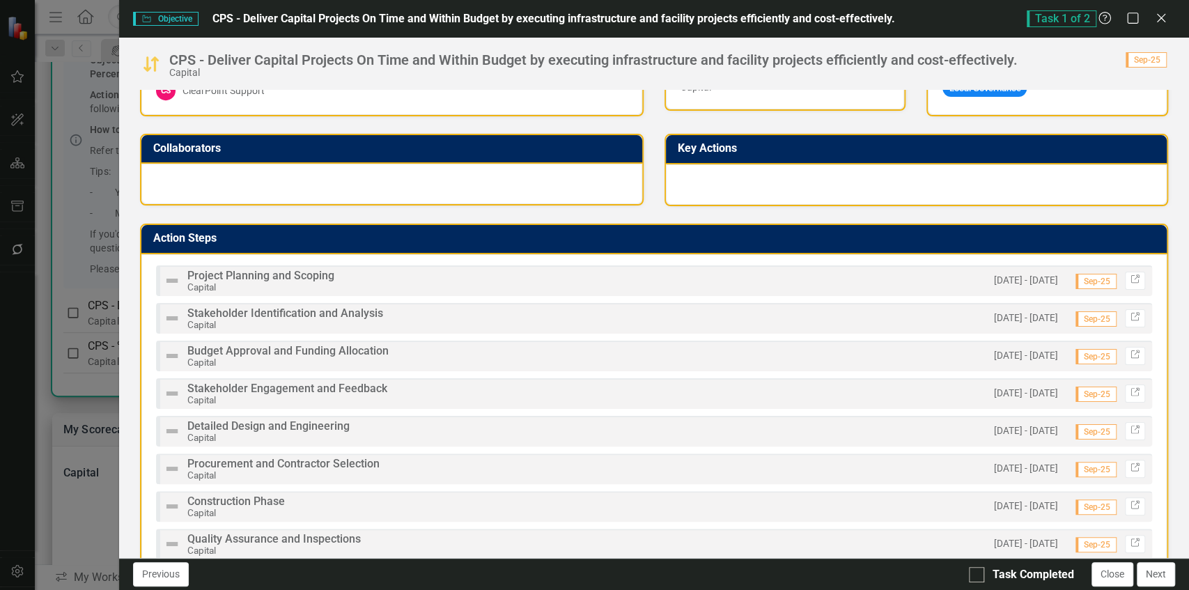
scroll to position [485, 0]
click at [885, 238] on h3 "Action Steps" at bounding box center [656, 238] width 1007 height 13
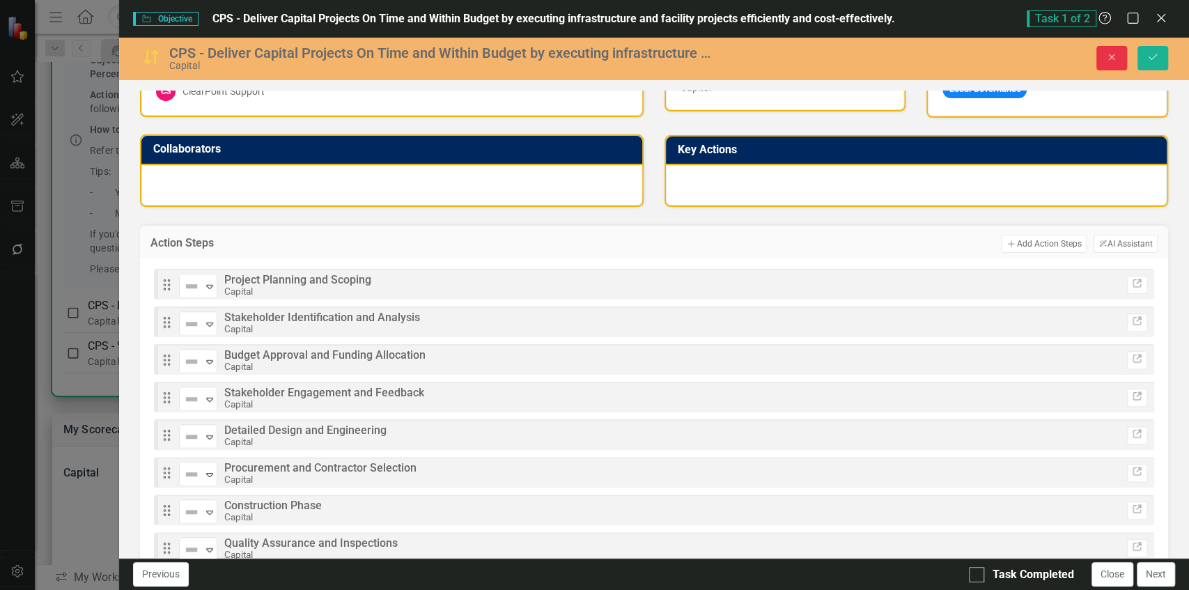
click at [1110, 61] on icon "Close" at bounding box center [1111, 57] width 13 height 10
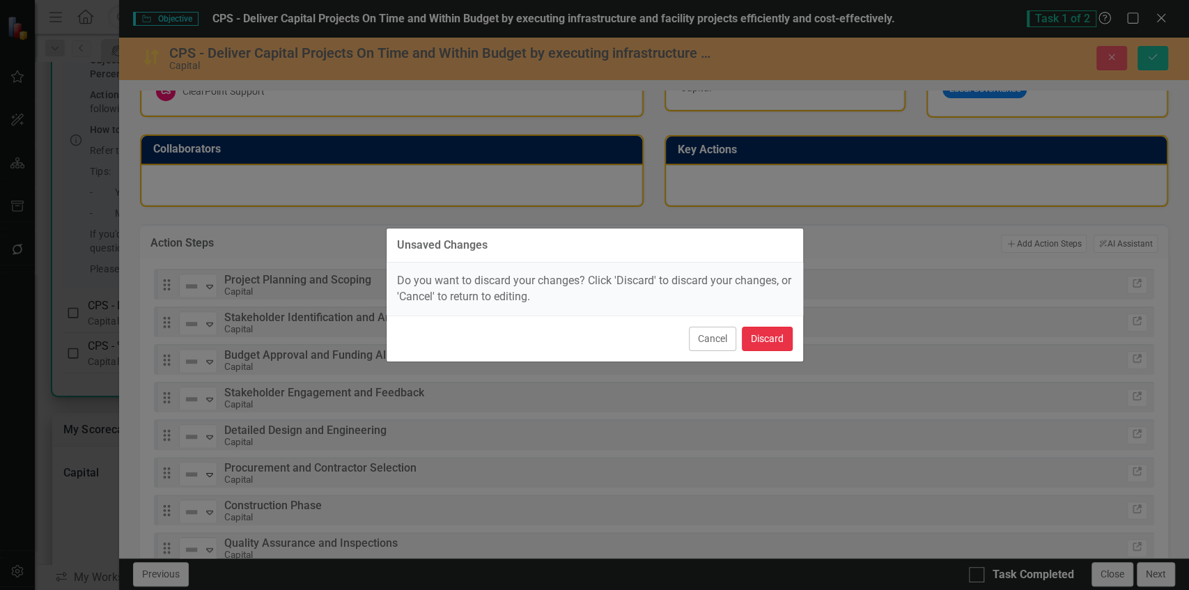
click at [772, 333] on button "Discard" at bounding box center [767, 339] width 51 height 24
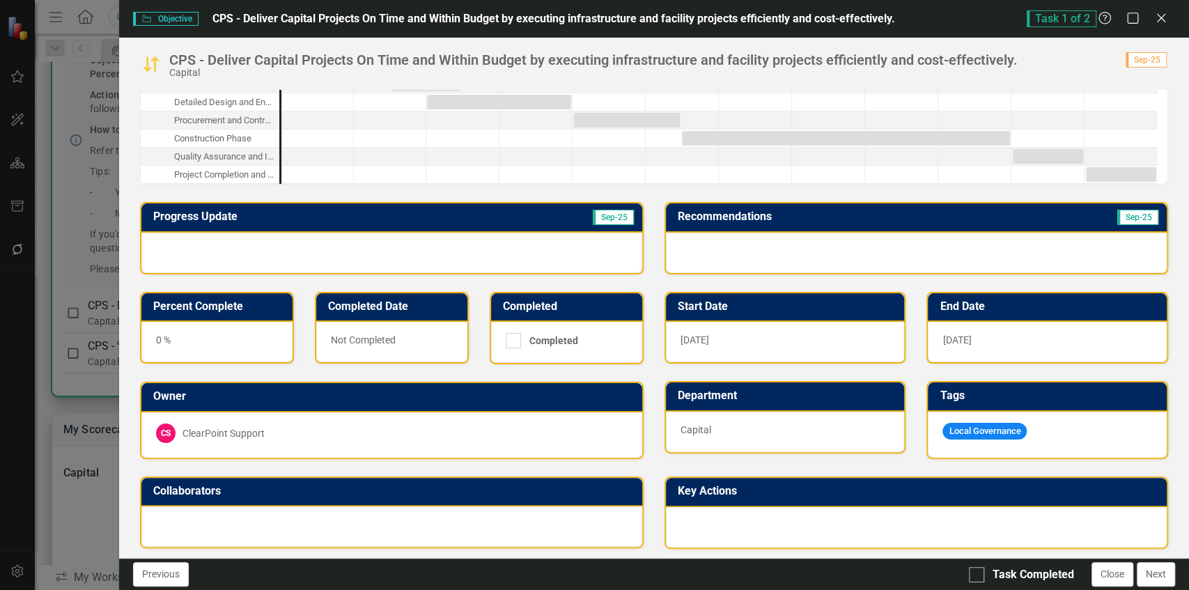
scroll to position [141, 0]
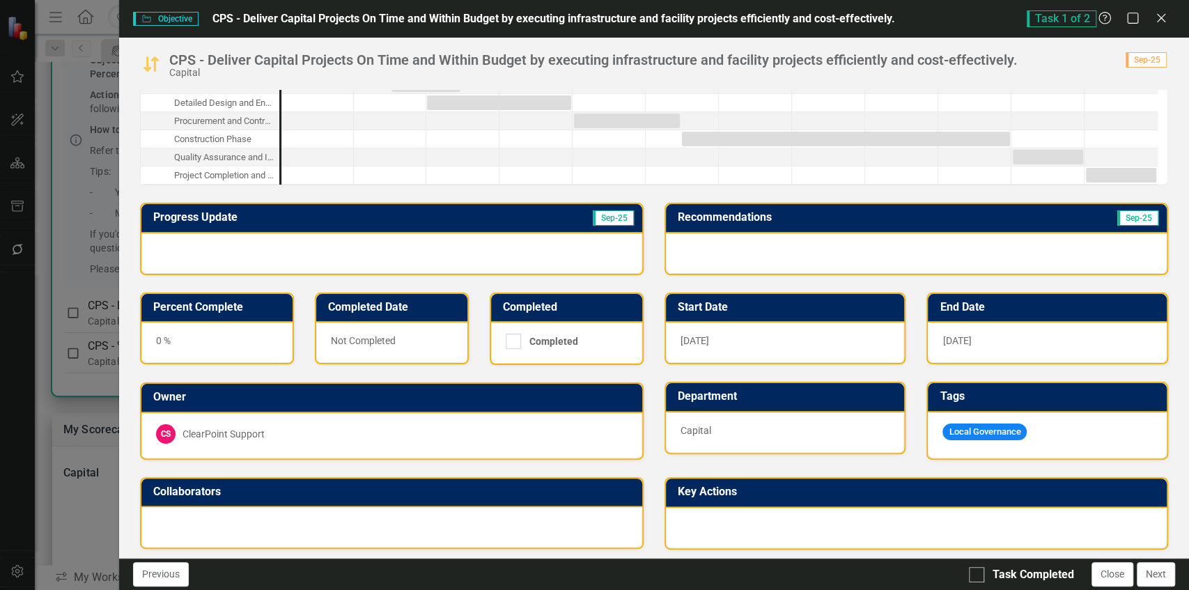
click at [240, 350] on div "0 %" at bounding box center [216, 343] width 151 height 40
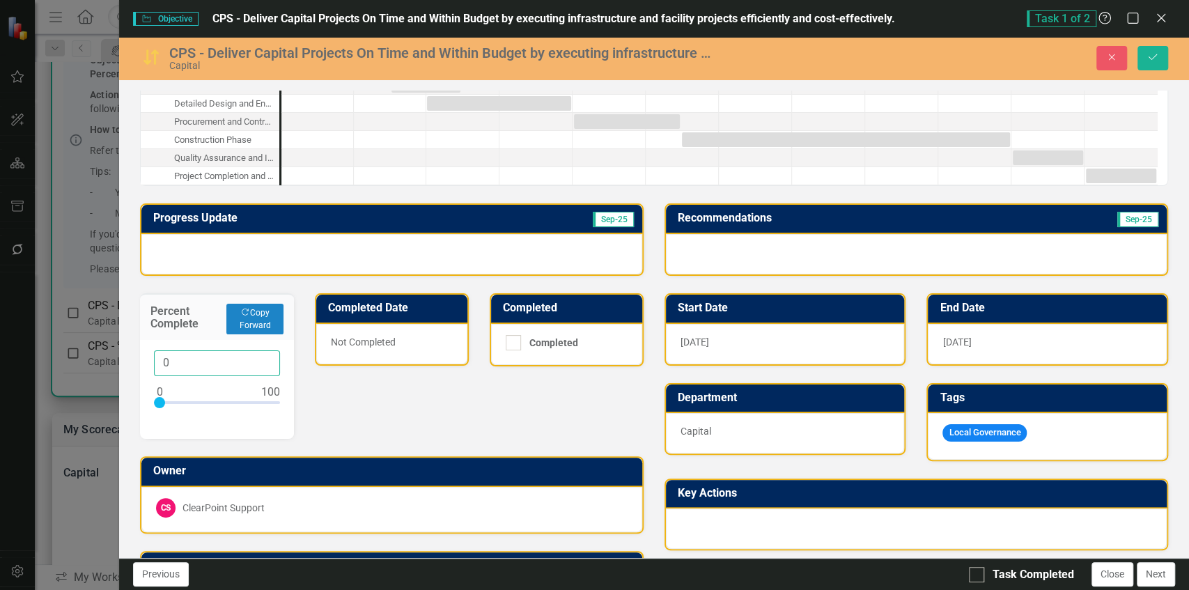
drag, startPoint x: 187, startPoint y: 365, endPoint x: 116, endPoint y: 361, distance: 71.2
click at [116, 361] on div "Objective Objective CPS - Deliver Capital Projects On Time and Within Budget by…" at bounding box center [594, 295] width 1189 height 590
type input "10"
drag, startPoint x: 156, startPoint y: 398, endPoint x: 167, endPoint y: 389, distance: 14.8
click at [167, 397] on div at bounding box center [170, 402] width 11 height 11
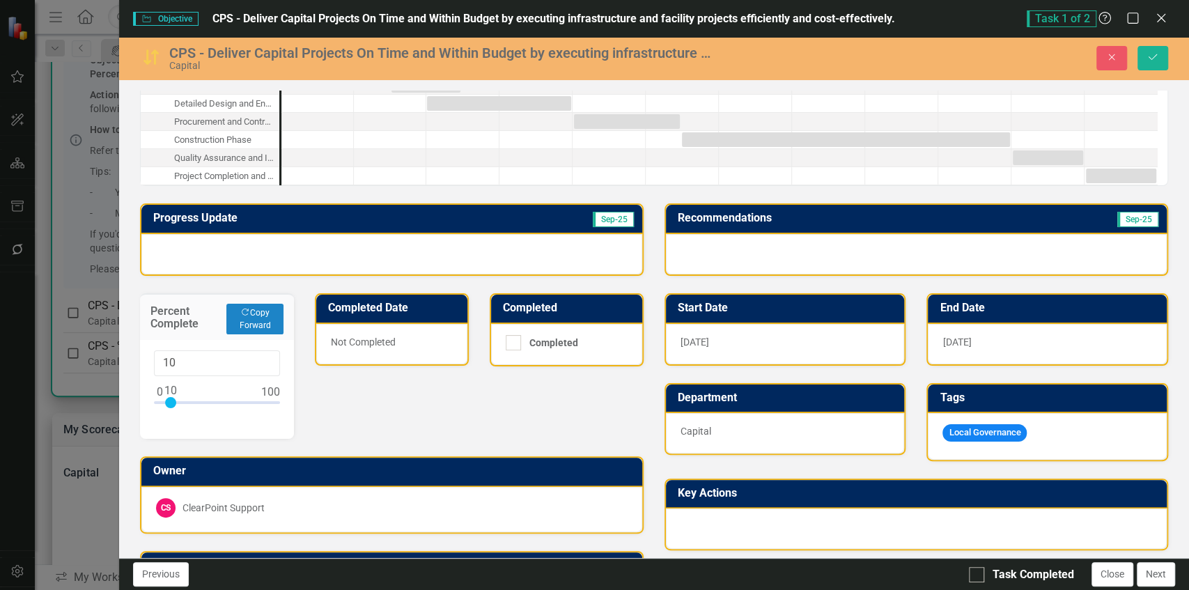
click at [348, 386] on div "Progress Update Sep-25 Percent Complete Copy Forward Copy Forward 10 Completed …" at bounding box center [392, 404] width 525 height 437
click at [518, 261] on div at bounding box center [391, 254] width 501 height 40
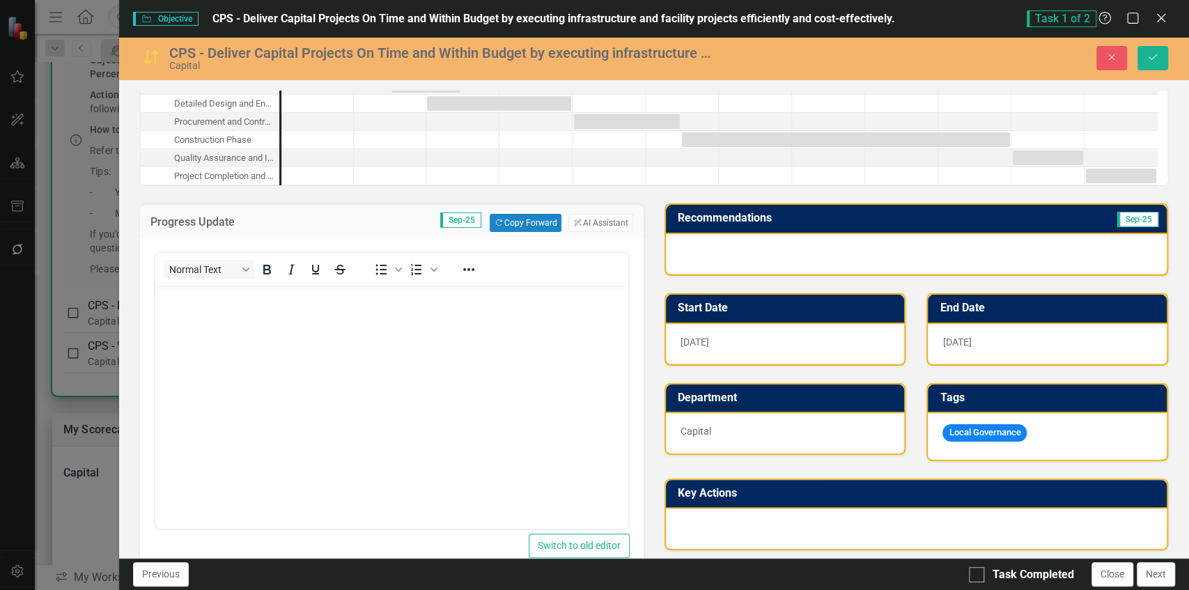
scroll to position [0, 0]
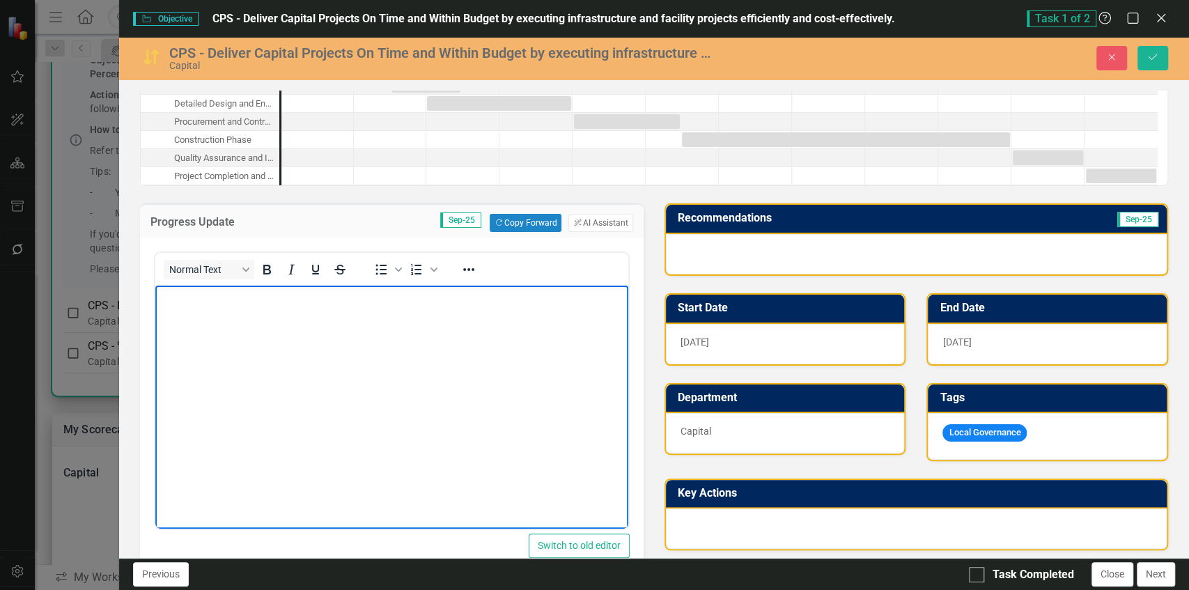
click at [473, 368] on body "Rich Text Area. Press ALT-0 for help." at bounding box center [391, 390] width 473 height 209
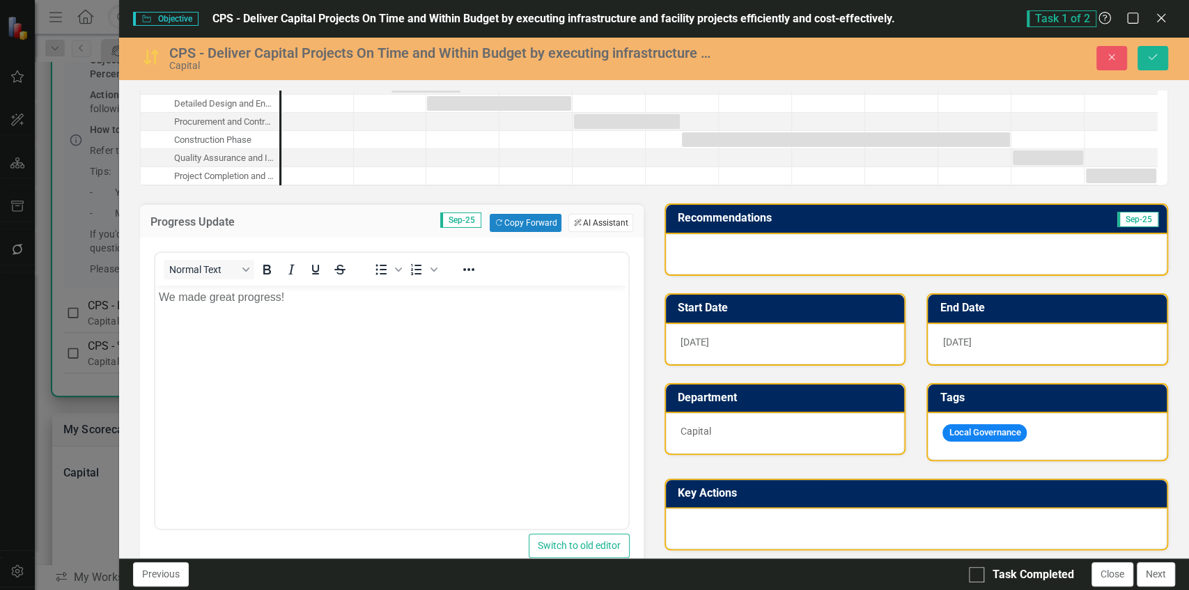
click at [580, 223] on button "ClearPoint AI AI Assistant" at bounding box center [600, 223] width 64 height 18
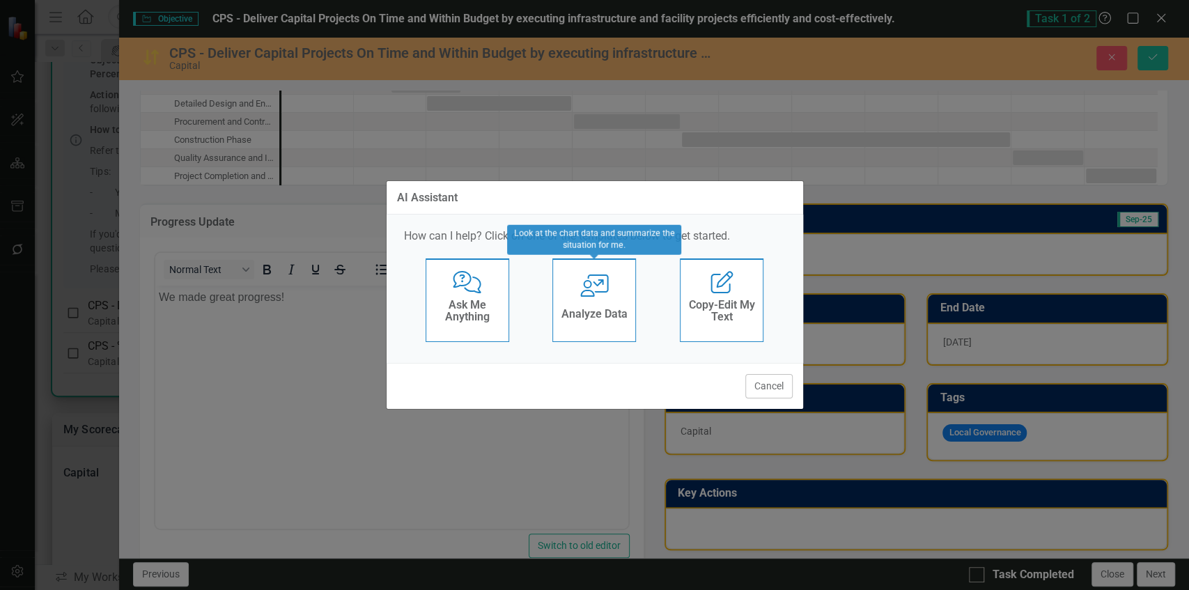
click at [606, 300] on div "User with Chart Analyze Data" at bounding box center [594, 300] width 84 height 84
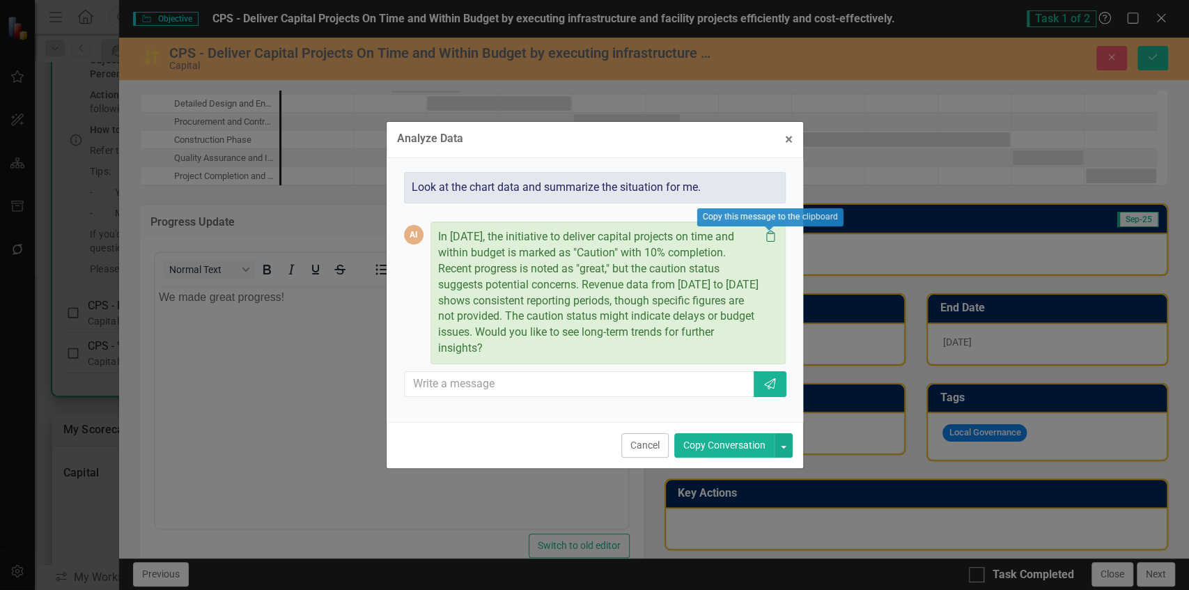
click at [771, 231] on icon at bounding box center [770, 236] width 8 height 11
click at [790, 143] on span "×" at bounding box center [789, 139] width 8 height 17
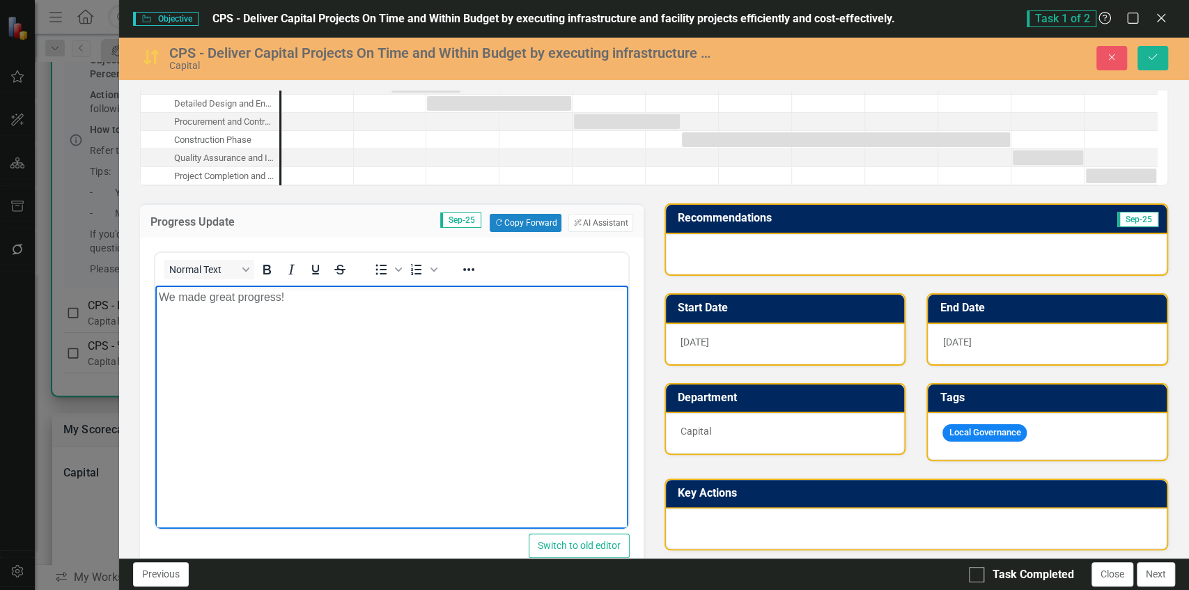
click at [498, 366] on body "We made great progress!" at bounding box center [391, 390] width 473 height 209
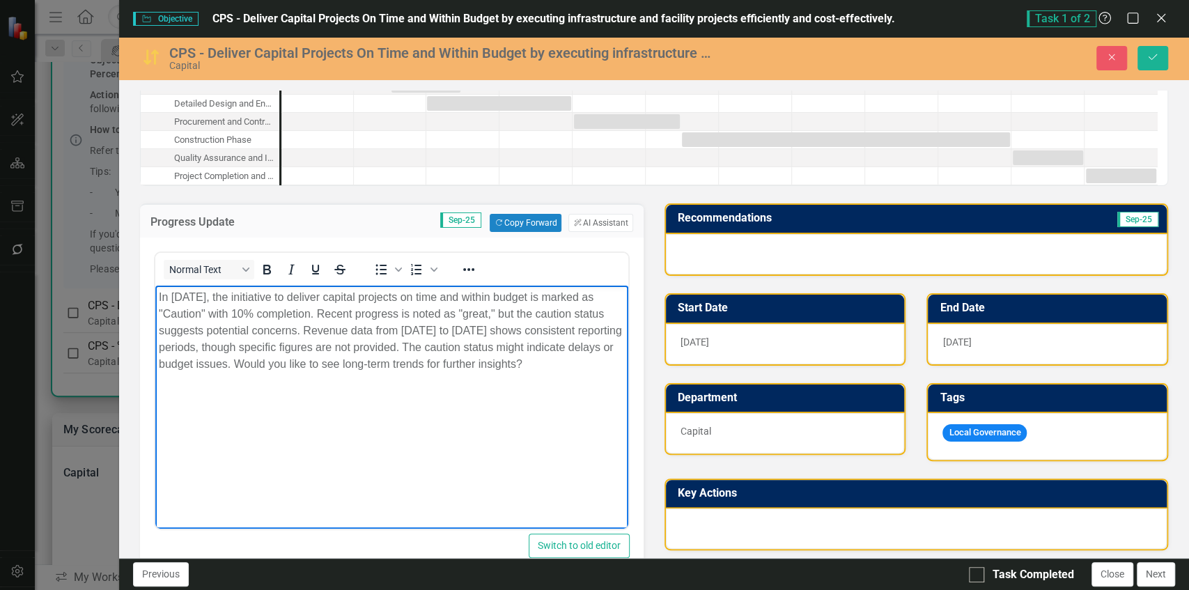
drag, startPoint x: 312, startPoint y: 385, endPoint x: 424, endPoint y: 365, distance: 113.3
click at [424, 365] on p "In September 2025, the initiative to deliver capital projects on time and withi…" at bounding box center [391, 331] width 466 height 84
click at [370, 328] on p "In September 2025, the initiative to deliver capital projects on time and withi…" at bounding box center [391, 331] width 466 height 84
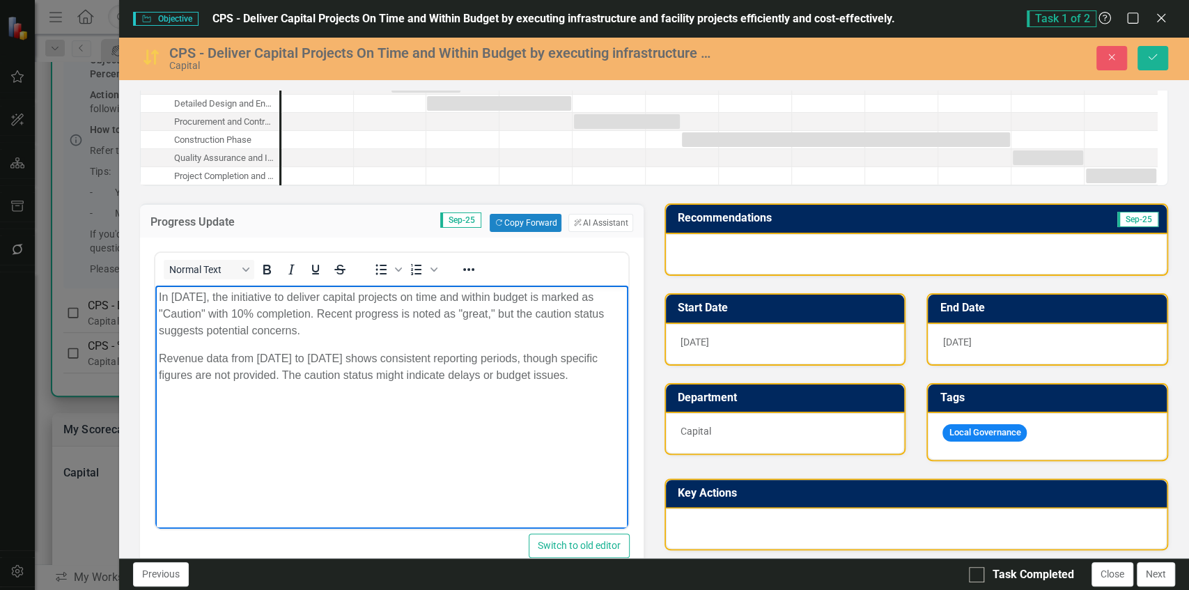
click at [376, 348] on body "In September 2025, the initiative to deliver capital projects on time and withi…" at bounding box center [391, 390] width 473 height 209
click at [320, 384] on p "Revenue data from October 2024 to September 2025 shows consistent reporting per…" at bounding box center [391, 366] width 466 height 33
drag, startPoint x: 216, startPoint y: 396, endPoint x: 173, endPoint y: 327, distance: 81.0
click at [173, 327] on body "In September 2025, the initiative to deliver capital projects on time and withi…" at bounding box center [391, 390] width 473 height 209
click at [313, 378] on p "Revenue data from October 2024 to September 2025 shows consistent reporting per…" at bounding box center [391, 366] width 466 height 33
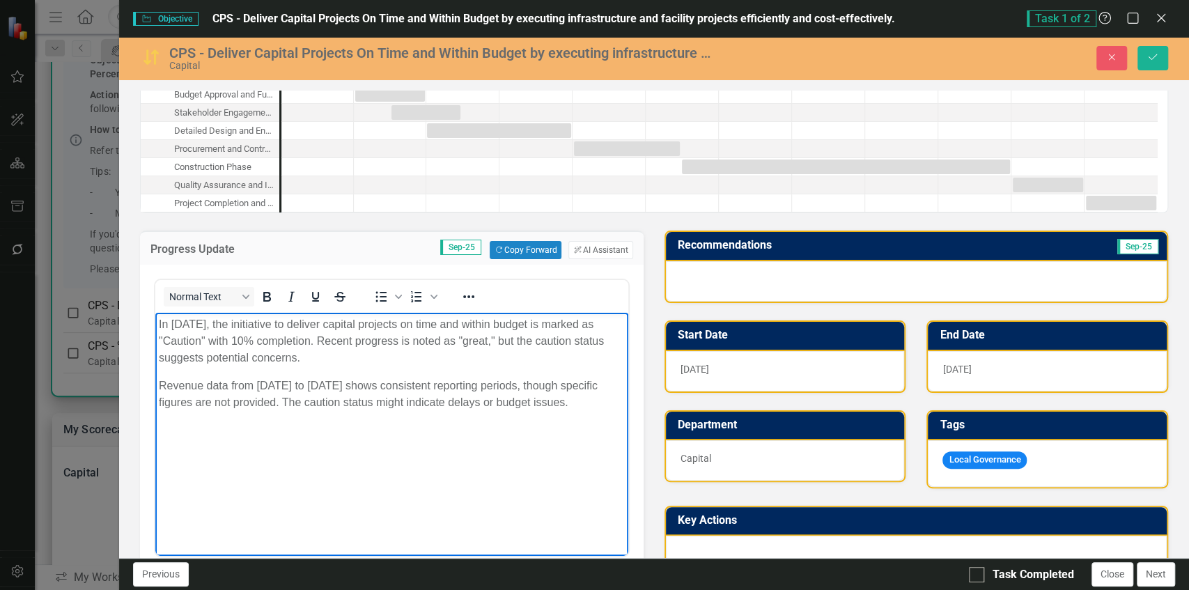
scroll to position [115, 0]
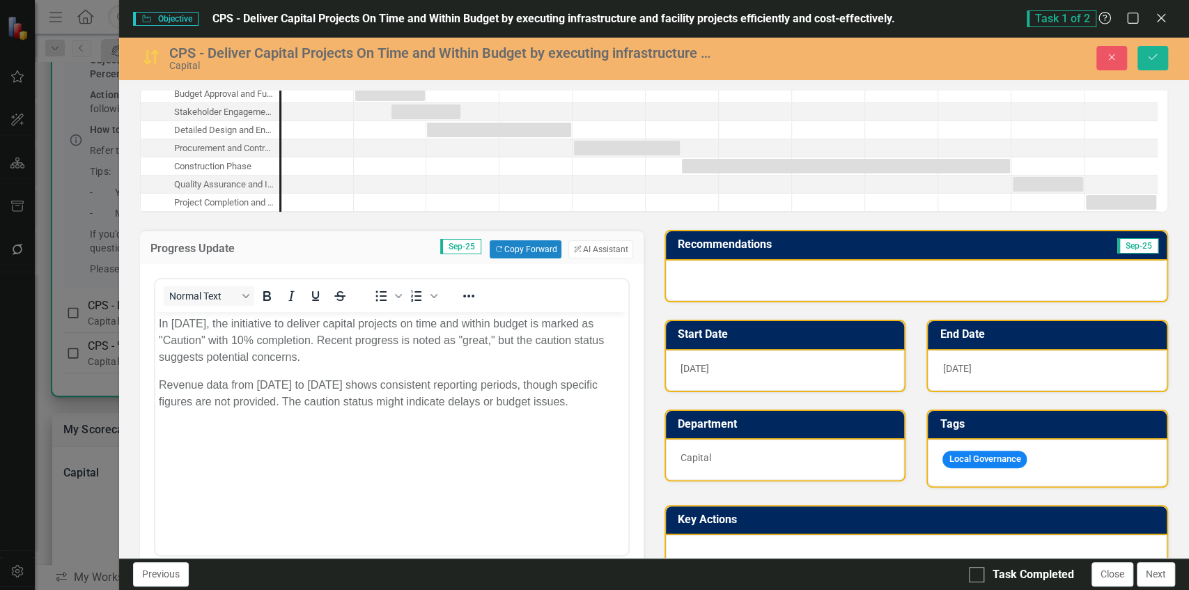
click at [802, 254] on td "Recommendations" at bounding box center [844, 246] width 332 height 23
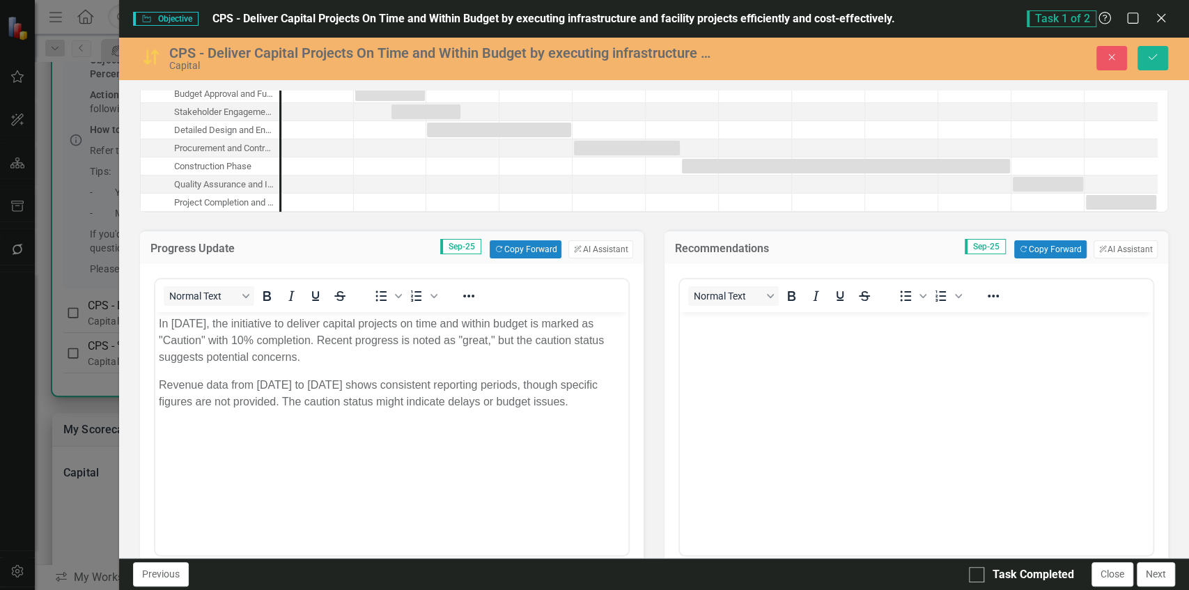
scroll to position [0, 0]
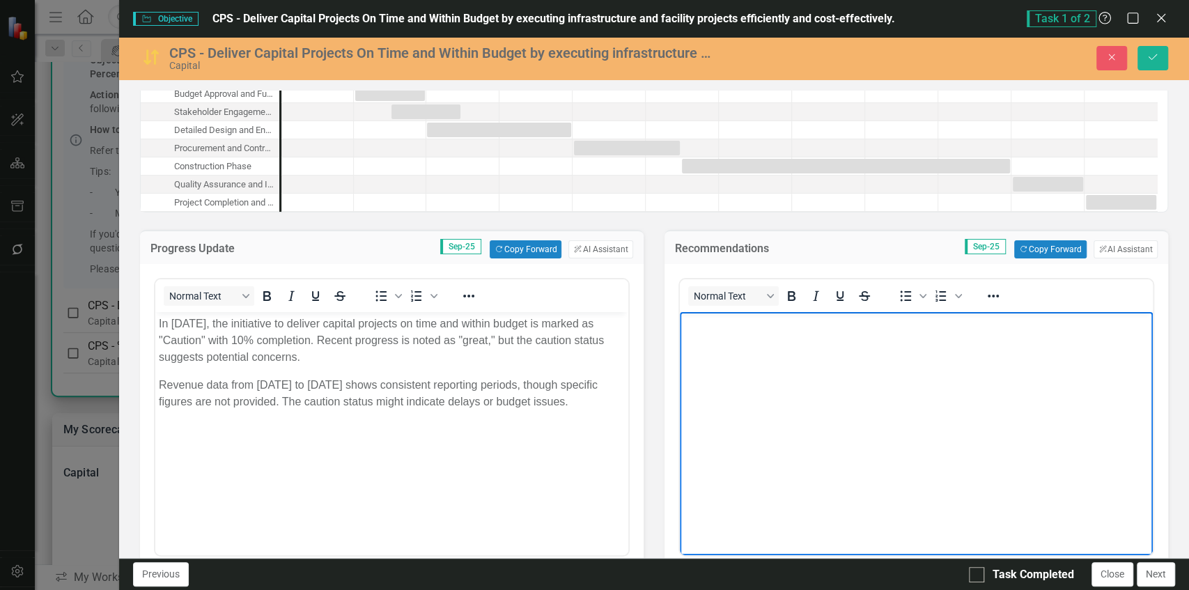
click at [763, 410] on body "Rich Text Area. Press ALT-0 for help." at bounding box center [916, 416] width 473 height 209
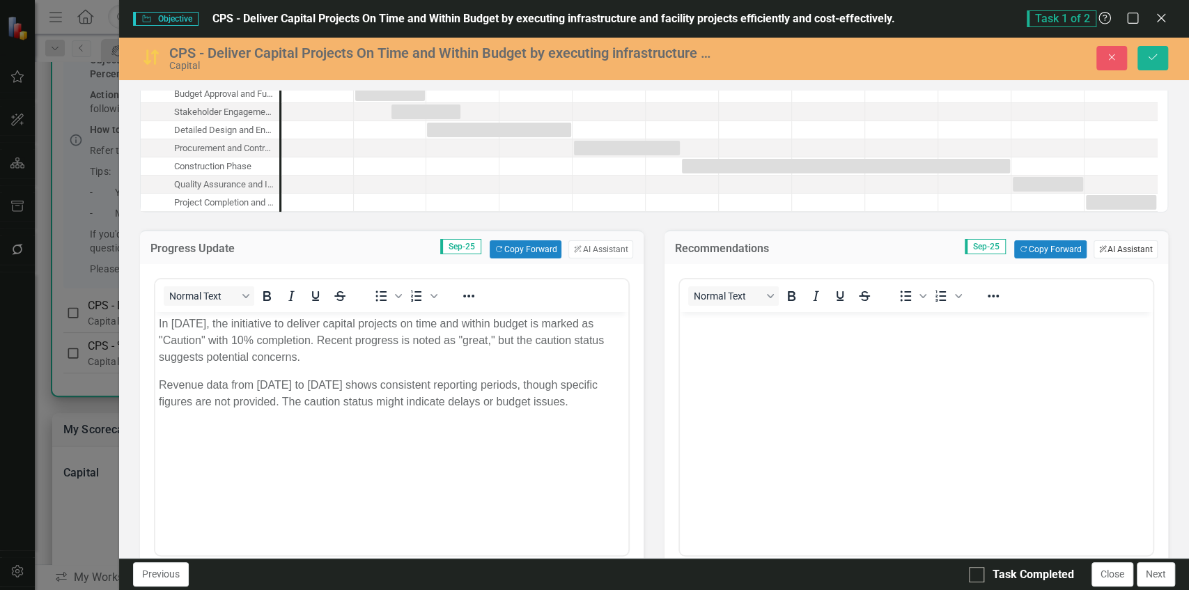
click at [1128, 248] on button "ClearPoint AI AI Assistant" at bounding box center [1126, 249] width 64 height 18
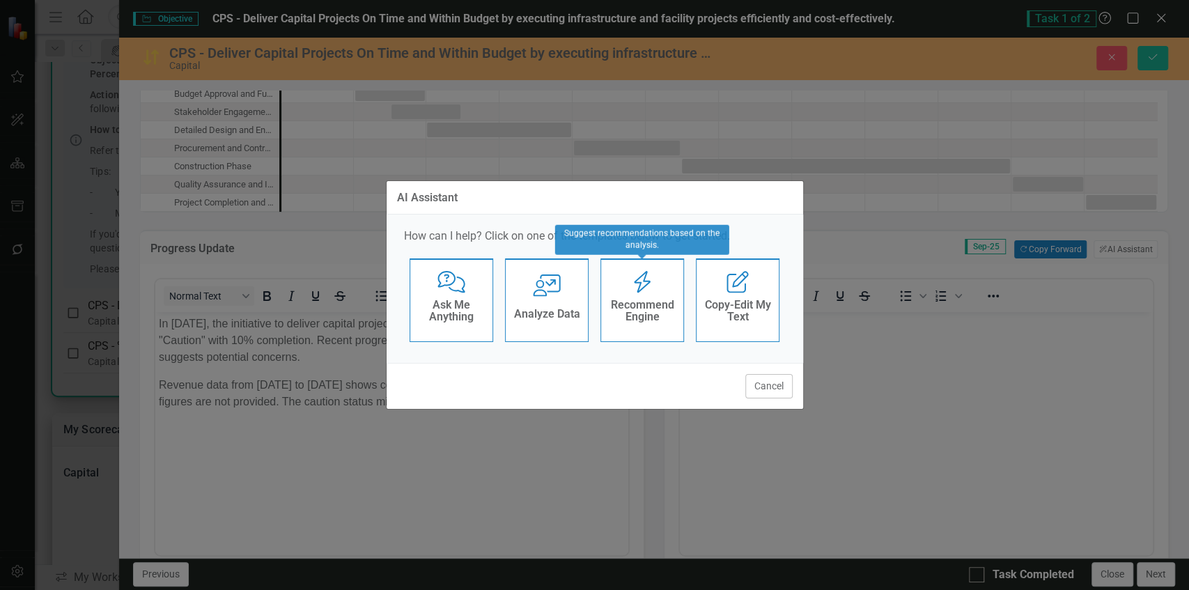
click at [634, 331] on div "Recommend Engine Recommend Engine" at bounding box center [642, 300] width 84 height 84
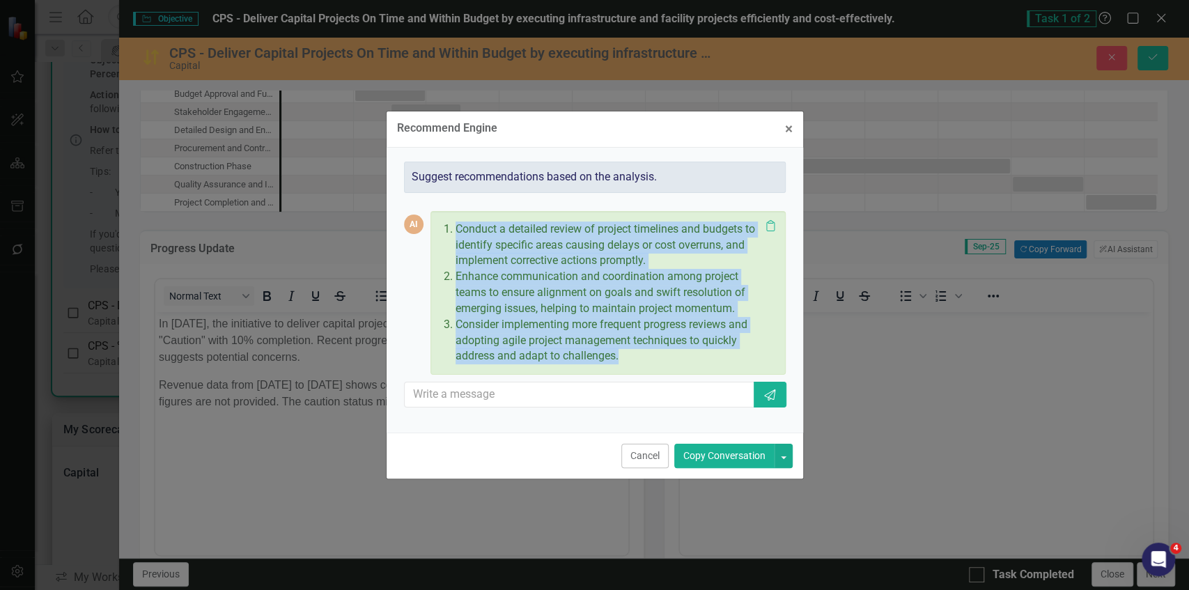
drag, startPoint x: 452, startPoint y: 227, endPoint x: 644, endPoint y: 385, distance: 248.4
click at [644, 385] on div "AI Conduct a detailed review of project timelines and budgets to identify speci…" at bounding box center [595, 306] width 382 height 226
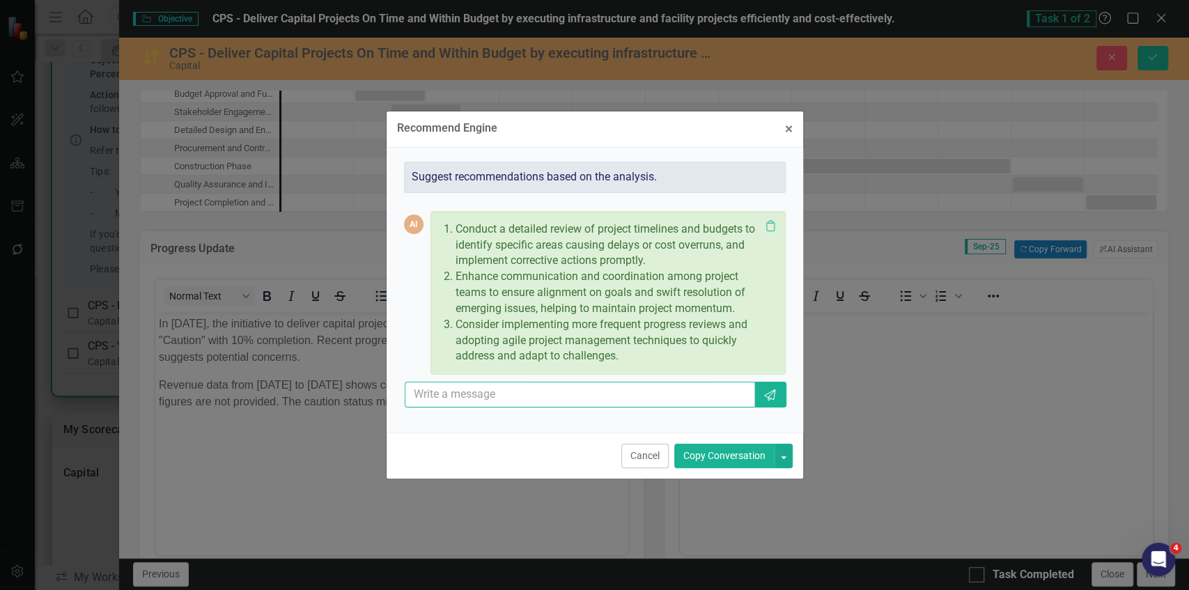
click at [644, 385] on input "text" at bounding box center [580, 395] width 351 height 26
type input "give me 2 more"
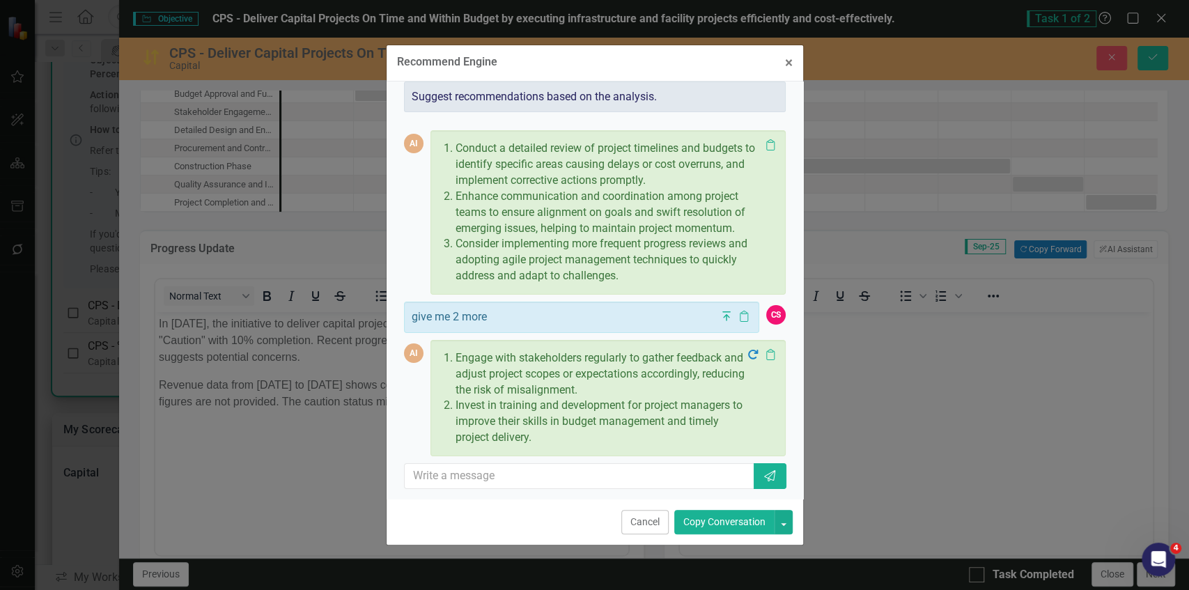
scroll to position [25, 0]
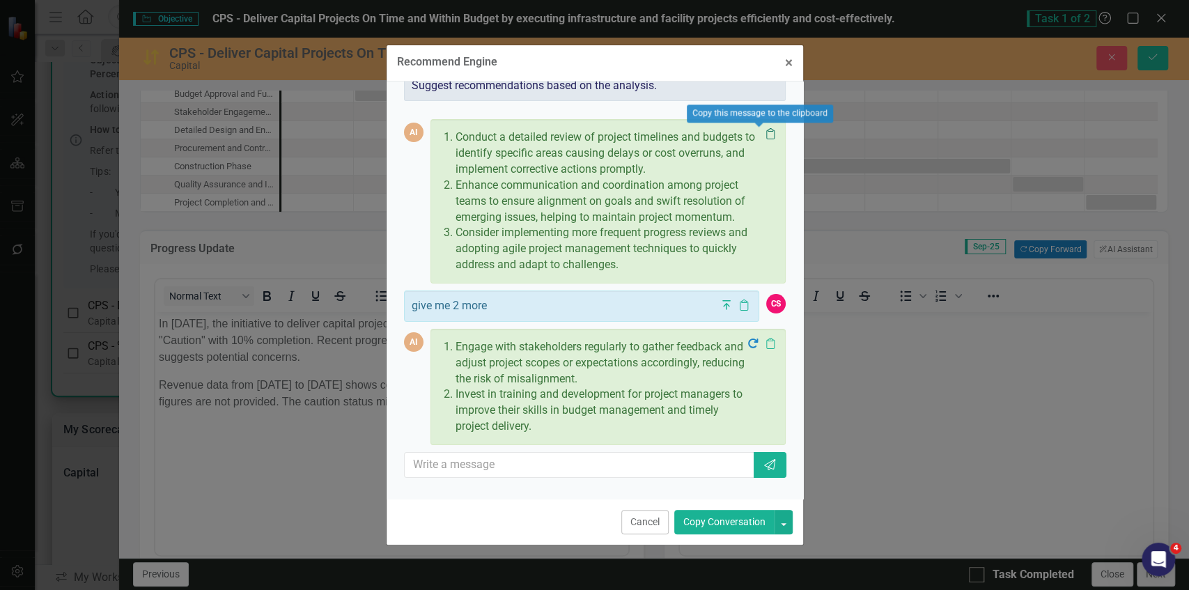
click at [764, 130] on icon "Clipboard" at bounding box center [770, 133] width 14 height 11
click at [795, 61] on button "× Close" at bounding box center [789, 63] width 29 height 36
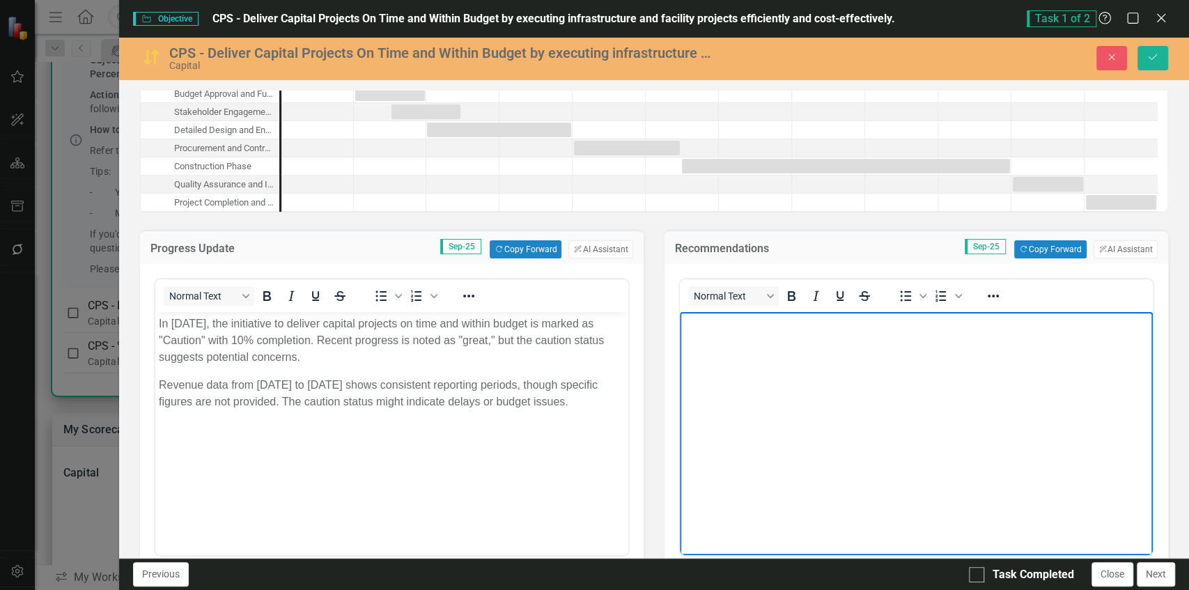
click at [812, 346] on body "Rich Text Area. Press ALT-0 for help." at bounding box center [916, 416] width 473 height 209
paste body "Rich Text Area. Press ALT-0 for help."
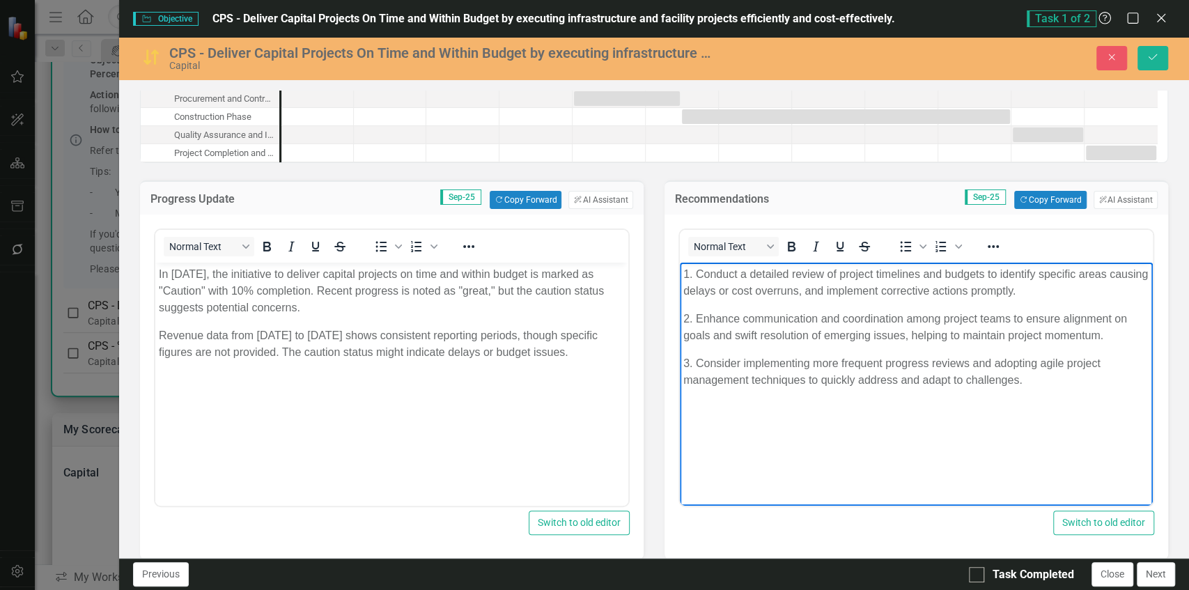
scroll to position [166, 0]
click at [773, 368] on p "3. Consider implementing more frequent progress reviews and adopting agile proj…" at bounding box center [916, 370] width 466 height 33
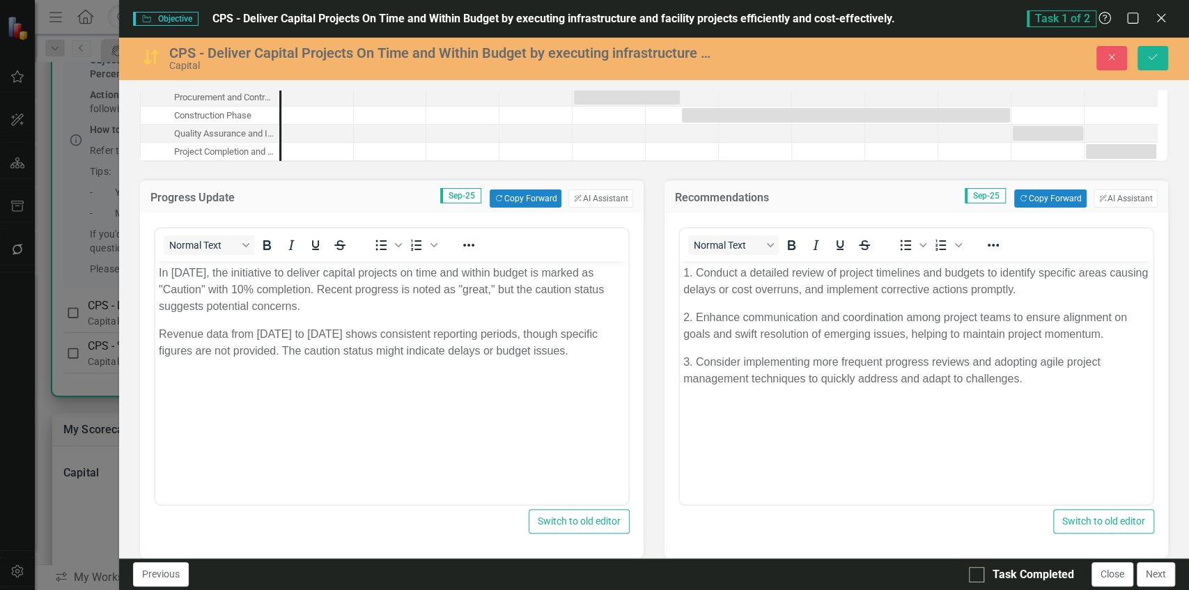
click at [761, 510] on div "Switch to old editor" at bounding box center [916, 521] width 476 height 24
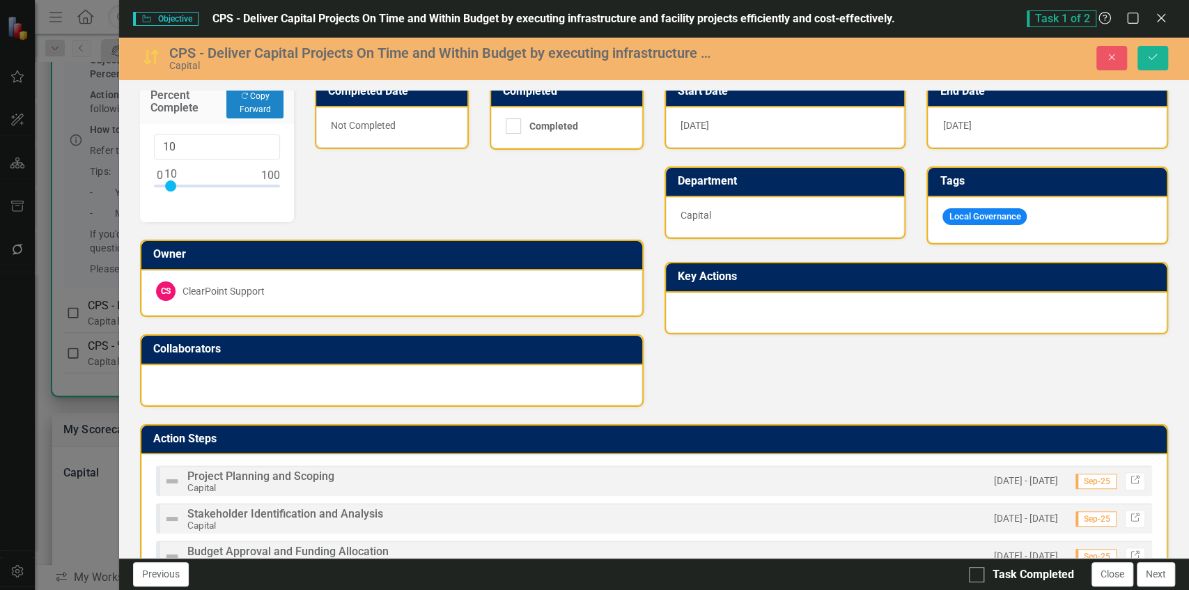
scroll to position [869, 0]
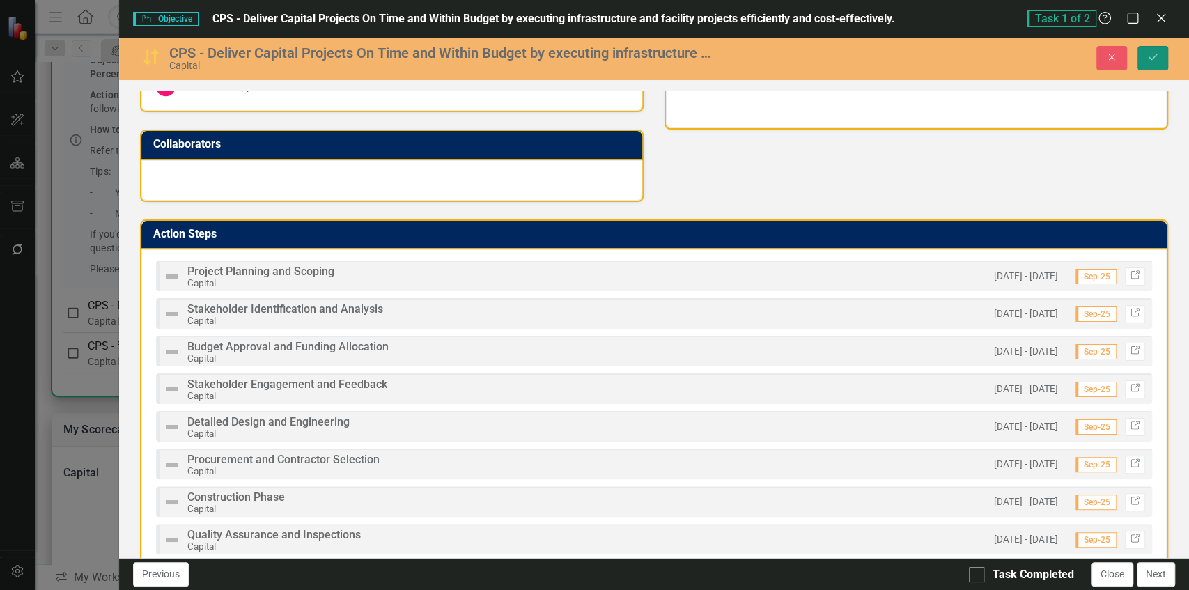
click at [1158, 54] on icon "Save" at bounding box center [1153, 57] width 13 height 10
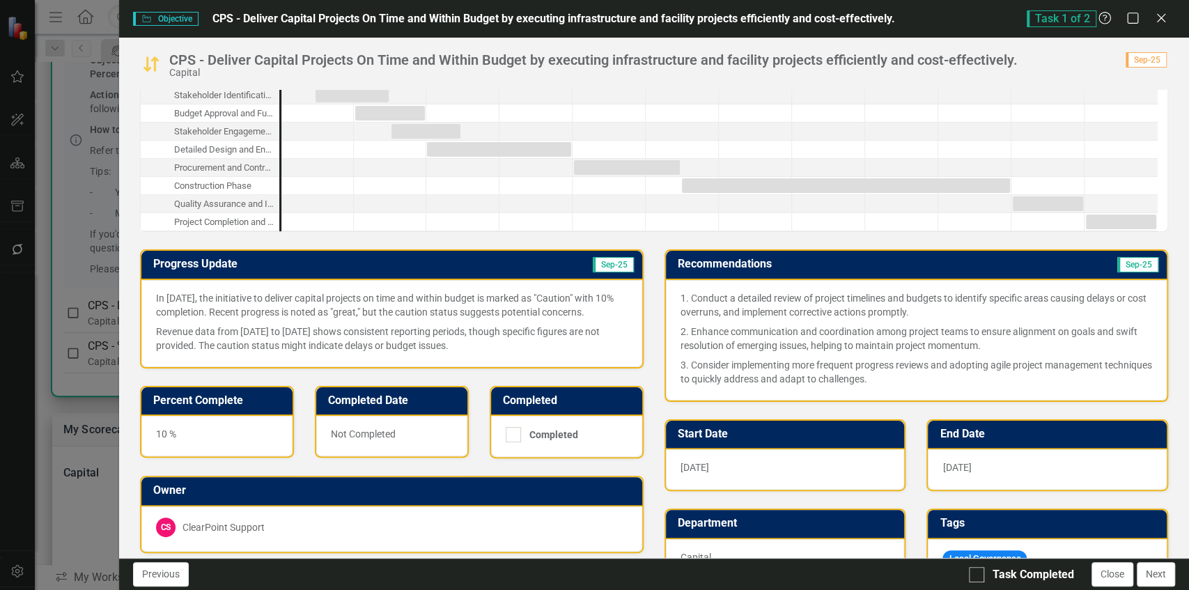
scroll to position [0, 0]
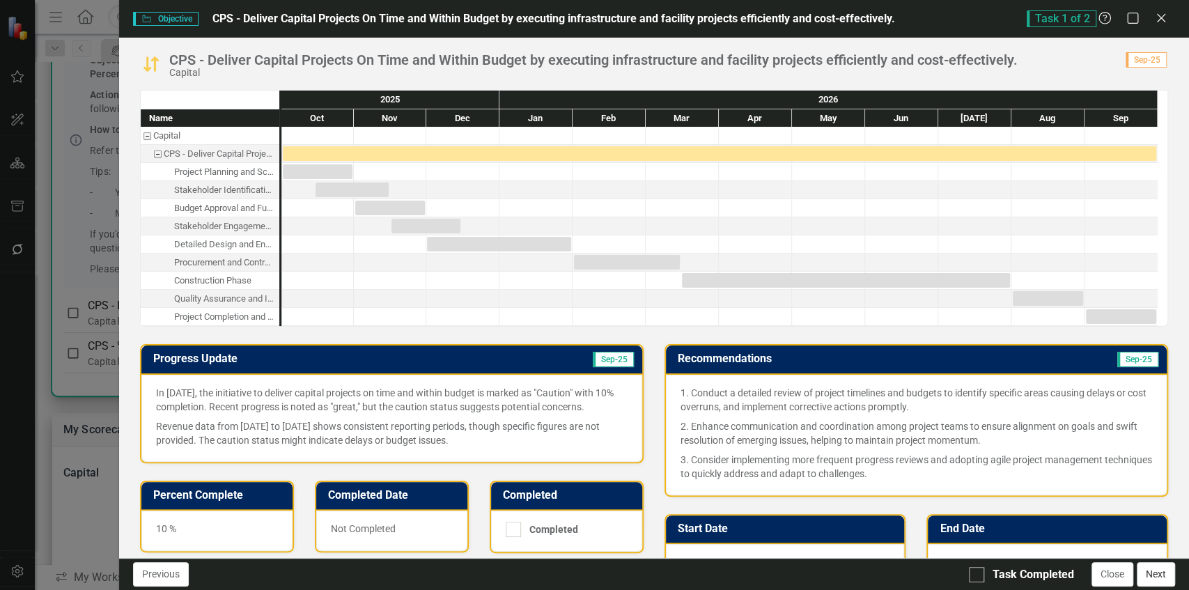
click at [1159, 576] on button "Next" at bounding box center [1156, 574] width 38 height 24
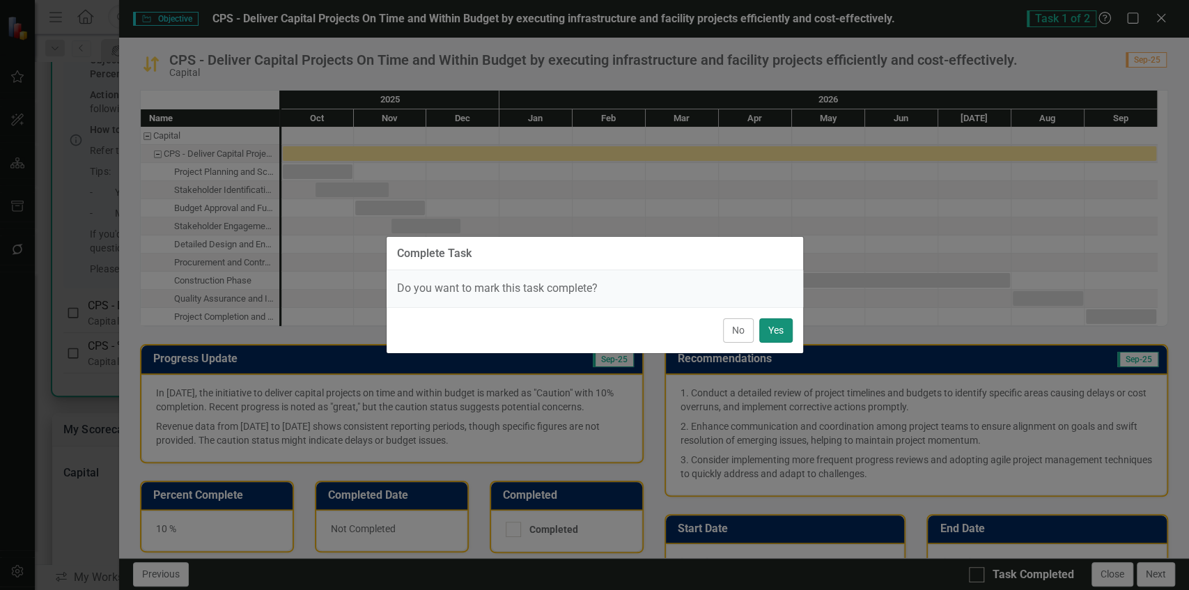
click at [768, 325] on button "Yes" at bounding box center [775, 330] width 33 height 24
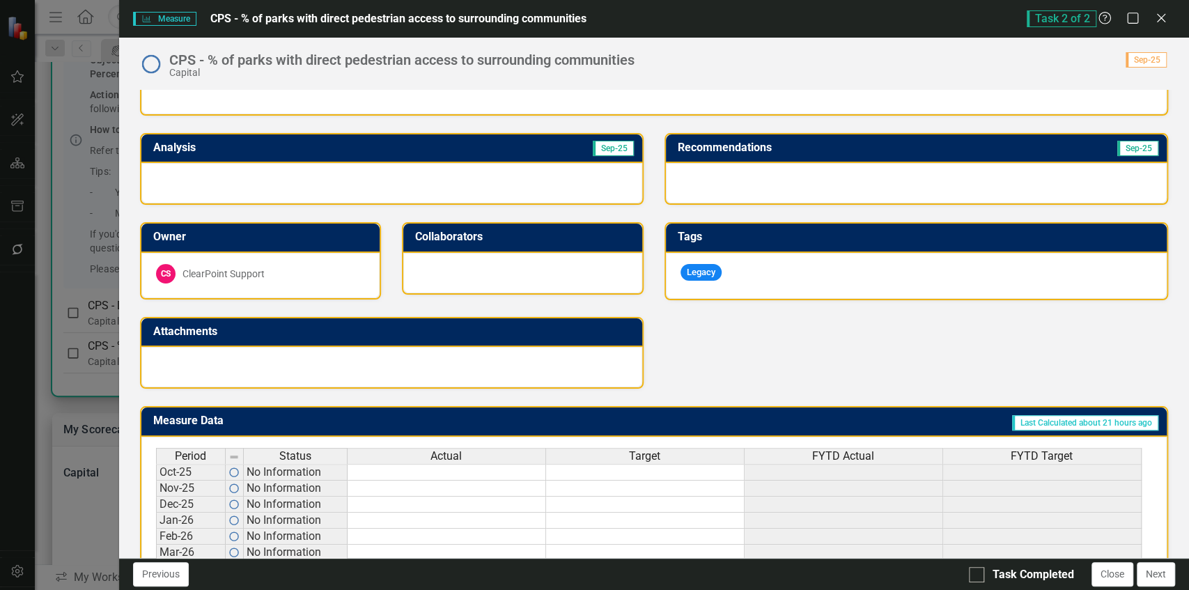
scroll to position [374, 0]
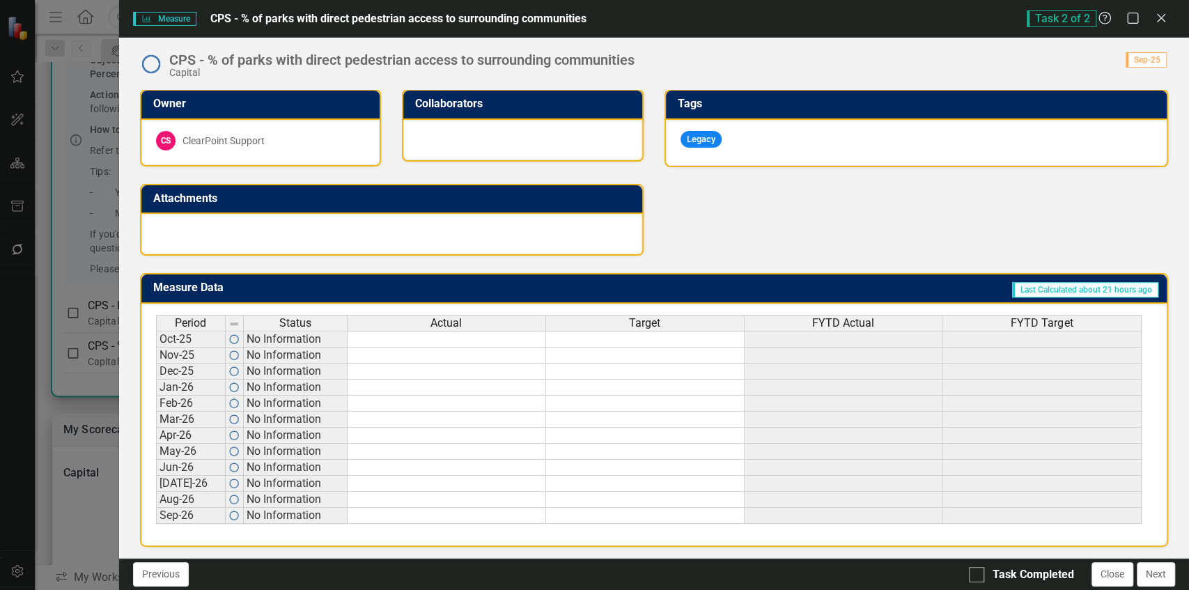
click at [430, 321] on span "Actual" at bounding box center [445, 323] width 31 height 13
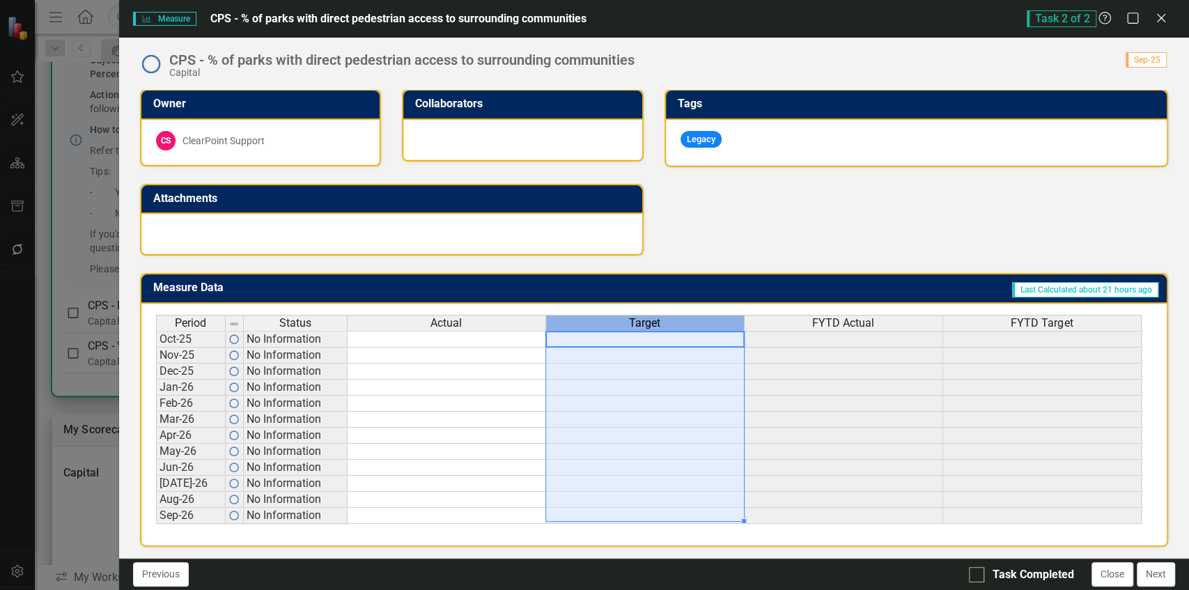
click at [582, 319] on div "Target" at bounding box center [645, 323] width 198 height 15
click at [156, 408] on div "Period Status Actual Target FYTD Actual FYTD Target Oct-25 No Information Nov-2…" at bounding box center [156, 419] width 0 height 209
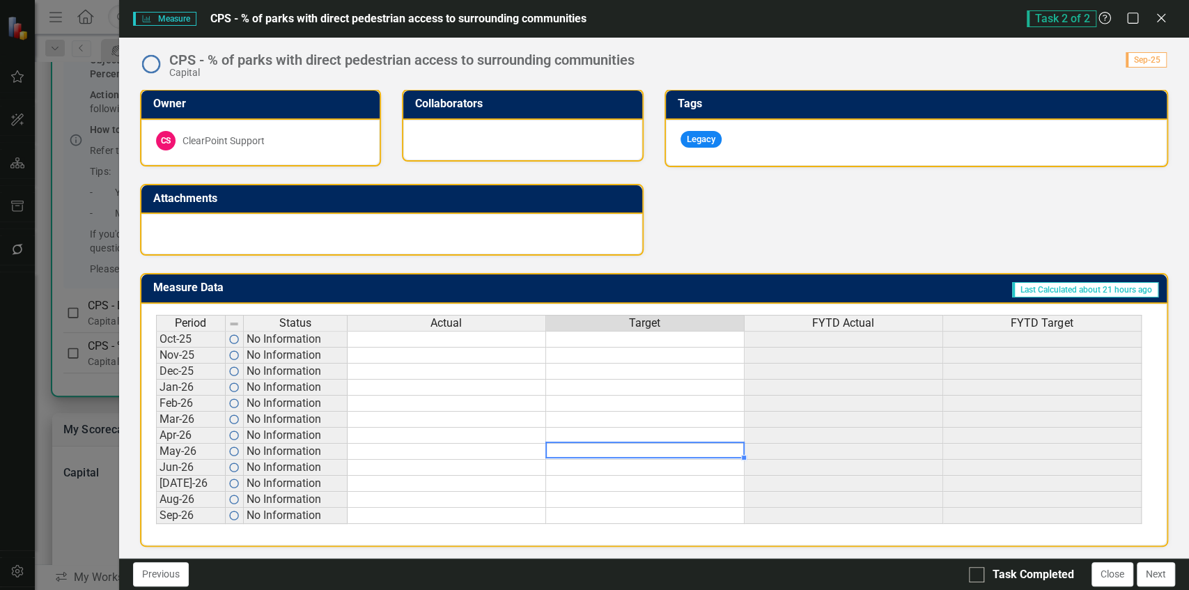
click at [568, 444] on td at bounding box center [645, 452] width 199 height 16
click at [586, 397] on td at bounding box center [645, 404] width 199 height 16
drag, startPoint x: 582, startPoint y: 380, endPoint x: 581, endPoint y: 404, distance: 23.7
click at [581, 404] on tbody "Oct-25 No Information Nov-25 No Information Dec-25 No Information Jan-26 No Inf…" at bounding box center [649, 427] width 986 height 193
click at [589, 428] on td at bounding box center [645, 436] width 199 height 16
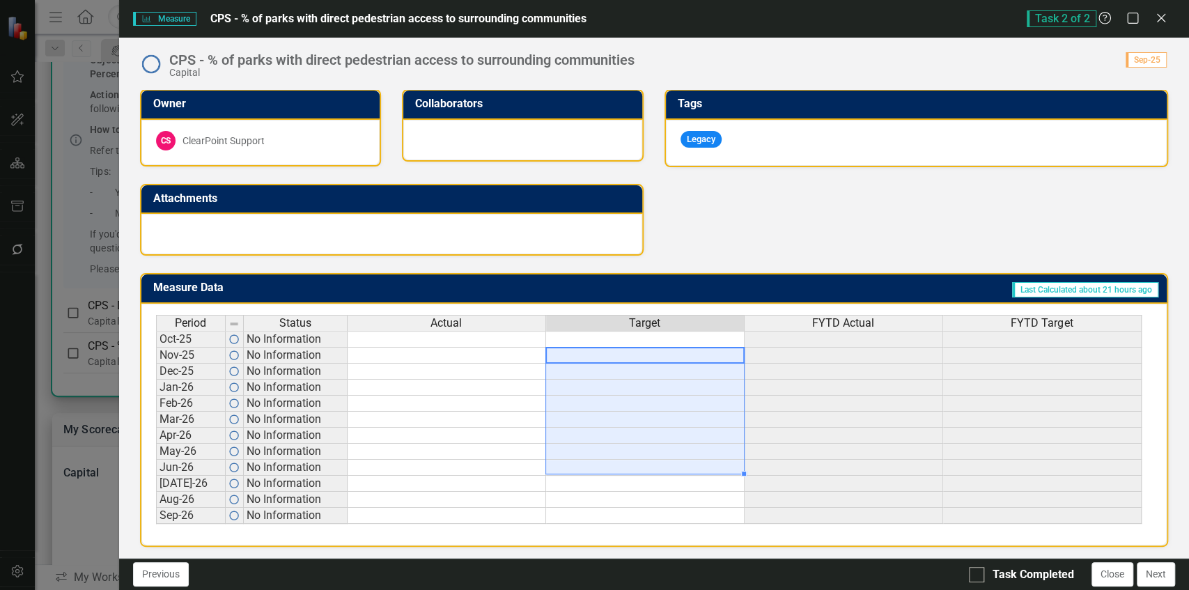
drag, startPoint x: 629, startPoint y: 345, endPoint x: 627, endPoint y: 468, distance: 122.6
click at [627, 468] on tbody "Oct-25 No Information Nov-25 No Information Dec-25 No Information Jan-26 No Inf…" at bounding box center [649, 427] width 986 height 193
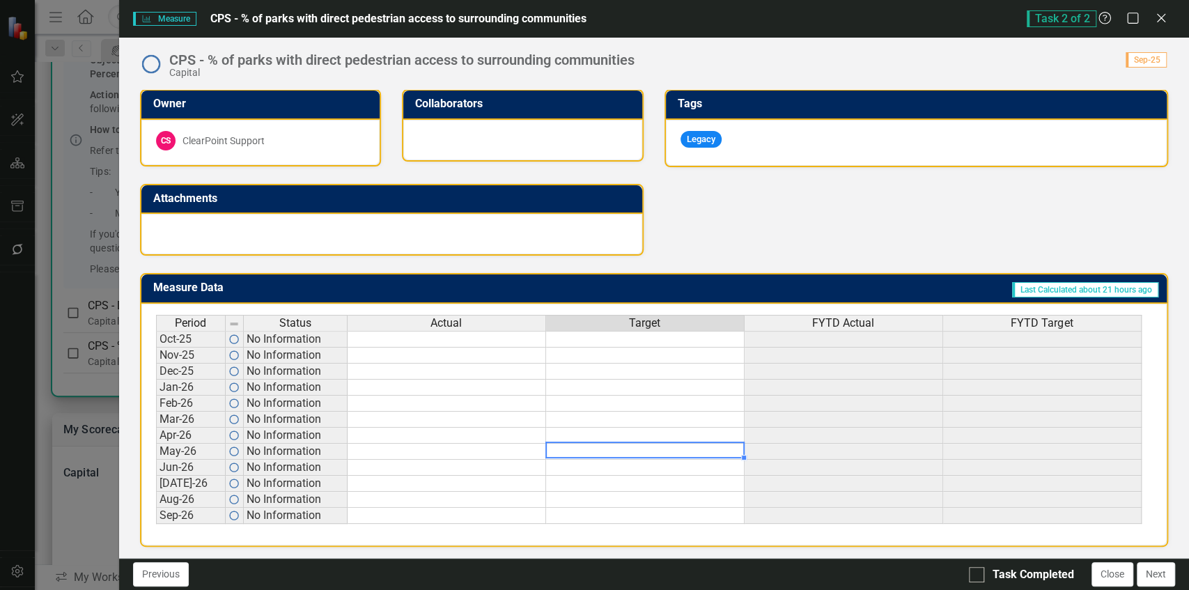
click at [156, 440] on div "Period Status Actual Target FYTD Actual FYTD Target Oct-25 No Information Nov-2…" at bounding box center [156, 419] width 0 height 209
click at [1114, 577] on button "Close" at bounding box center [1113, 574] width 42 height 24
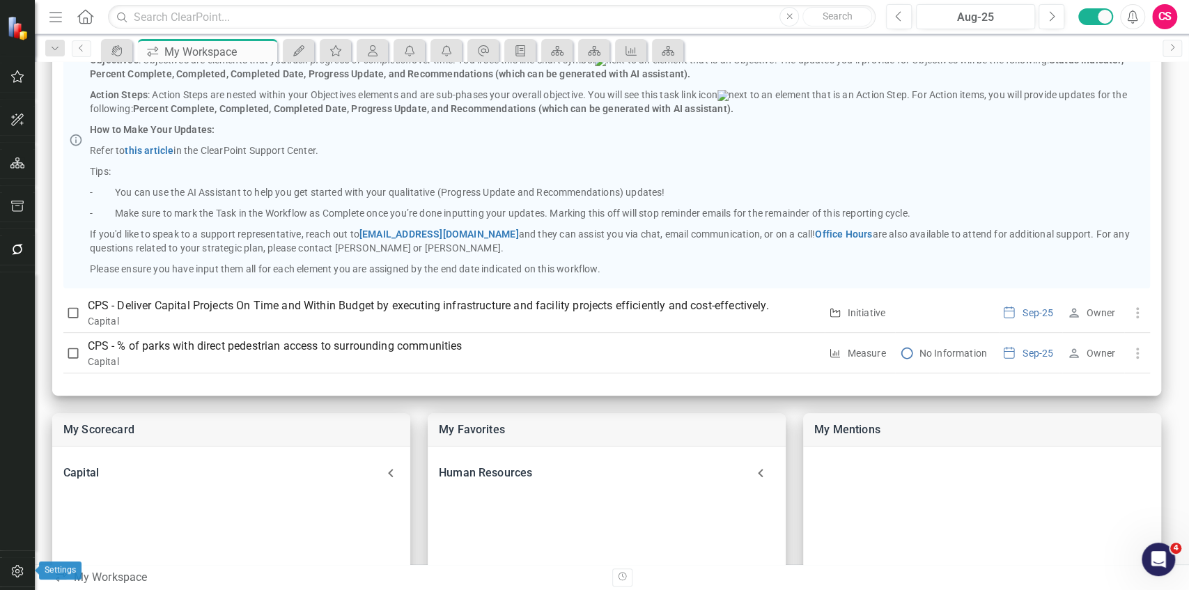
click at [26, 571] on button "button" at bounding box center [17, 571] width 31 height 29
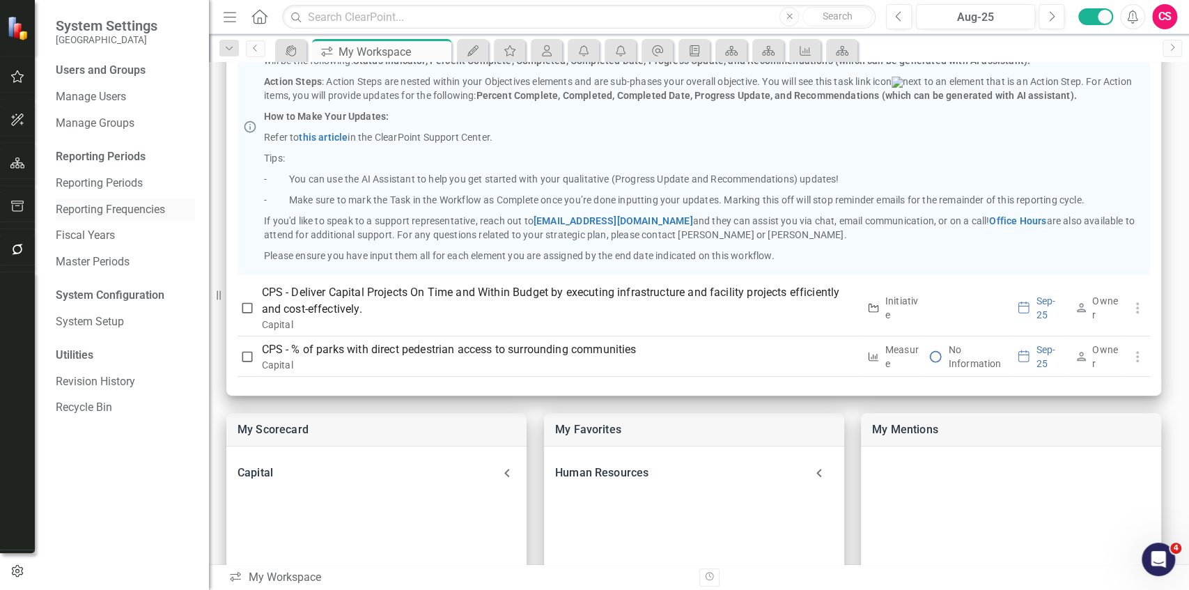
click at [113, 203] on link "Reporting Frequencies" at bounding box center [125, 210] width 139 height 16
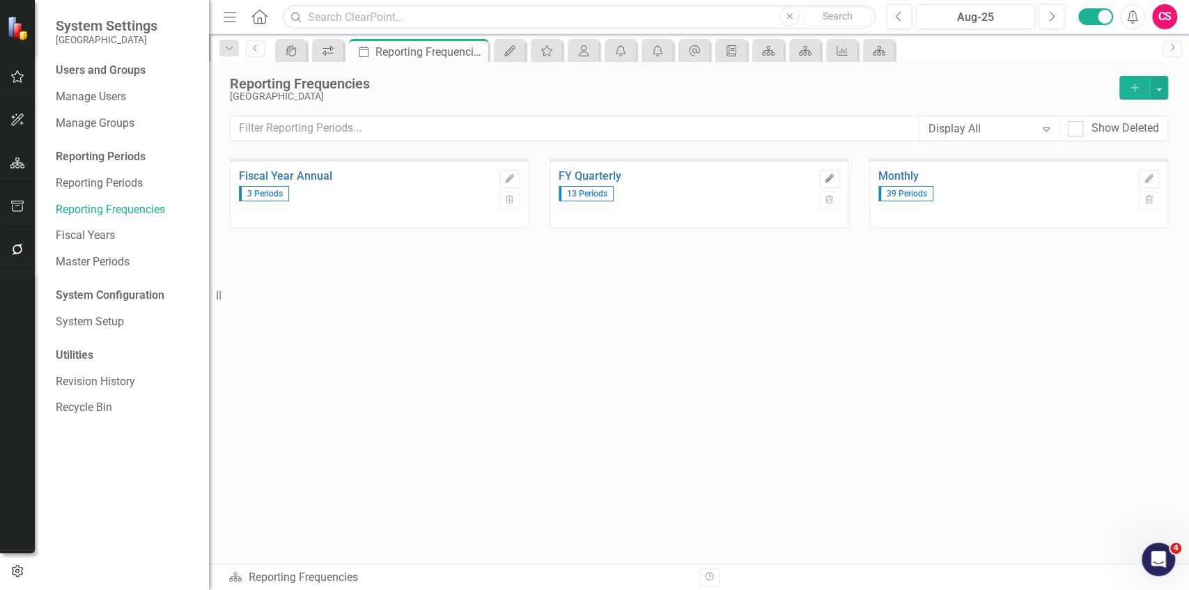
click at [830, 176] on icon "Edit" at bounding box center [829, 179] width 10 height 8
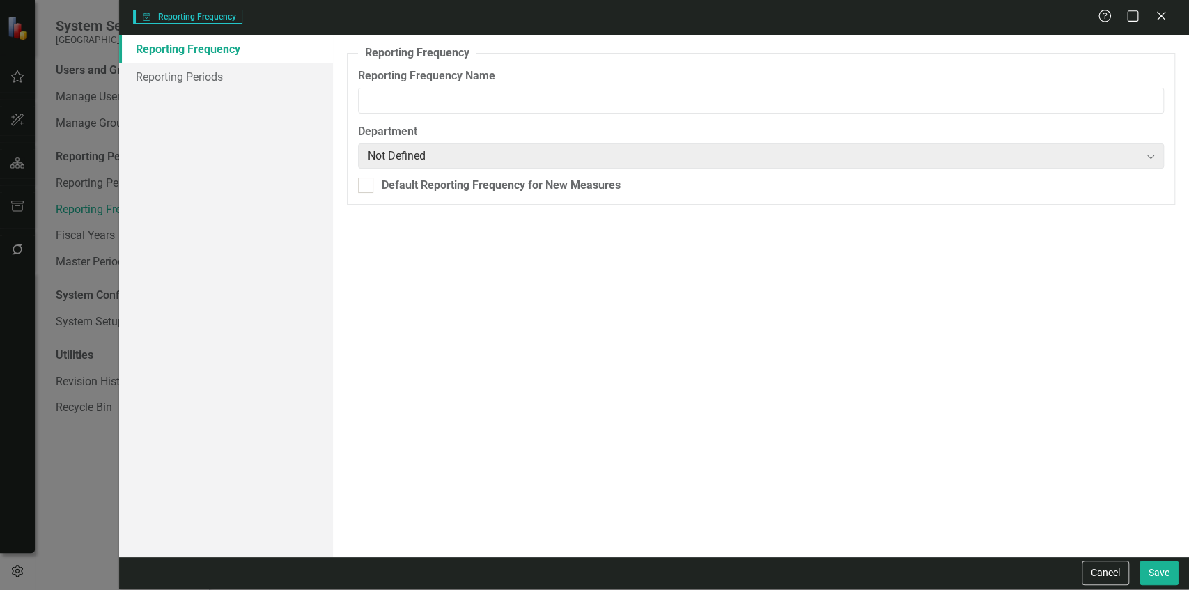
type input "FY Quarterly"
click at [233, 80] on link "Reporting Periods" at bounding box center [226, 77] width 214 height 28
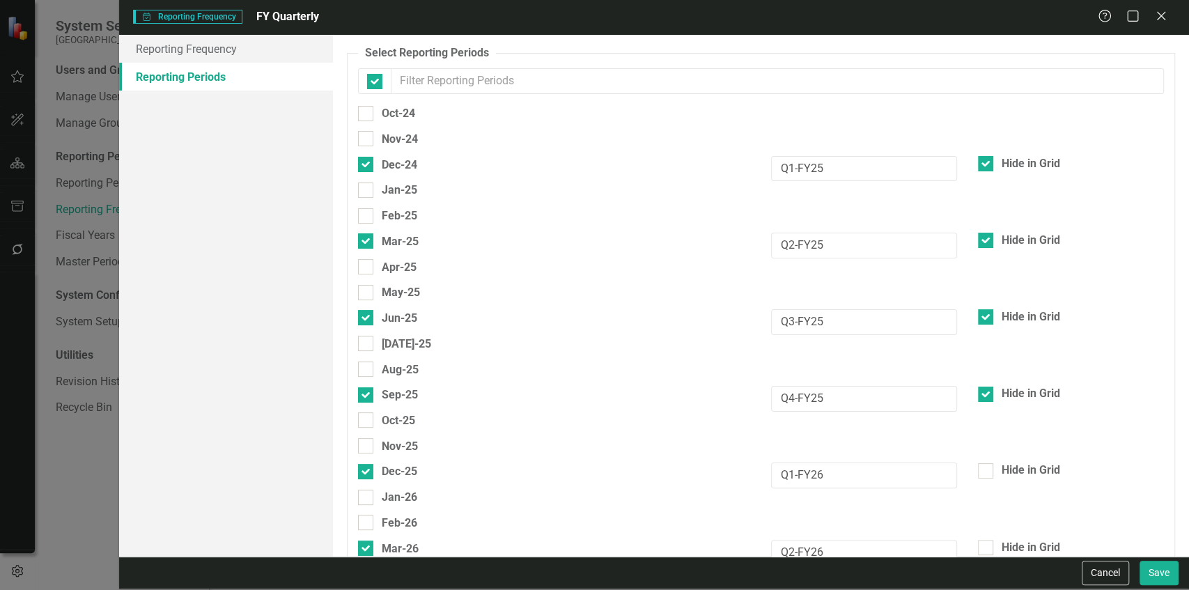
checkbox input "false"
click at [447, 91] on input "text" at bounding box center [777, 81] width 773 height 26
type input "s"
checkbox input "true"
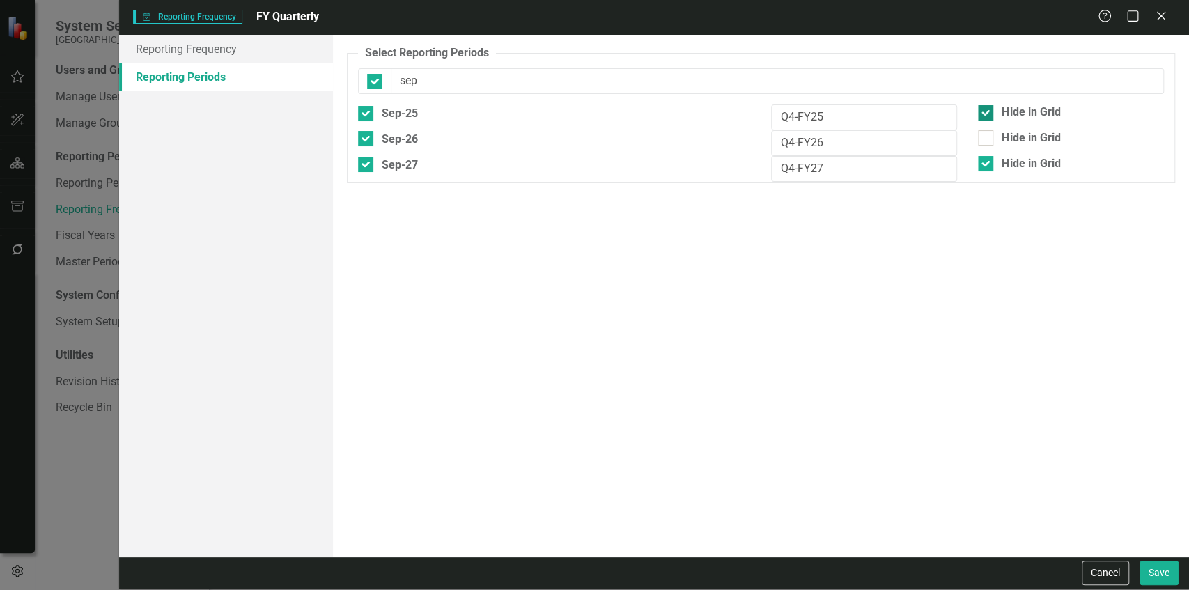
type input "sep"
click at [1004, 113] on div "Hide in Grid" at bounding box center [1031, 112] width 59 height 16
click at [987, 113] on input "Hide in Grid" at bounding box center [982, 109] width 9 height 9
checkbox input "false"
click at [1159, 577] on button "Save" at bounding box center [1159, 573] width 39 height 24
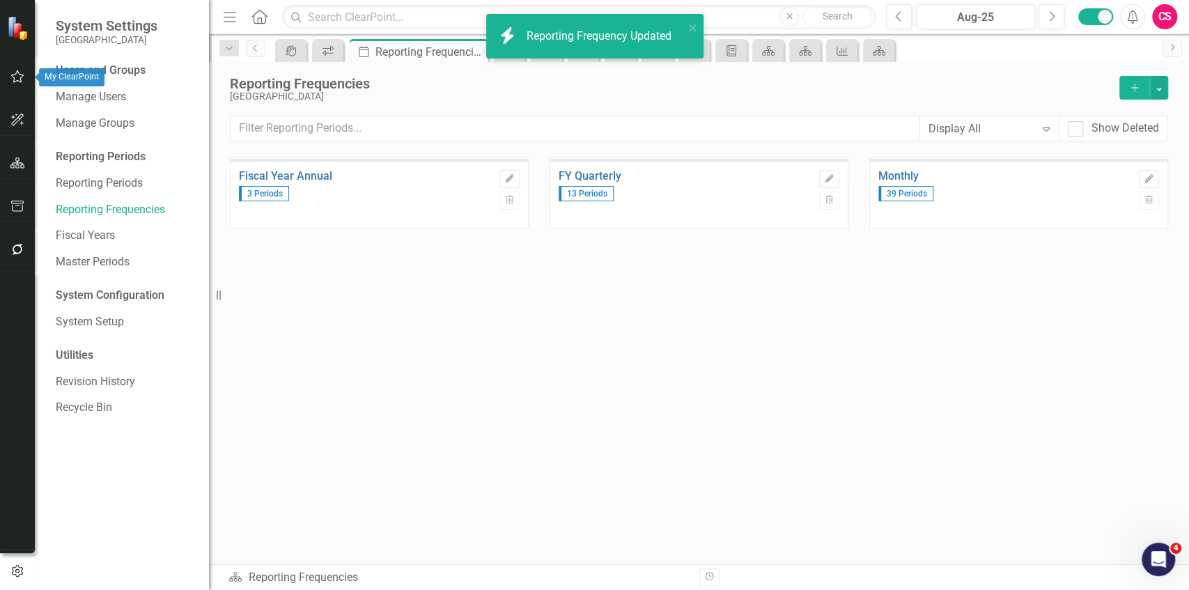
click at [19, 86] on button "button" at bounding box center [17, 77] width 31 height 29
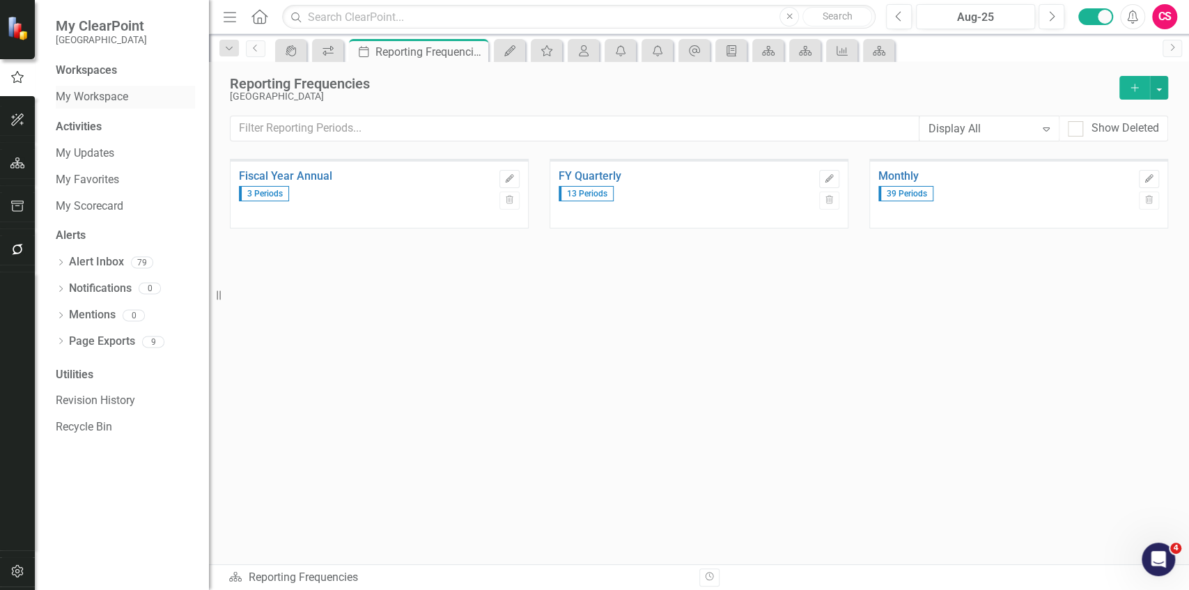
click at [78, 97] on link "My Workspace" at bounding box center [125, 97] width 139 height 16
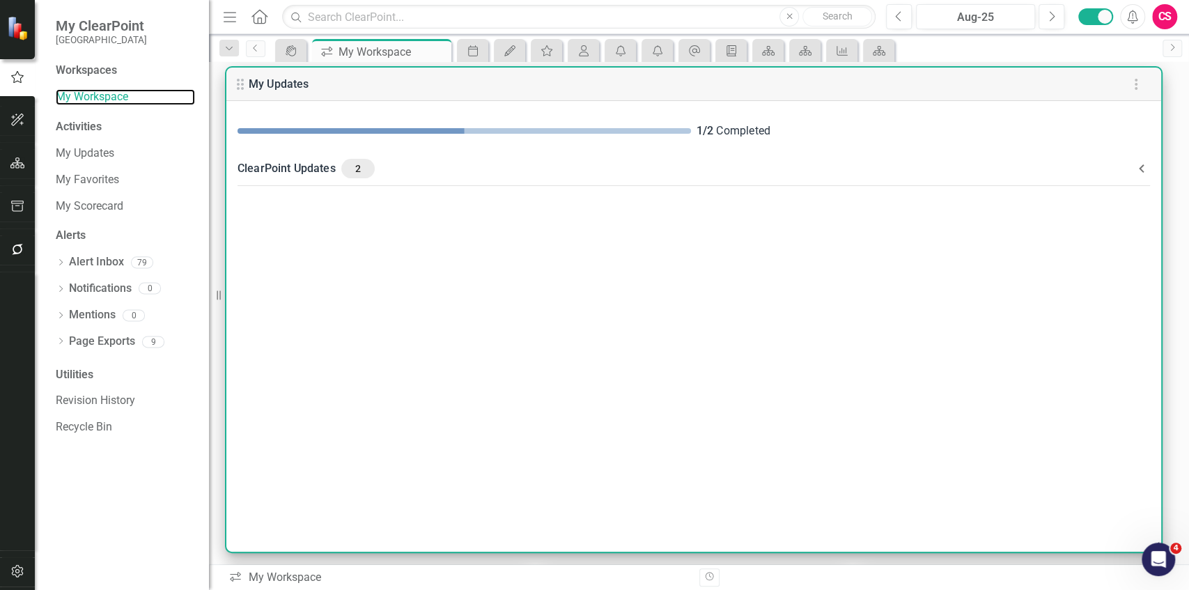
scroll to position [56, 0]
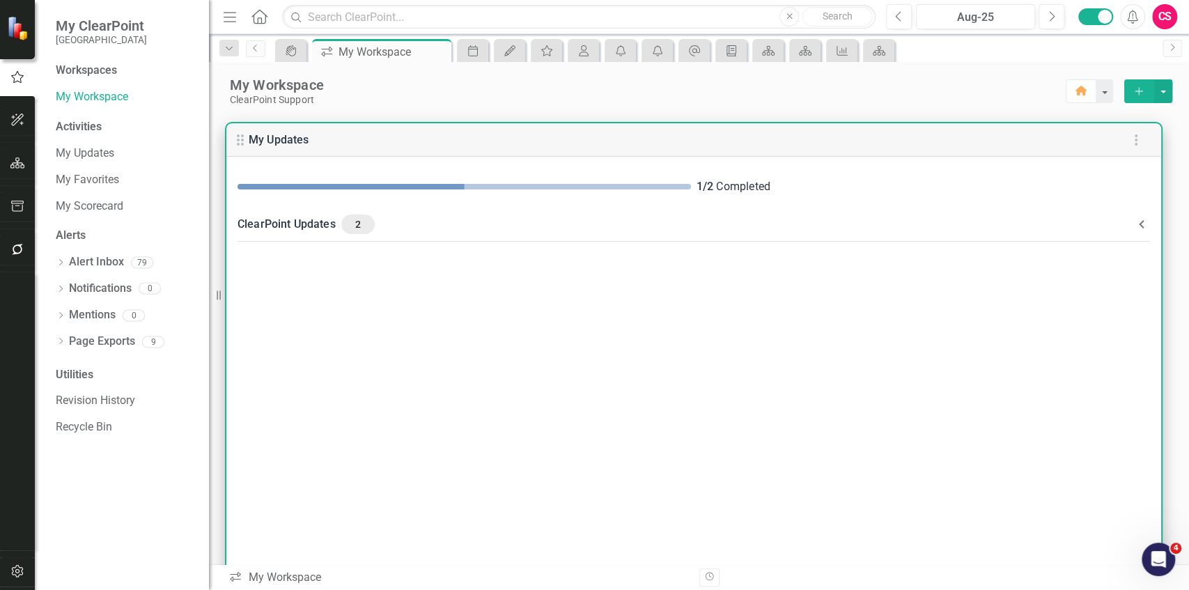
click at [378, 210] on Updates-header "ClearPoint Updates 2" at bounding box center [693, 224] width 935 height 36
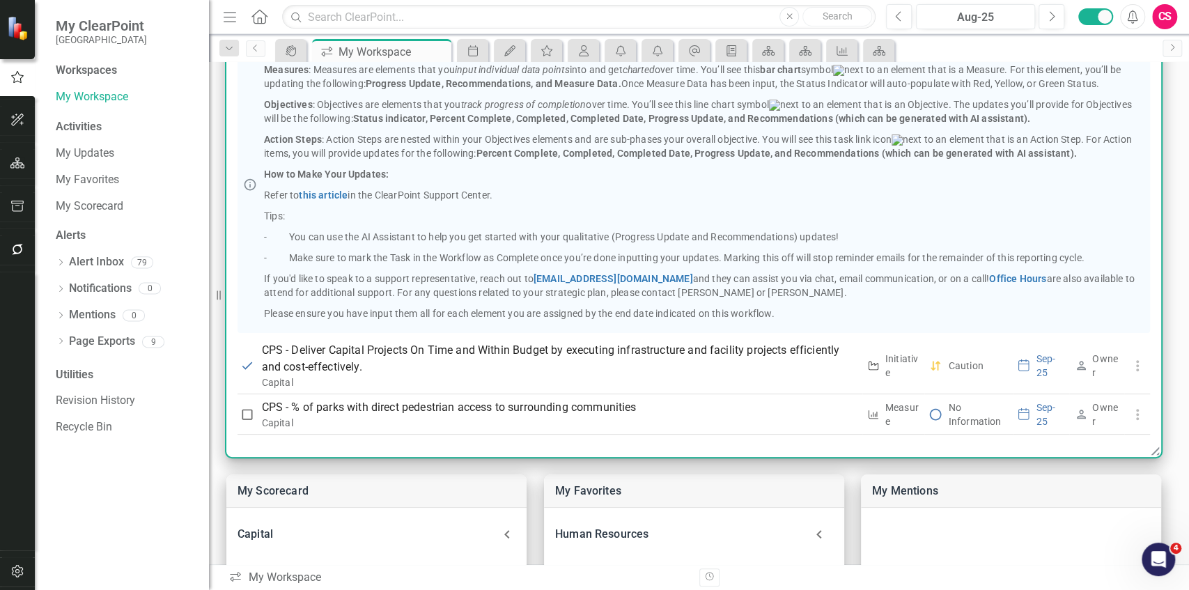
scroll to position [150, 0]
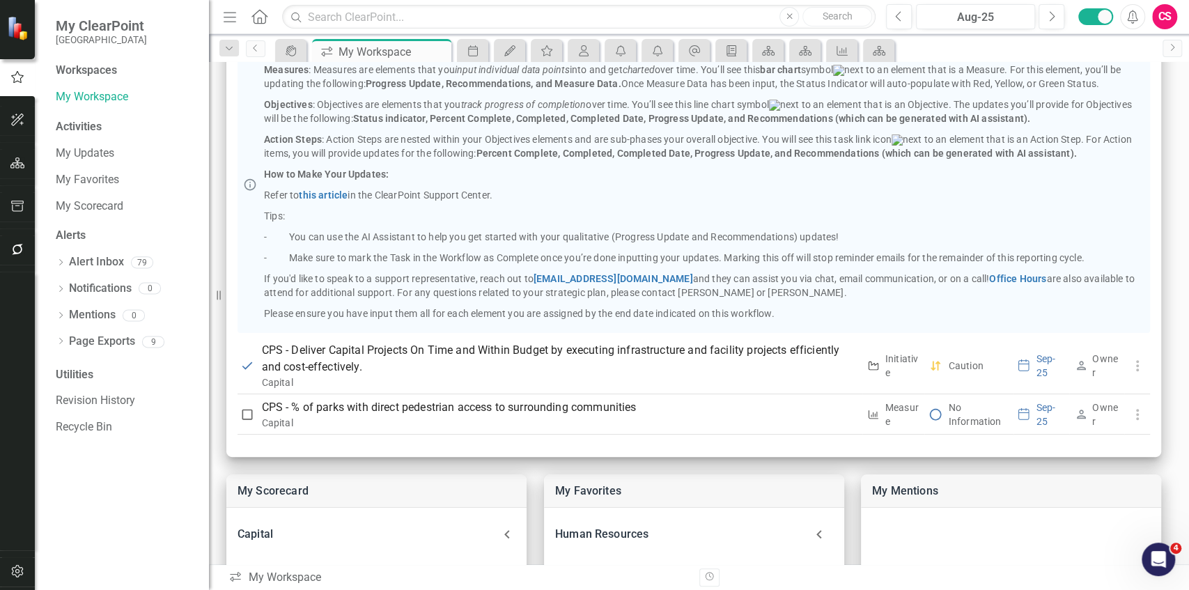
click at [233, 16] on icon "button" at bounding box center [230, 17] width 13 height 10
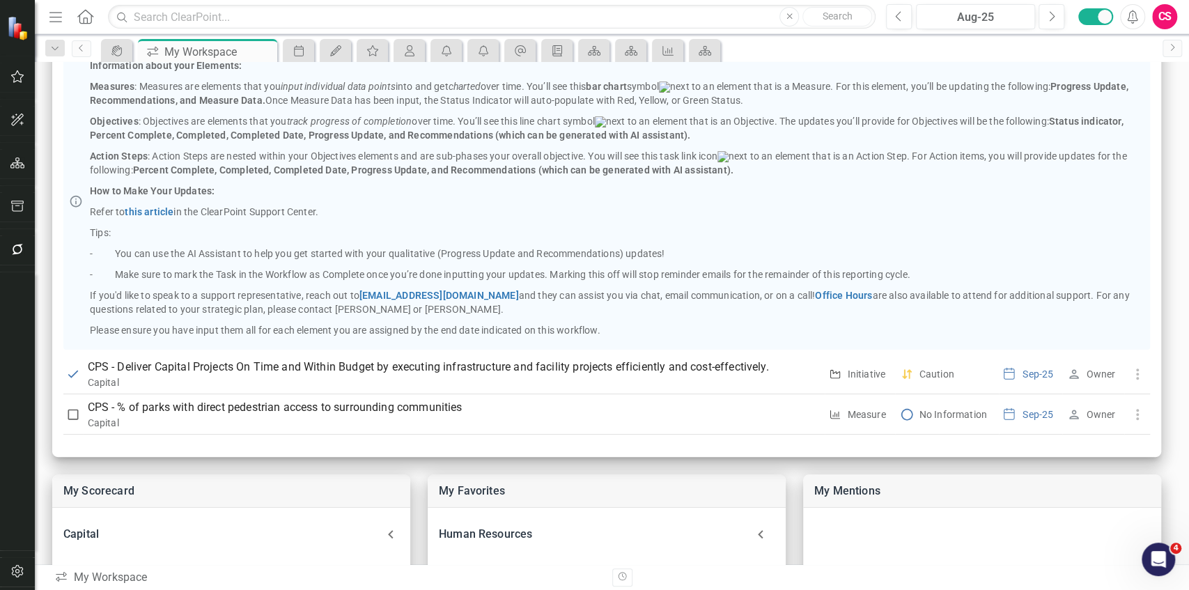
scroll to position [69, 0]
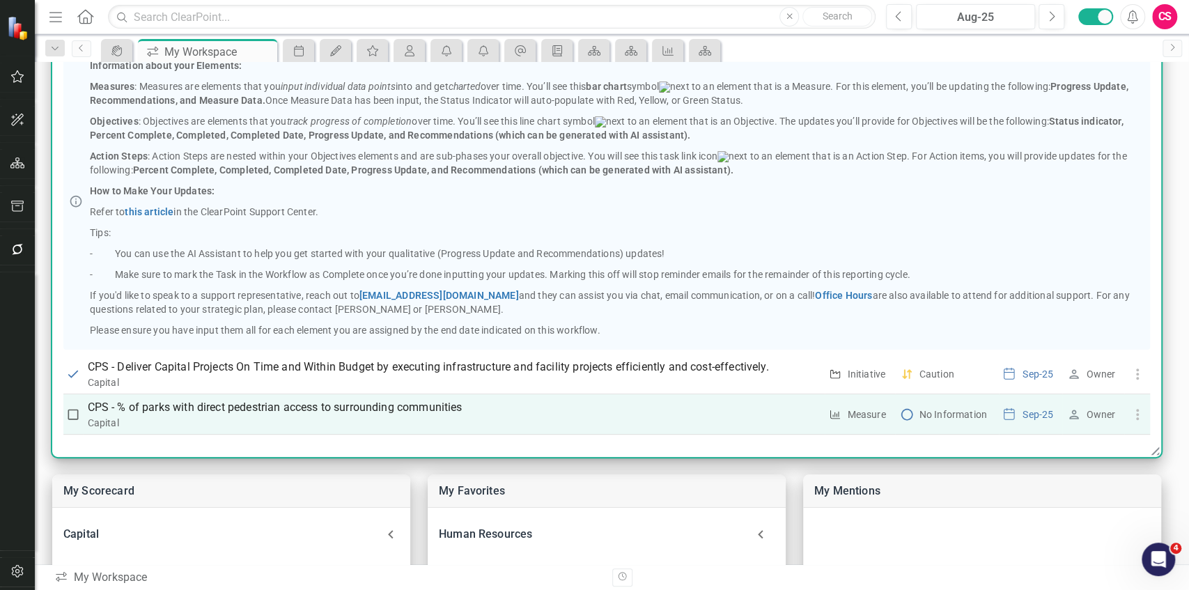
click at [196, 410] on p "CPS - % of parks with direct pedestrian access to surrounding communities" at bounding box center [454, 407] width 733 height 17
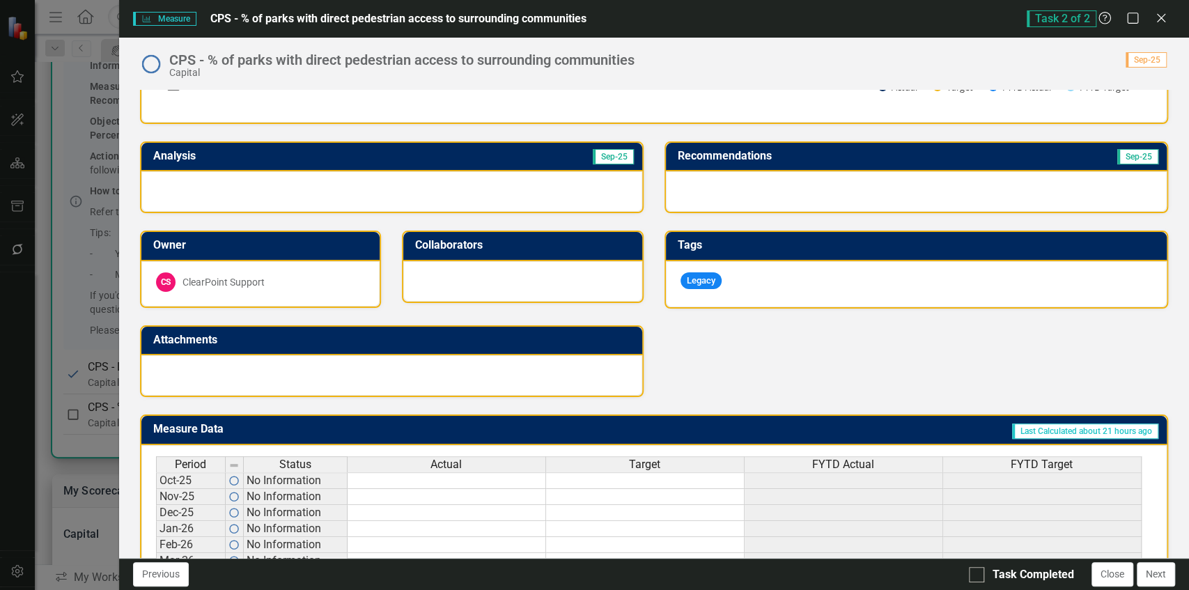
scroll to position [374, 0]
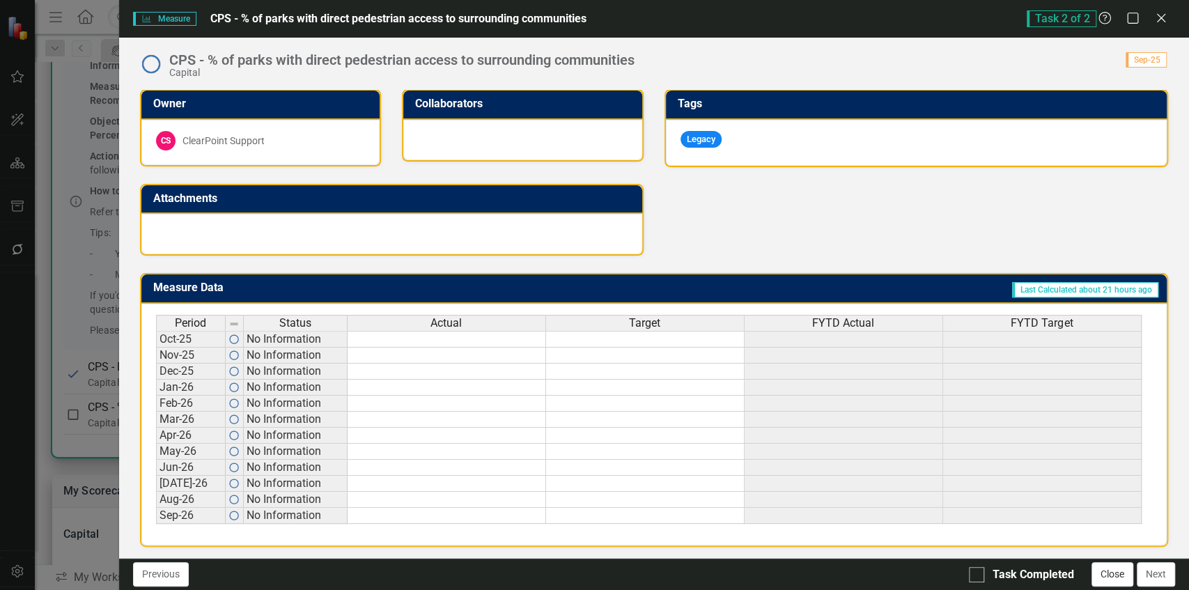
click at [1117, 573] on button "Close" at bounding box center [1113, 574] width 42 height 24
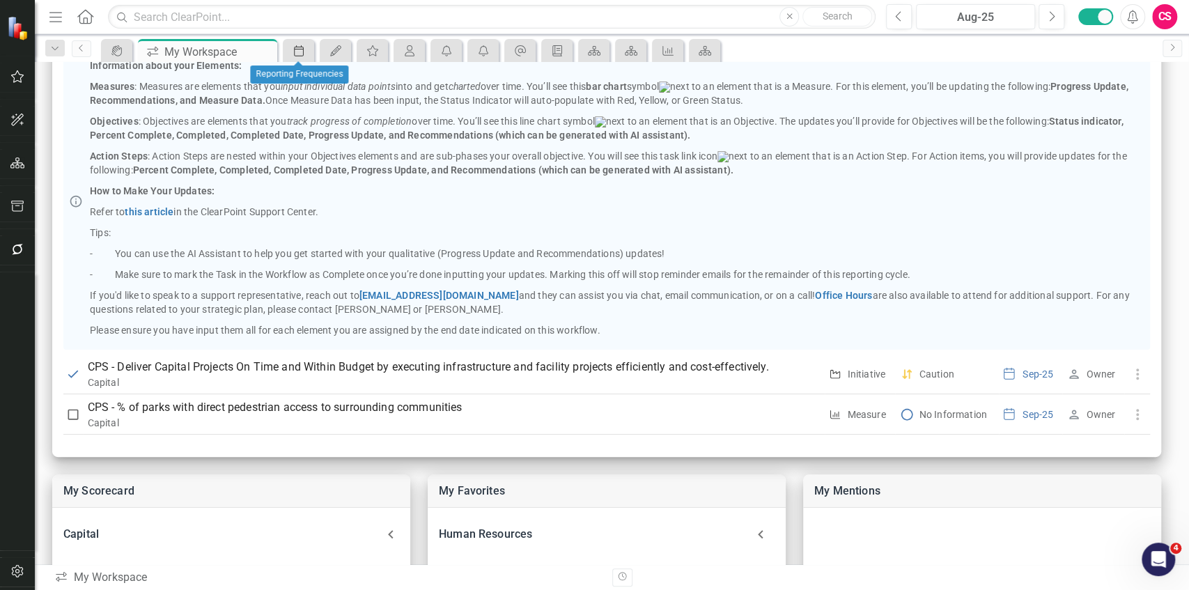
drag, startPoint x: 285, startPoint y: 54, endPoint x: 295, endPoint y: 56, distance: 9.9
click at [295, 56] on div "Period" at bounding box center [298, 50] width 31 height 23
click at [295, 56] on icon "Period" at bounding box center [299, 50] width 14 height 11
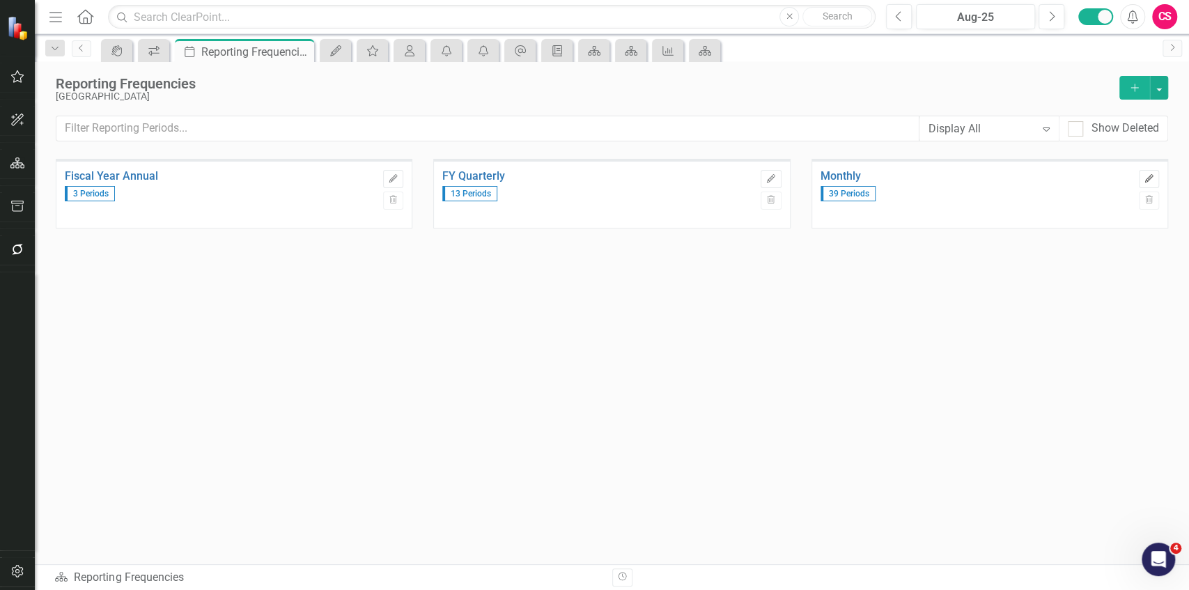
click at [1155, 176] on button "Edit" at bounding box center [1149, 179] width 20 height 18
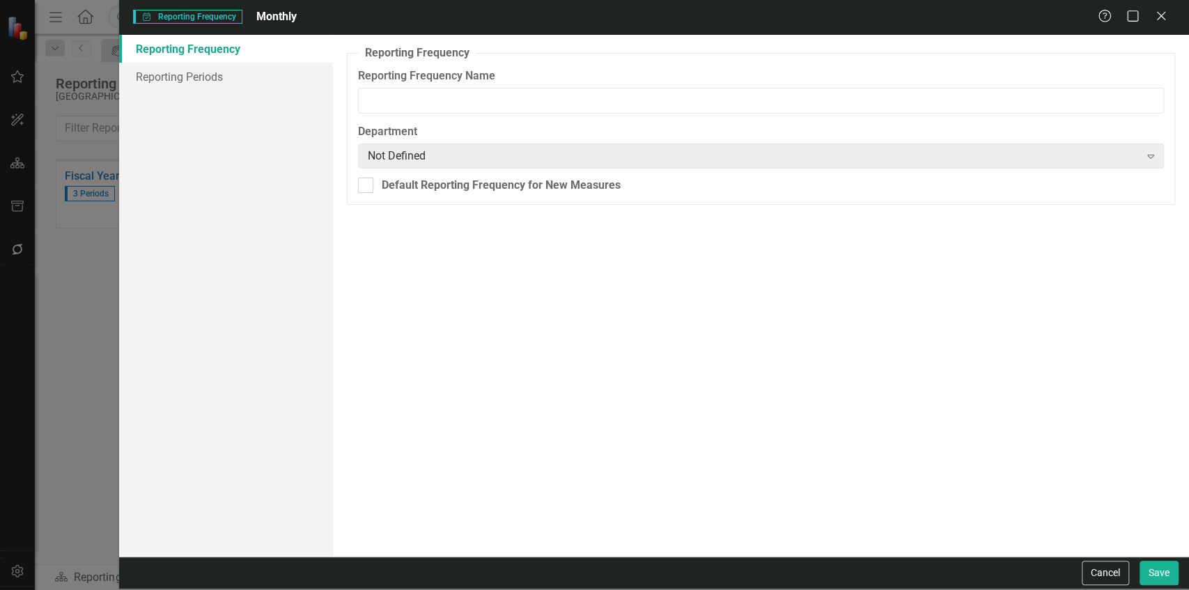
type input "Monthly"
click at [277, 79] on link "Reporting Periods" at bounding box center [226, 77] width 214 height 28
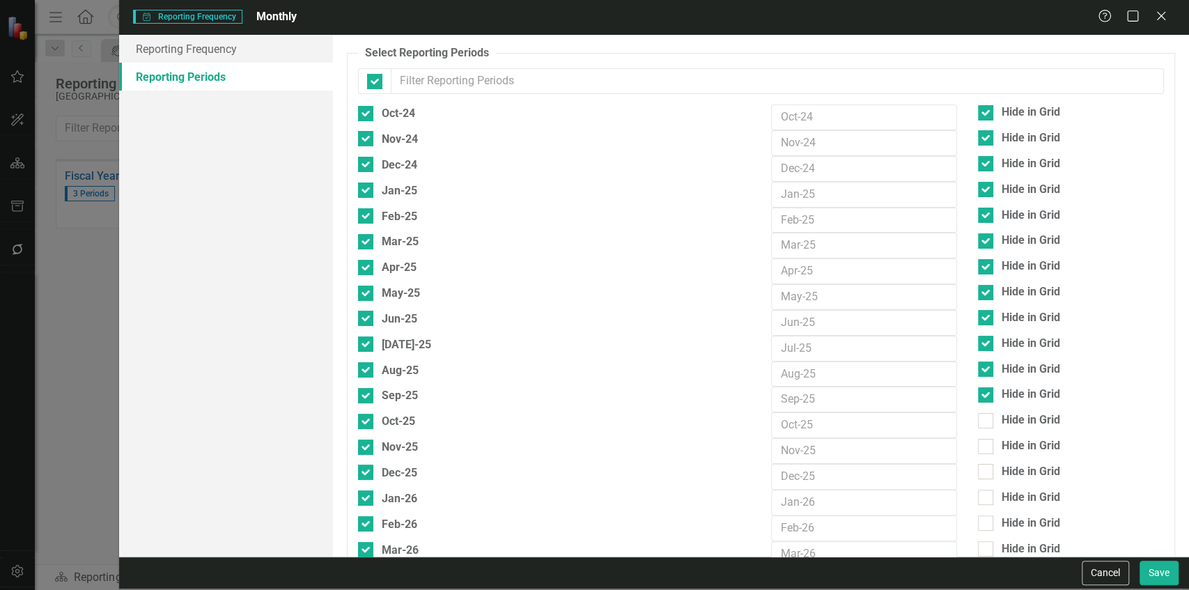
click at [493, 71] on input "text" at bounding box center [777, 81] width 773 height 26
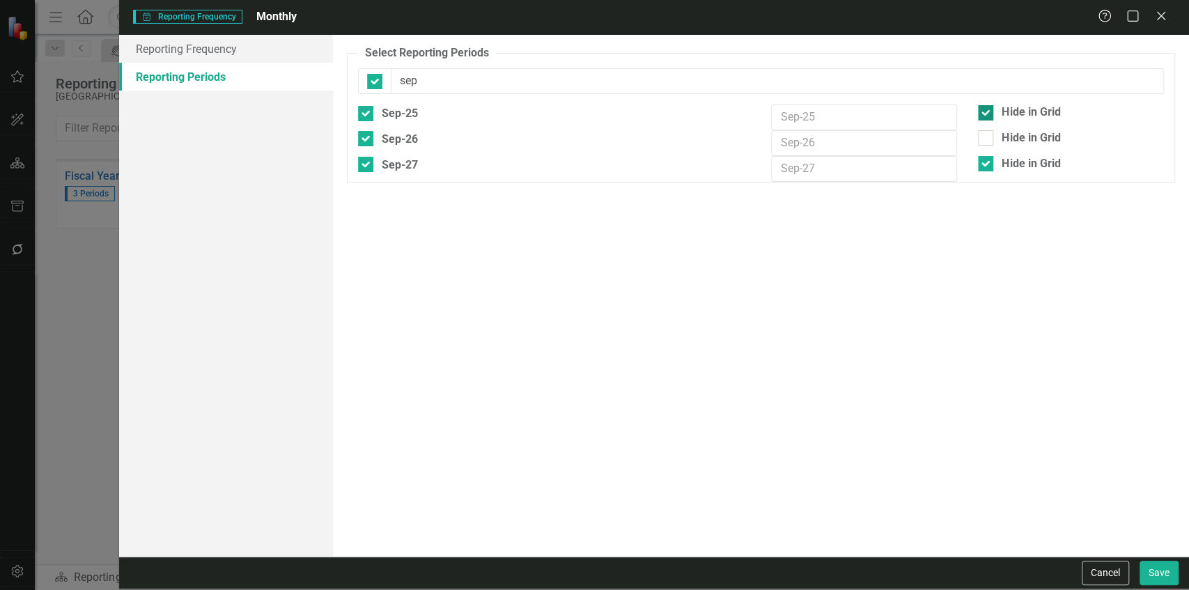
type input "sep"
click at [997, 106] on div "Hide in Grid" at bounding box center [1071, 112] width 186 height 16
click at [987, 106] on input "Hide in Grid" at bounding box center [982, 109] width 9 height 9
checkbox input "false"
click at [1162, 581] on button "Save" at bounding box center [1159, 573] width 39 height 24
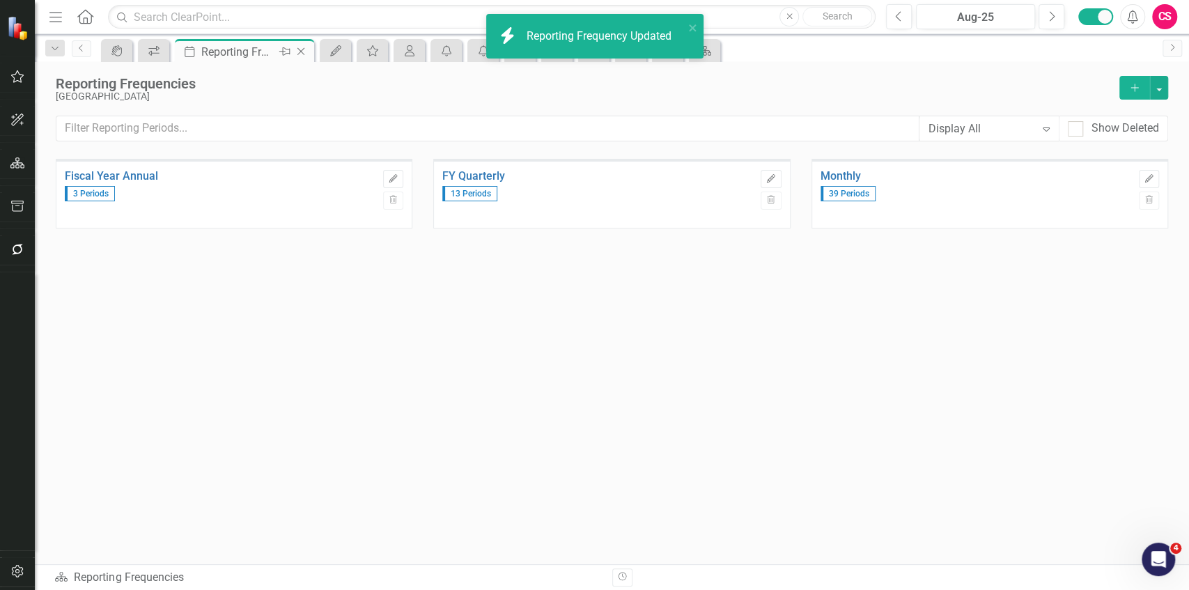
click at [302, 47] on icon "Close" at bounding box center [301, 51] width 14 height 11
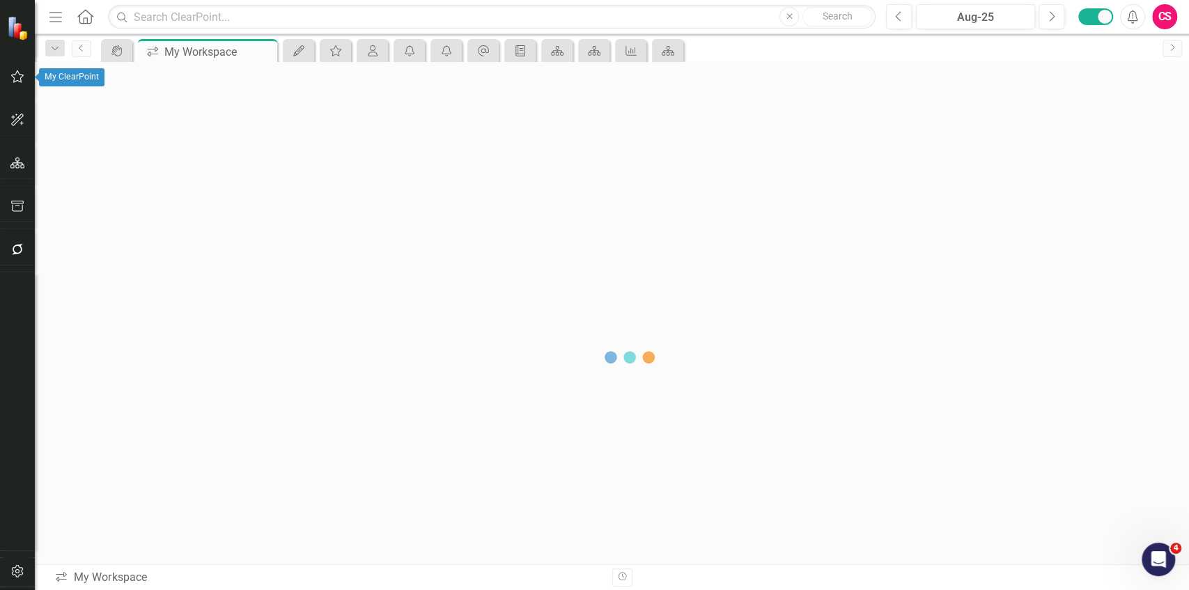
click at [10, 85] on button "button" at bounding box center [17, 77] width 31 height 29
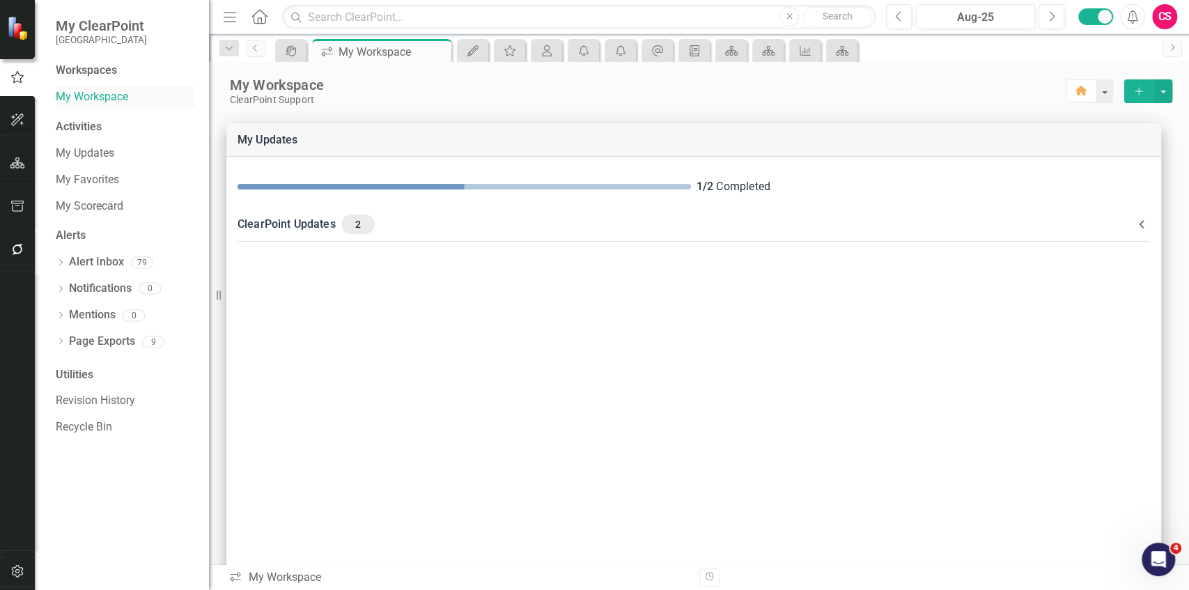
click at [88, 91] on link "My Workspace" at bounding box center [125, 97] width 139 height 16
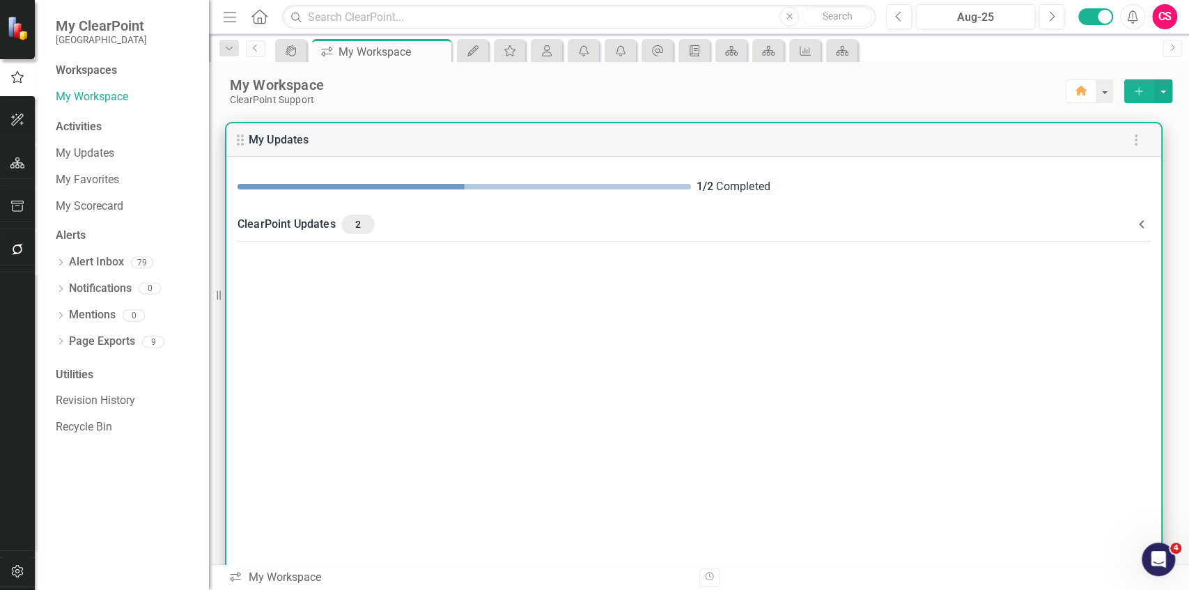
click at [422, 224] on div "ClearPoint Updates 2" at bounding box center [686, 225] width 896 height 20
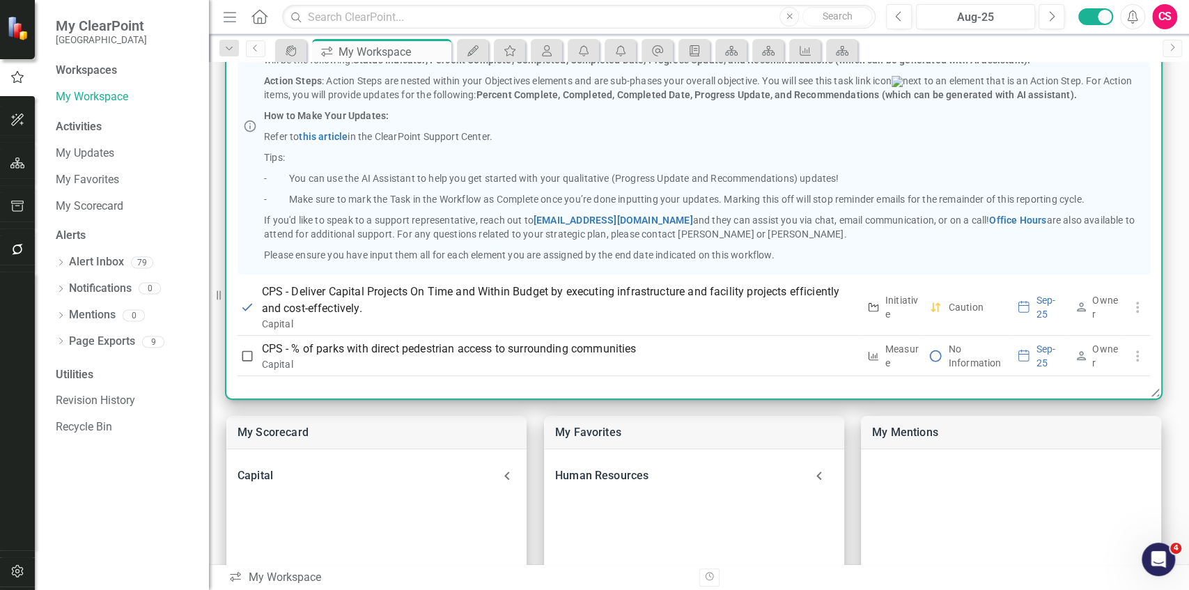
scroll to position [223, 0]
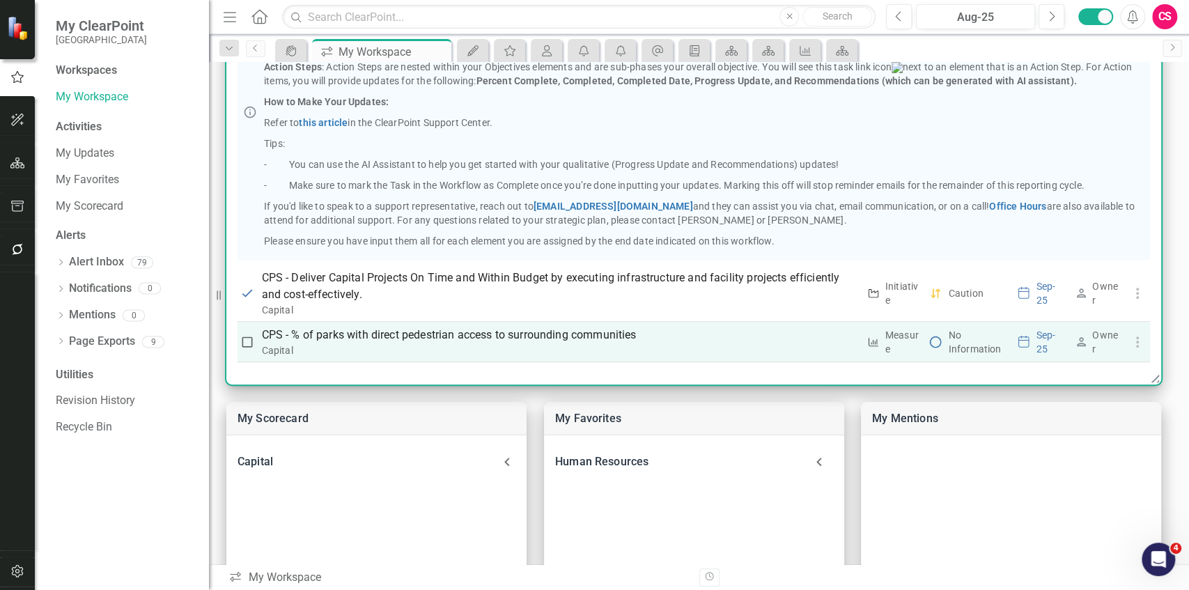
click at [406, 339] on p "CPS - % of parks with direct pedestrian access to surrounding communities" at bounding box center [560, 335] width 596 height 17
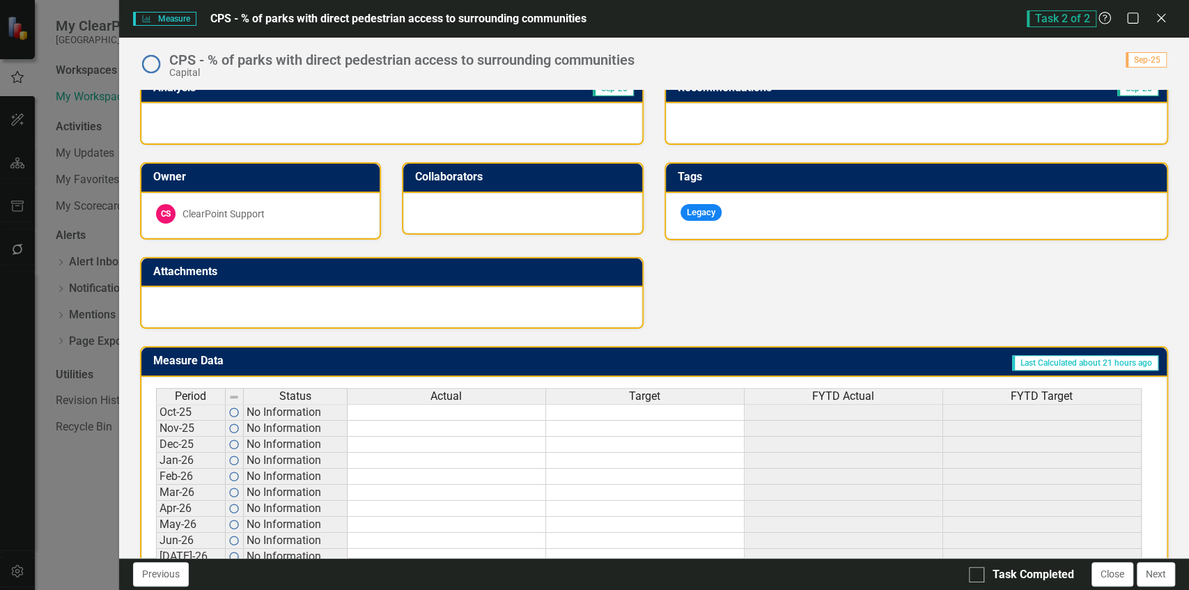
scroll to position [301, 0]
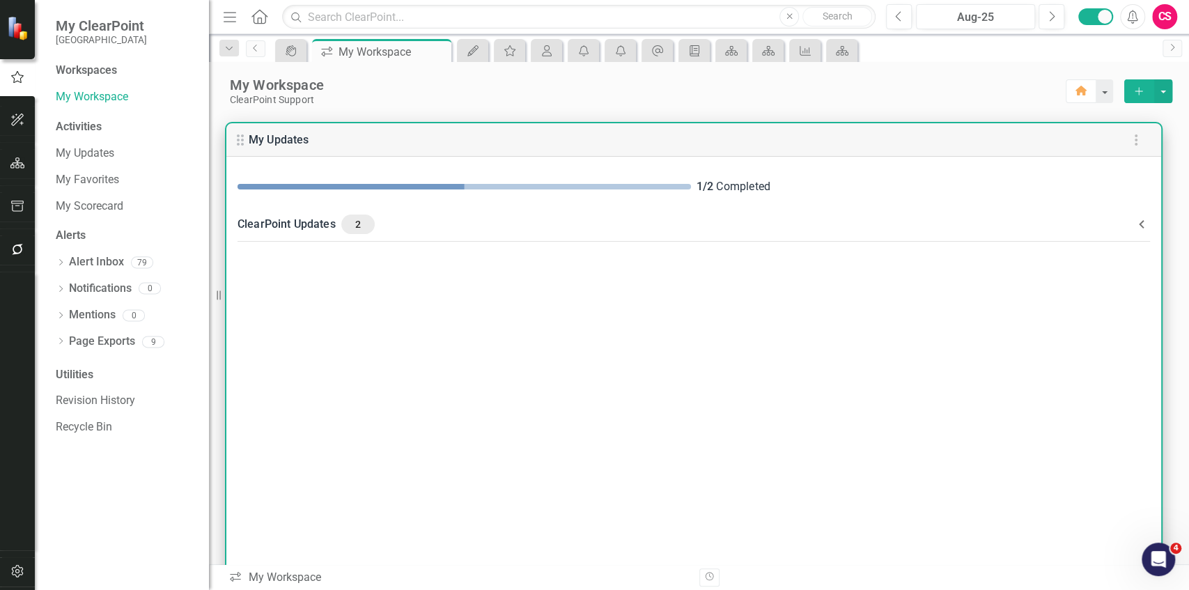
click at [403, 225] on div "ClearPoint Updates 2" at bounding box center [686, 225] width 896 height 20
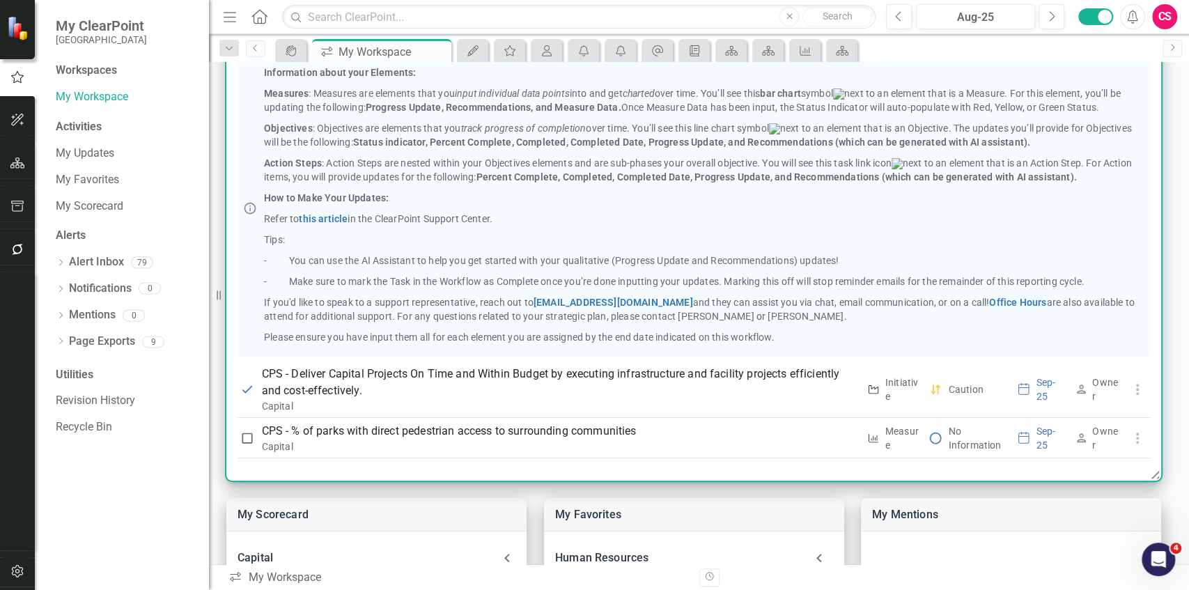
scroll to position [128, 0]
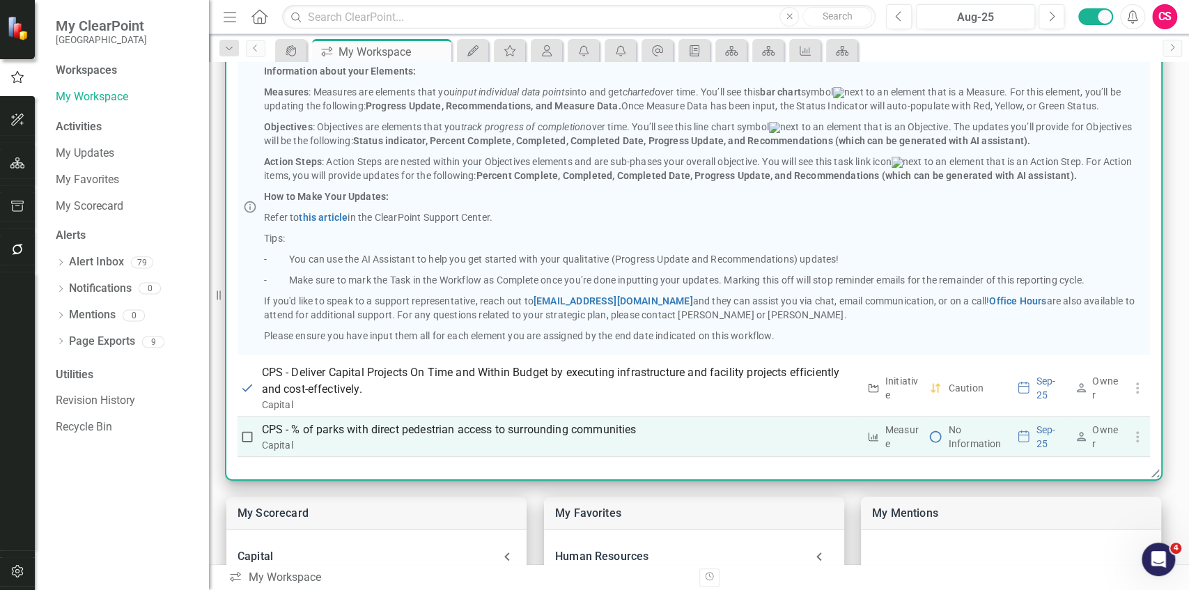
click at [464, 425] on p "CPS - % of parks with direct pedestrian access to surrounding communities" at bounding box center [560, 429] width 596 height 17
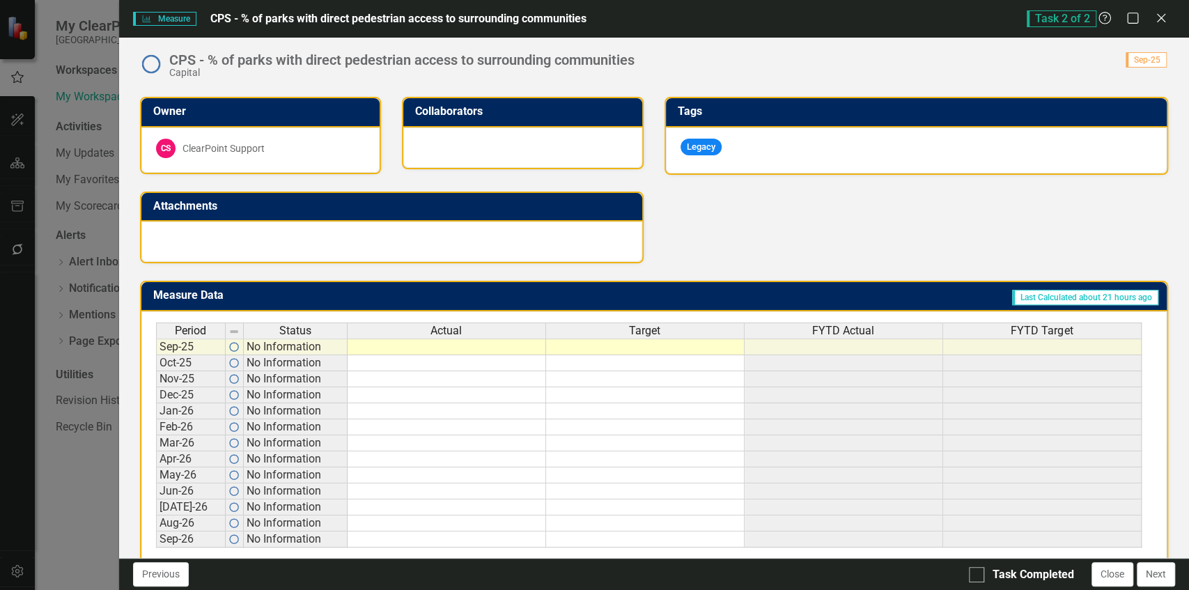
scroll to position [390, 0]
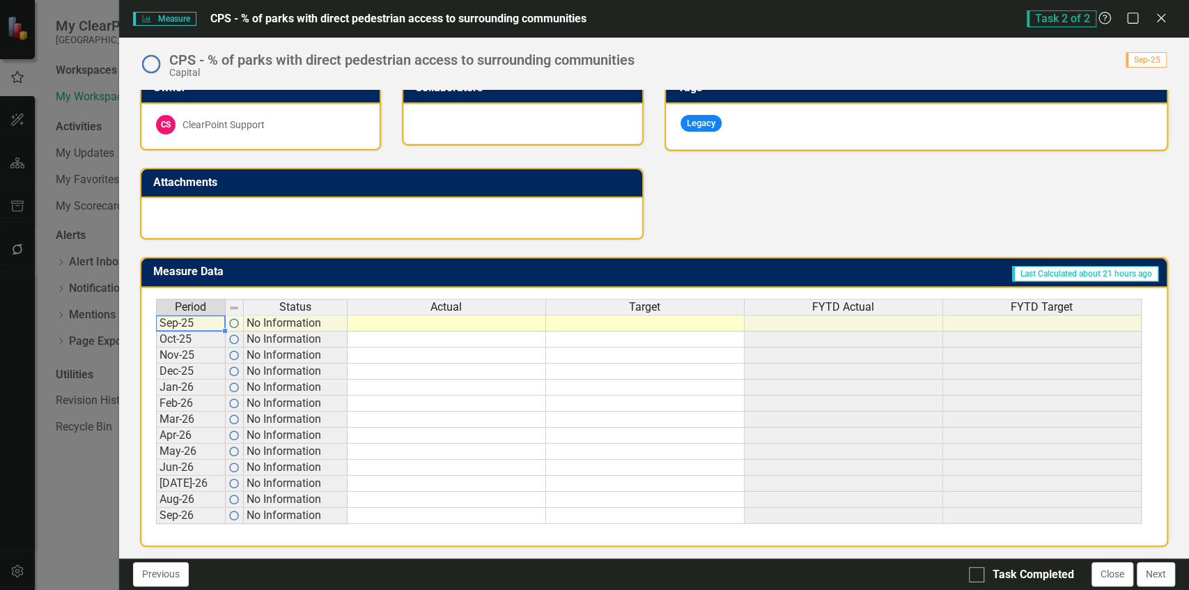
click at [196, 325] on td "Sep-25" at bounding box center [191, 323] width 70 height 17
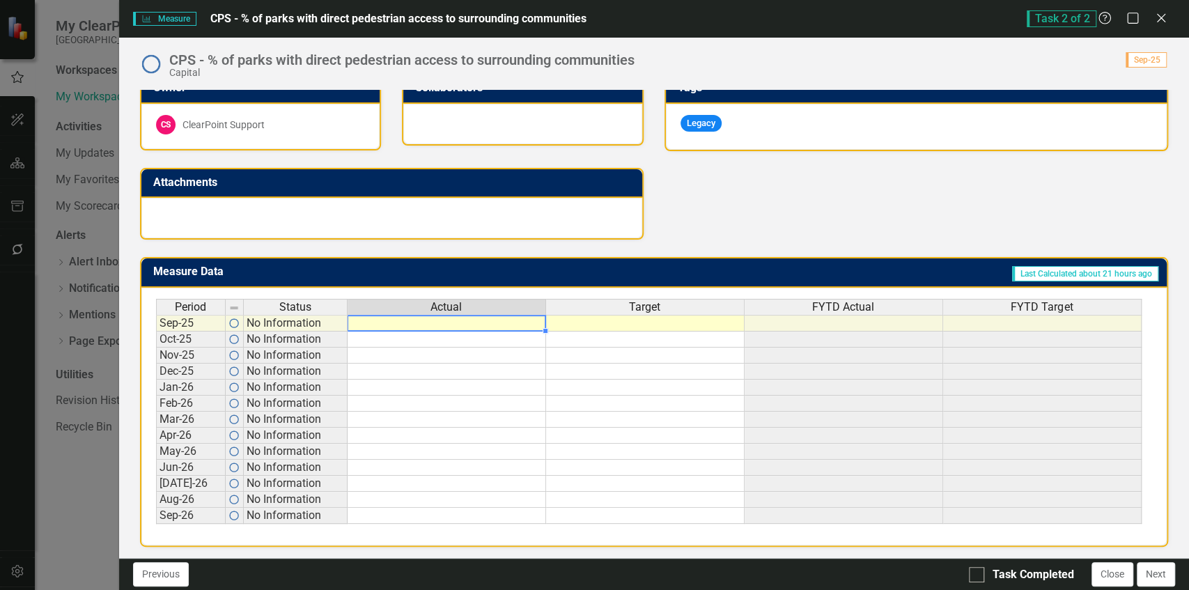
click at [156, 329] on div "Period Status Actual Target FYTD Actual FYTD Target Sep-25 No Information Oct-2…" at bounding box center [156, 411] width 0 height 225
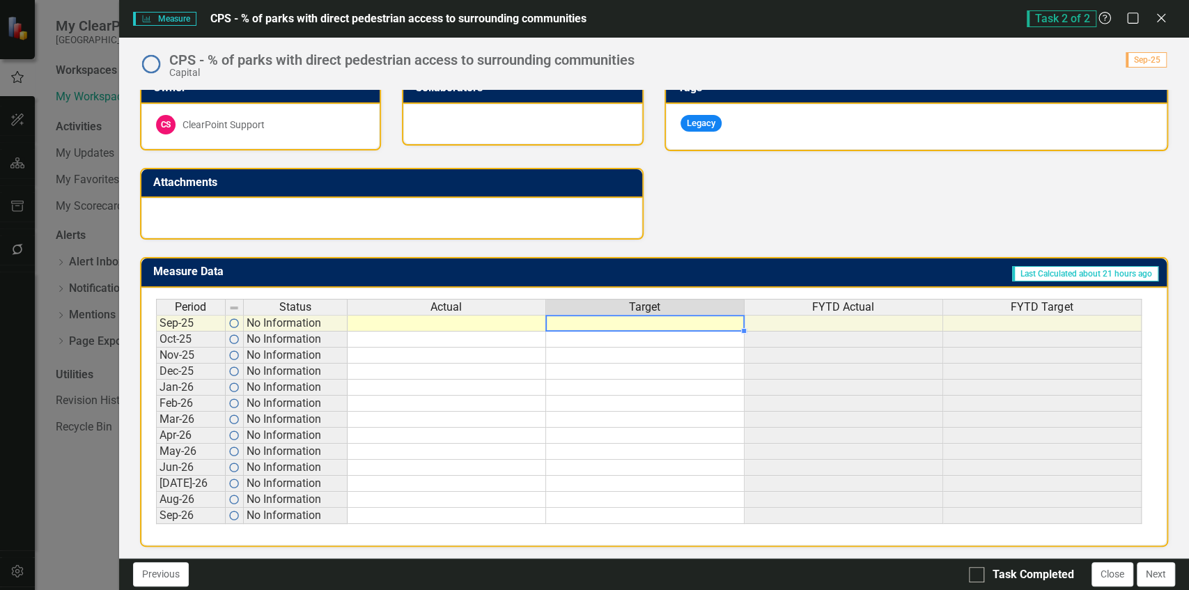
click at [576, 320] on td at bounding box center [645, 323] width 199 height 17
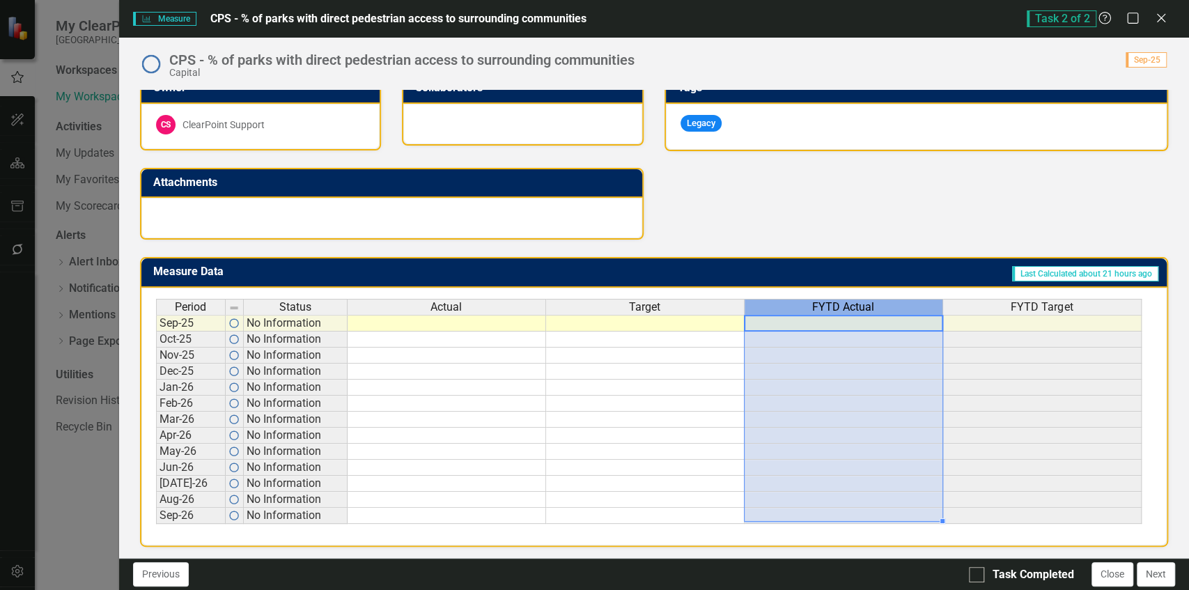
click at [833, 304] on span "FYTD Actual" at bounding box center [843, 307] width 62 height 13
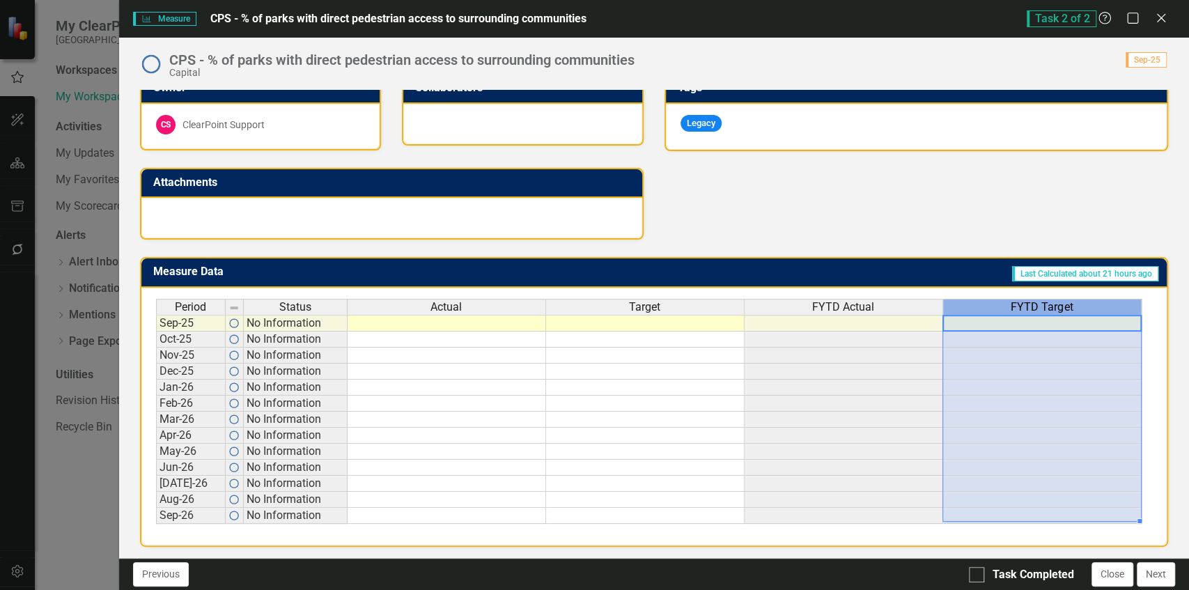
click at [995, 304] on div "FYTD Target" at bounding box center [1042, 307] width 198 height 15
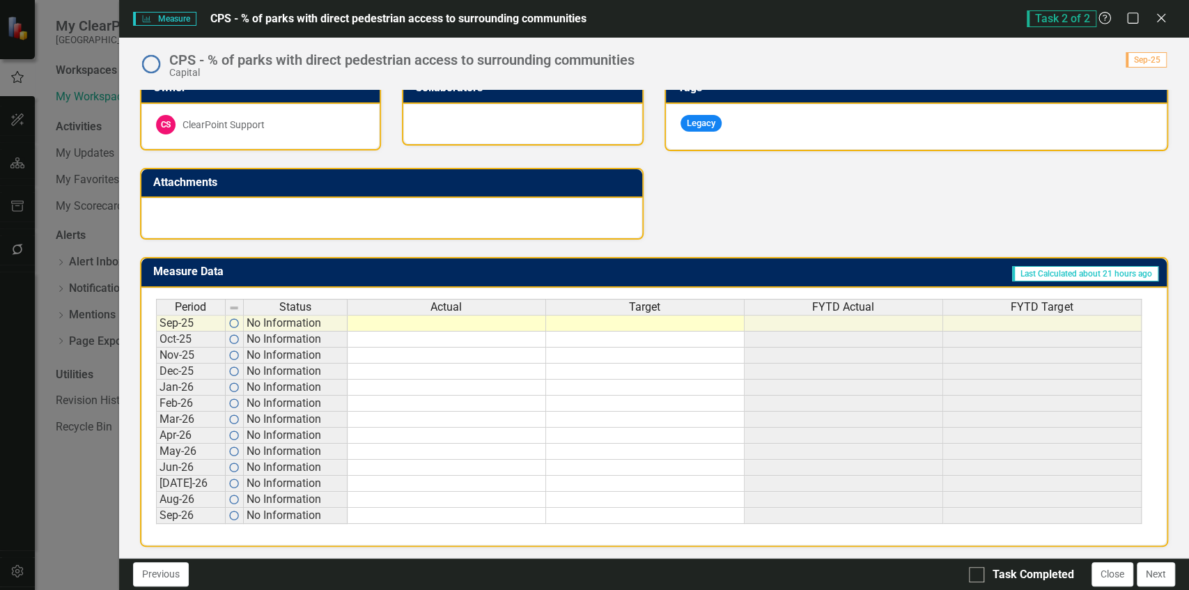
click at [816, 265] on td "Last Calculated about 21 hours ago" at bounding box center [819, 273] width 682 height 23
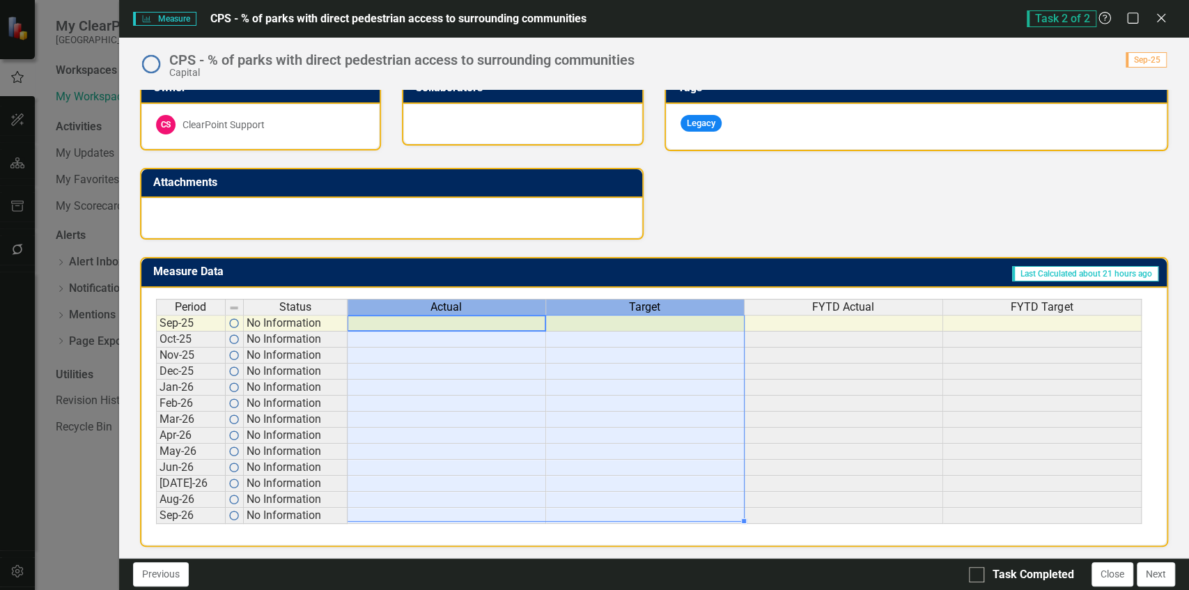
drag, startPoint x: 477, startPoint y: 309, endPoint x: 617, endPoint y: 300, distance: 140.3
click at [617, 300] on tr "Period Status Actual Target FYTD Actual FYTD Target" at bounding box center [649, 307] width 986 height 16
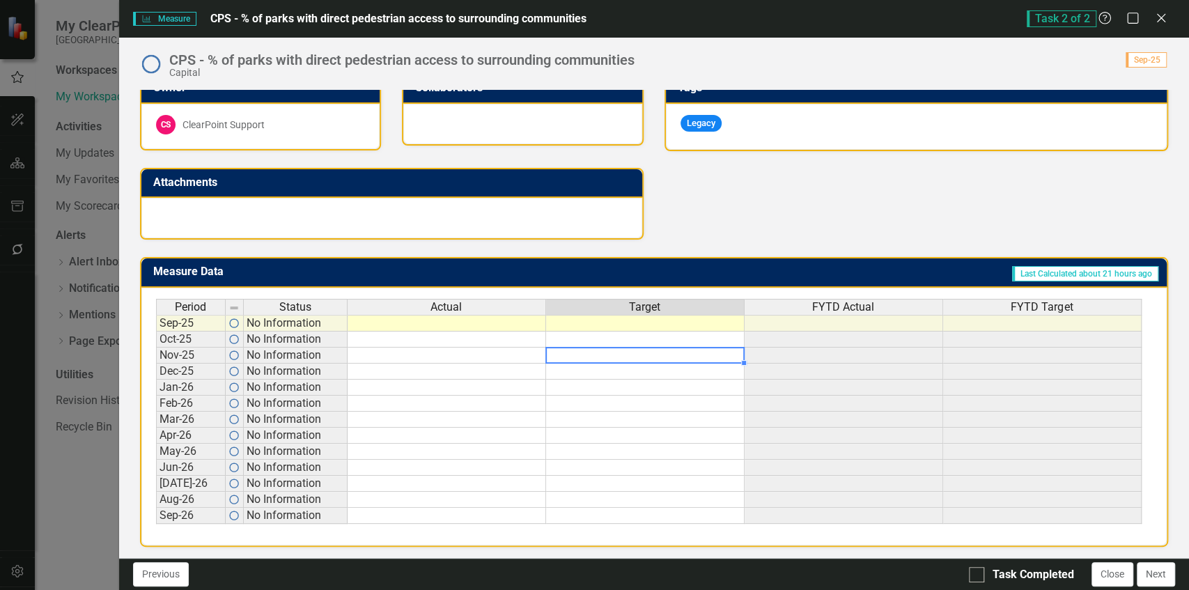
click at [555, 350] on td at bounding box center [645, 356] width 199 height 16
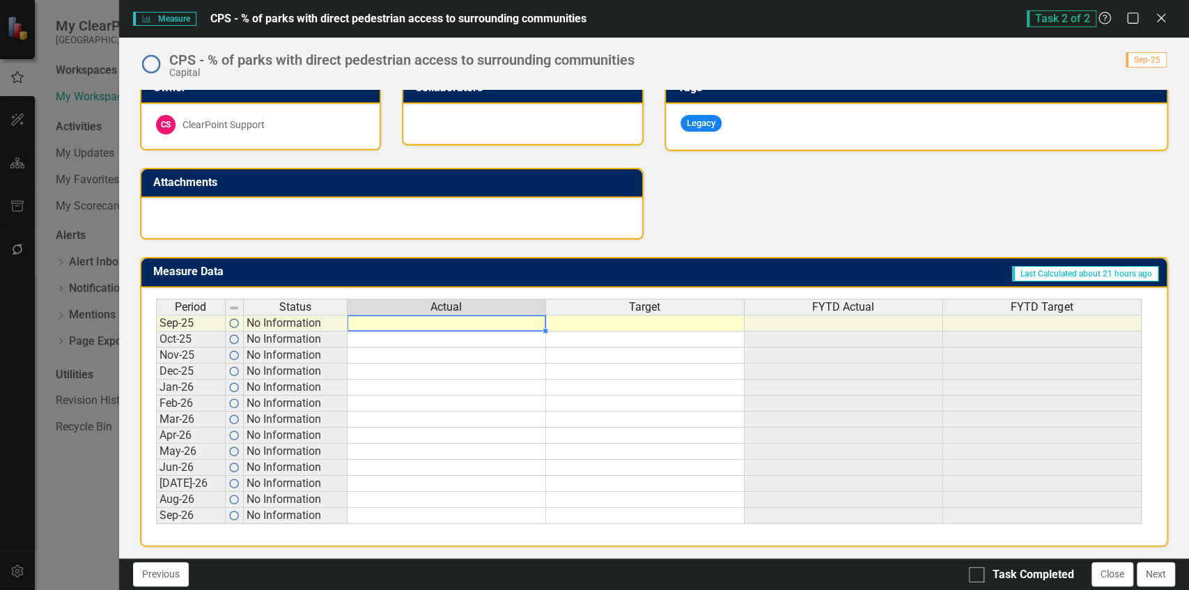
click at [511, 324] on td at bounding box center [447, 323] width 199 height 17
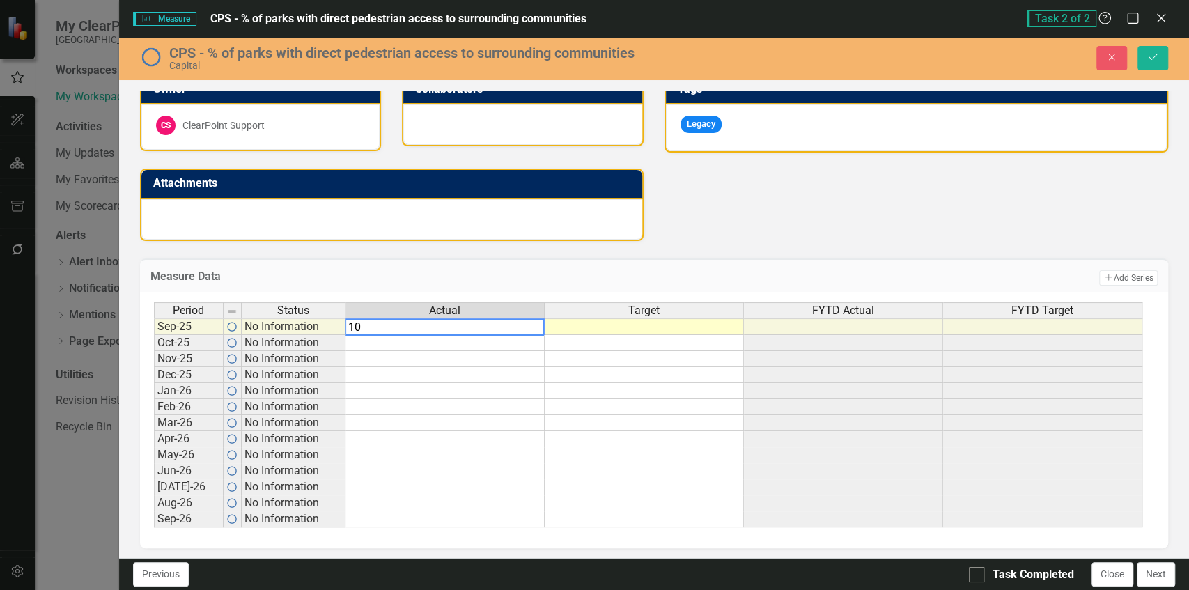
type textarea "1"
click at [585, 326] on td at bounding box center [644, 326] width 199 height 17
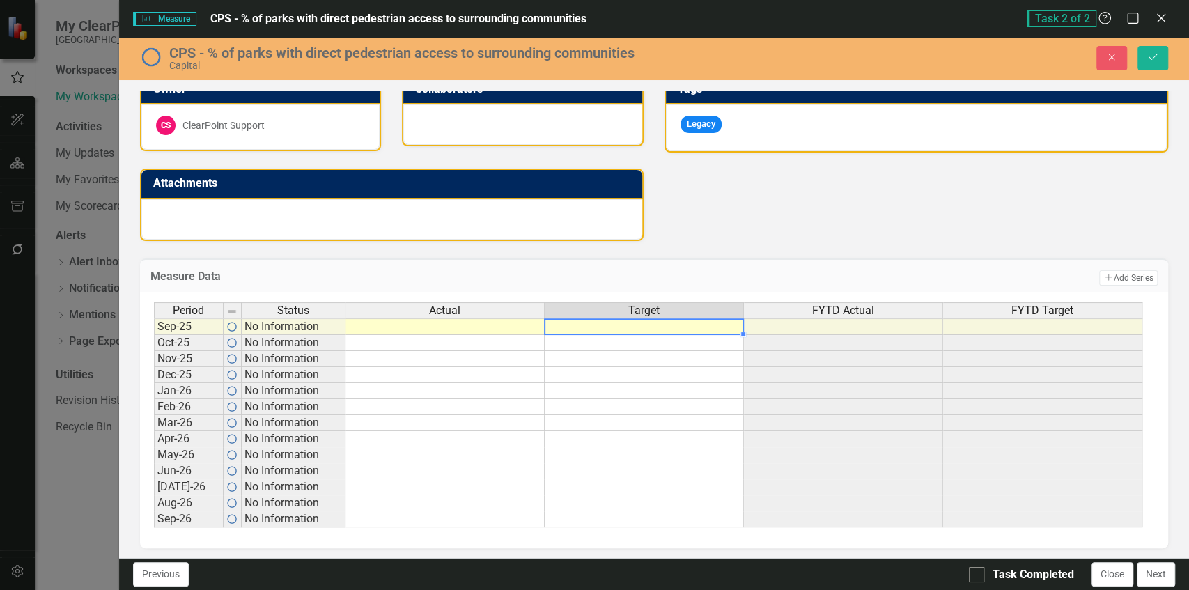
type textarea "1"
type textarea "90"
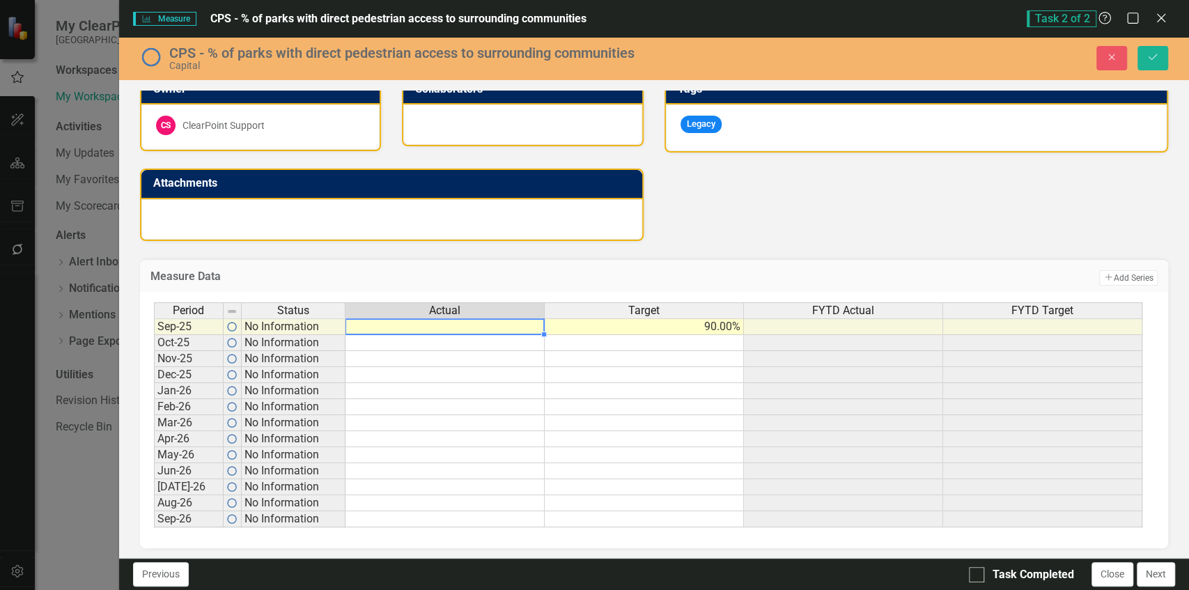
click at [499, 326] on td at bounding box center [444, 326] width 199 height 17
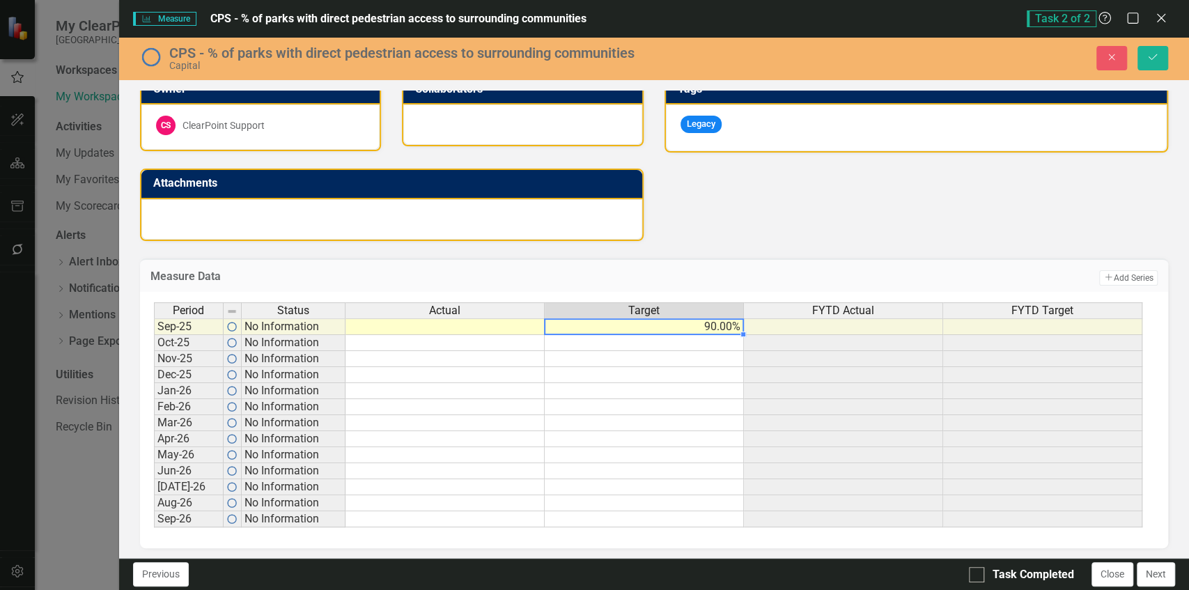
click at [650, 324] on td "90.00%" at bounding box center [644, 326] width 199 height 17
click at [651, 325] on td "90.00%" at bounding box center [644, 326] width 199 height 17
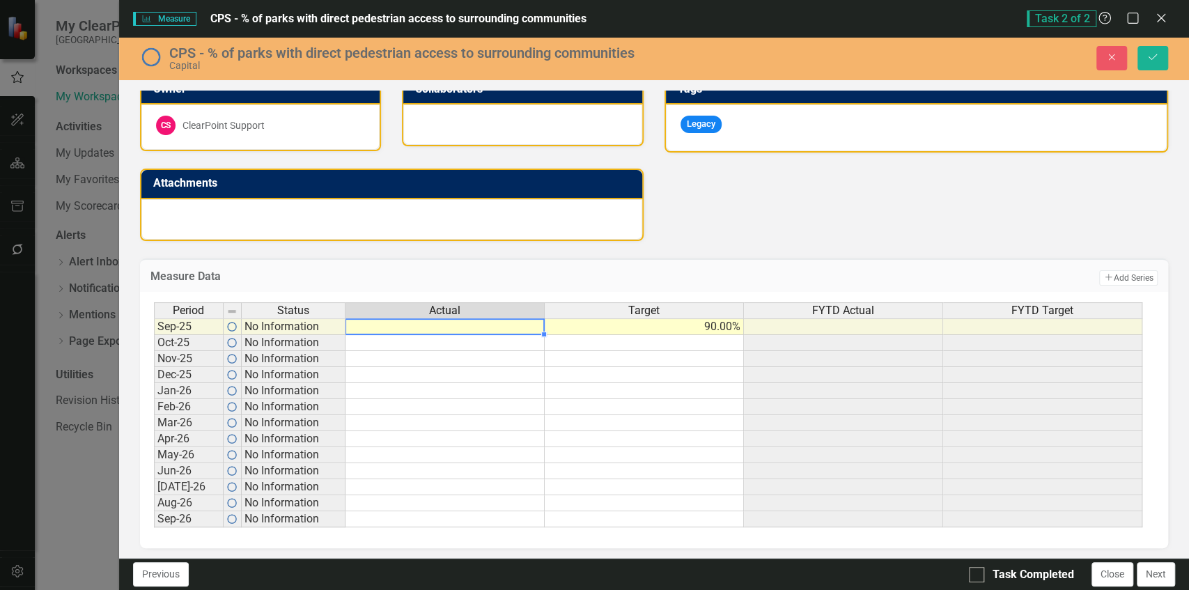
click at [520, 323] on td at bounding box center [444, 326] width 199 height 17
type textarea "85"
click at [154, 350] on div "Period Status Actual Target FYTD Actual FYTD Target Sep-25 No Information 85.00…" at bounding box center [154, 414] width 0 height 225
click at [529, 327] on td "85.00%" at bounding box center [444, 326] width 199 height 17
drag, startPoint x: 545, startPoint y: 334, endPoint x: 543, endPoint y: 320, distance: 14.1
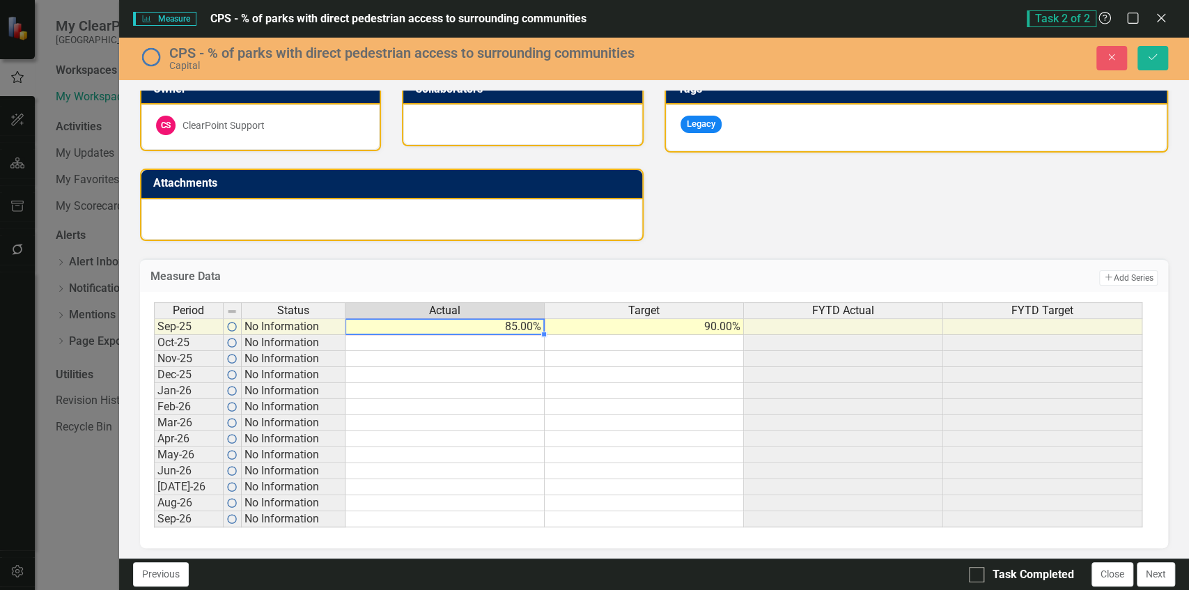
click at [154, 302] on div at bounding box center [154, 302] width 0 height 0
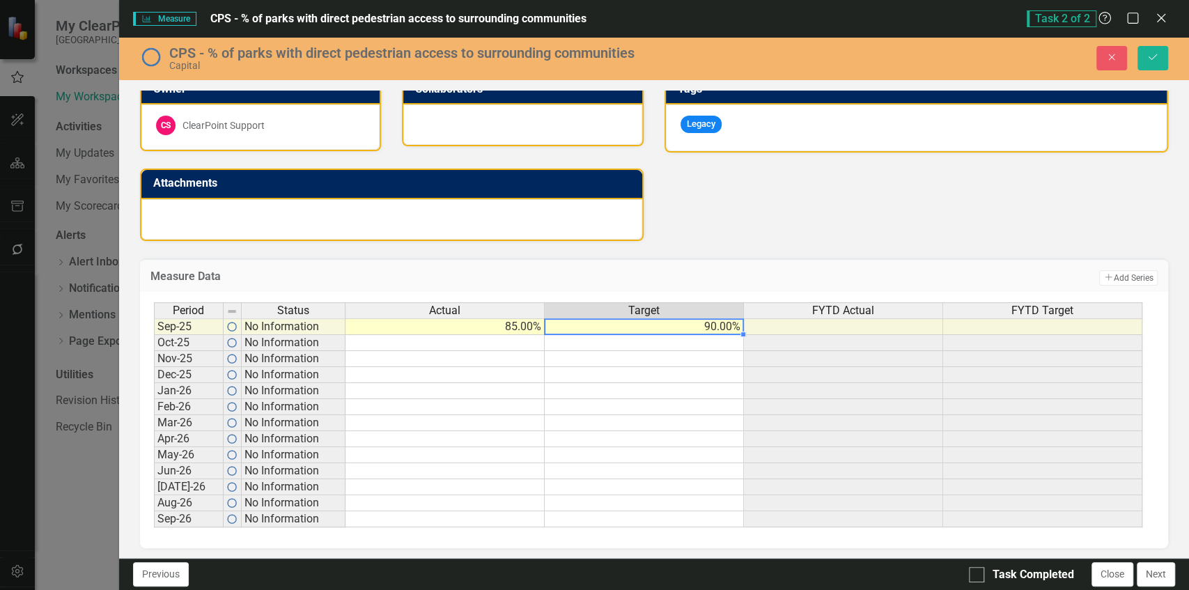
click at [697, 327] on td "90.00%" at bounding box center [644, 326] width 199 height 17
drag, startPoint x: 743, startPoint y: 331, endPoint x: 720, endPoint y: 513, distance: 183.9
click at [154, 513] on div "Period Status Actual Target FYTD Actual FYTD Target Sep-25 No Information 85.00…" at bounding box center [154, 414] width 0 height 225
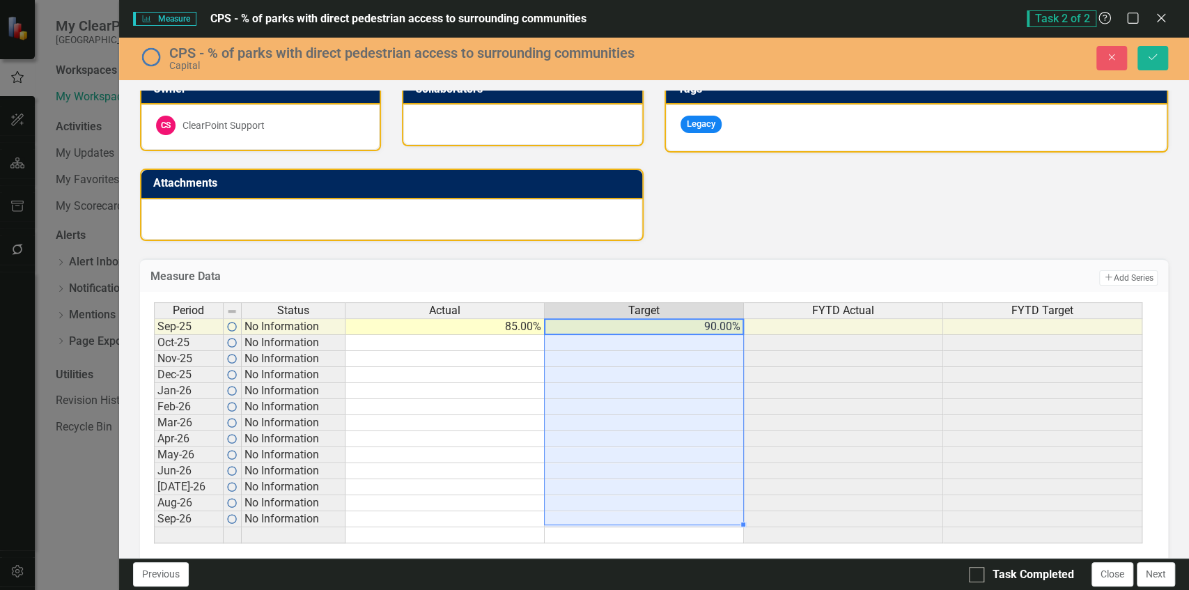
type textarea "90"
click at [715, 479] on td "90.00%" at bounding box center [644, 487] width 199 height 16
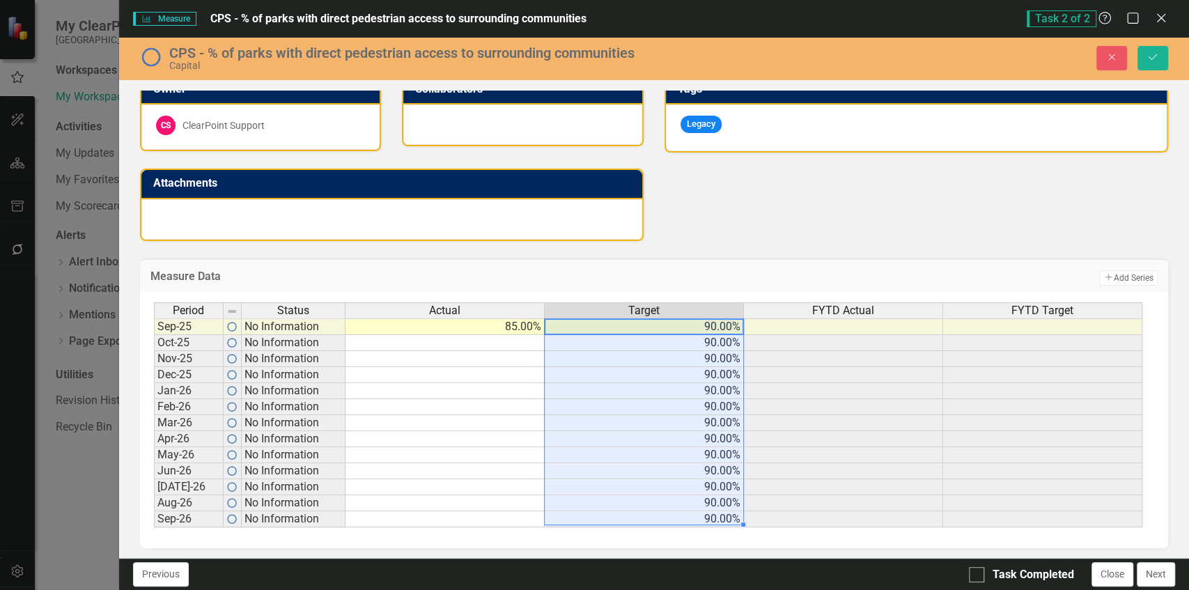
drag, startPoint x: 681, startPoint y: 326, endPoint x: 674, endPoint y: 517, distance: 191.0
click at [674, 517] on tbody "Sep-25 No Information 85.00% 90.00% Oct-25 No Information 90.00% Nov-25 No Info…" at bounding box center [648, 422] width 988 height 209
click at [154, 411] on div "Period Status Actual Target FYTD Actual FYTD Target Sep-25 No Information 85.00…" at bounding box center [154, 414] width 0 height 225
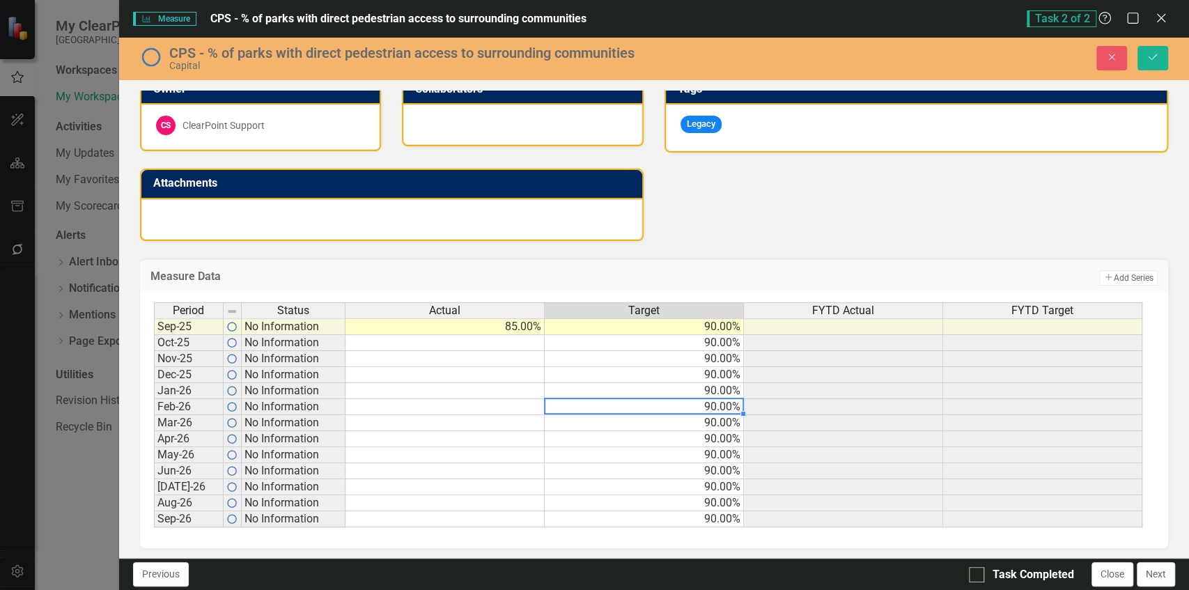
click at [484, 335] on td at bounding box center [444, 343] width 199 height 16
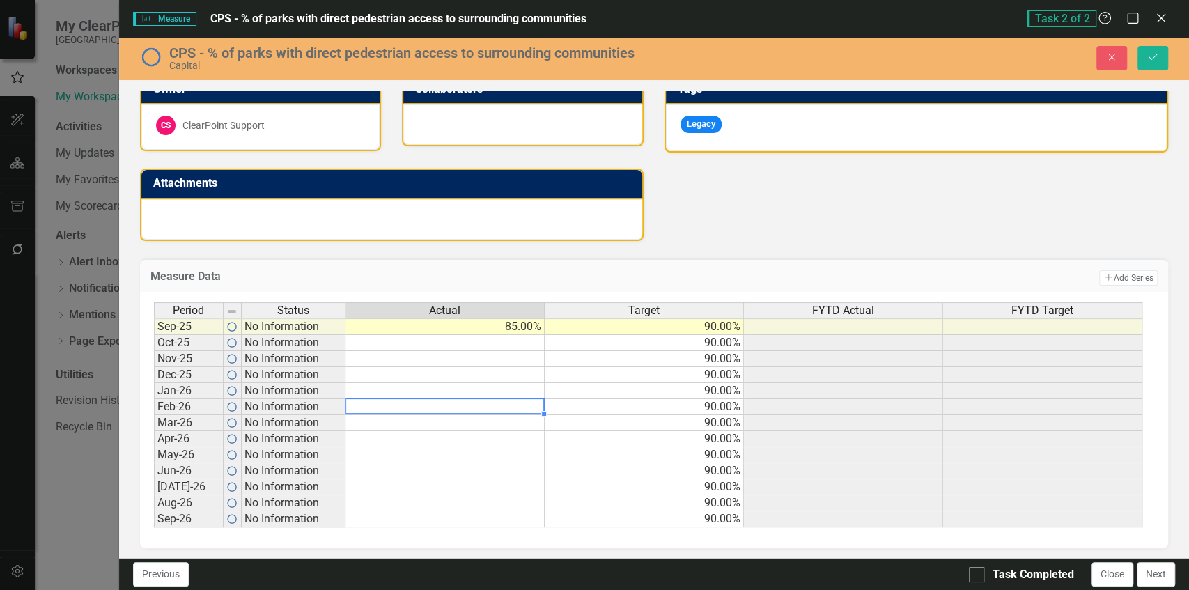
click at [517, 406] on td at bounding box center [444, 407] width 199 height 16
click at [1158, 57] on icon "Save" at bounding box center [1153, 57] width 13 height 10
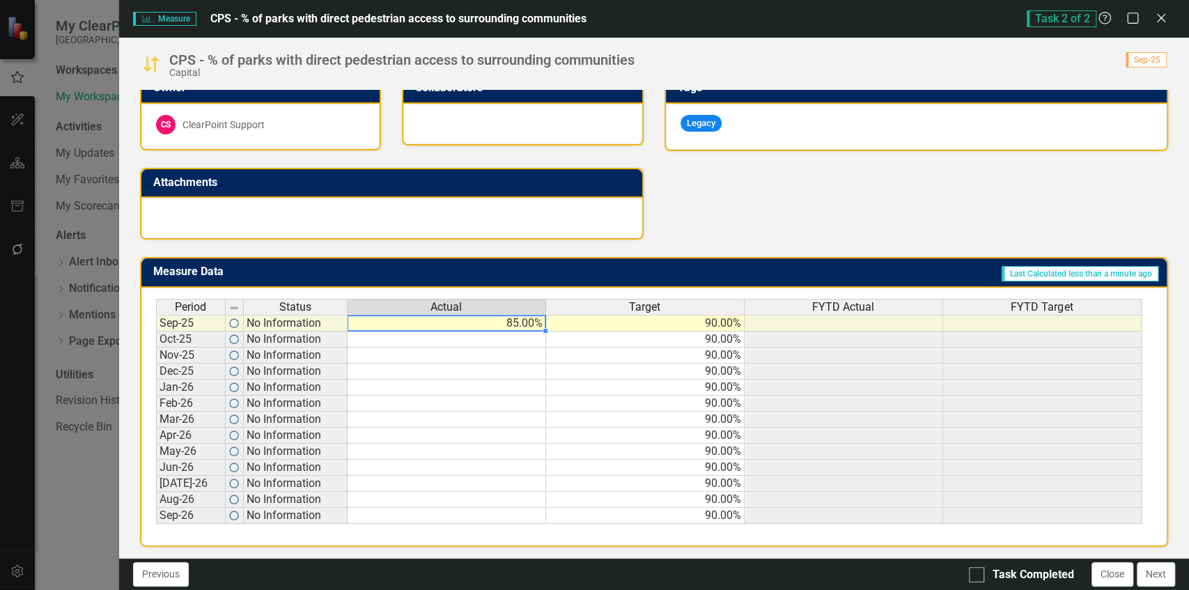
click at [497, 325] on td "85.00%" at bounding box center [447, 323] width 199 height 17
click at [602, 319] on td "90.00%" at bounding box center [645, 323] width 199 height 17
click at [528, 320] on td "85.00%" at bounding box center [447, 323] width 199 height 17
type textarea "90"
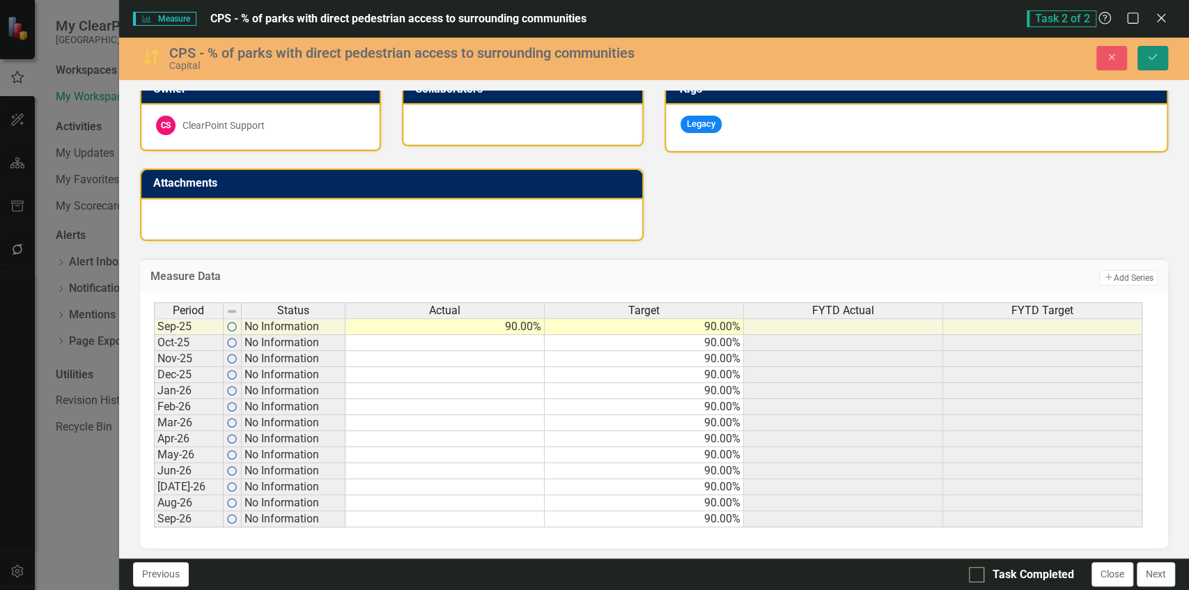
click at [1144, 47] on button "Save" at bounding box center [1152, 58] width 31 height 24
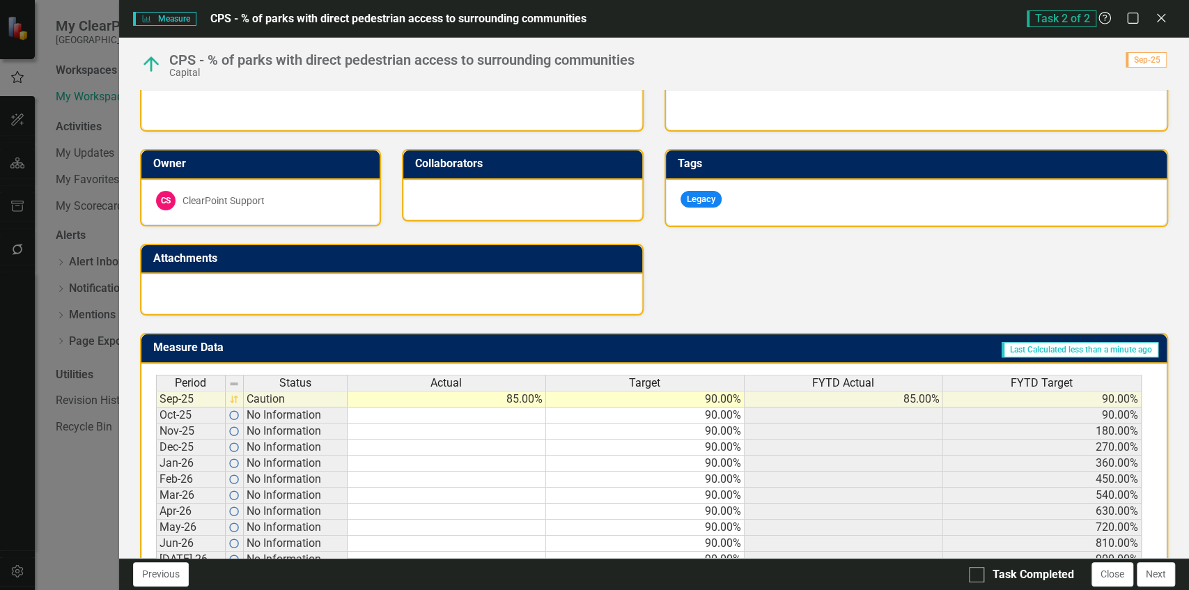
scroll to position [315, 0]
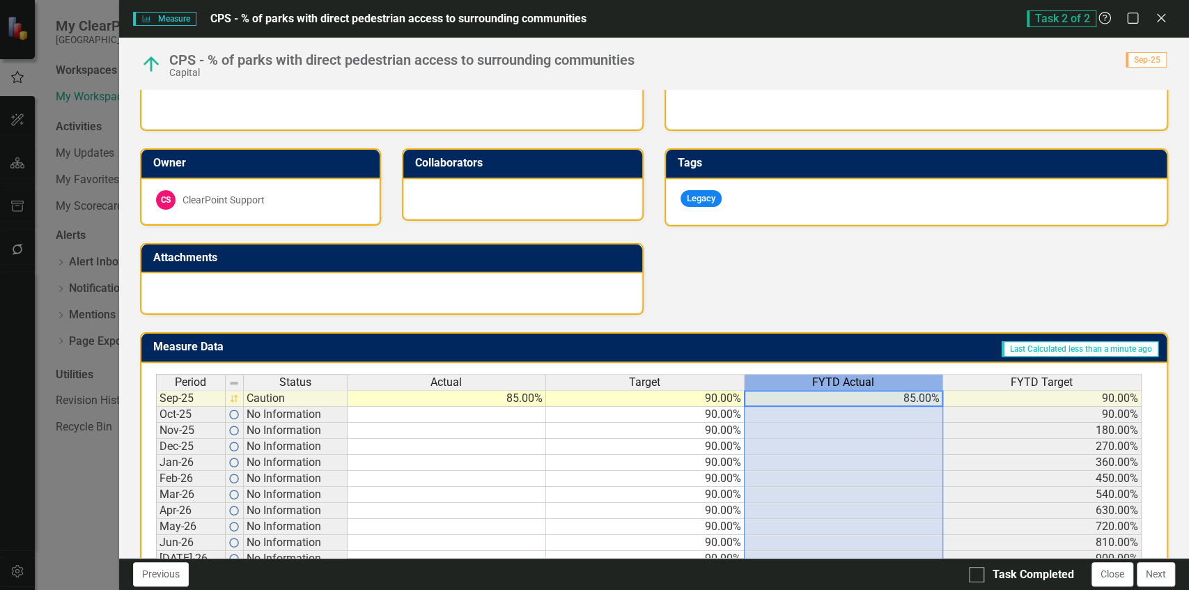
click at [910, 382] on div "FYTD Actual" at bounding box center [844, 382] width 198 height 15
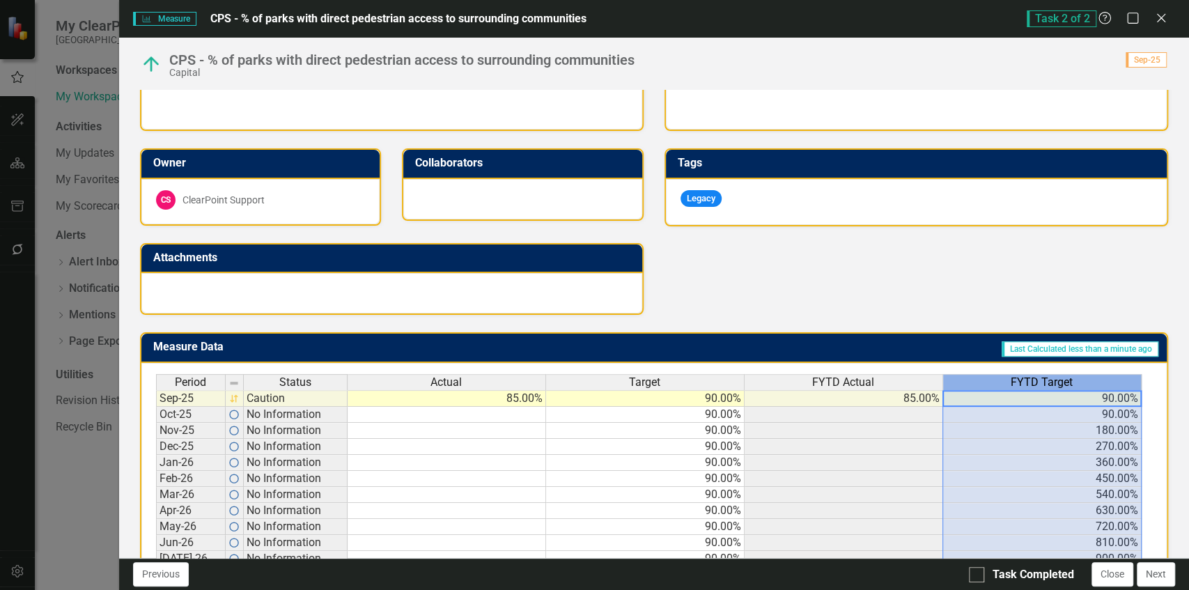
click at [977, 381] on div "FYTD Target" at bounding box center [1042, 382] width 198 height 15
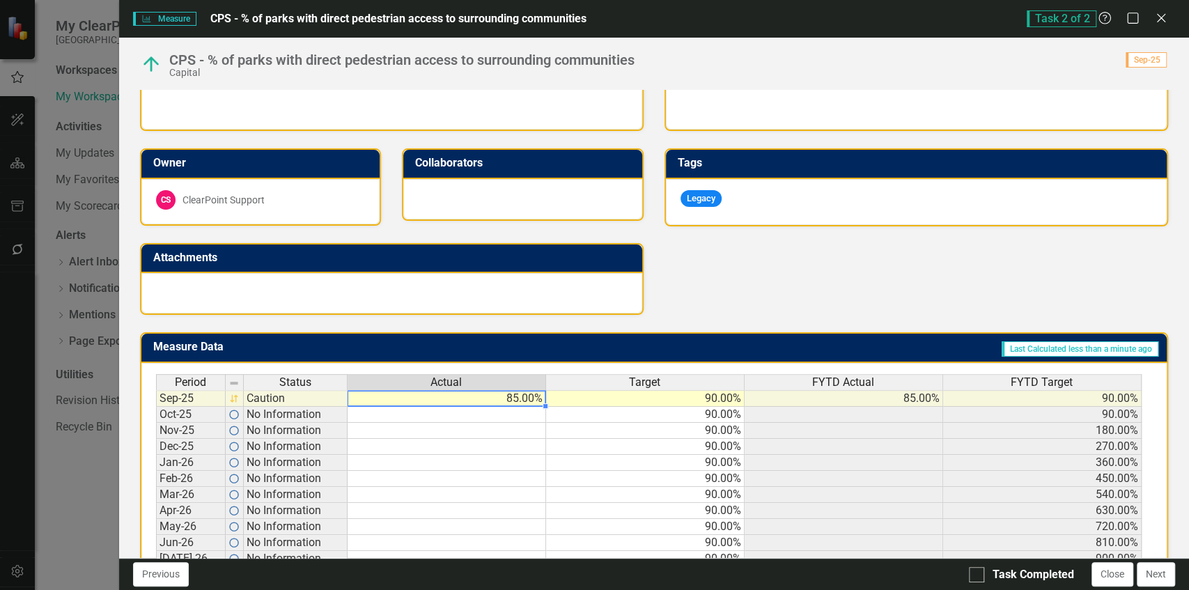
click at [519, 401] on td "85.00%" at bounding box center [447, 398] width 199 height 17
type textarea "90"
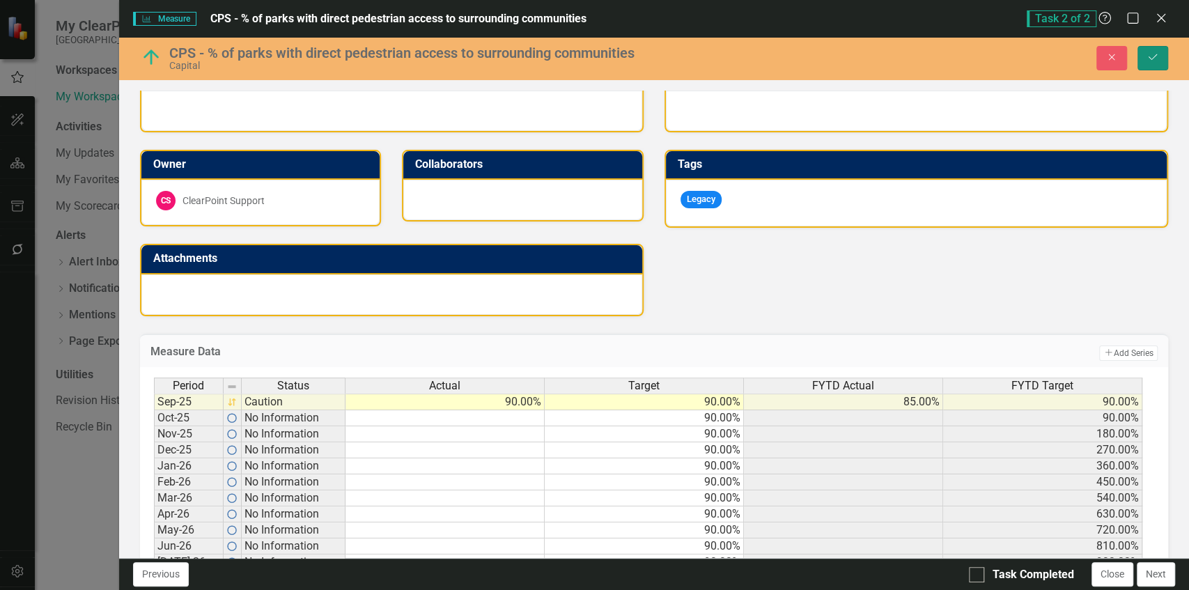
click at [1148, 49] on button "Save" at bounding box center [1152, 58] width 31 height 24
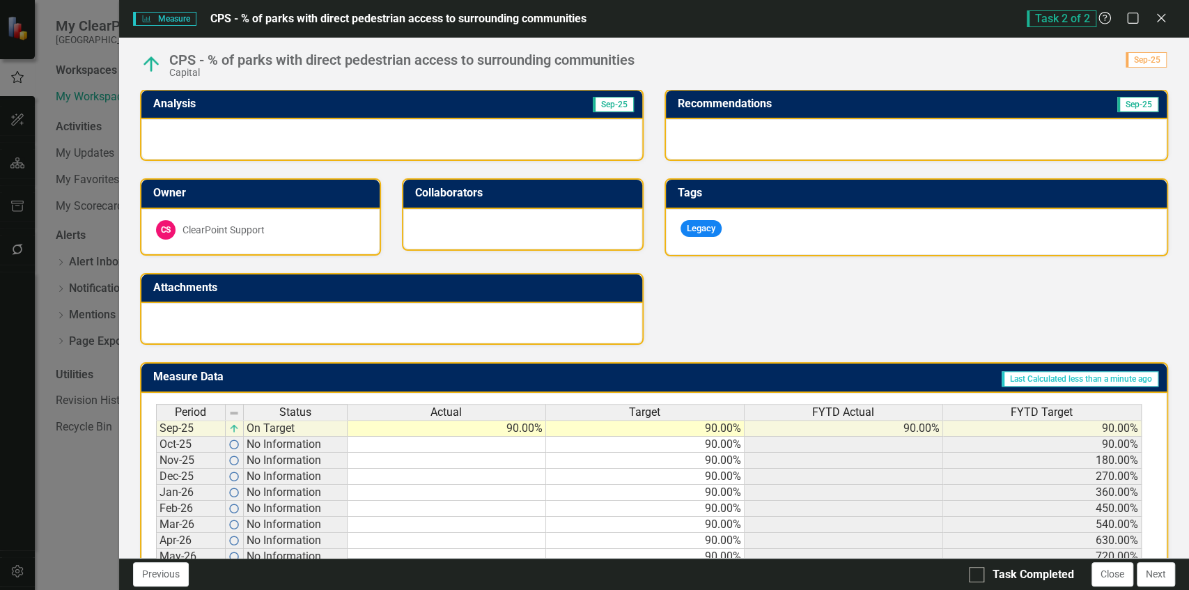
scroll to position [390, 0]
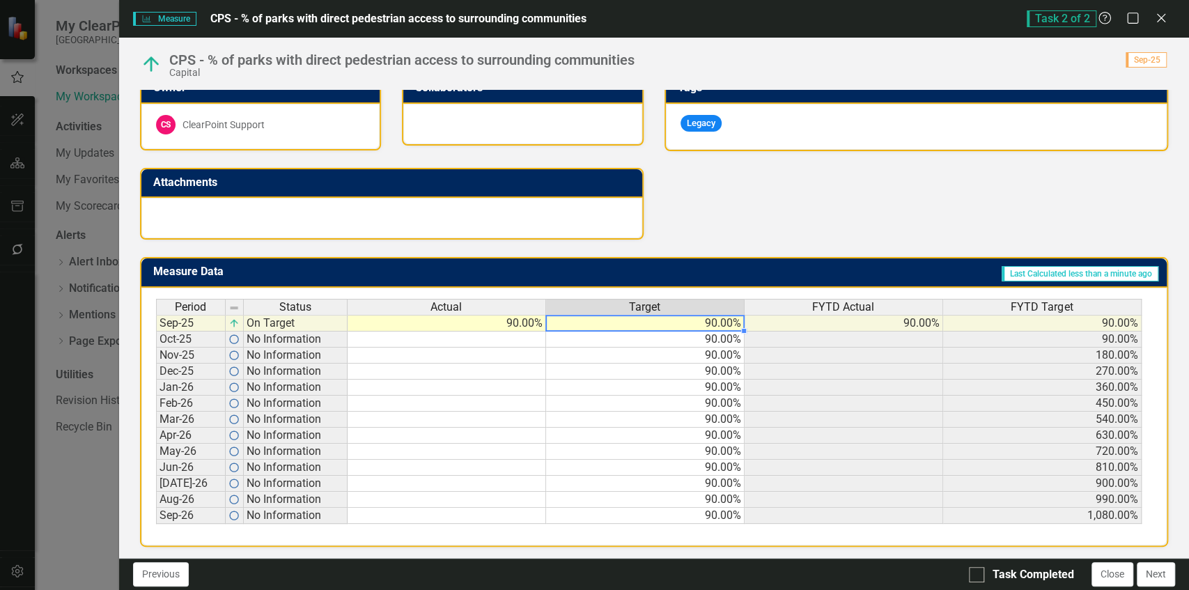
click at [658, 318] on td "90.00%" at bounding box center [645, 323] width 199 height 17
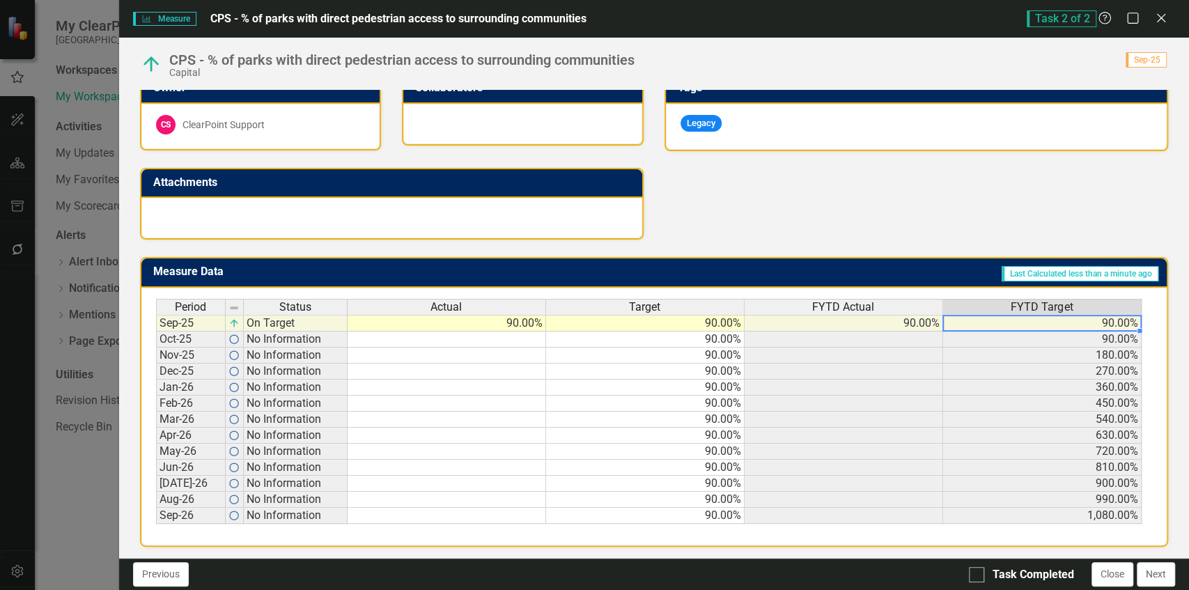
click at [156, 327] on div "Period Status Actual Target FYTD Actual FYTD Target Sep-25 On Target 90.00% 90.…" at bounding box center [156, 411] width 0 height 225
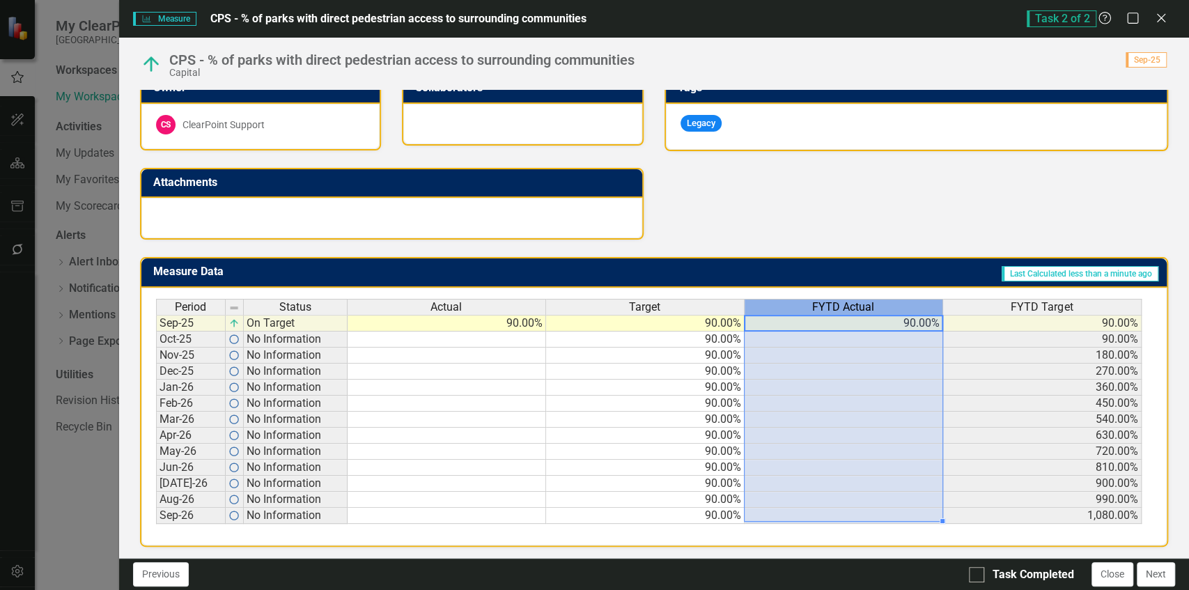
click at [873, 302] on div "FYTD Actual" at bounding box center [844, 307] width 198 height 15
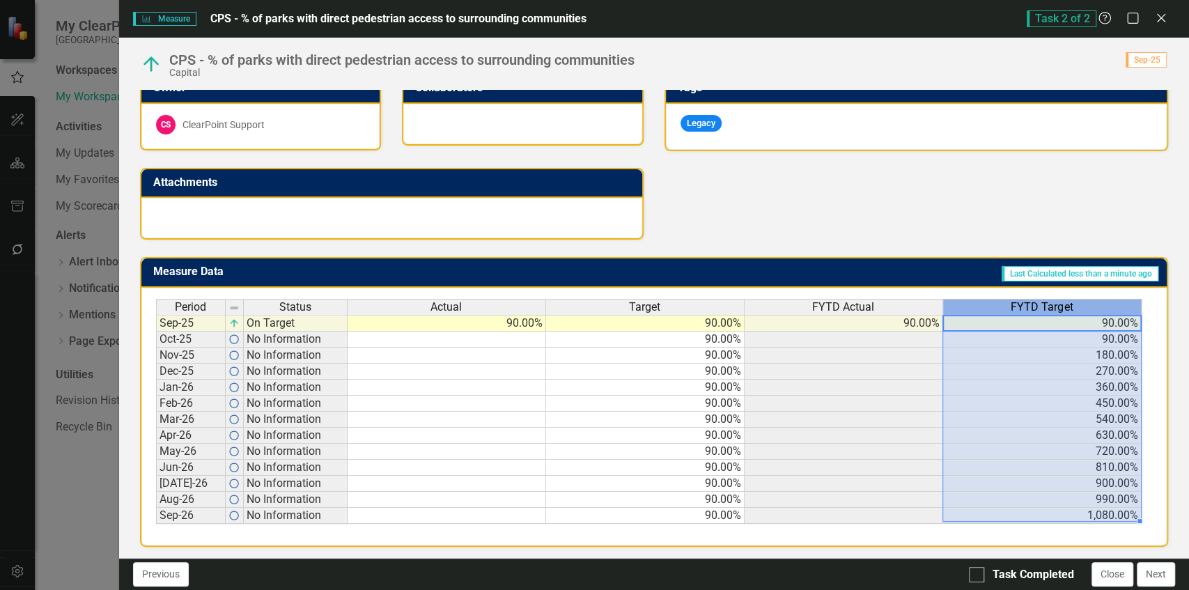
click at [965, 302] on div "FYTD Target" at bounding box center [1042, 307] width 198 height 15
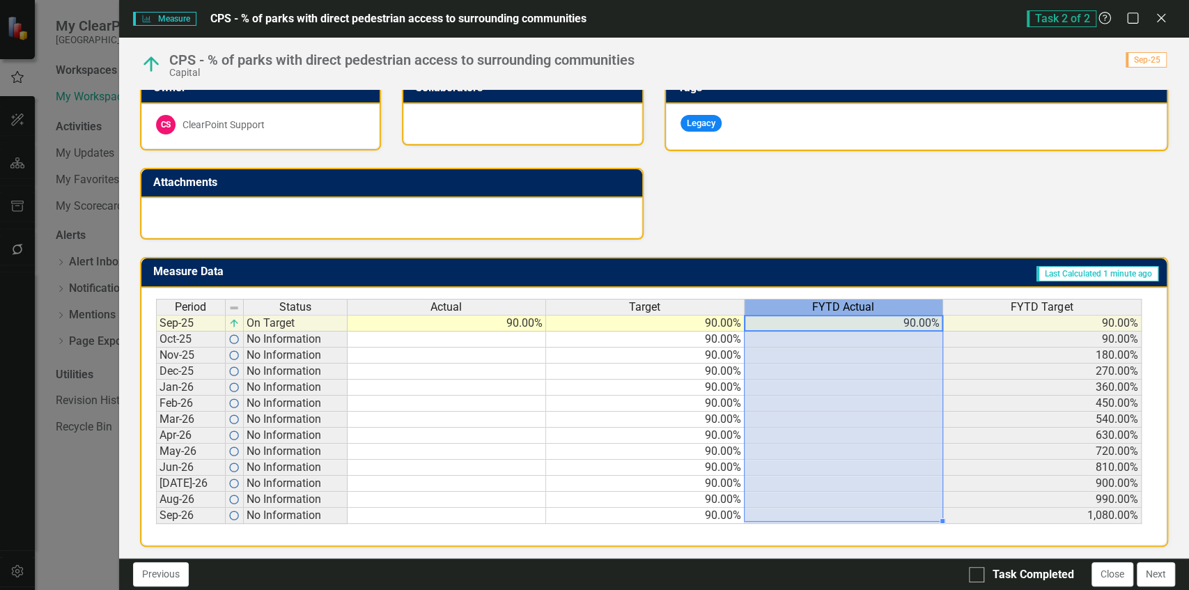
click at [816, 306] on span "FYTD Actual" at bounding box center [843, 307] width 62 height 13
click at [971, 304] on div "FYTD Target" at bounding box center [1042, 307] width 198 height 15
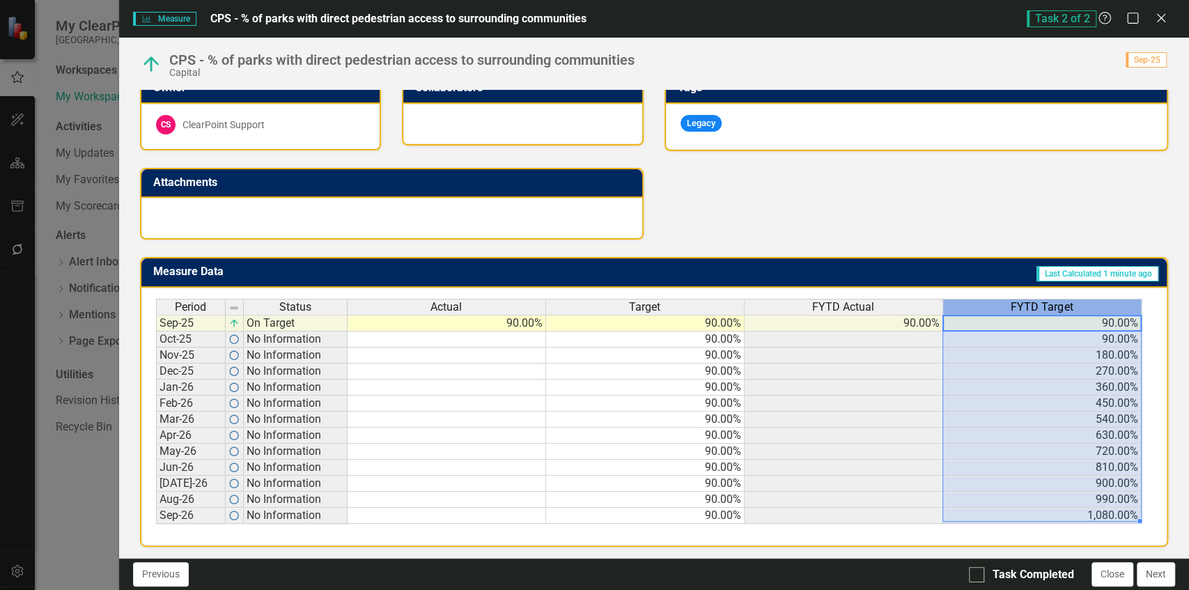
click at [912, 225] on div "Analysis Sep-25 Owner CS ClearPoint Support Collaborators Attachments Recommend…" at bounding box center [654, 104] width 1049 height 274
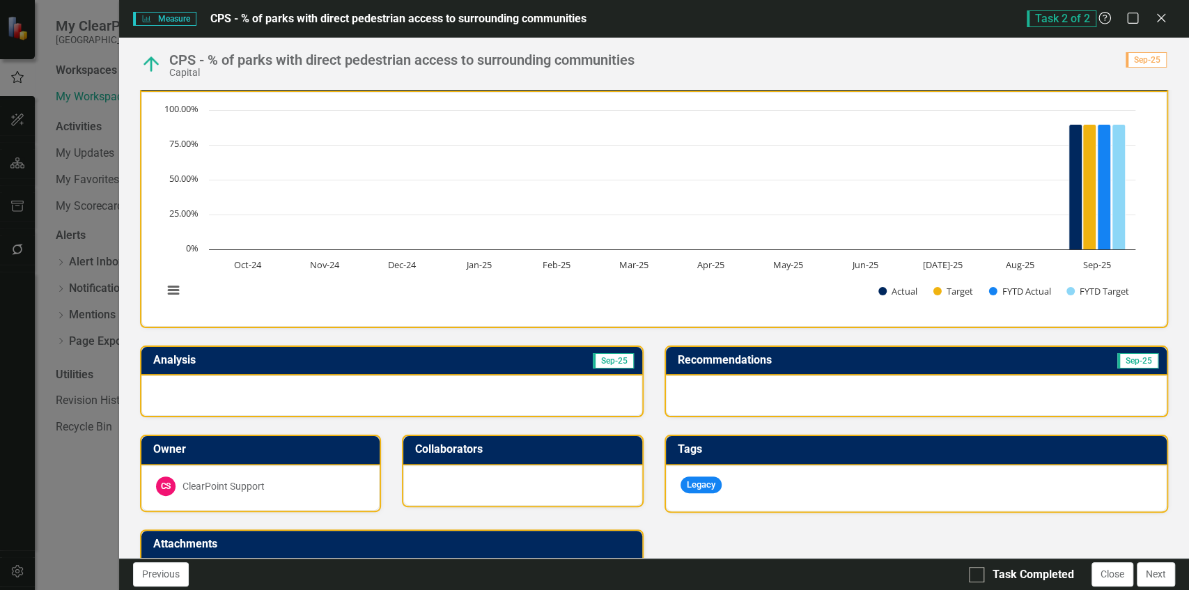
scroll to position [28, 0]
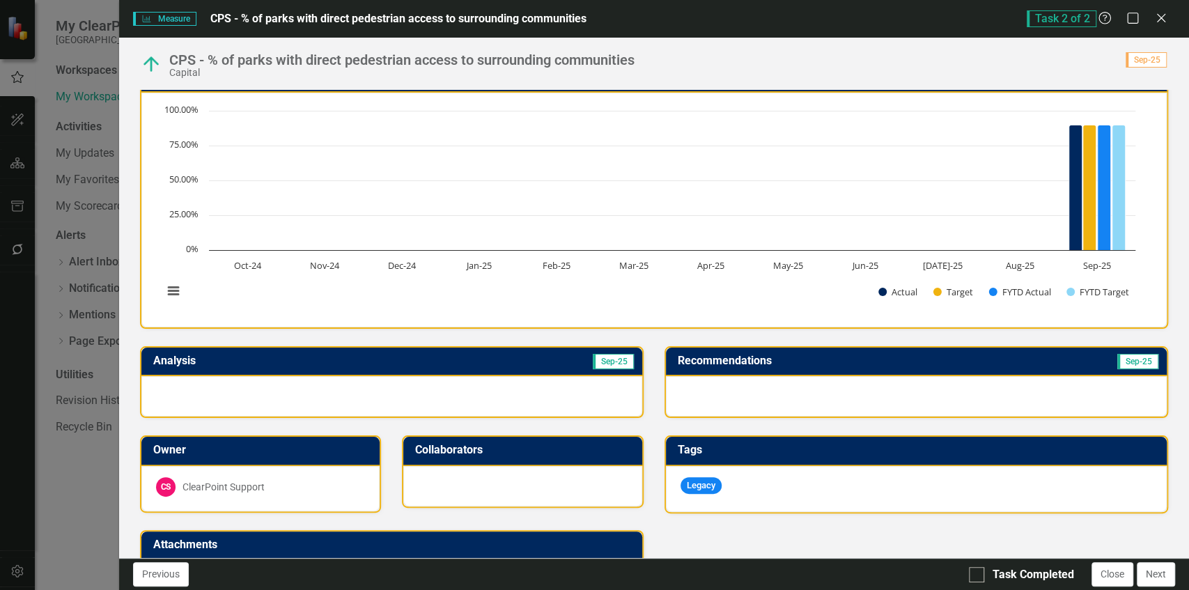
click at [470, 359] on td "Sep-25" at bounding box center [514, 362] width 241 height 23
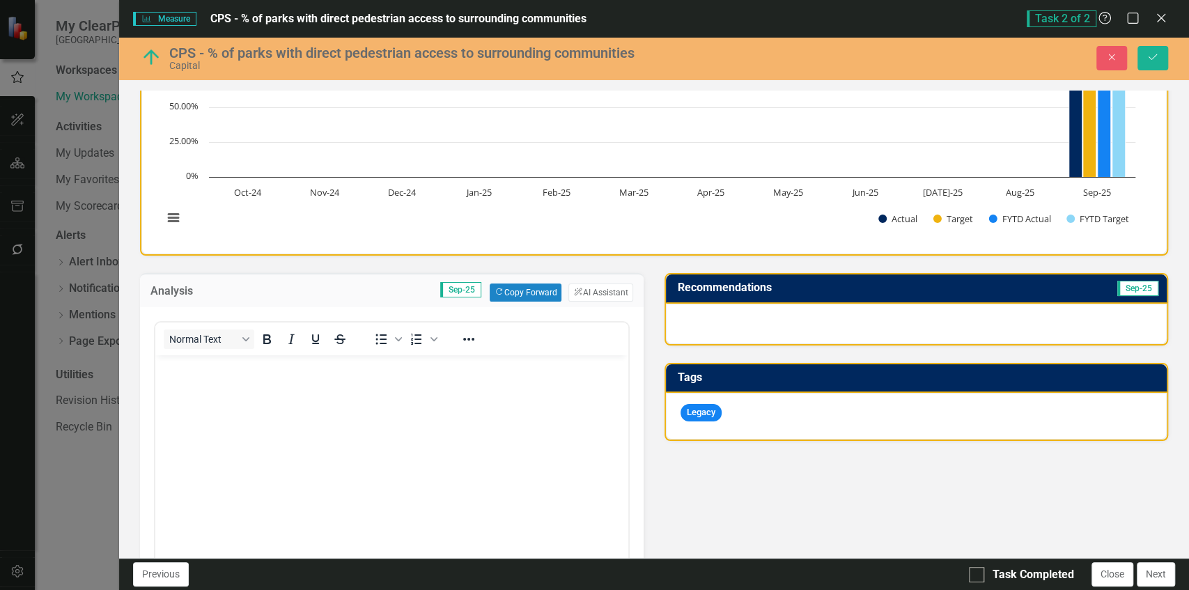
scroll to position [102, 0]
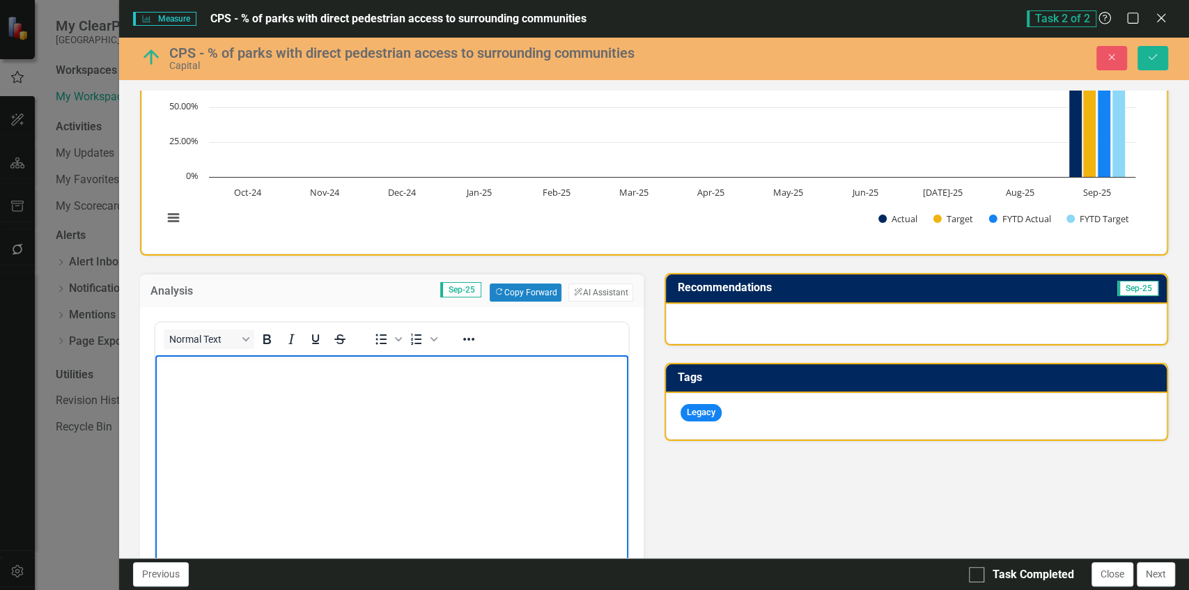
click at [472, 424] on body "Rich Text Area. Press ALT-0 for help." at bounding box center [391, 459] width 473 height 209
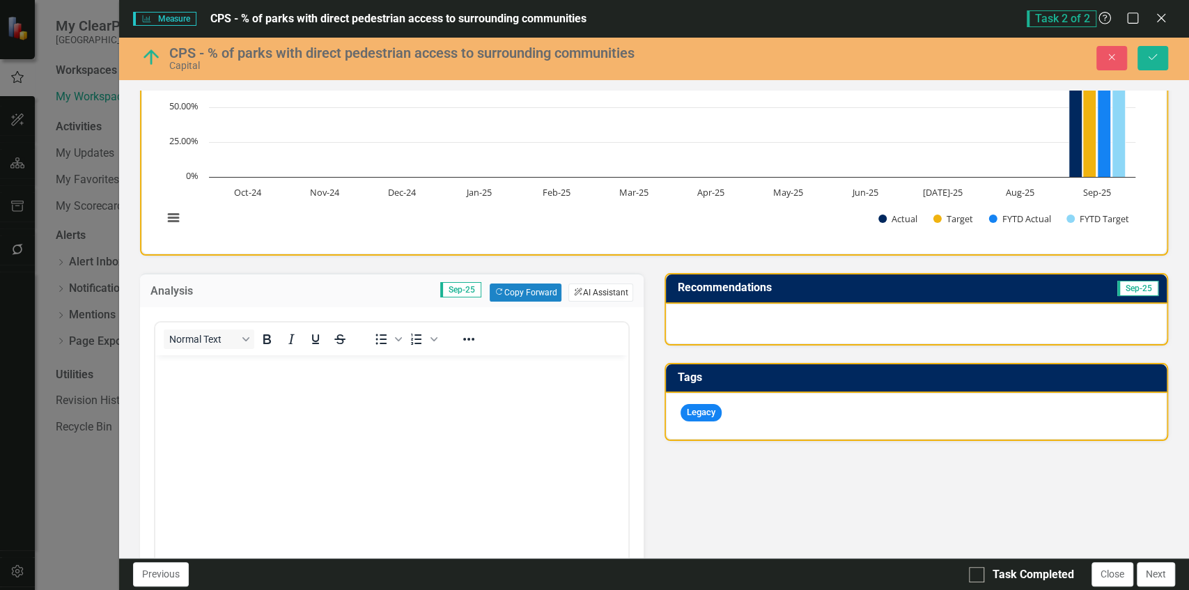
click at [600, 288] on button "ClearPoint AI AI Assistant" at bounding box center [600, 293] width 64 height 18
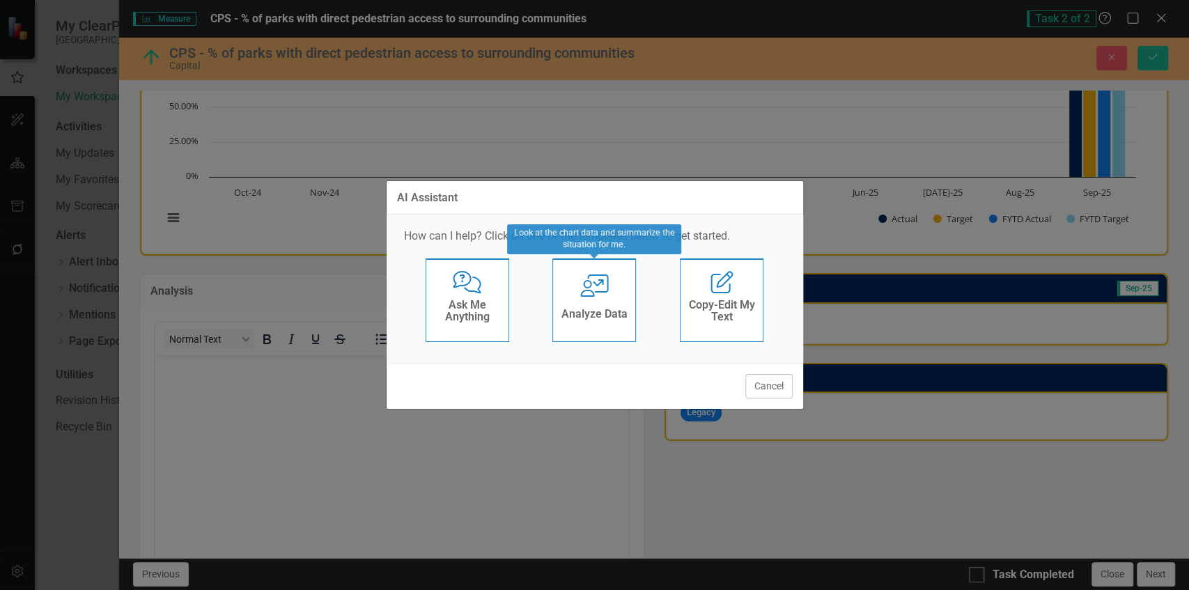
click at [600, 288] on icon "User with Chart" at bounding box center [594, 285] width 29 height 22
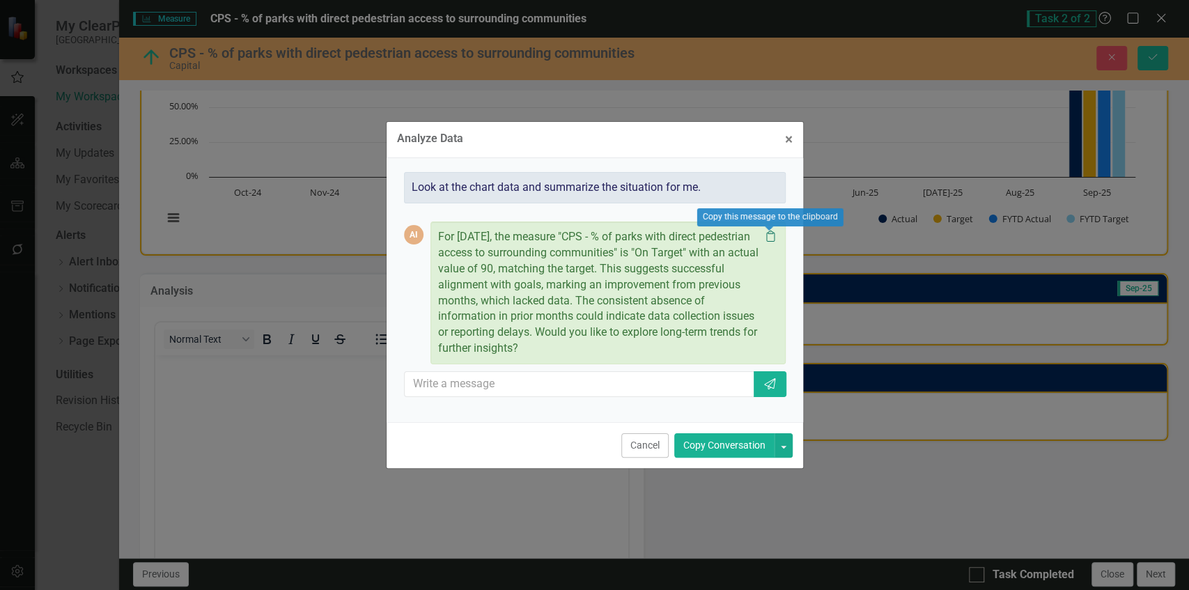
click at [772, 240] on icon "Clipboard" at bounding box center [770, 236] width 14 height 11
drag, startPoint x: 787, startPoint y: 138, endPoint x: 389, endPoint y: 45, distance: 409.1
click at [787, 138] on span "×" at bounding box center [789, 139] width 8 height 17
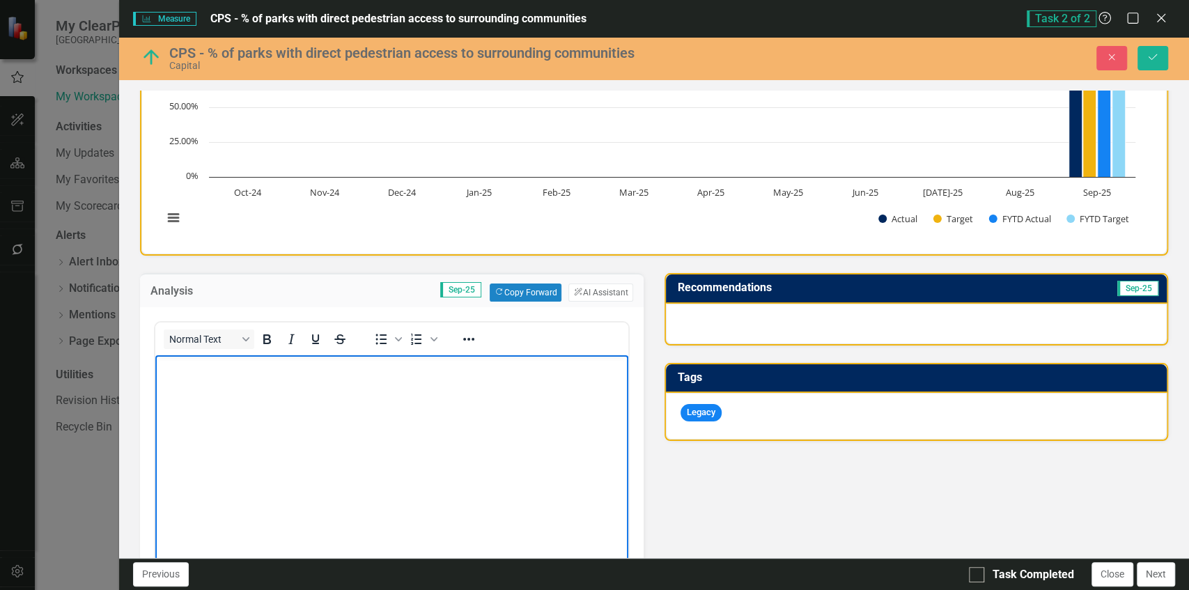
click at [543, 401] on body "Rich Text Area. Press ALT-0 for help." at bounding box center [391, 459] width 473 height 209
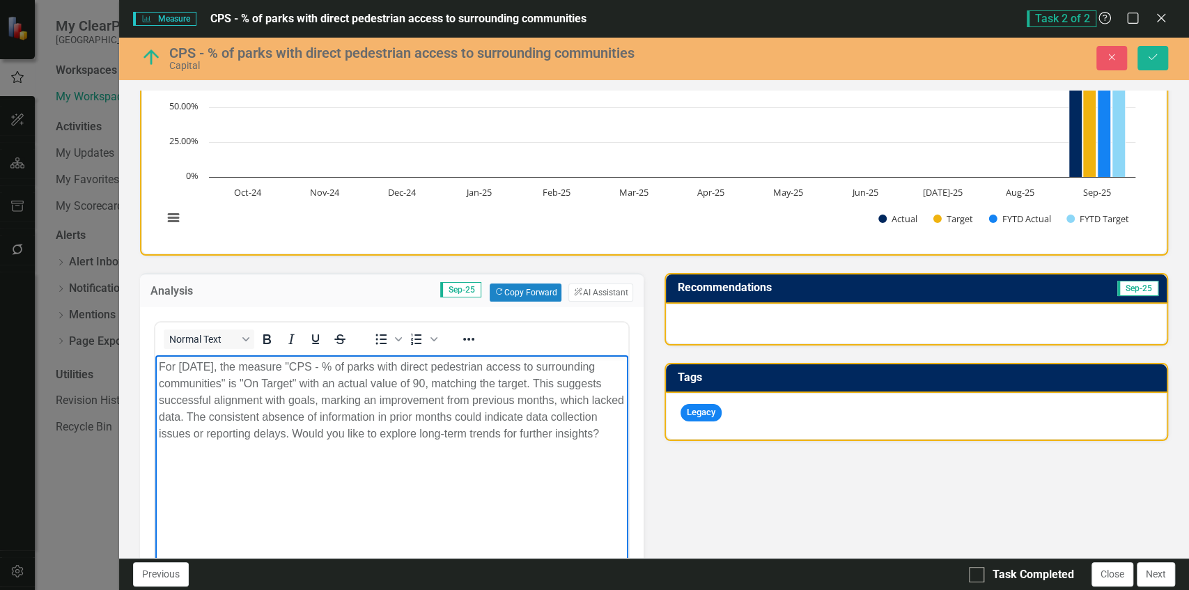
drag, startPoint x: 467, startPoint y: 449, endPoint x: 341, endPoint y: 433, distance: 127.1
click at [341, 433] on p "For [DATE], the measure "CPS - % of parks with direct pedestrian access to surr…" at bounding box center [391, 401] width 466 height 84
click at [596, 384] on p "For [DATE], the measure "CPS - % of parks with direct pedestrian access to surr…" at bounding box center [391, 401] width 466 height 84
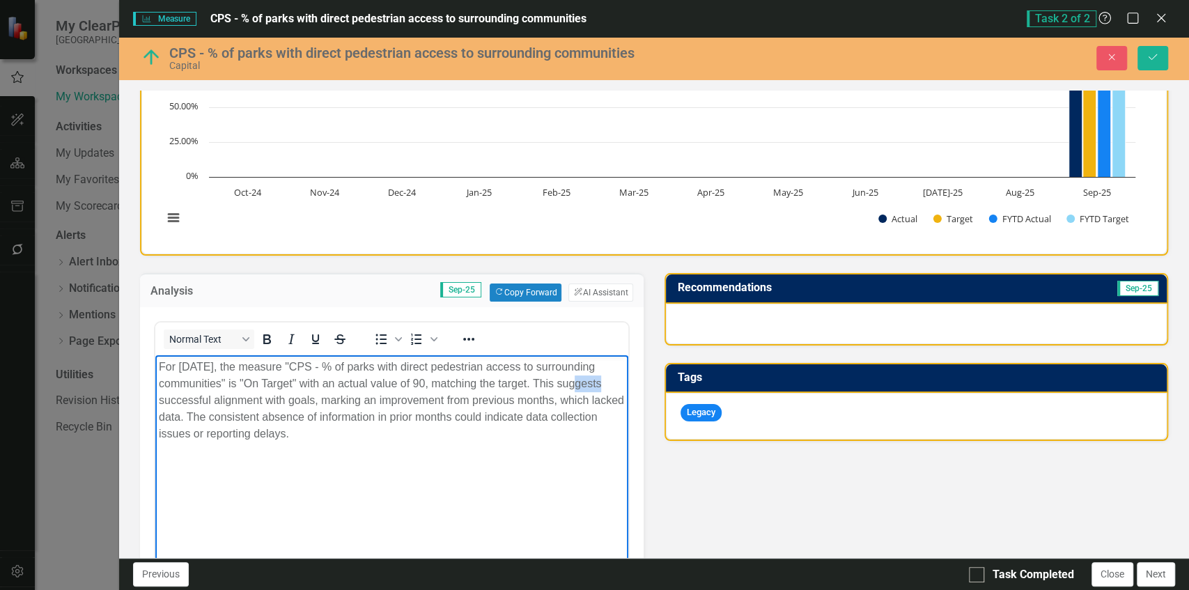
click at [596, 384] on p "For [DATE], the measure "CPS - % of parks with direct pedestrian access to surr…" at bounding box center [391, 401] width 466 height 84
drag, startPoint x: 596, startPoint y: 384, endPoint x: 622, endPoint y: 479, distance: 98.2
click at [622, 479] on body "For [DATE], the measure "CPS - % of parks with direct pedestrian access to surr…" at bounding box center [391, 459] width 473 height 209
click at [570, 473] on body "For [DATE], the measure "CPS - % of parks with direct pedestrian access to surr…" at bounding box center [391, 459] width 473 height 209
click at [928, 323] on div at bounding box center [916, 324] width 501 height 40
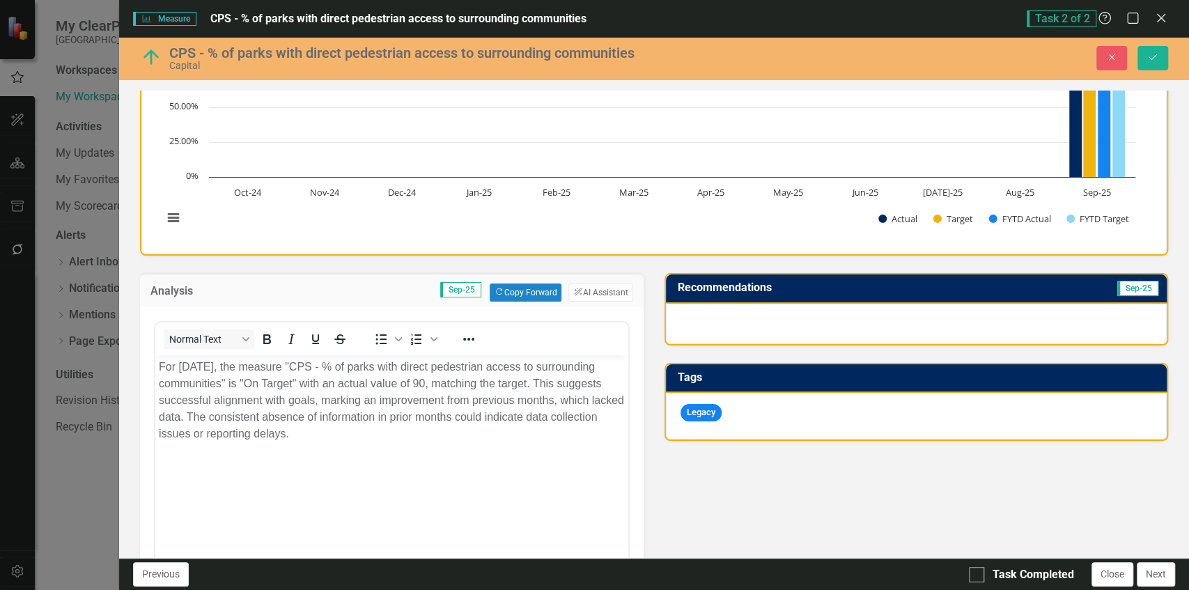
click at [928, 323] on div at bounding box center [916, 324] width 501 height 40
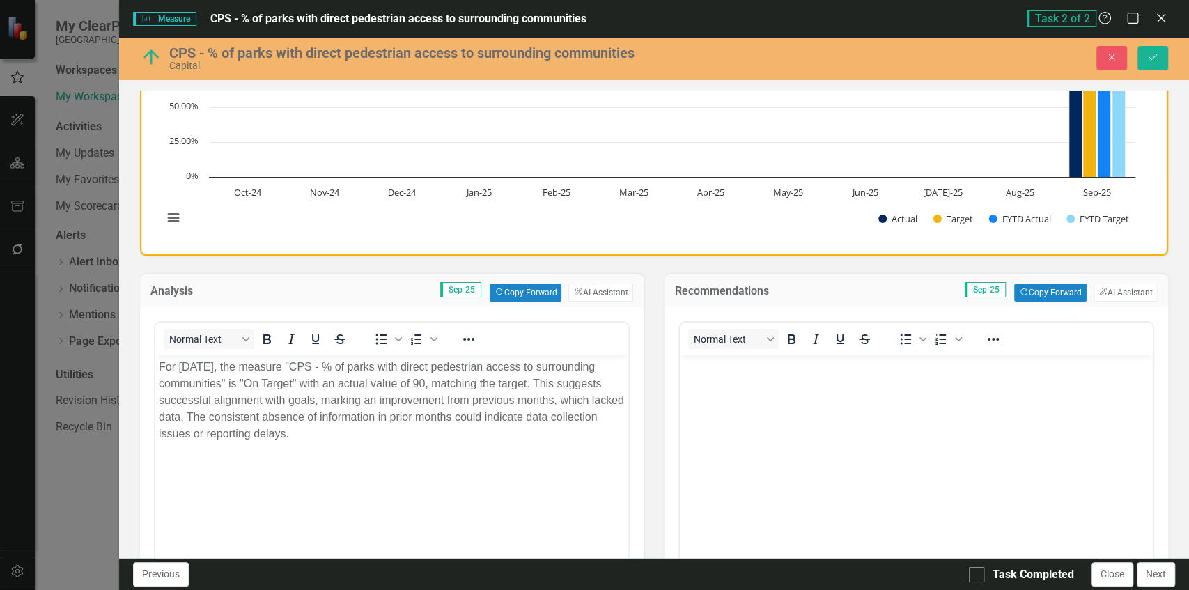
scroll to position [0, 0]
click at [1130, 300] on button "ClearPoint AI AI Assistant" at bounding box center [1126, 293] width 64 height 18
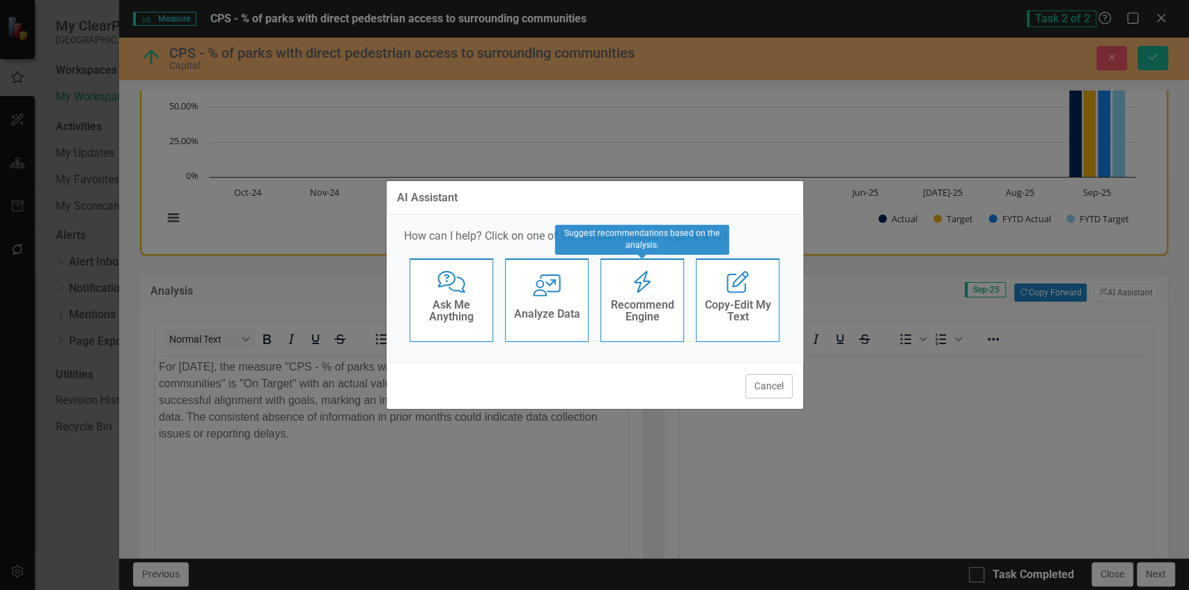
click at [656, 299] on h4 "Recommend Engine" at bounding box center [642, 311] width 68 height 24
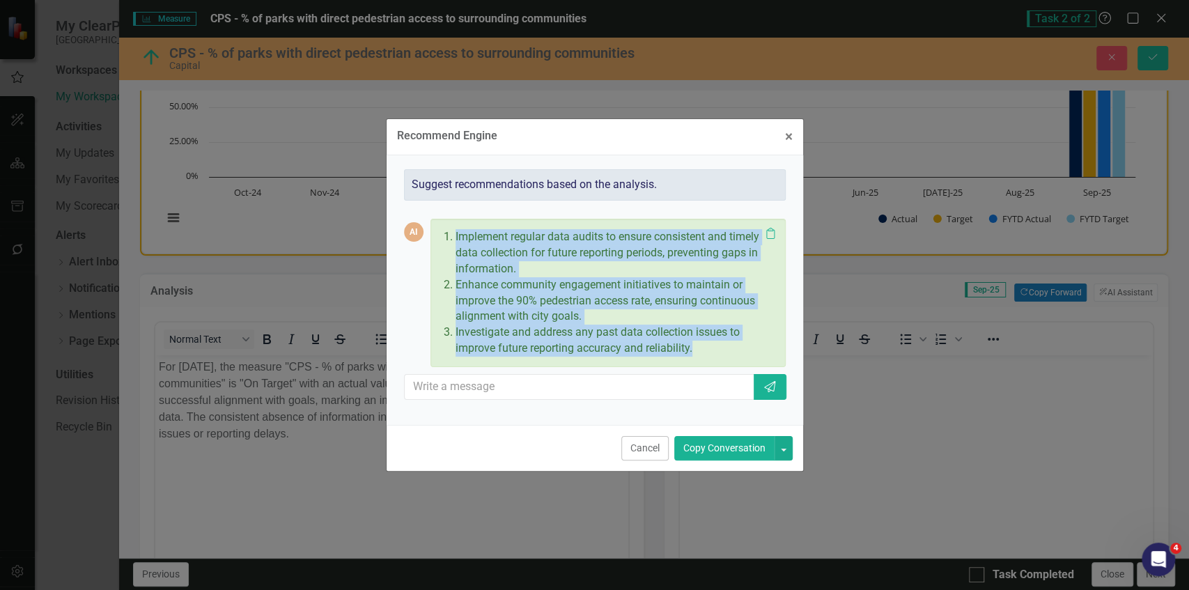
drag, startPoint x: 453, startPoint y: 231, endPoint x: 699, endPoint y: 356, distance: 276.3
click at [699, 356] on ol "Implement regular data audits to ensure consistent and timely data collection f…" at bounding box center [605, 292] width 312 height 127
click at [699, 356] on p "Investigate and address any past data collection issues to improve future repor…" at bounding box center [608, 341] width 305 height 32
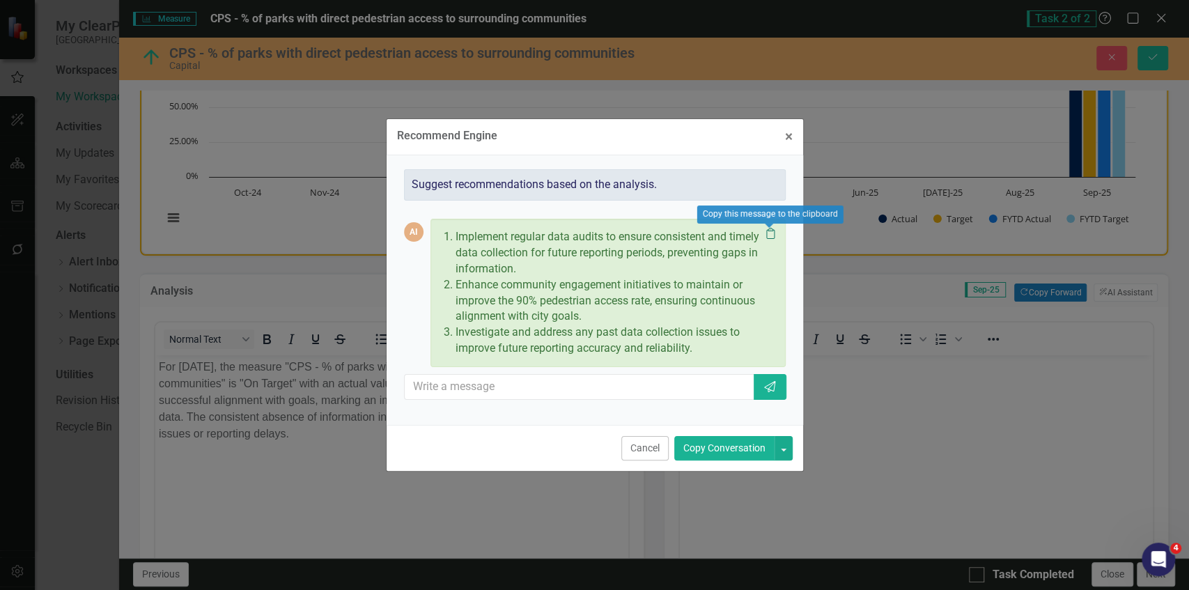
click at [769, 233] on icon "Clipboard" at bounding box center [770, 233] width 14 height 11
click at [789, 134] on span "×" at bounding box center [789, 136] width 8 height 17
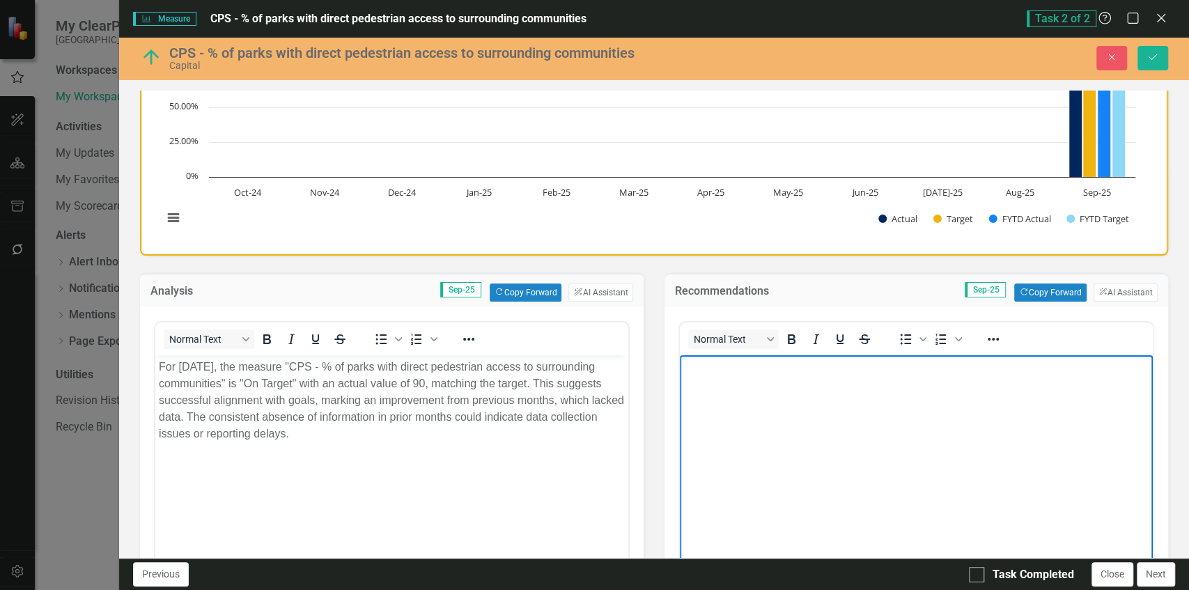
paste body "Rich Text Area. Press ALT-0 for help."
click at [807, 440] on body "Rich Text Area. Press ALT-0 for help." at bounding box center [916, 459] width 473 height 209
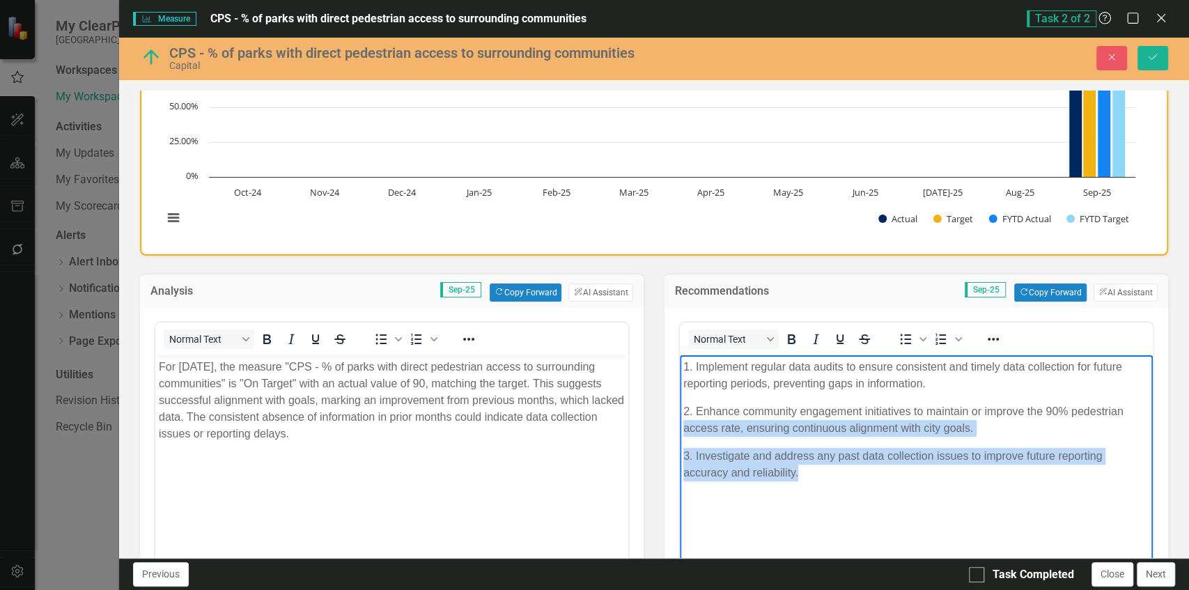
drag, startPoint x: 818, startPoint y: 473, endPoint x: 1332, endPoint y: 788, distance: 602.2
click at [680, 434] on html "1. Implement regular data audits to ensure consistent and timely data collectio…" at bounding box center [916, 459] width 473 height 209
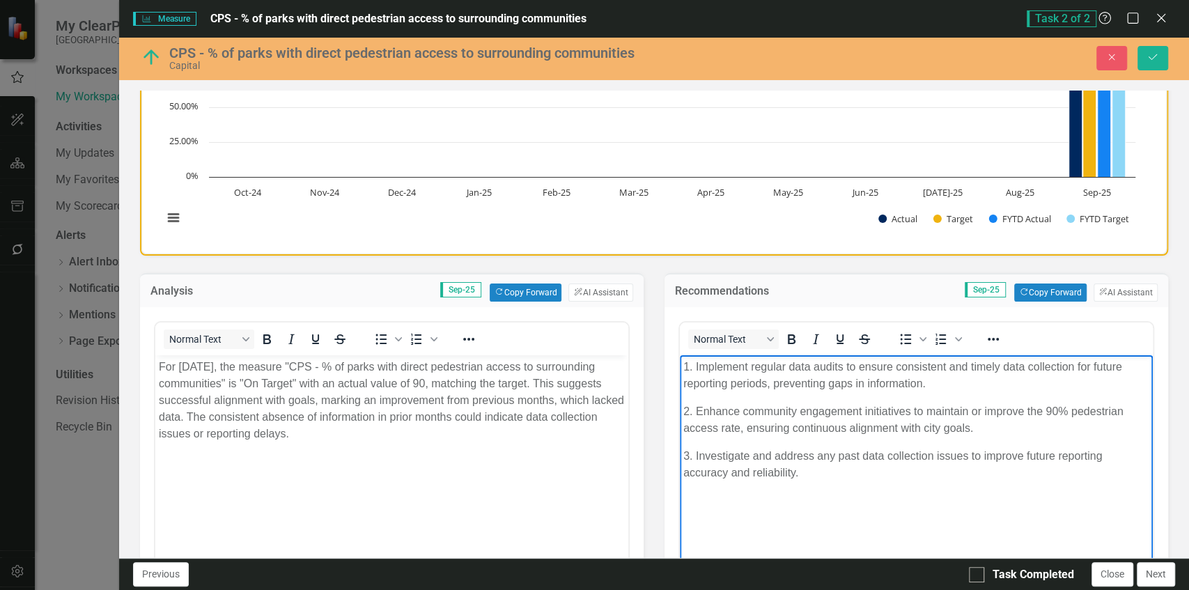
click at [749, 416] on p "2. Enhance community engagement initiatives to maintain or improve the 90% pede…" at bounding box center [916, 419] width 466 height 33
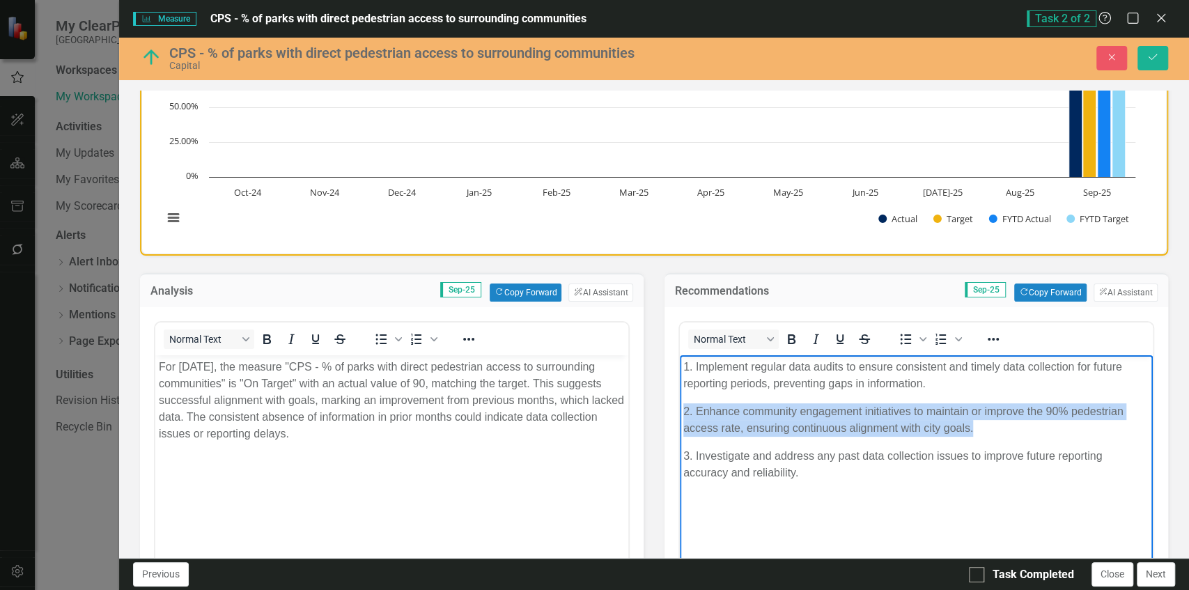
click at [749, 416] on p "2. Enhance community engagement initiatives to maintain or improve the 90% pede…" at bounding box center [916, 419] width 466 height 33
click at [839, 433] on p "2. Enhance community engagement initiatives to maintain or improve the 90% pede…" at bounding box center [916, 419] width 466 height 33
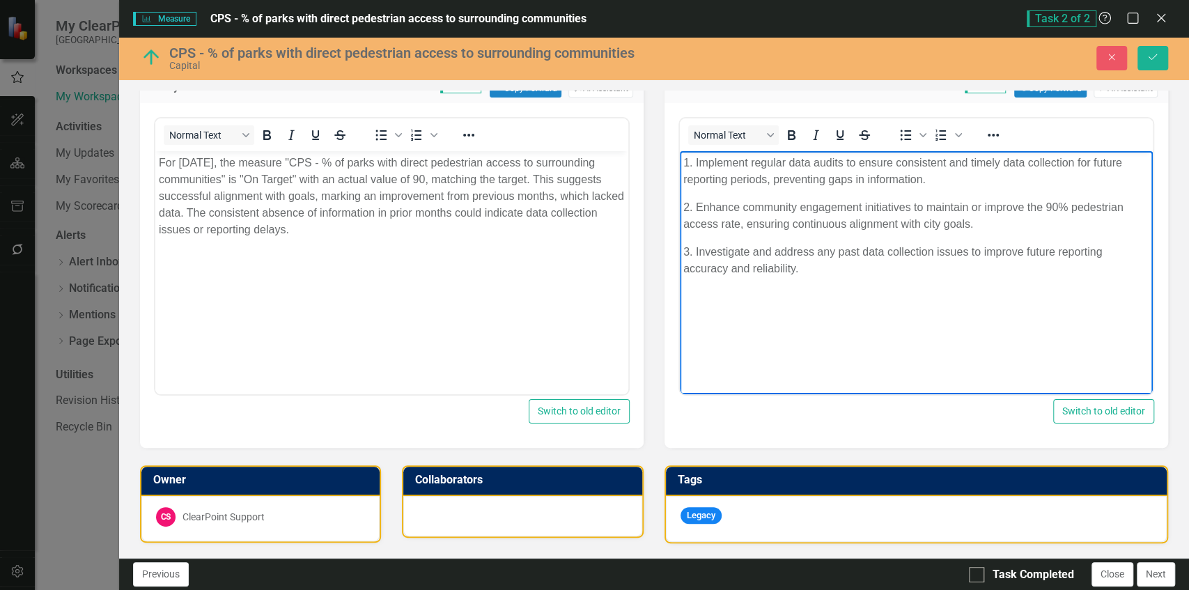
scroll to position [306, 0]
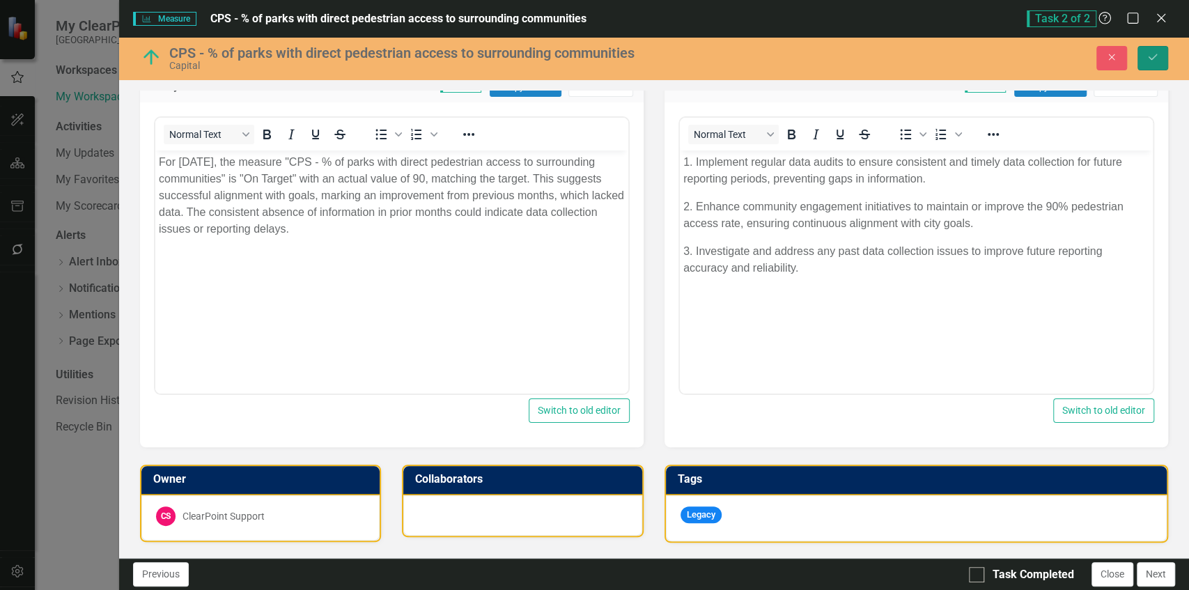
click at [1144, 55] on button "Save" at bounding box center [1152, 58] width 31 height 24
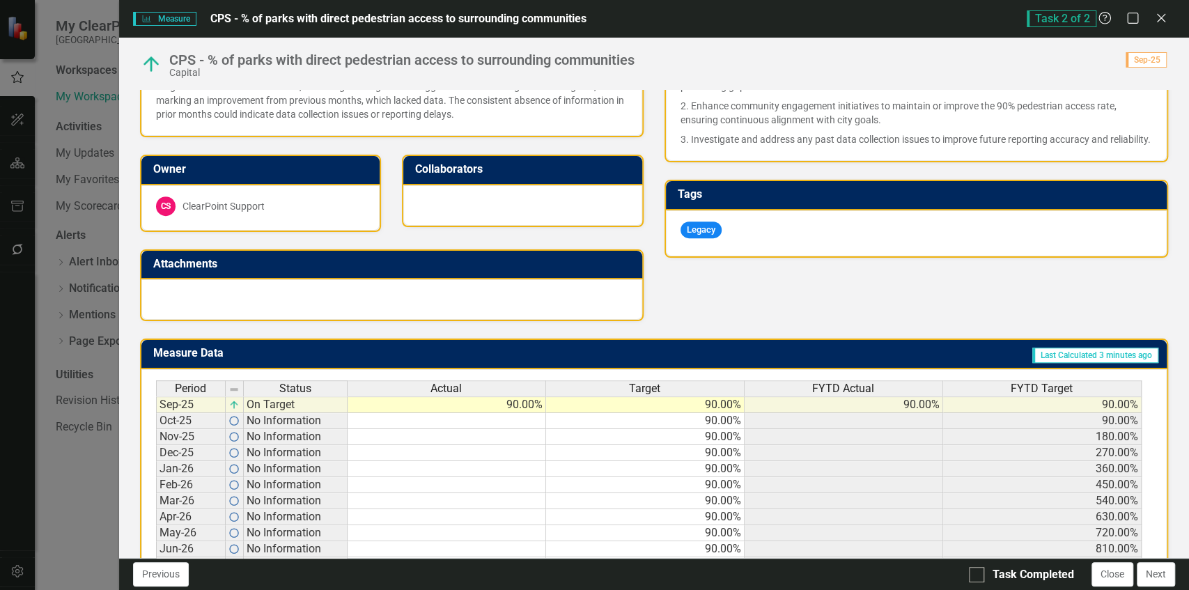
scroll to position [430, 0]
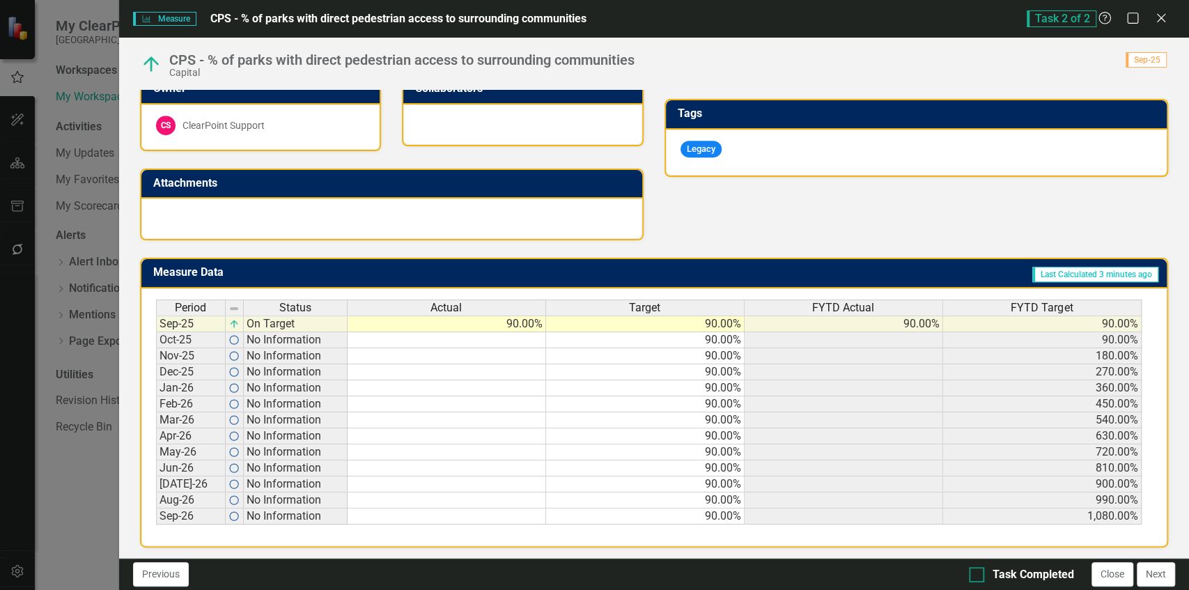
click at [989, 573] on div "Task Completed" at bounding box center [1021, 575] width 105 height 16
click at [978, 573] on input "Task Completed" at bounding box center [973, 571] width 9 height 9
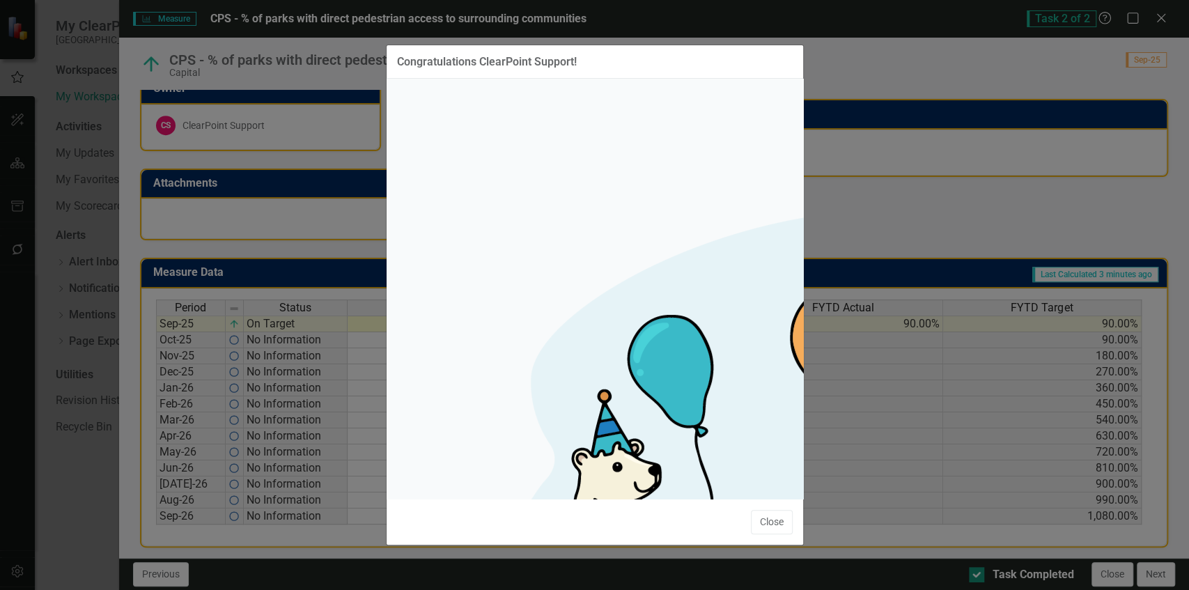
checkbox input "true"
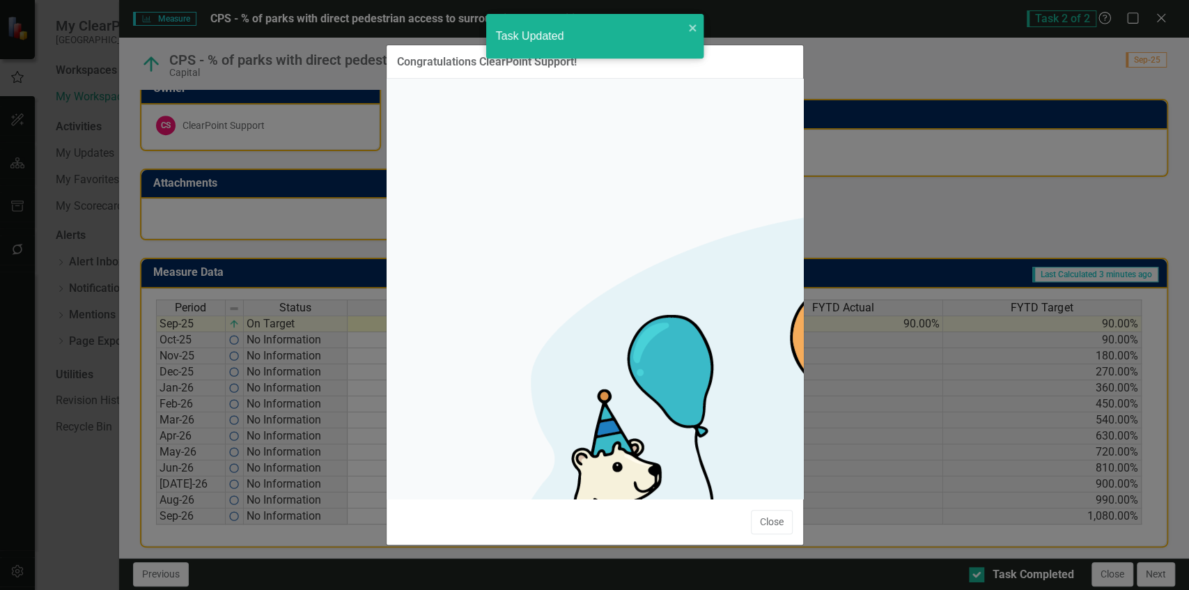
checkbox input "true"
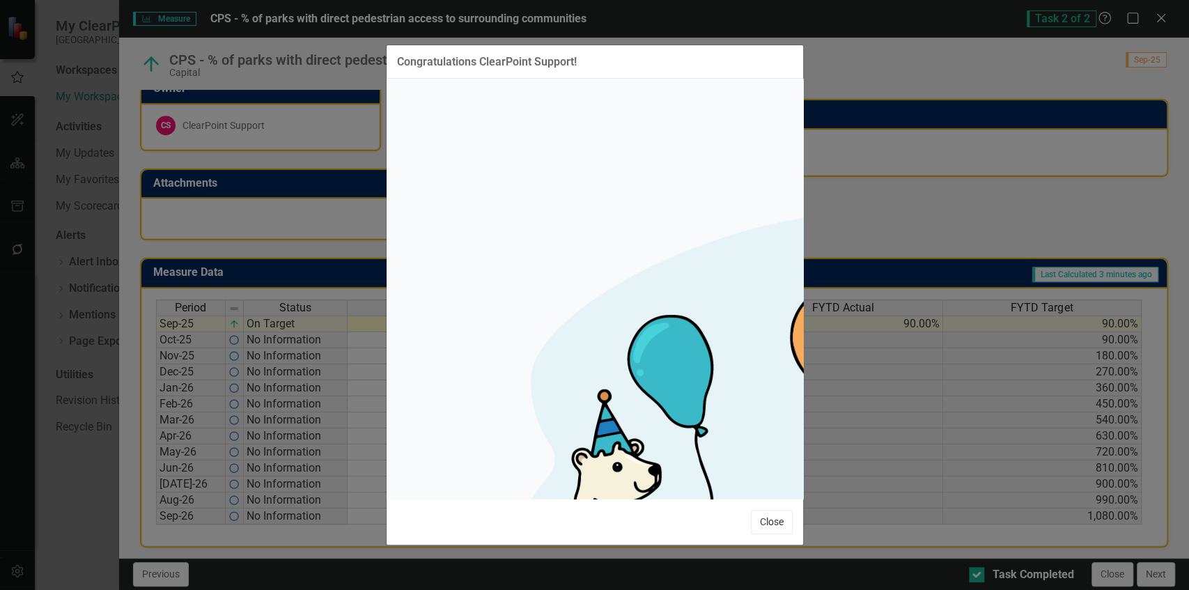
click at [761, 510] on button "Close" at bounding box center [772, 522] width 42 height 24
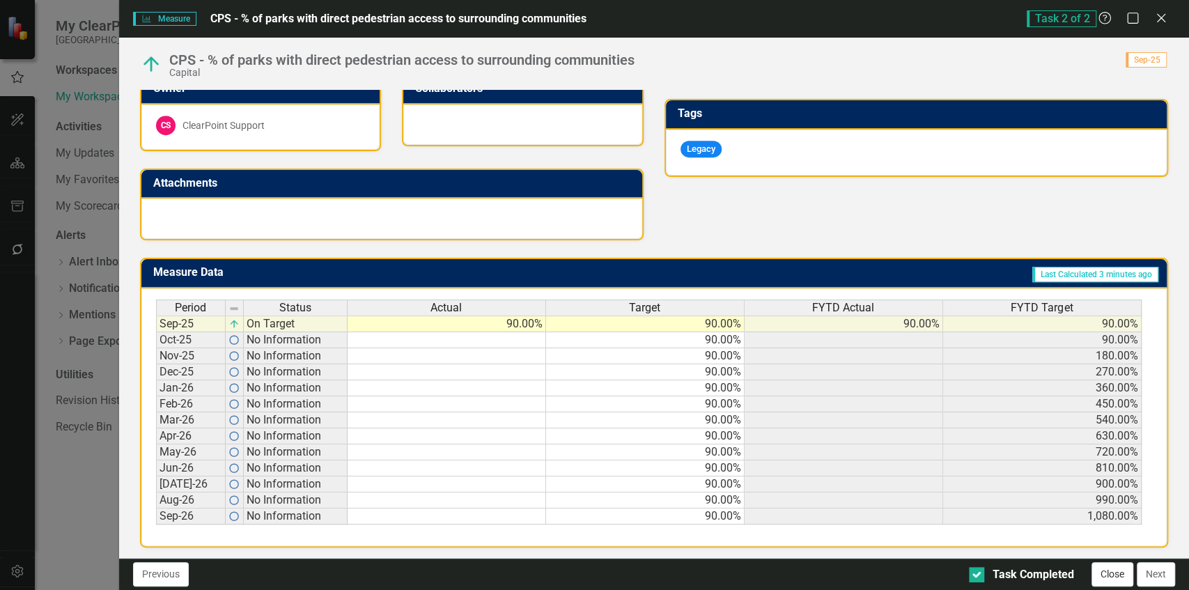
click at [1119, 575] on button "Close" at bounding box center [1113, 574] width 42 height 24
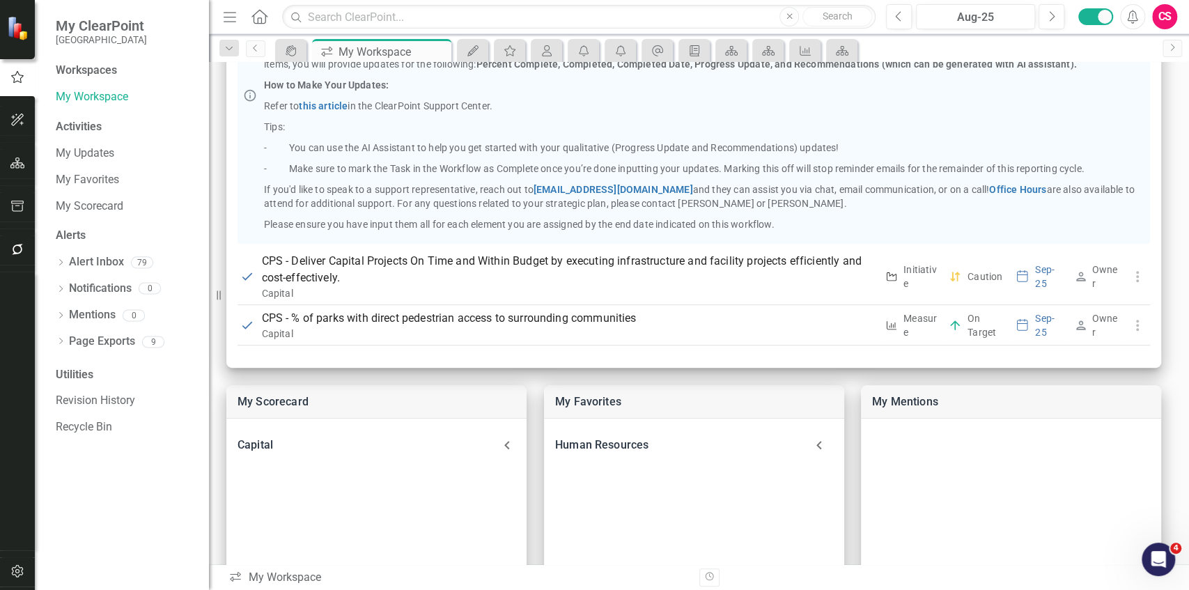
scroll to position [240, 0]
click at [490, 443] on div "Capital" at bounding box center [368, 445] width 261 height 20
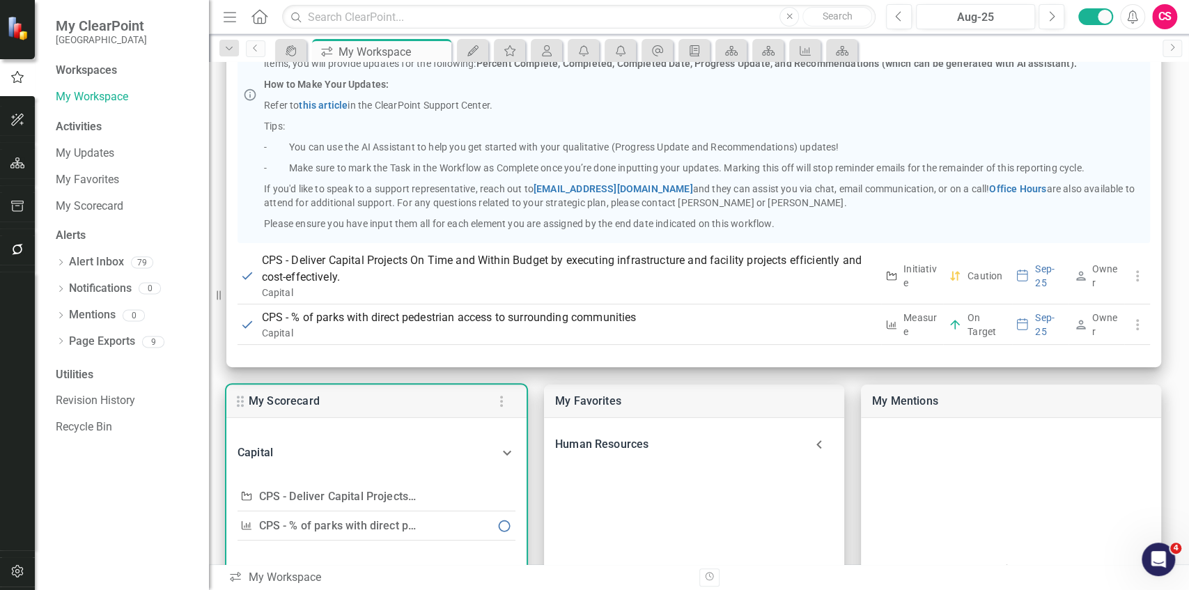
click at [317, 522] on link "CPS - % of parks with direct pedestrian access to surrounding communities" at bounding box center [450, 525] width 382 height 13
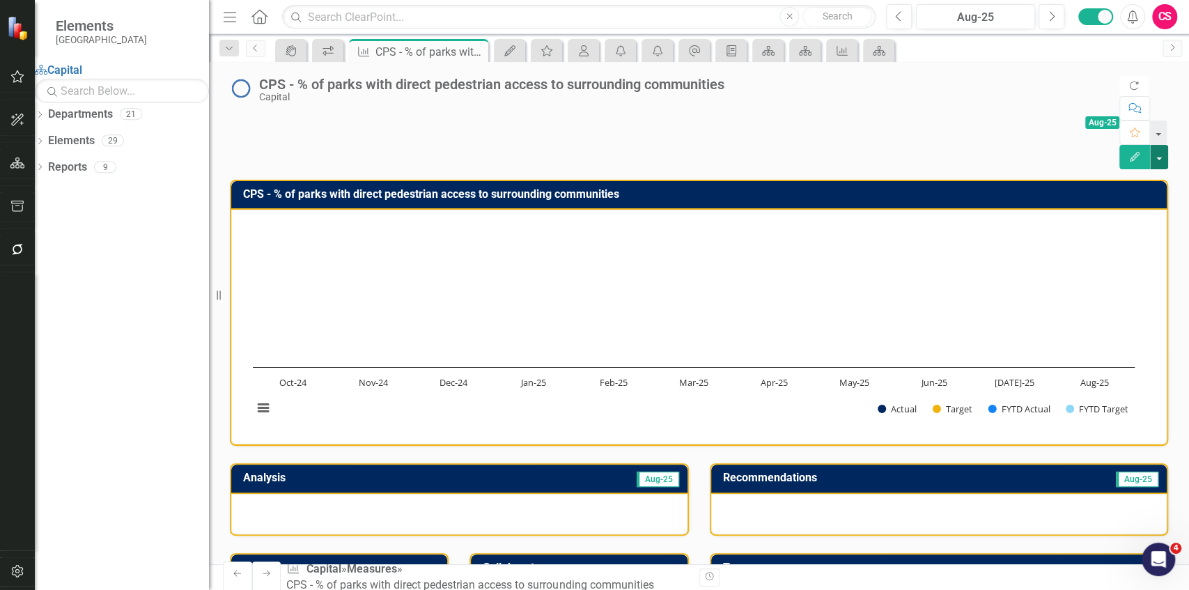
click at [1160, 145] on button "button" at bounding box center [1159, 157] width 18 height 24
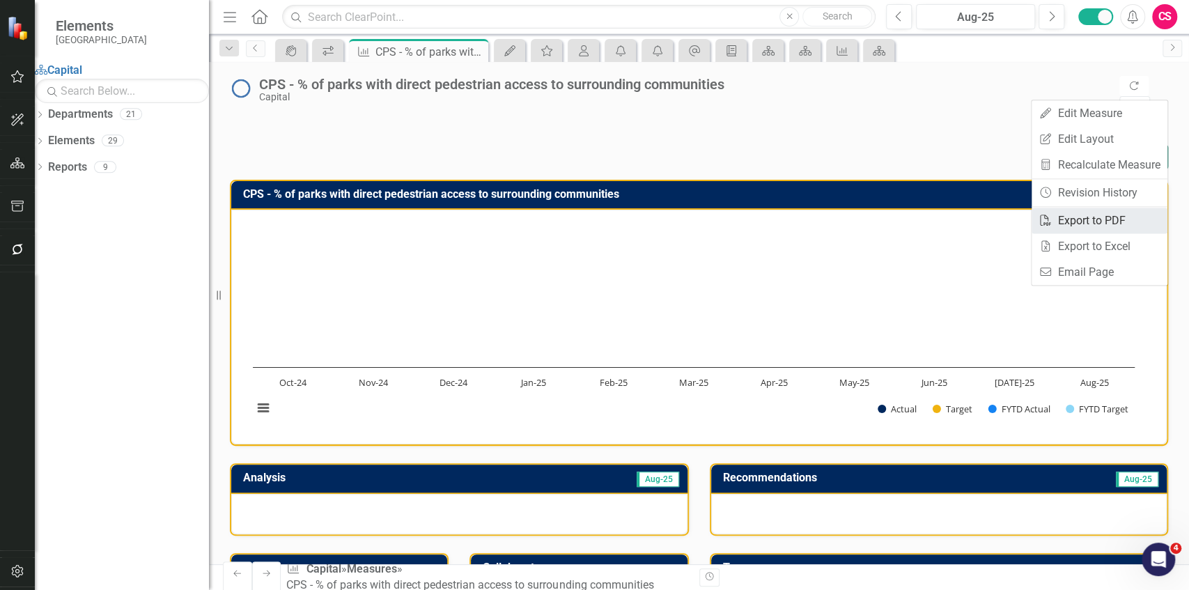
click at [1098, 222] on link "PDF Export to PDF" at bounding box center [1100, 221] width 136 height 26
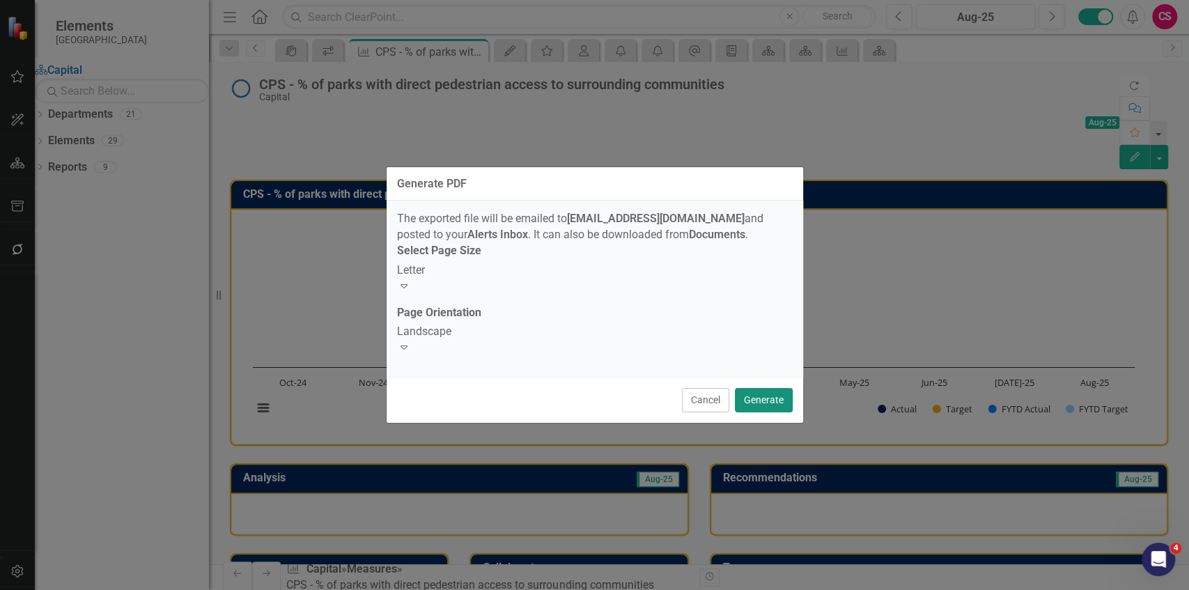
click at [760, 389] on button "Generate" at bounding box center [764, 400] width 58 height 24
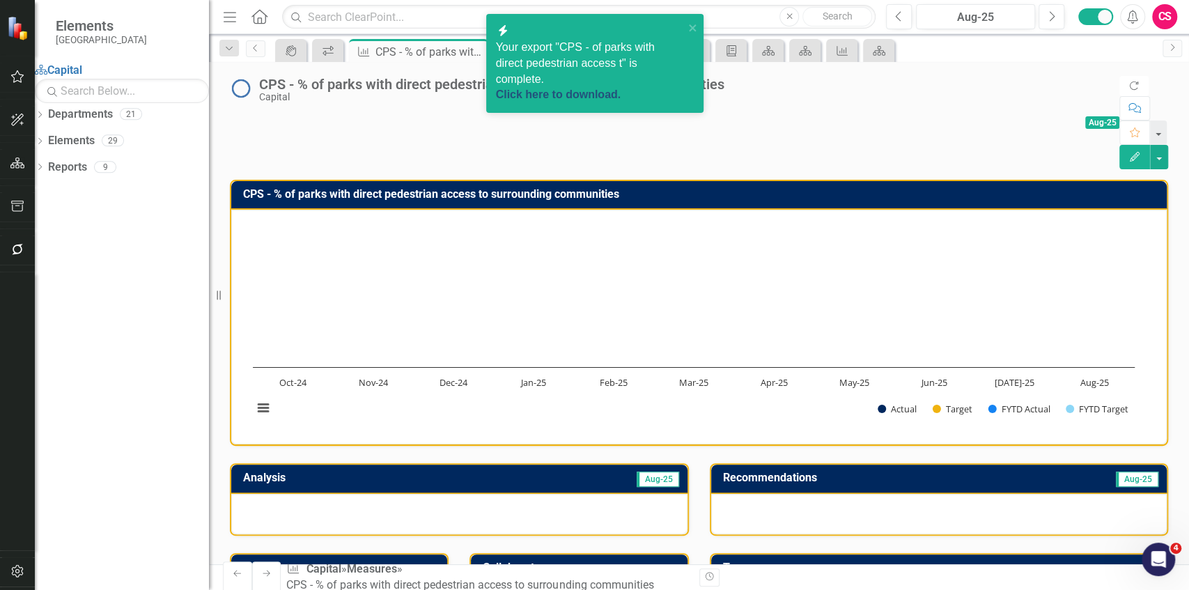
click at [607, 88] on link "Click here to download." at bounding box center [558, 94] width 125 height 12
